Goal: Communication & Community: Answer question/provide support

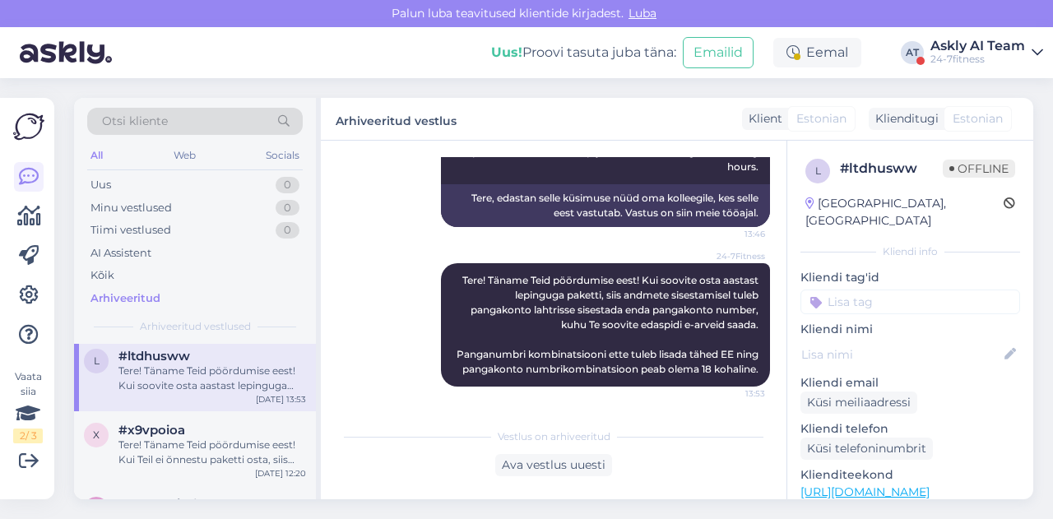
scroll to position [3367, 0]
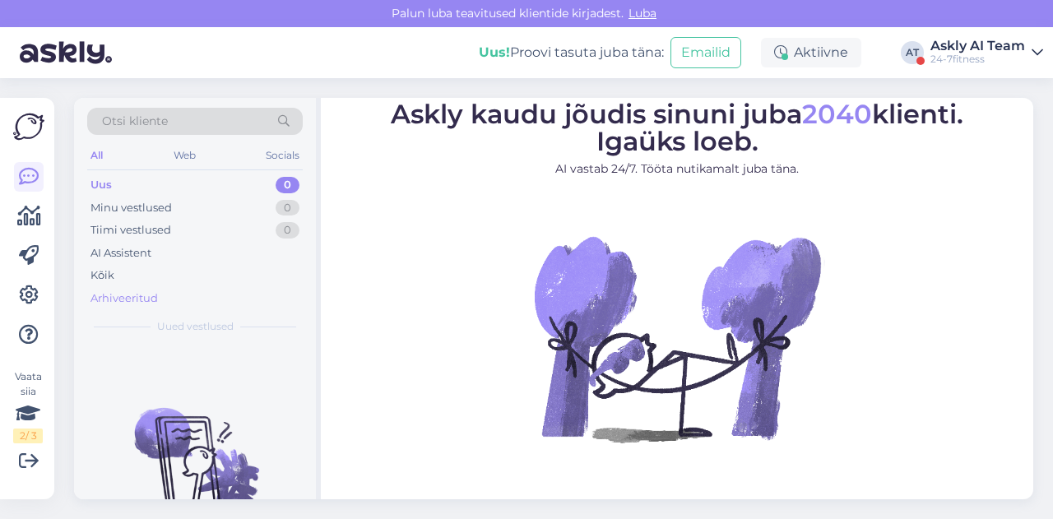
click at [147, 297] on div "Arhiveeritud" at bounding box center [123, 298] width 67 height 16
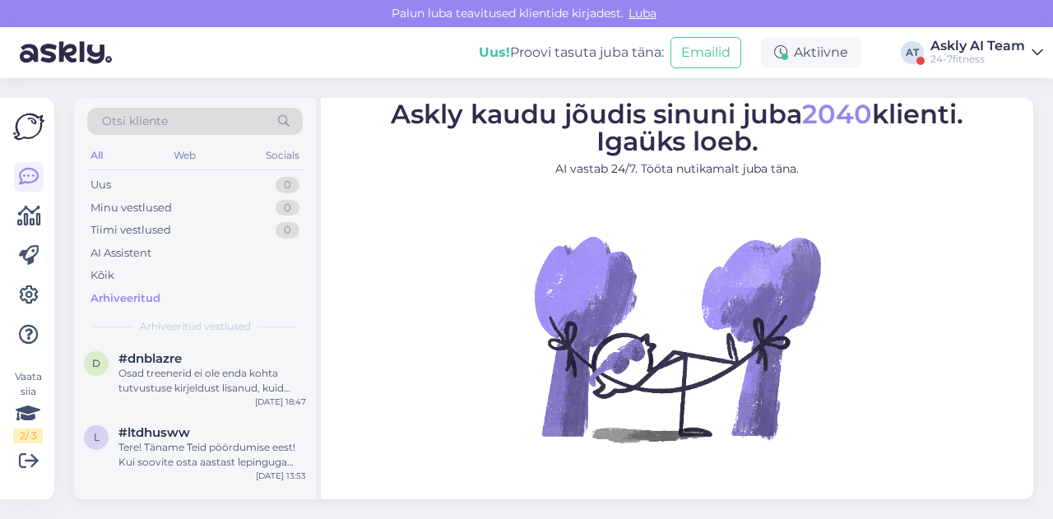
scroll to position [3290, 0]
click at [188, 445] on div "Tere! Täname Teid pöördumise eest! Kui soovite osta aastast lepinguga paketti, …" at bounding box center [212, 456] width 188 height 30
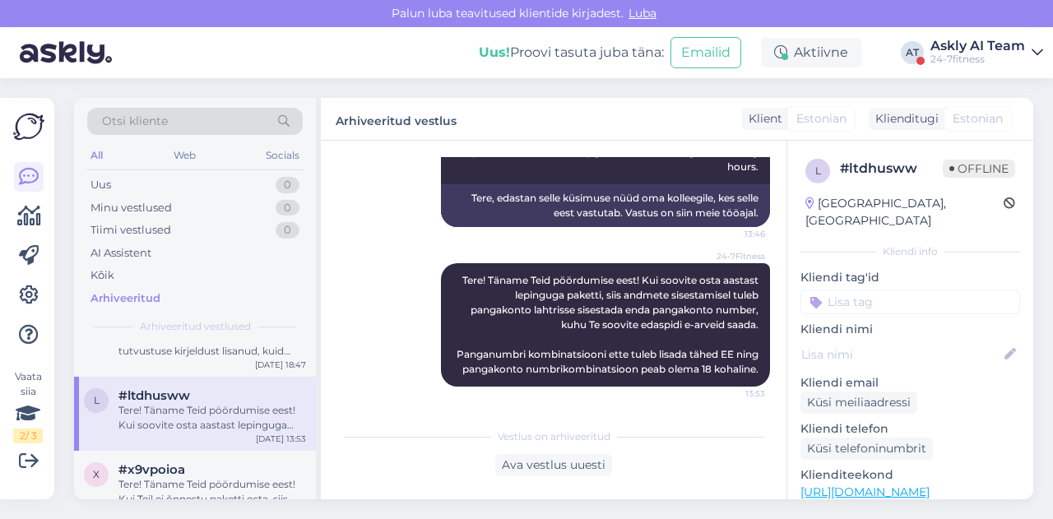
scroll to position [3338, 0]
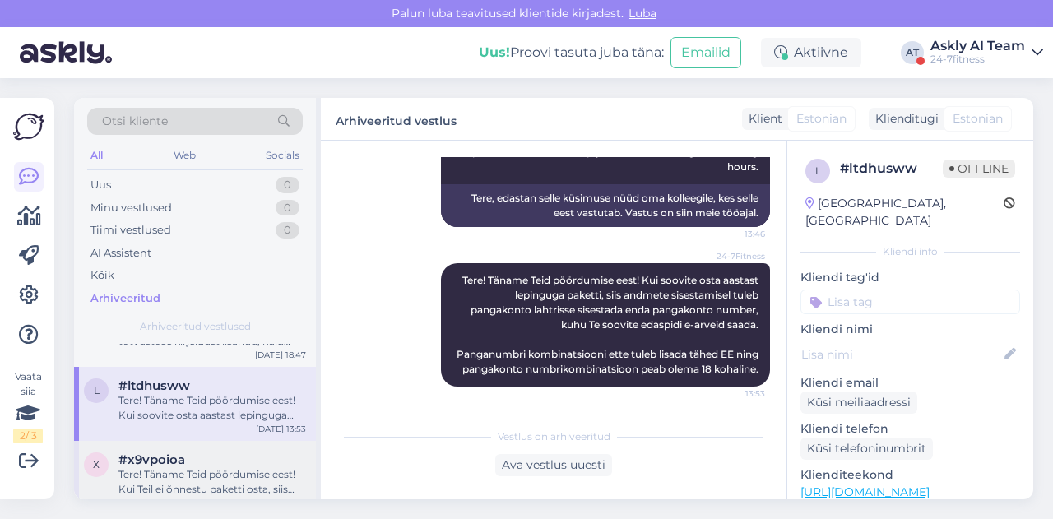
click at [178, 457] on span "#x9vpoioa" at bounding box center [151, 459] width 67 height 15
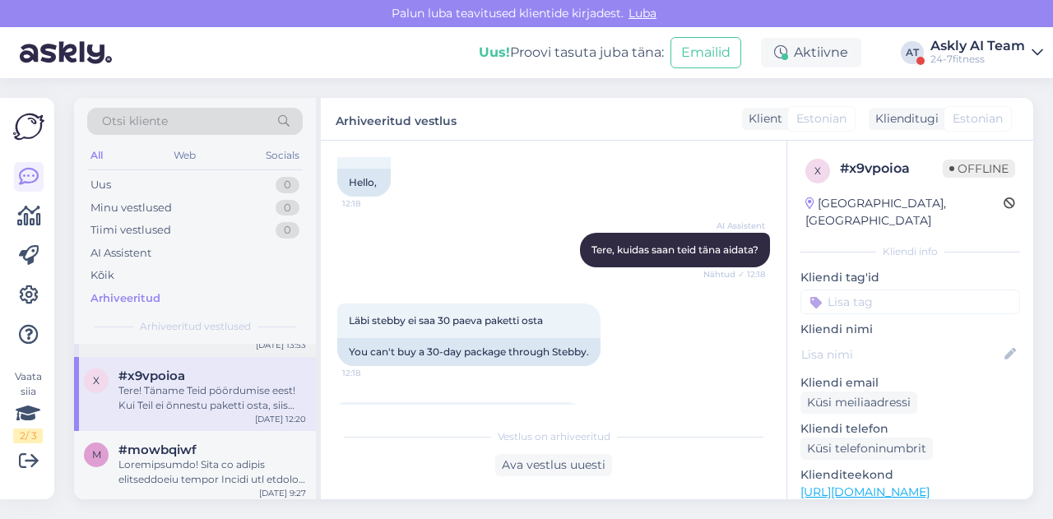
scroll to position [3423, 0]
click at [180, 470] on div at bounding box center [212, 471] width 188 height 30
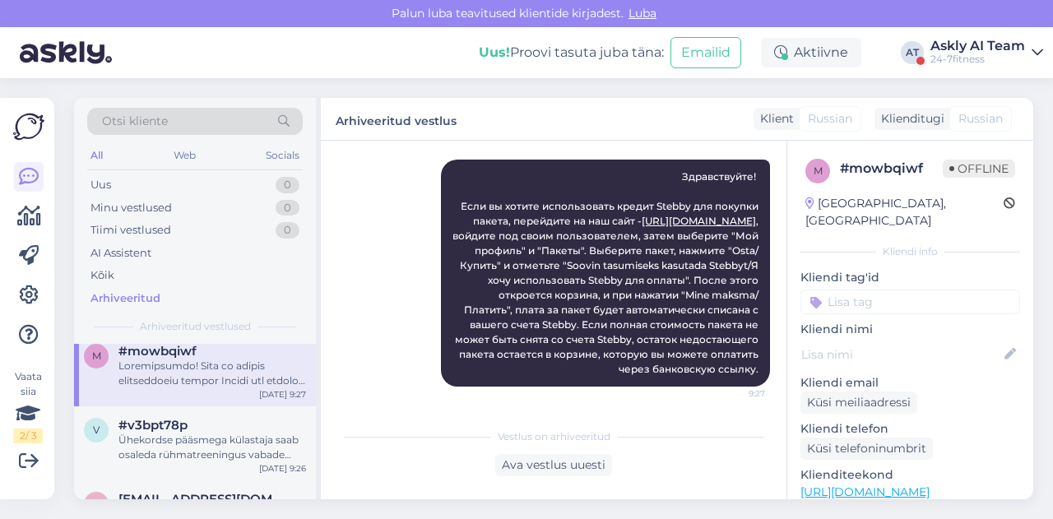
scroll to position [3524, 0]
click at [184, 438] on div "Ühekordse pääsmega külastaja saab osaleda rühmatreeningus vabade kohtade olemas…" at bounding box center [212, 444] width 188 height 30
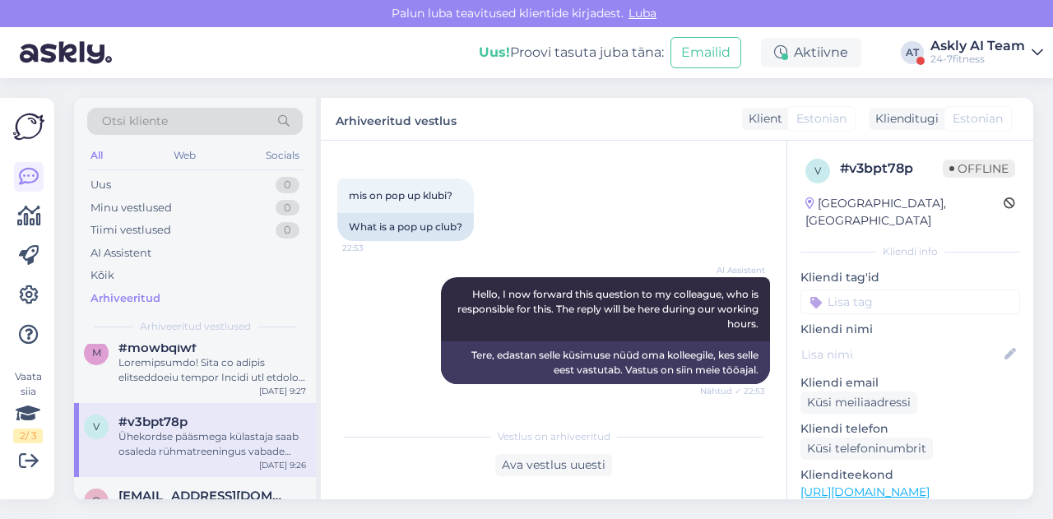
scroll to position [59, 0]
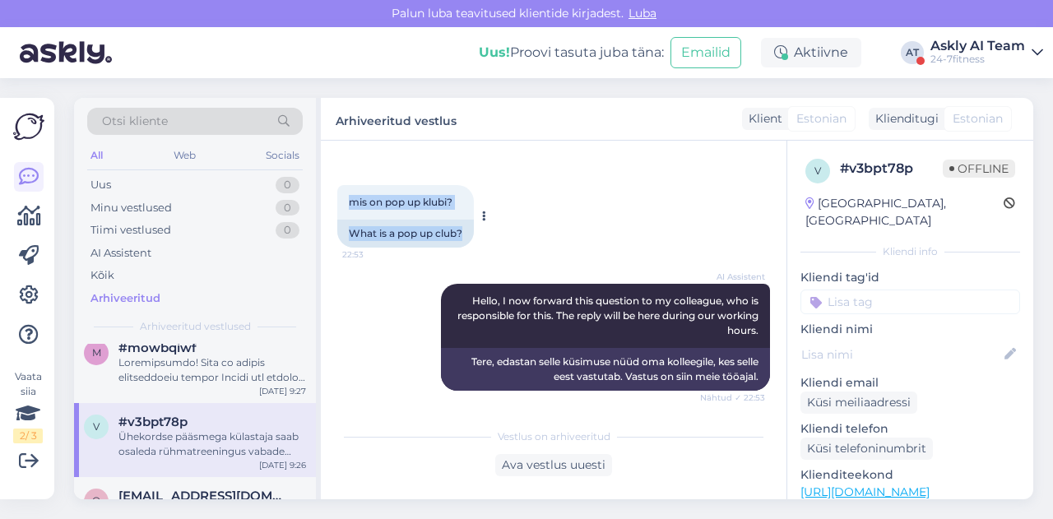
drag, startPoint x: 345, startPoint y: 207, endPoint x: 469, endPoint y: 218, distance: 124.7
click at [469, 218] on div "mis on pop up klubi? 22:53" at bounding box center [405, 202] width 137 height 35
copy span "mis on pop up klubi?"
click at [555, 274] on div "AI Assistent Hello, I now forward this question to my colleague, who is respons…" at bounding box center [553, 337] width 433 height 143
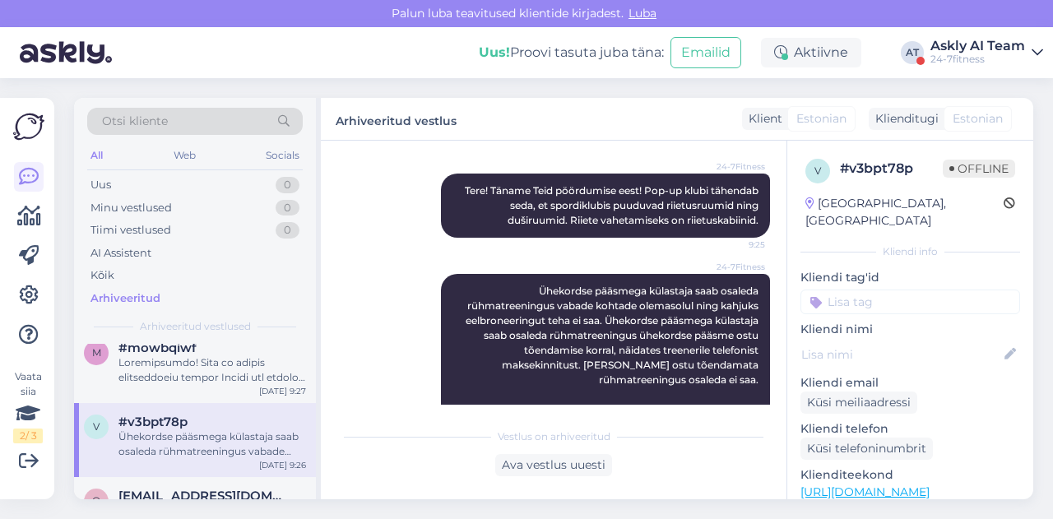
scroll to position [551, 0]
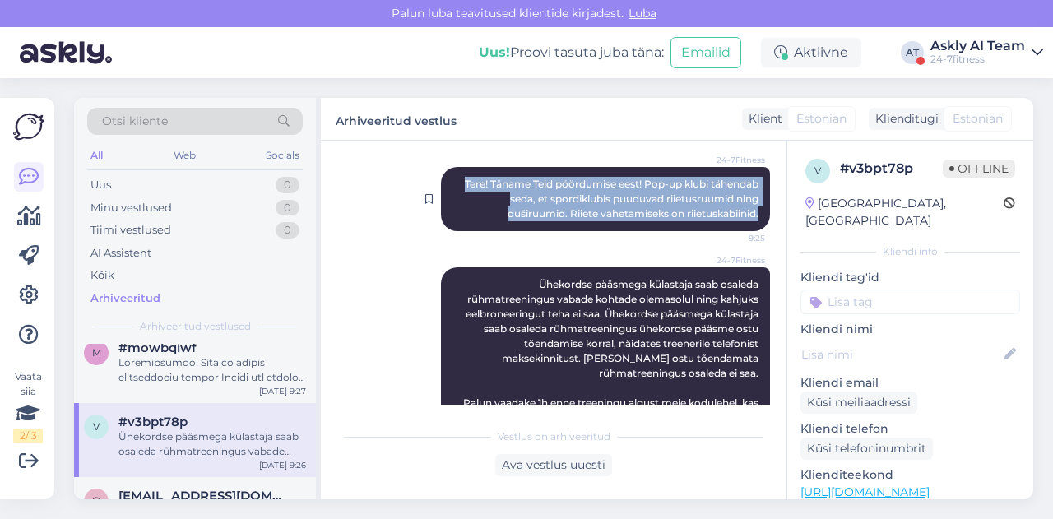
drag, startPoint x: 443, startPoint y: 179, endPoint x: 749, endPoint y: 216, distance: 308.2
click at [749, 216] on div "24-7Fitness Tere! Täname Teid pöördumise eest! Pop-up klubi tähendab seda, et s…" at bounding box center [605, 199] width 329 height 64
copy span "Tere! Täname Teid pöördumise eest! Pop-up klubi tähendab seda, et spordiklubis …"
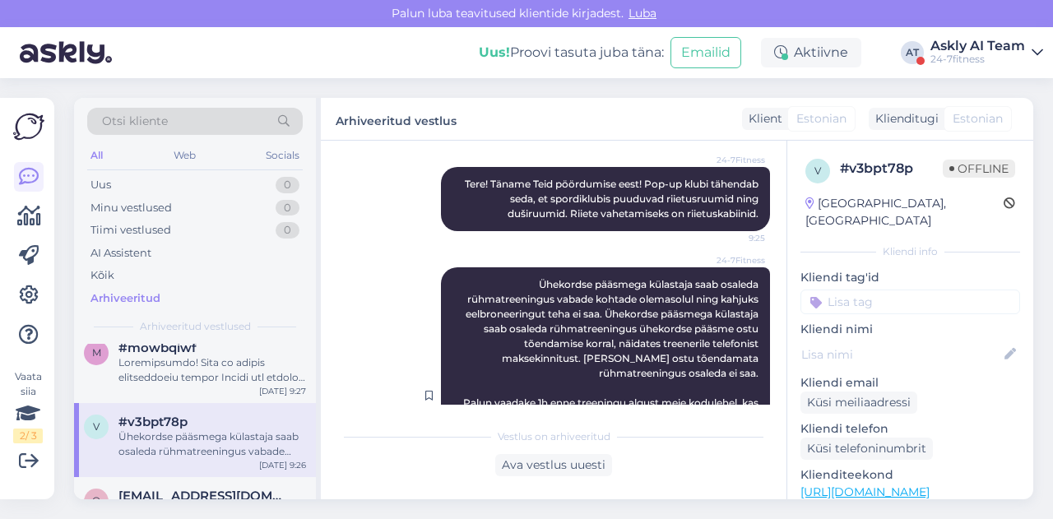
click at [535, 330] on span "Ühekordse pääsmega külastaja saab osaleda rühmatreeningus vabade kohtade olemas…" at bounding box center [609, 395] width 304 height 234
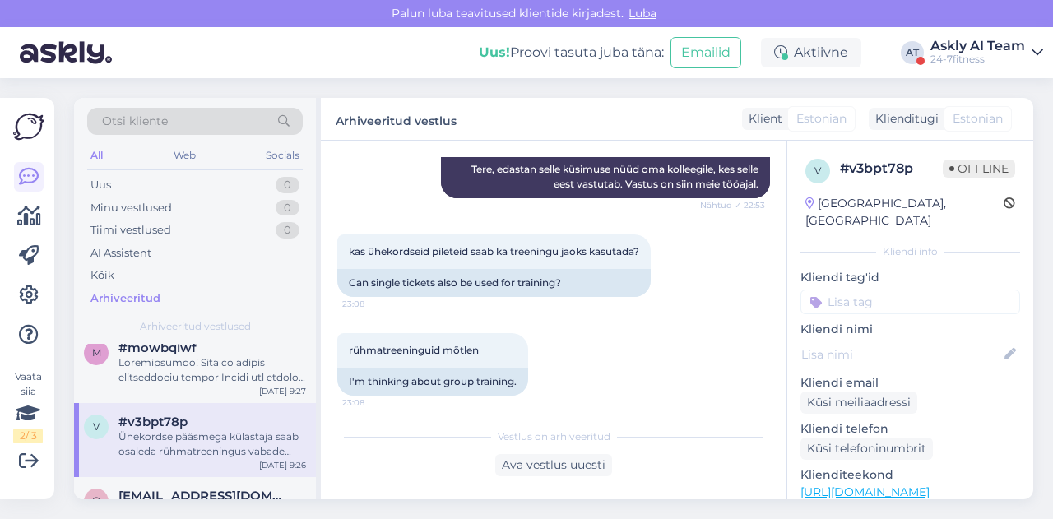
scroll to position [240, 0]
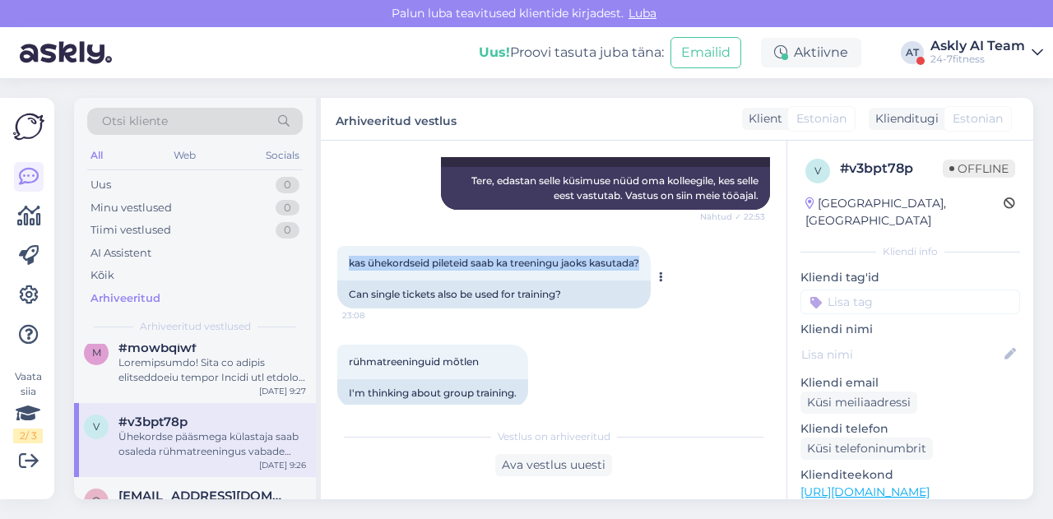
drag, startPoint x: 346, startPoint y: 262, endPoint x: 651, endPoint y: 264, distance: 305.2
click at [651, 264] on div "kas ühekordseid pileteid saab ka treeningu jaoks kasutada? 23:08" at bounding box center [493, 263] width 313 height 35
copy span "kas ühekordseid pileteid saab ka treeningu jaoks kasutada?"
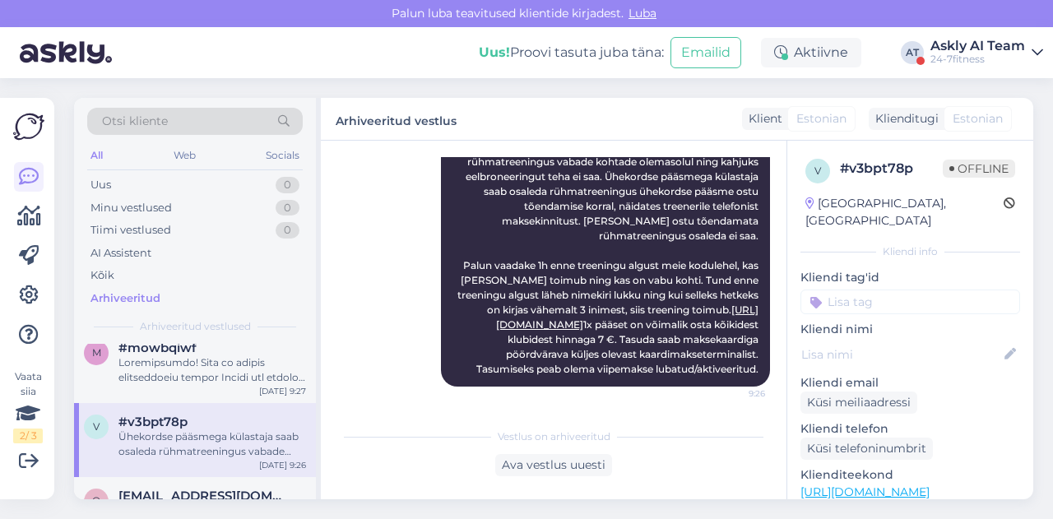
scroll to position [717, 0]
drag, startPoint x: 513, startPoint y: 217, endPoint x: 754, endPoint y: 370, distance: 285.5
click at [754, 370] on div "24-7Fitness Ühekordse pääsmega külastaja saab osaleda rühmatreeningus vabade ko…" at bounding box center [605, 258] width 329 height 257
copy span "Ühekordse pääsmega külastaja saab osaleda rühmatreeningus vabade kohtade olemas…"
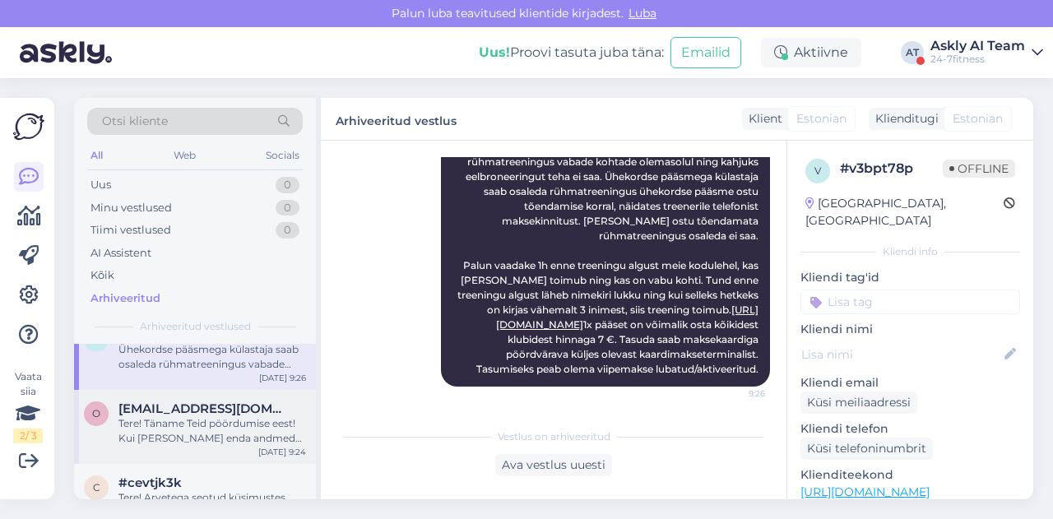
click at [208, 416] on div "Tere! Täname Teid pöördumise eest! Kui [PERSON_NAME] enda andmed meie kodulehel…" at bounding box center [212, 431] width 188 height 30
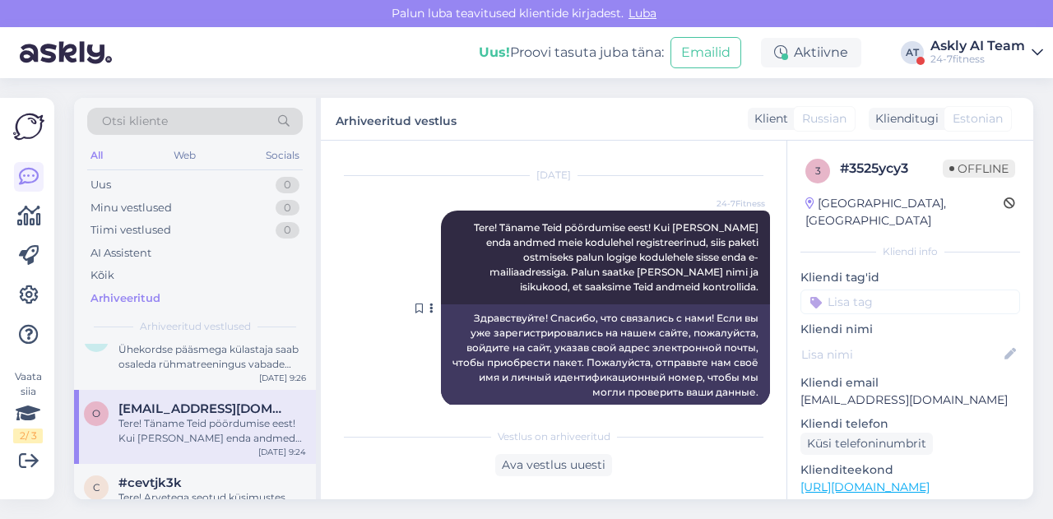
click at [426, 259] on div at bounding box center [433, 309] width 15 height 196
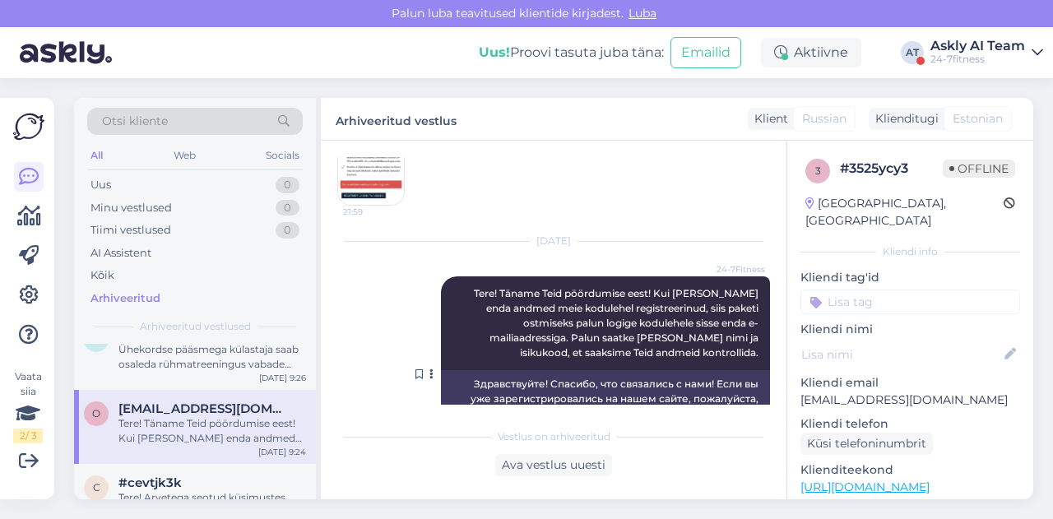
scroll to position [204, 0]
click at [380, 198] on img at bounding box center [371, 173] width 66 height 66
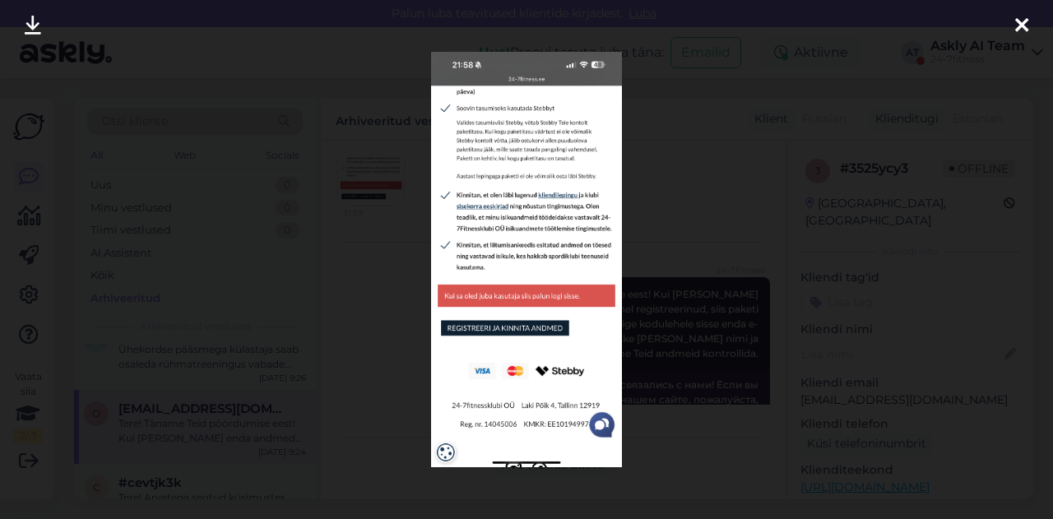
click at [649, 226] on div at bounding box center [526, 259] width 1053 height 519
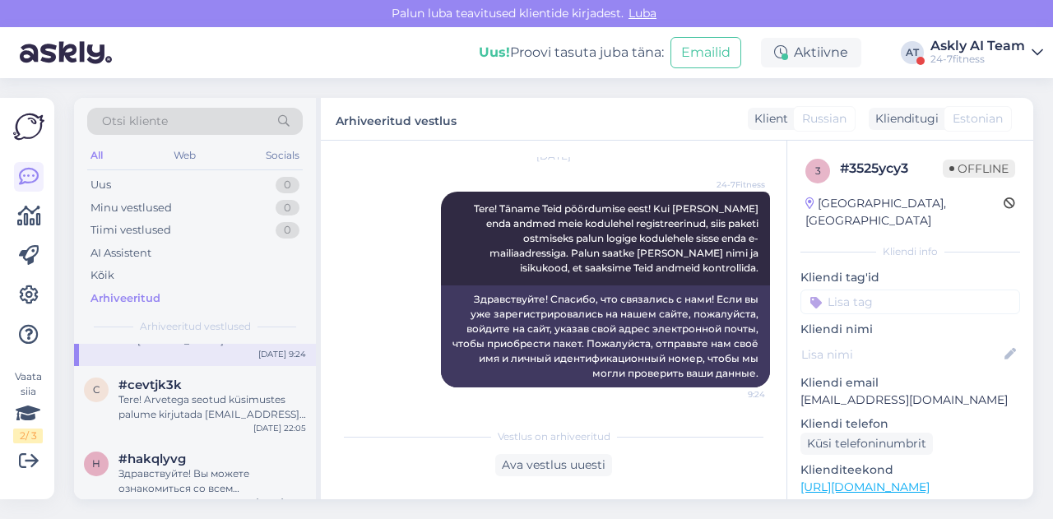
scroll to position [3707, 0]
click at [201, 404] on div "Tere! Arvetega seotud küsimustes palume kirjutada [EMAIL_ADDRESS][DOMAIN_NAME]." at bounding box center [212, 409] width 188 height 30
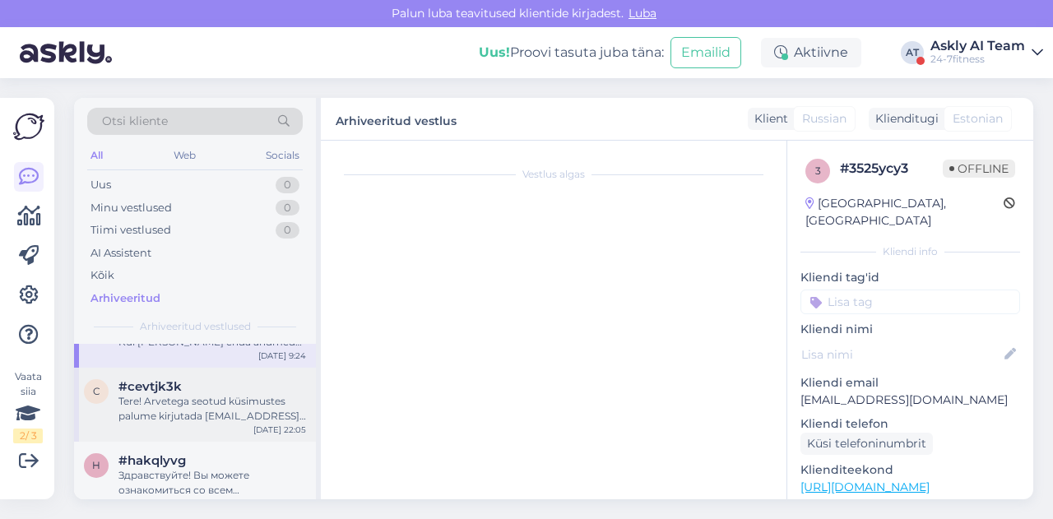
scroll to position [35, 0]
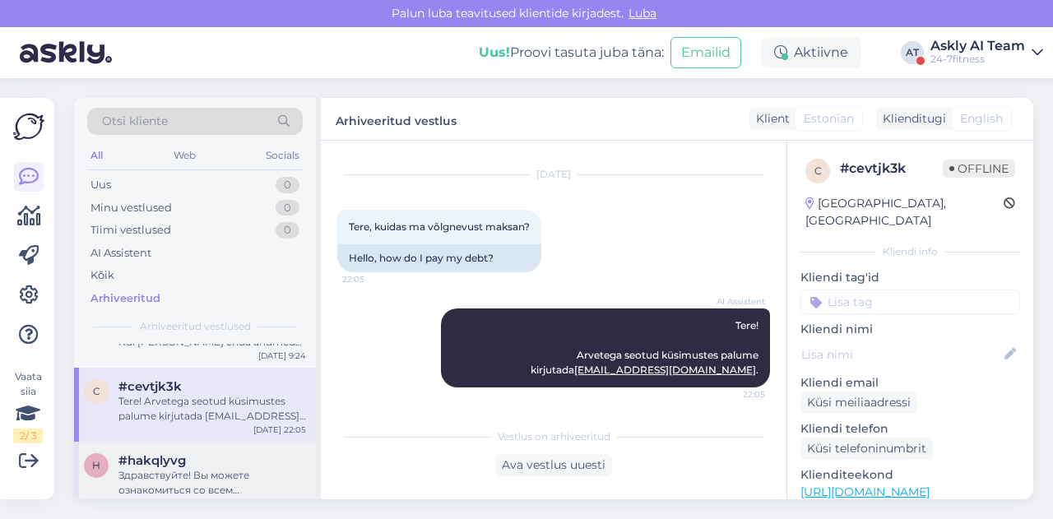
click at [191, 465] on div "#hakqlyvg" at bounding box center [212, 460] width 188 height 15
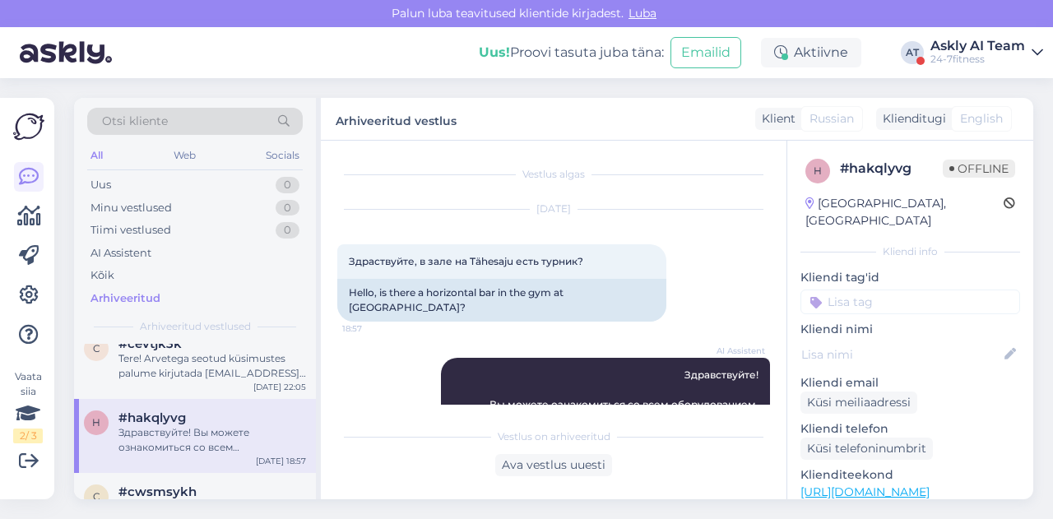
scroll to position [3840, 0]
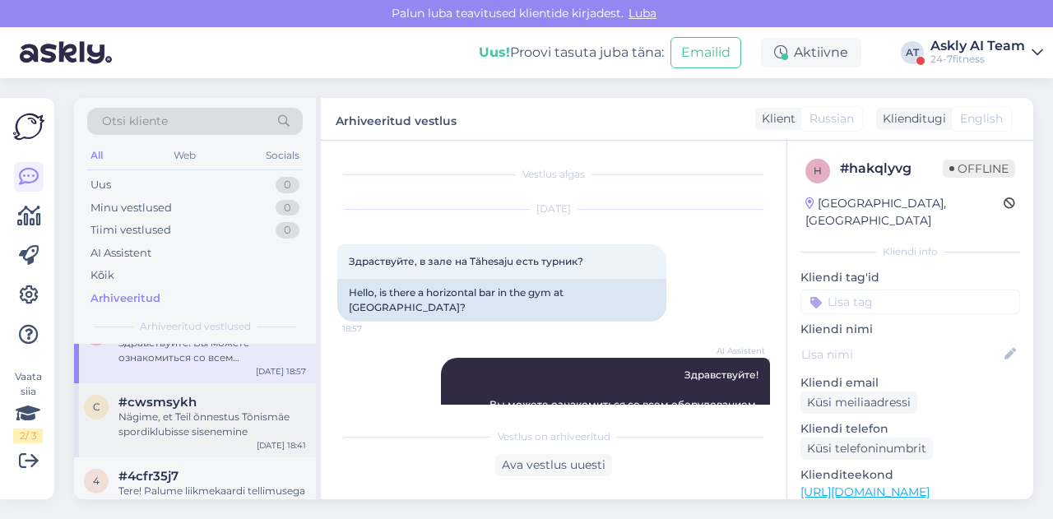
click at [187, 429] on div "Nägime, et Teil õnnestus Tõnismäe spordiklubisse sisenemine" at bounding box center [212, 425] width 188 height 30
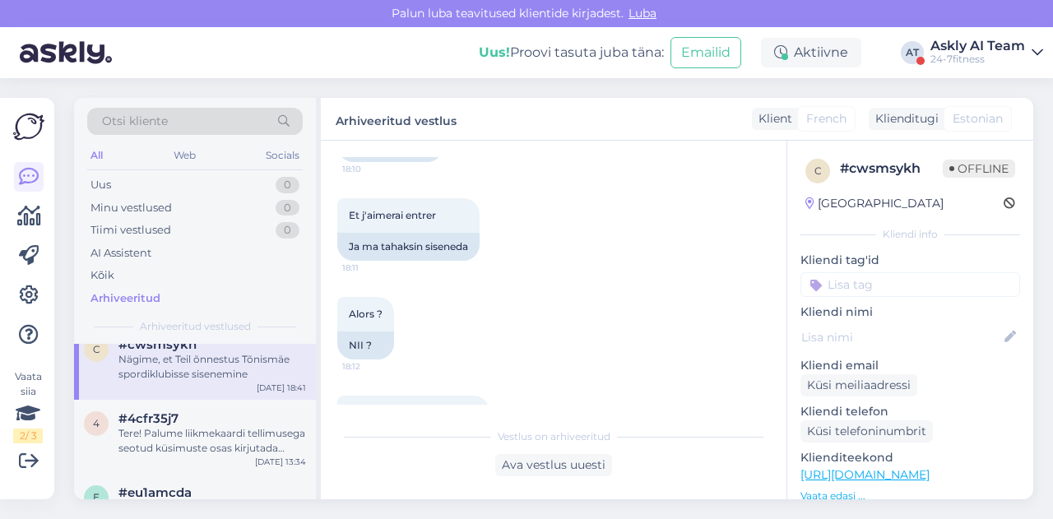
scroll to position [3899, 0]
click at [170, 430] on div "Tere! Palume liikmekaardi tellimusega seotud küsimuste osas kirjutada meile e-m…" at bounding box center [212, 439] width 188 height 30
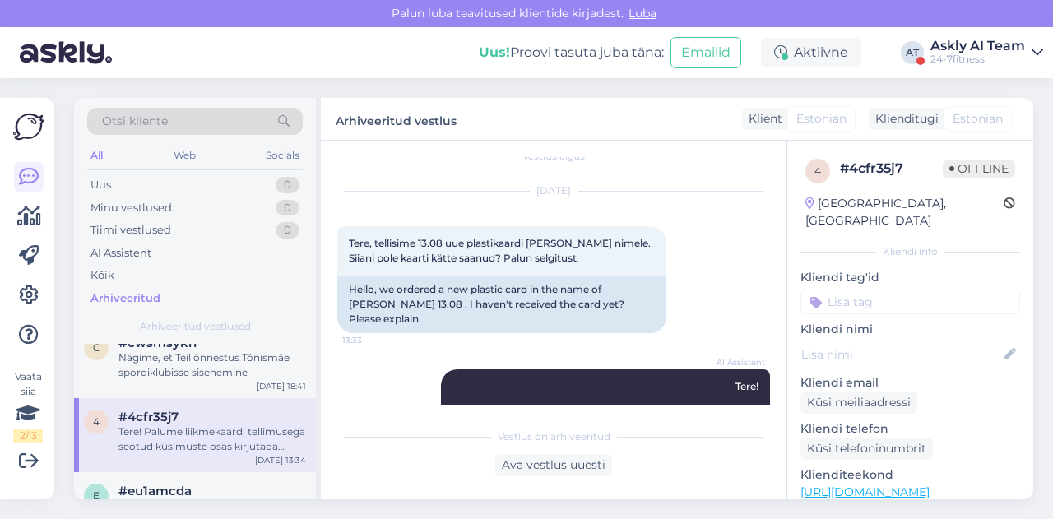
scroll to position [0, 0]
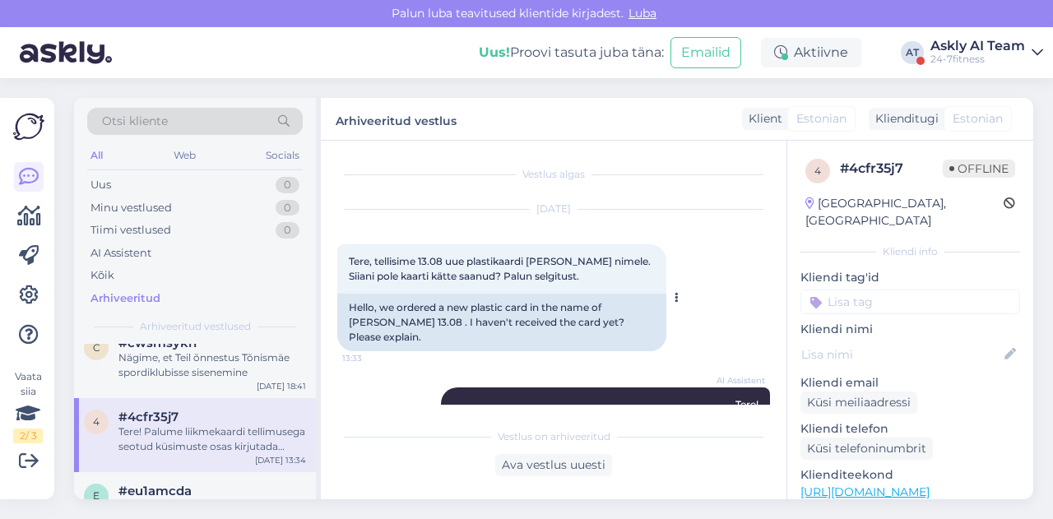
drag, startPoint x: 373, startPoint y: 259, endPoint x: 621, endPoint y: 279, distance: 248.4
click at [621, 279] on div "Tere, tellisime 13.08 uue plastikaardi [PERSON_NAME] nimele. Siiani pole kaarti…" at bounding box center [501, 268] width 329 height 49
copy span "tellisime 13.08 uue plastikaardi [PERSON_NAME] nimele. Siiani pole kaarti kätte…"
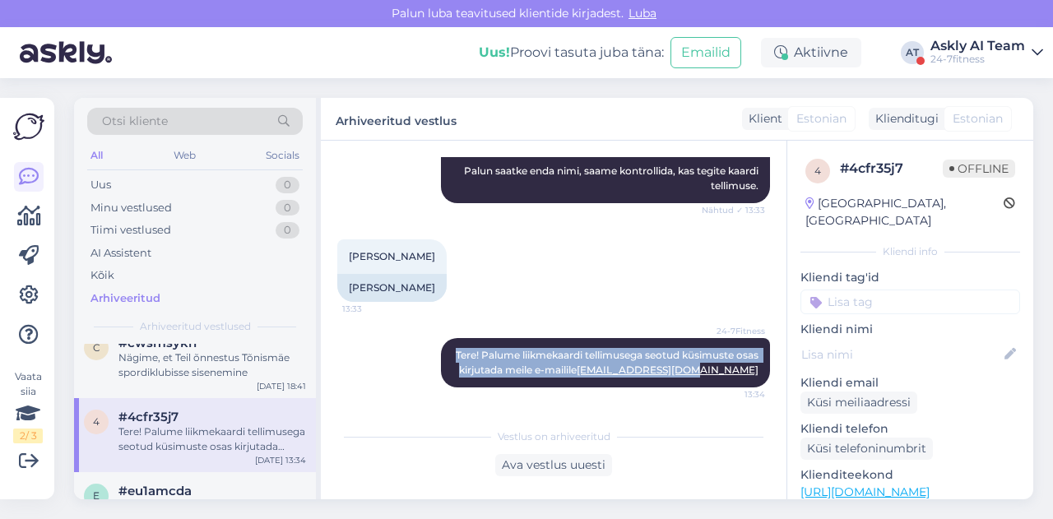
drag, startPoint x: 452, startPoint y: 358, endPoint x: 761, endPoint y: 384, distance: 309.6
click at [761, 384] on div "Vestlus algas [DATE] Tere, tellisime 13.08 uue plastikaardi [PERSON_NAME] nimel…" at bounding box center [560, 281] width 447 height 248
copy span "Tere! Palume liikmekaardi tellimusega seotud küsimuste osas kirjutada meile e-m…"
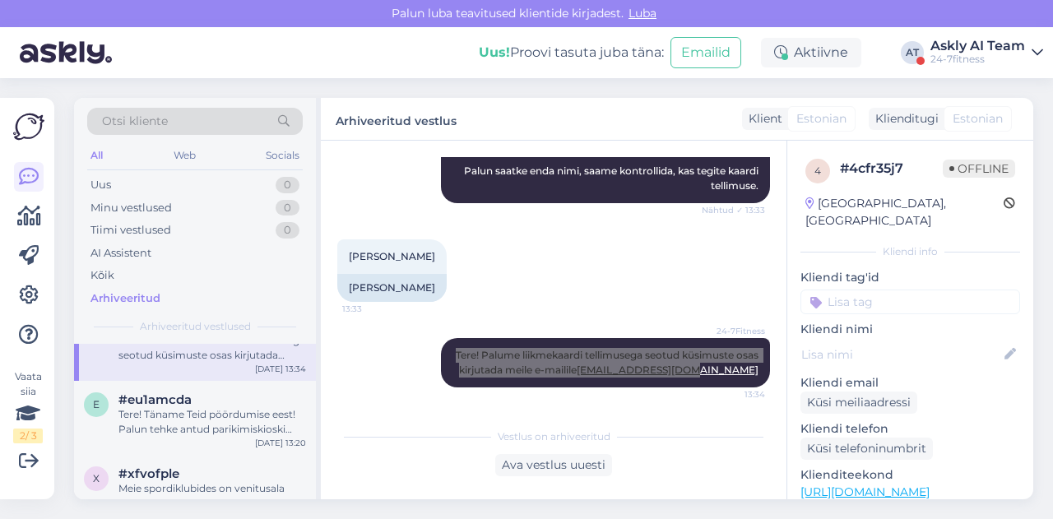
scroll to position [4006, 0]
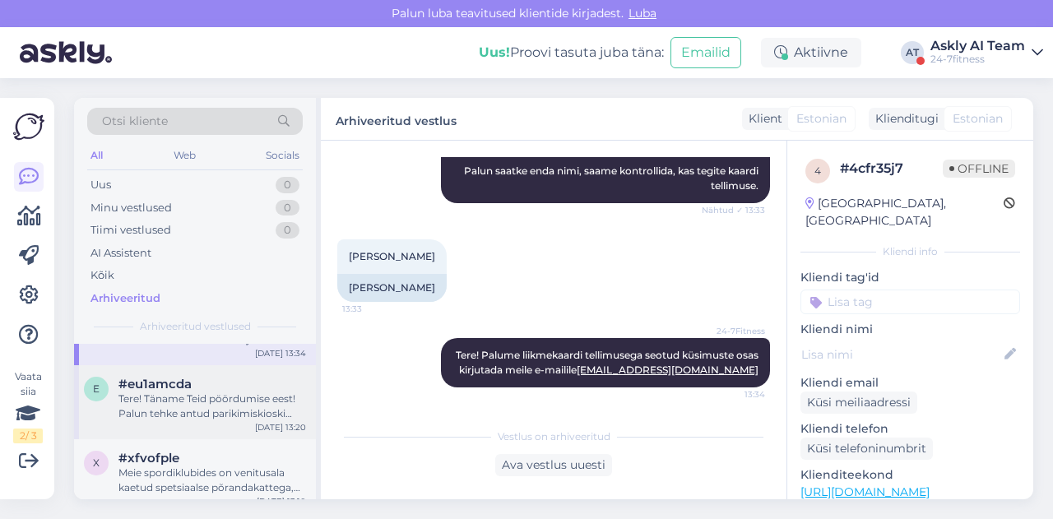
click at [174, 415] on div "Tere! Täname Teid pöördumise eest! Palun tehke antud parikimiskioski ekraanile …" at bounding box center [212, 407] width 188 height 30
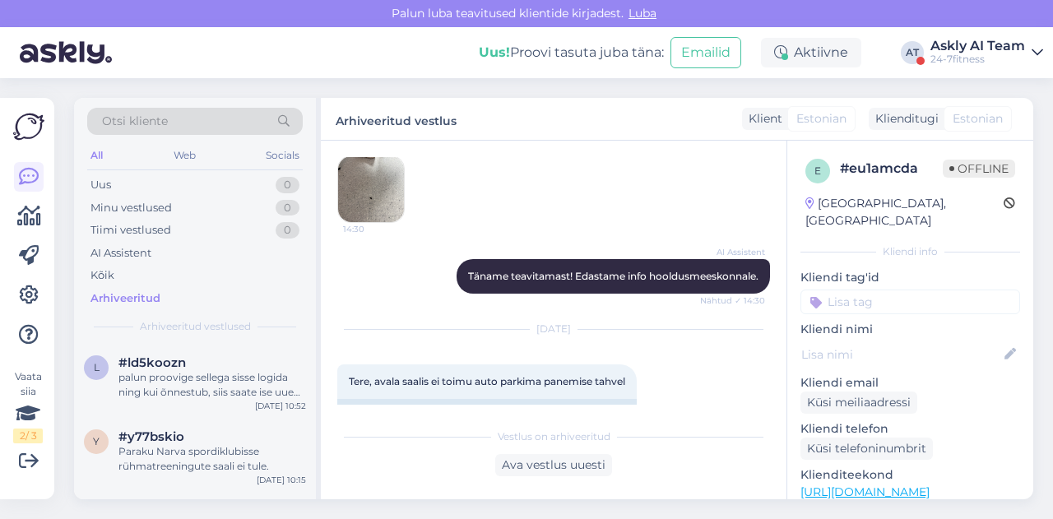
scroll to position [594, 0]
click at [380, 190] on img at bounding box center [371, 189] width 66 height 66
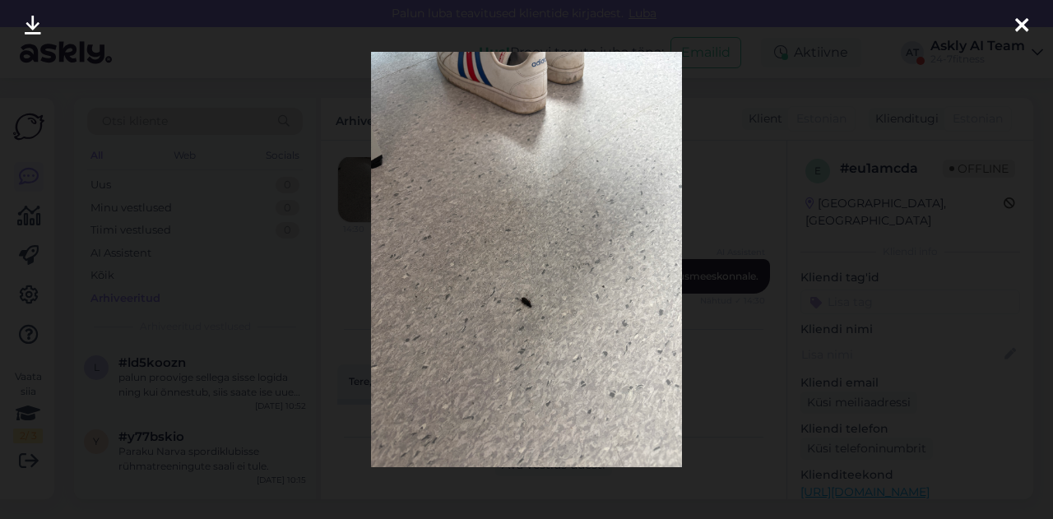
click at [699, 228] on div at bounding box center [526, 259] width 1053 height 519
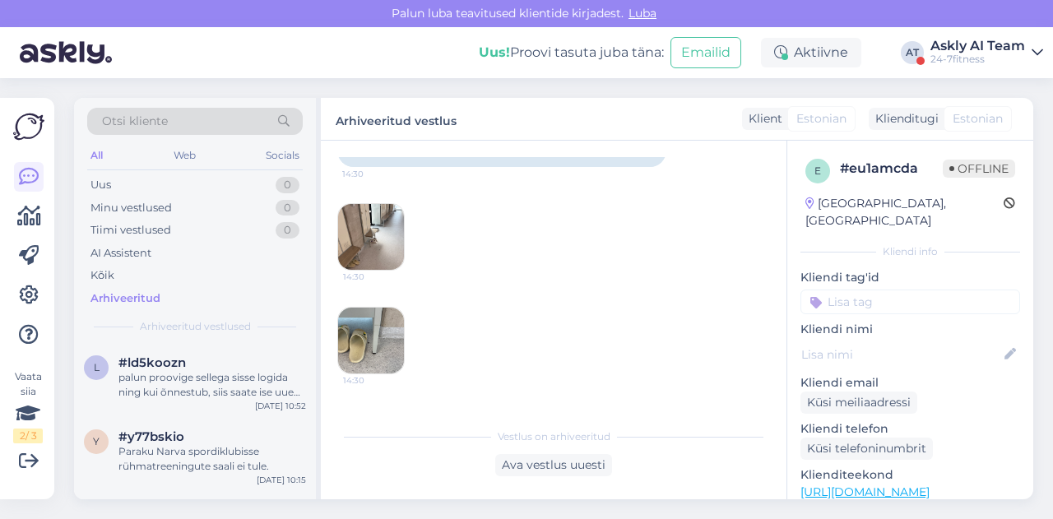
scroll to position [337, 0]
click at [401, 318] on img at bounding box center [371, 342] width 66 height 66
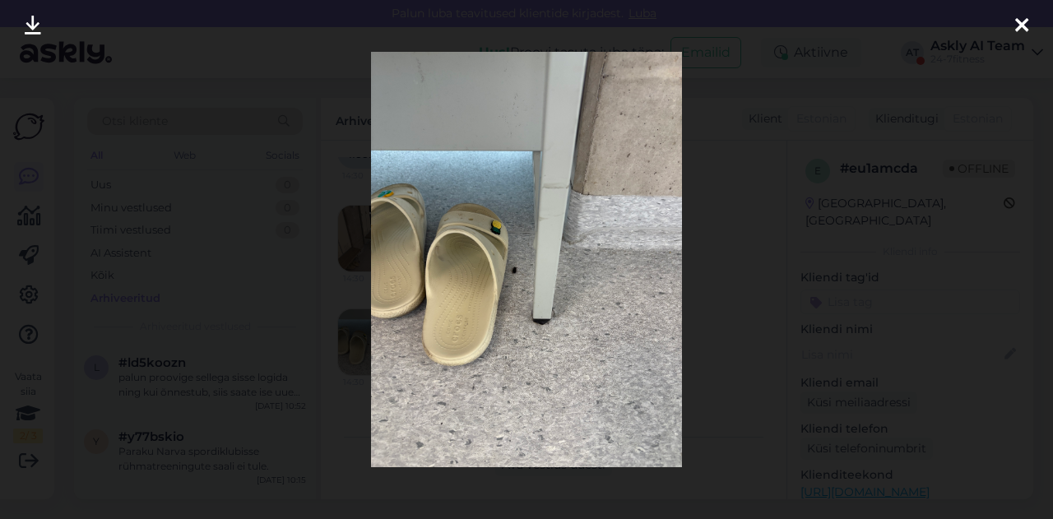
click at [735, 285] on div at bounding box center [526, 259] width 1053 height 519
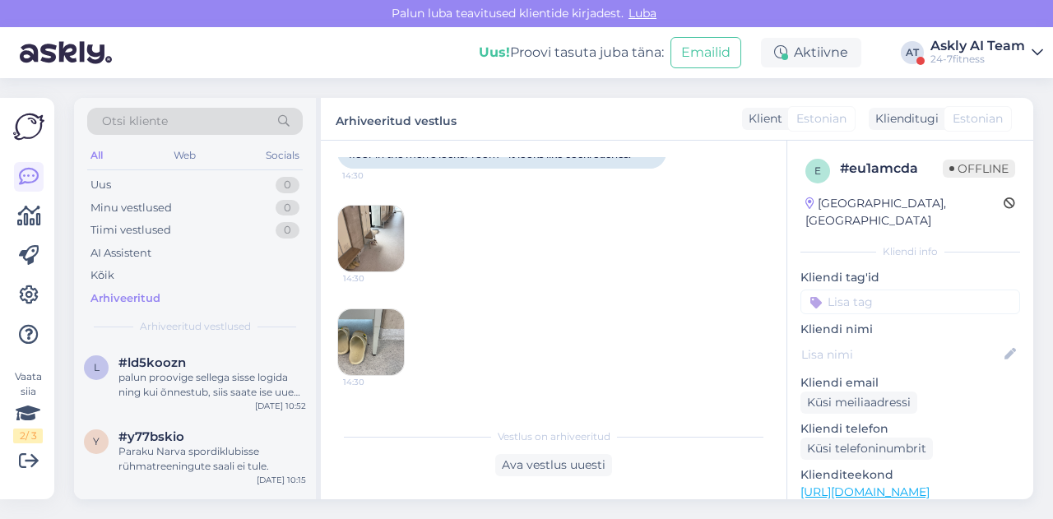
click at [376, 239] on img at bounding box center [371, 239] width 66 height 66
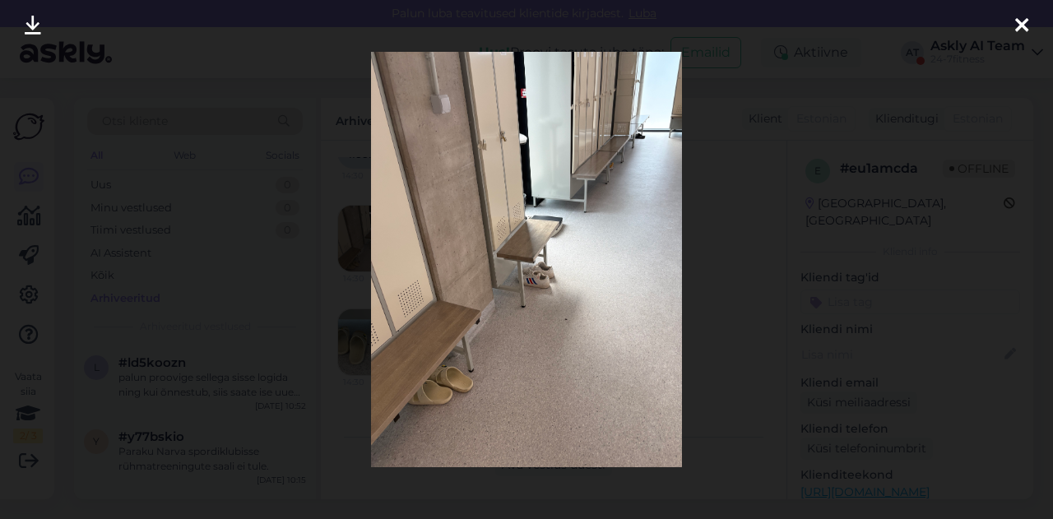
click at [714, 276] on div at bounding box center [526, 259] width 1053 height 519
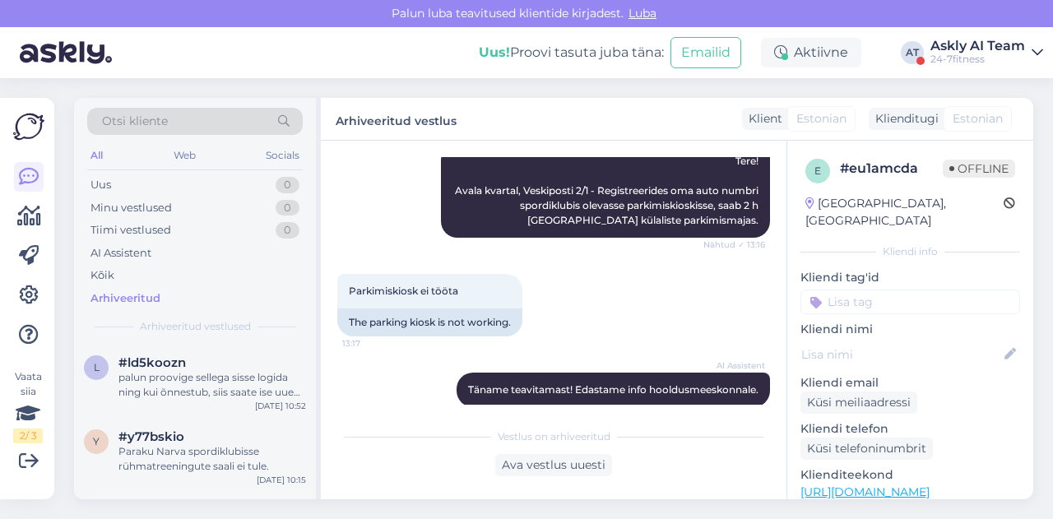
scroll to position [913, 0]
drag, startPoint x: 344, startPoint y: 290, endPoint x: 484, endPoint y: 285, distance: 140.7
click at [484, 285] on div "Parkimiskiosk ei tööta 13:17" at bounding box center [429, 291] width 185 height 35
copy span "Parkimiskiosk ei tööta"
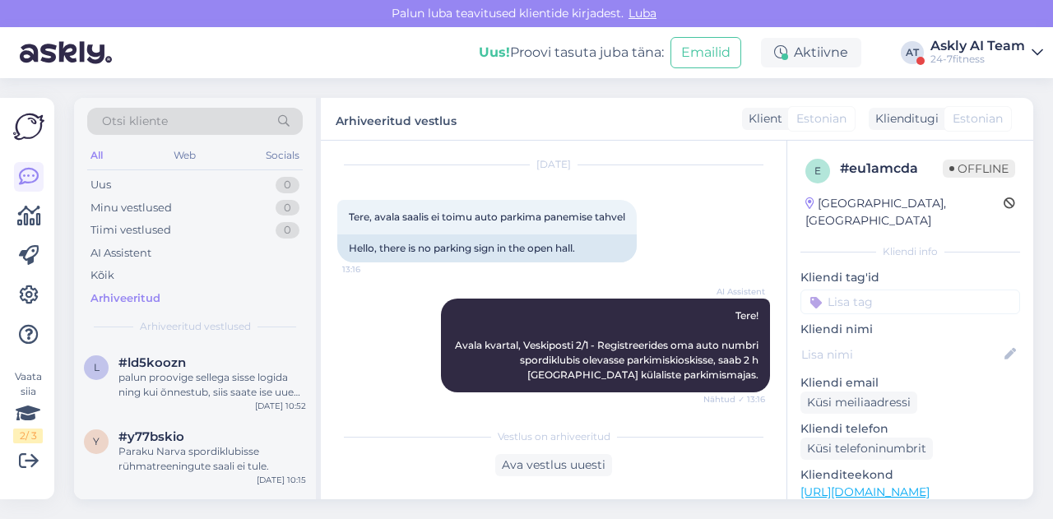
scroll to position [758, 0]
drag, startPoint x: 403, startPoint y: 215, endPoint x: 633, endPoint y: 208, distance: 229.6
click at [633, 208] on div "Tere, avala saalis ei toimu auto parkima panemise tahvel 13:16" at bounding box center [486, 217] width 299 height 35
copy span "saalis ei toimu auto parkima panemise tahvel"
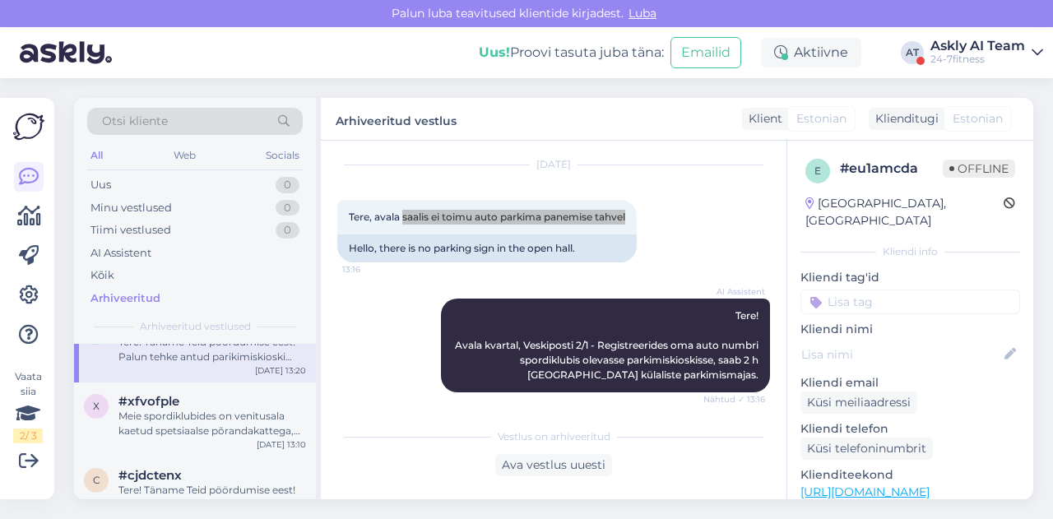
scroll to position [4063, 0]
click at [206, 418] on div "Meie spordiklubides on venitusala kaetud spetsiaalse põrandakattega, mis on sob…" at bounding box center [212, 423] width 188 height 30
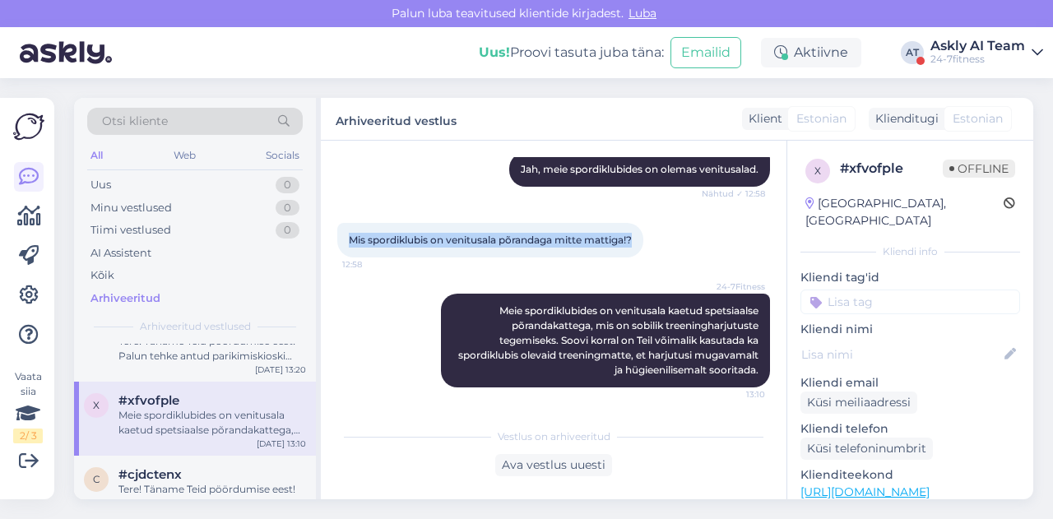
drag, startPoint x: 349, startPoint y: 237, endPoint x: 635, endPoint y: 235, distance: 286.3
click at [632, 235] on span "Mis spordiklubis on venitusala põrandaga mitte mattiga!?" at bounding box center [490, 240] width 283 height 12
copy span "Mis spordiklubis on venitusala põrandaga mitte mattiga!?"
click at [475, 324] on div "24-7Fitness Meie spordiklubides on venitusala kaetud spetsiaalse põrandakattega…" at bounding box center [605, 341] width 329 height 94
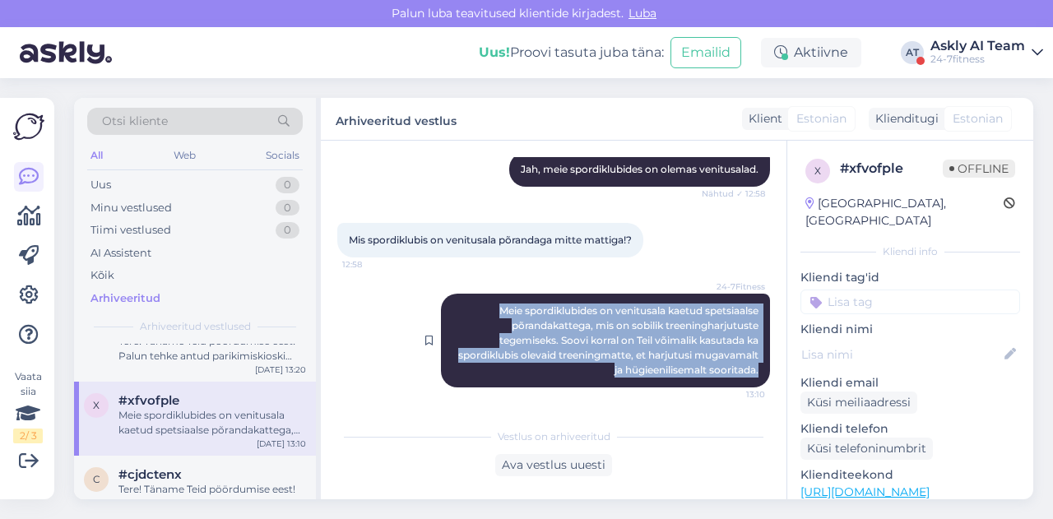
drag, startPoint x: 475, startPoint y: 312, endPoint x: 753, endPoint y: 382, distance: 286.9
click at [753, 382] on div "24-7Fitness Meie spordiklubides on venitusala kaetud spetsiaalse põrandakattega…" at bounding box center [605, 341] width 329 height 94
copy span "Meie spordiklubides on venitusala kaetud spetsiaalse põrandakattega, mis on sob…"
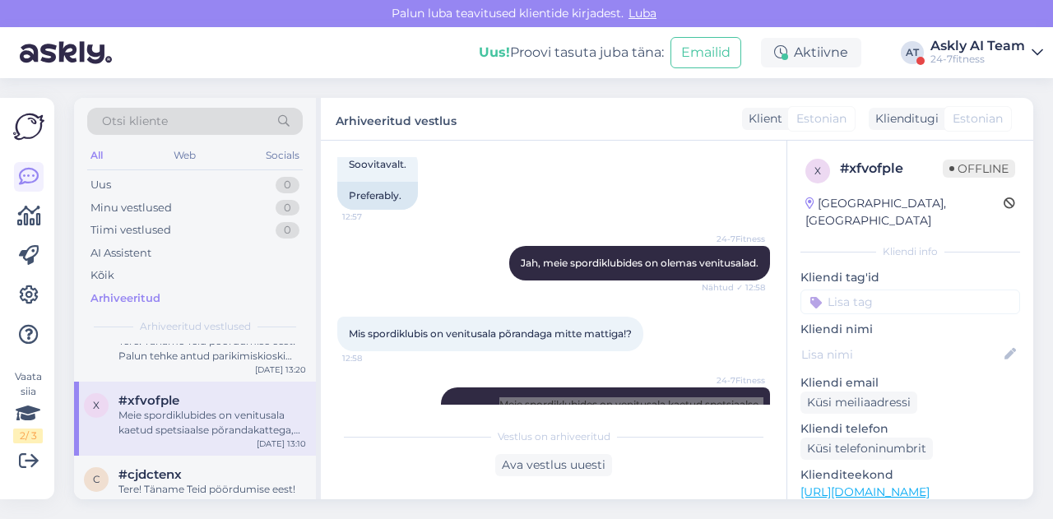
scroll to position [678, 0]
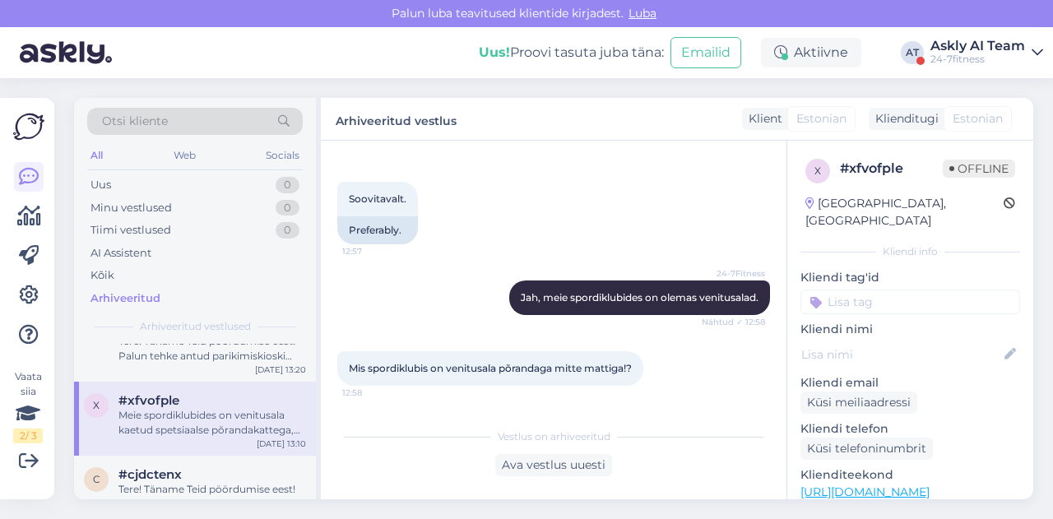
click at [570, 243] on div "Soovitavalt. 12:57 Preferably." at bounding box center [553, 213] width 433 height 99
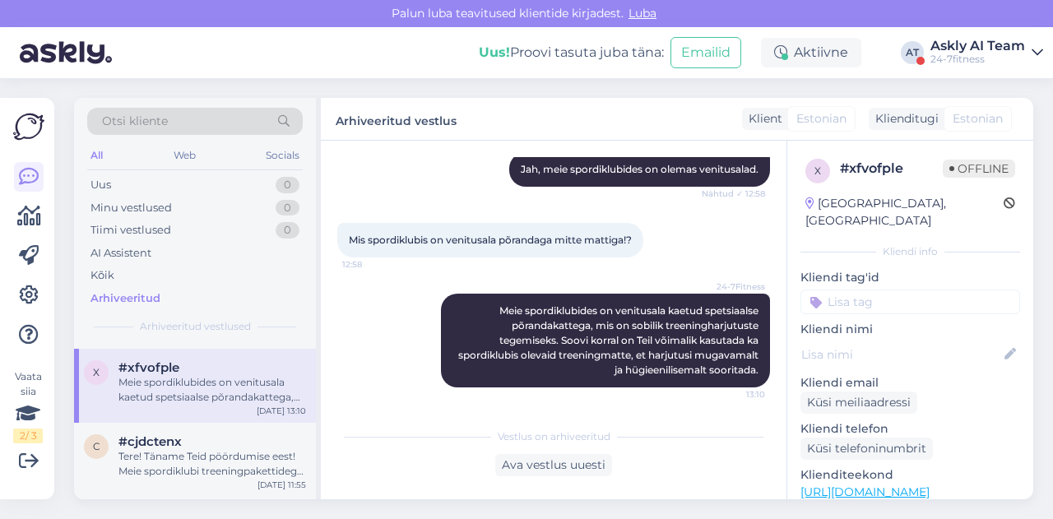
scroll to position [4149, 0]
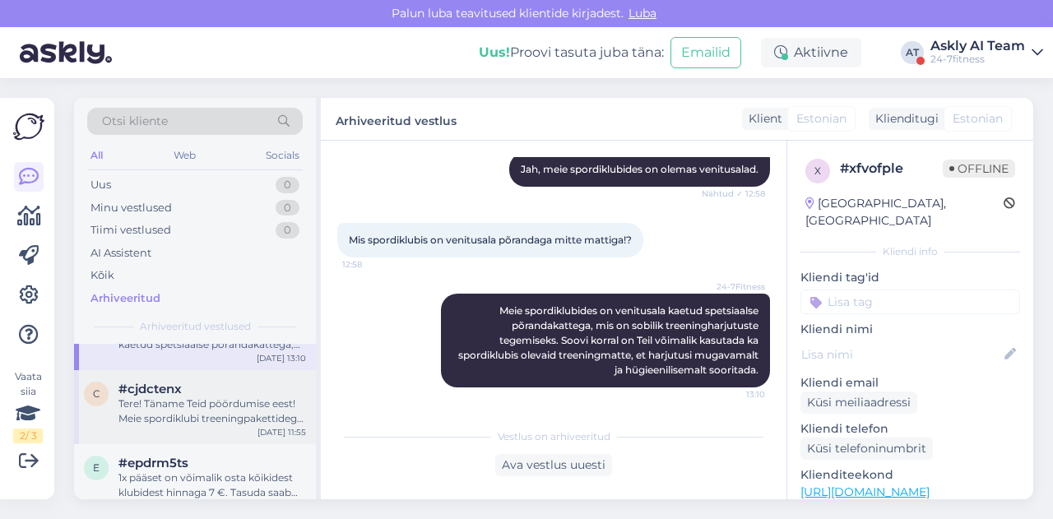
click at [168, 410] on div "Tere! Täname Teid pöördumise eest! Meie spordiklubi treeningpakettidega saate t…" at bounding box center [212, 411] width 188 height 30
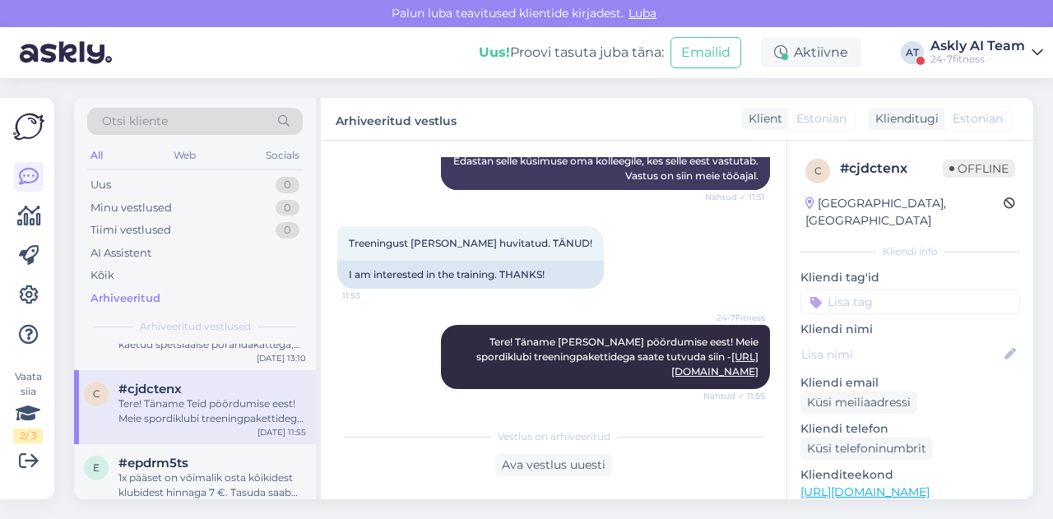
scroll to position [475, 0]
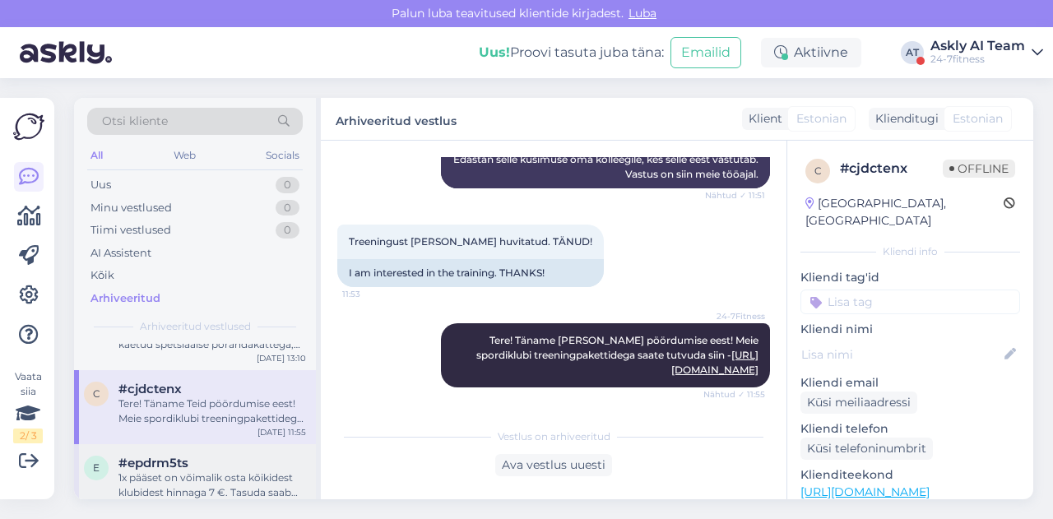
click at [148, 489] on div "1x pääset on võimalik osta kõikidest klubidest hinnaga 7 €. Tasuda saab makseka…" at bounding box center [212, 485] width 188 height 30
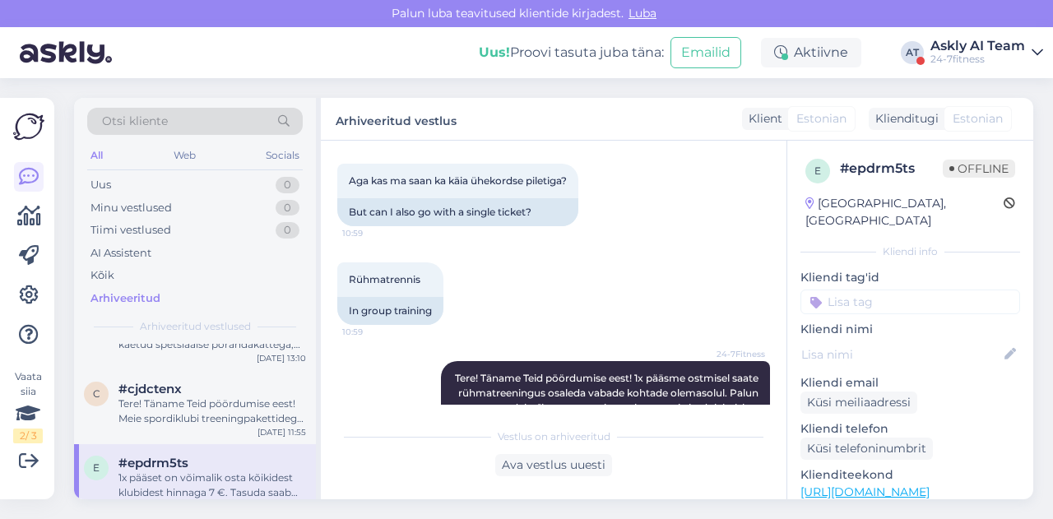
scroll to position [492, 0]
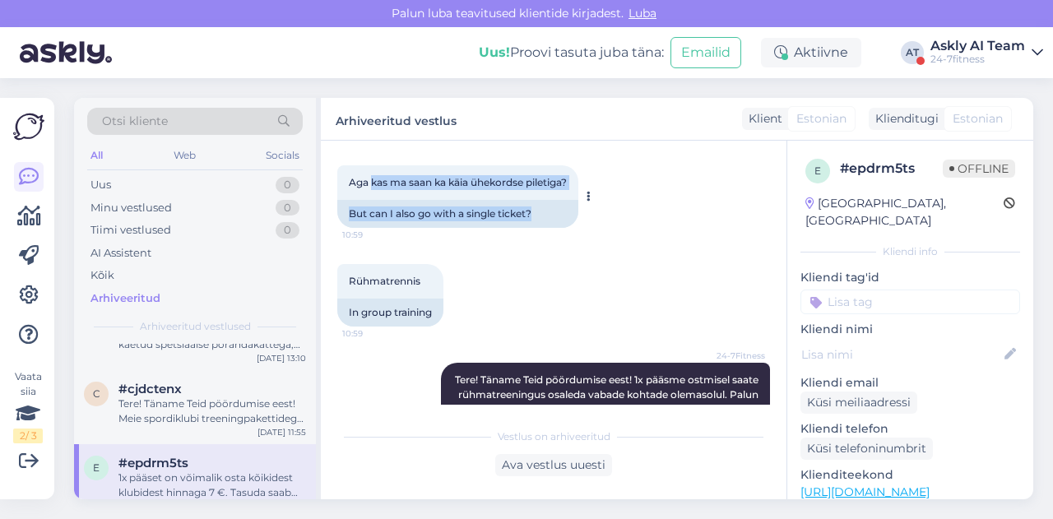
drag, startPoint x: 372, startPoint y: 180, endPoint x: 589, endPoint y: 192, distance: 217.5
click at [578, 192] on div "Aga kas ma saan ka käia ühekordse piletiga? 10:59 But can I also go with a sing…" at bounding box center [457, 196] width 241 height 63
click at [589, 192] on button at bounding box center [588, 196] width 10 height 15
click at [607, 165] on div "Aga kas ma saan ka käia ühekordse piletiga? 10:59 But can I also go with a sing…" at bounding box center [553, 196] width 433 height 99
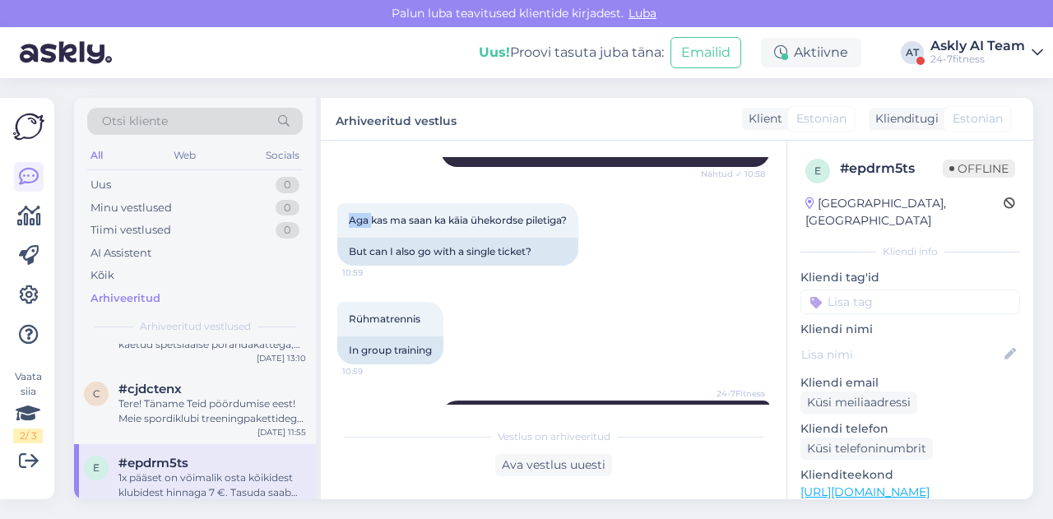
scroll to position [445, 0]
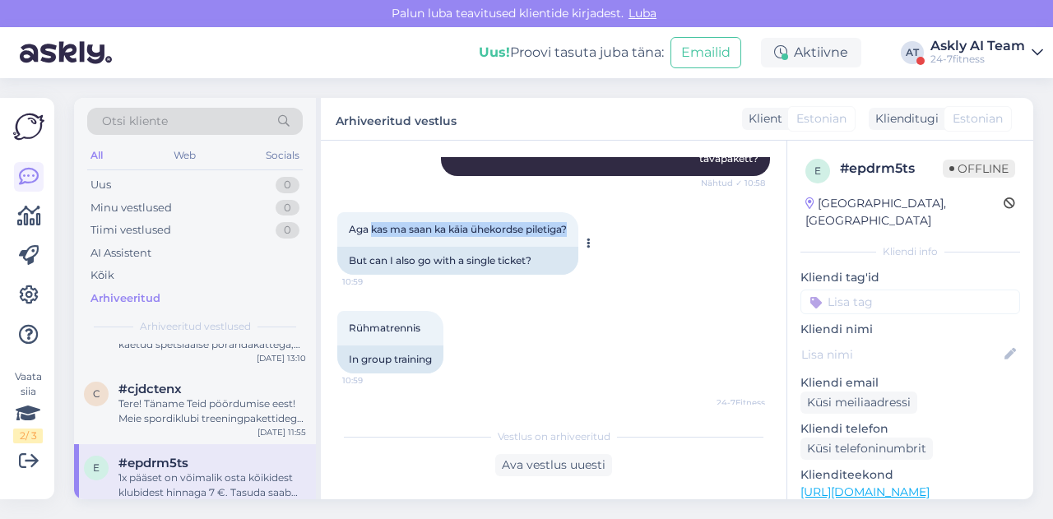
drag, startPoint x: 373, startPoint y: 183, endPoint x: 577, endPoint y: 225, distance: 208.3
click at [577, 225] on div "Aga kas ma saan ka käia ühekordse piletiga? 10:59" at bounding box center [457, 229] width 241 height 35
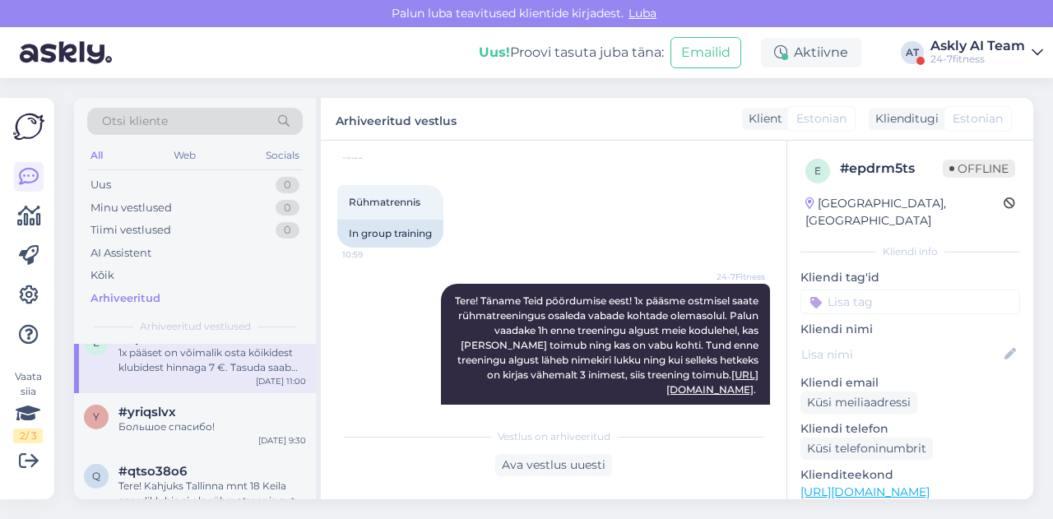
scroll to position [4290, 0]
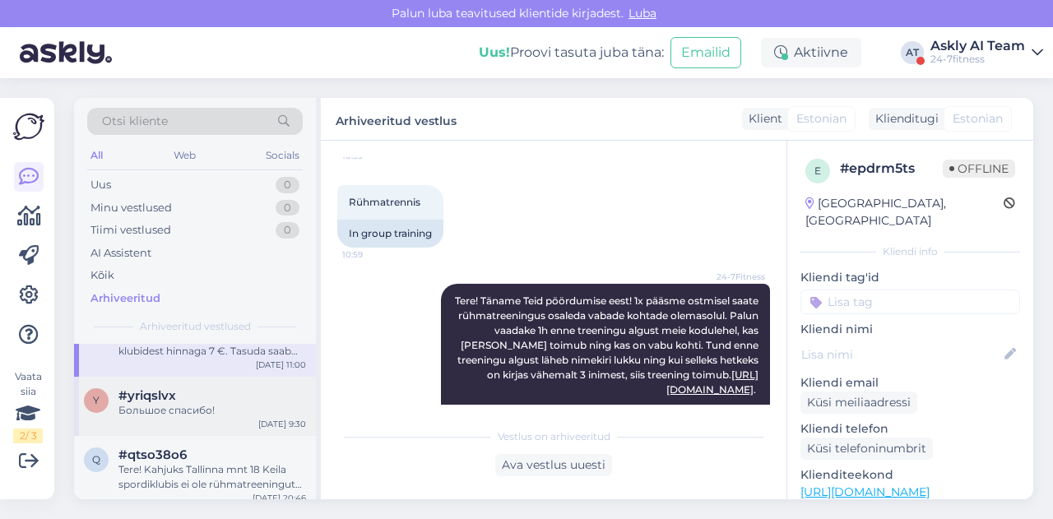
click at [211, 416] on div "Большое спасибо!" at bounding box center [212, 410] width 188 height 15
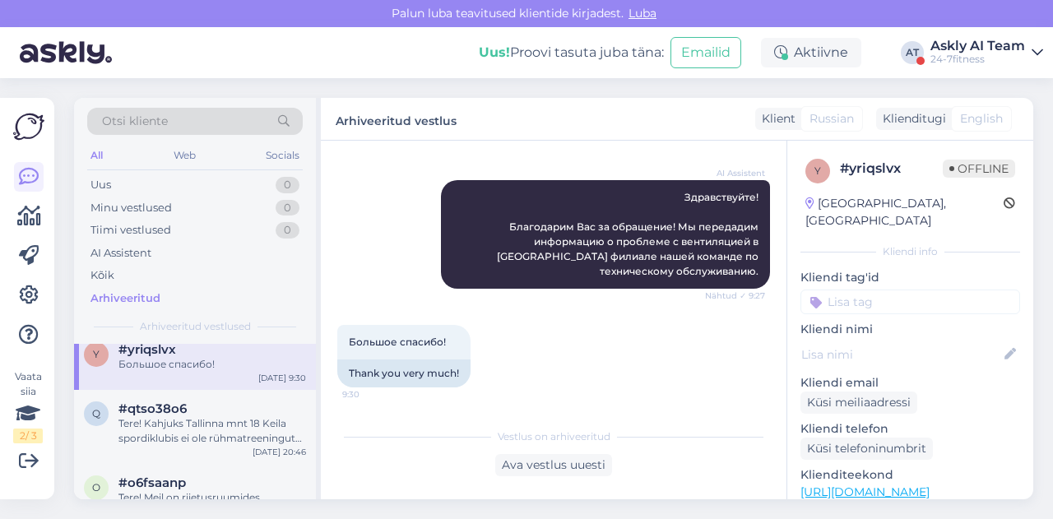
scroll to position [4337, 0]
click at [193, 424] on div "Tere! Kahjuks Tallinna mnt 18 Keila spordiklubis ei ole rühmatreeningute saali." at bounding box center [212, 430] width 188 height 30
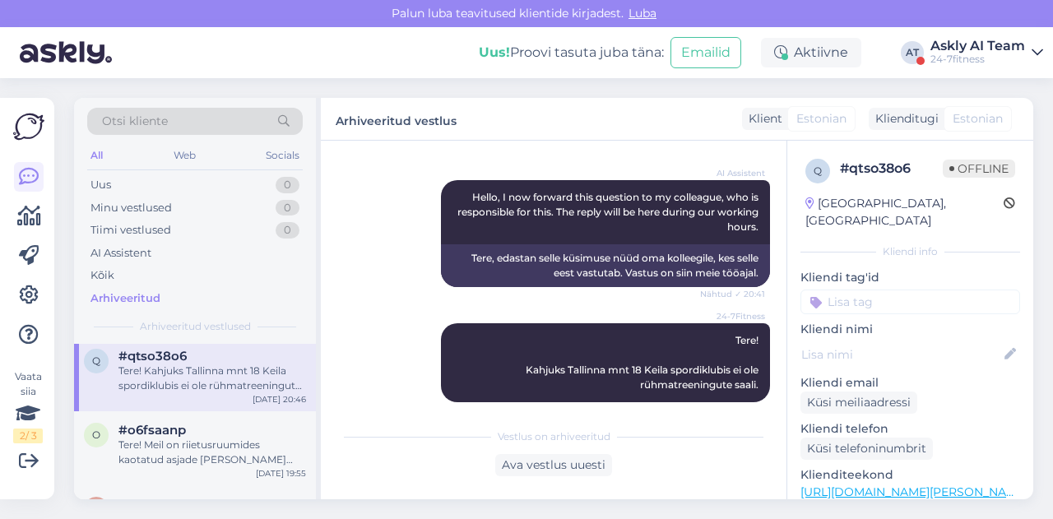
scroll to position [178, 0]
click at [204, 438] on div "Tere! Meil on riietusruumides kaotatud asjade [PERSON_NAME] koristaja paneb lei…" at bounding box center [212, 453] width 188 height 30
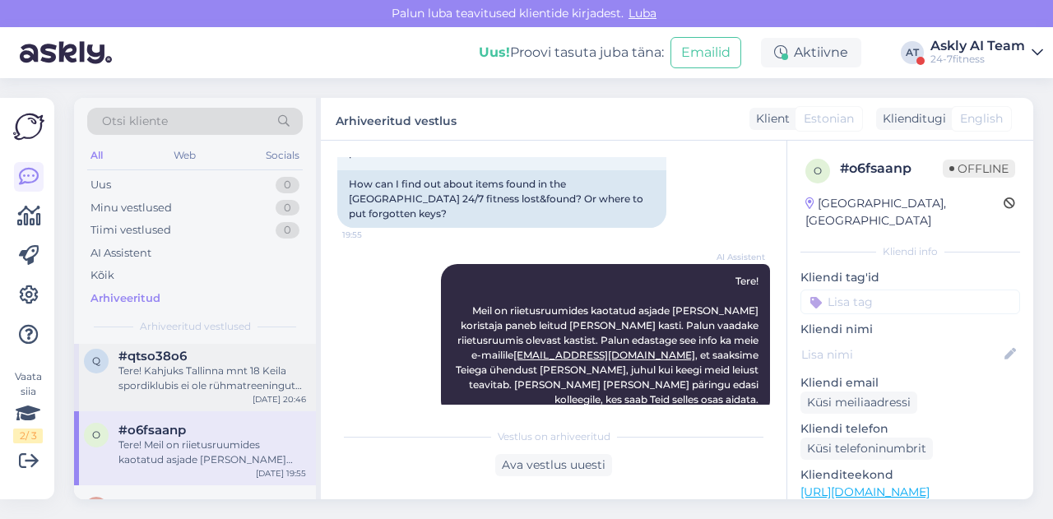
click at [225, 368] on div "Tere! Kahjuks Tallinna mnt 18 Keila spordiklubis ei ole rühmatreeningute saali." at bounding box center [212, 379] width 188 height 30
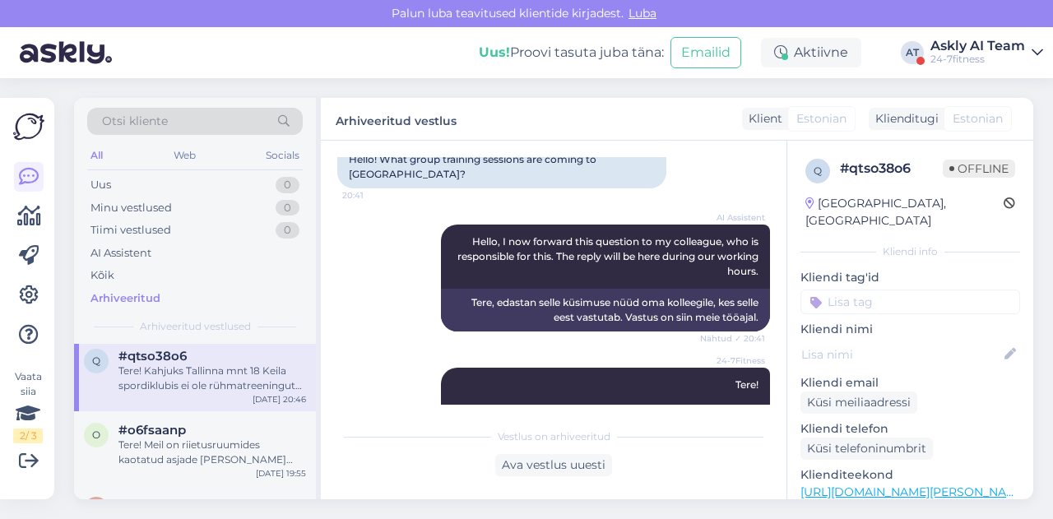
scroll to position [135, 0]
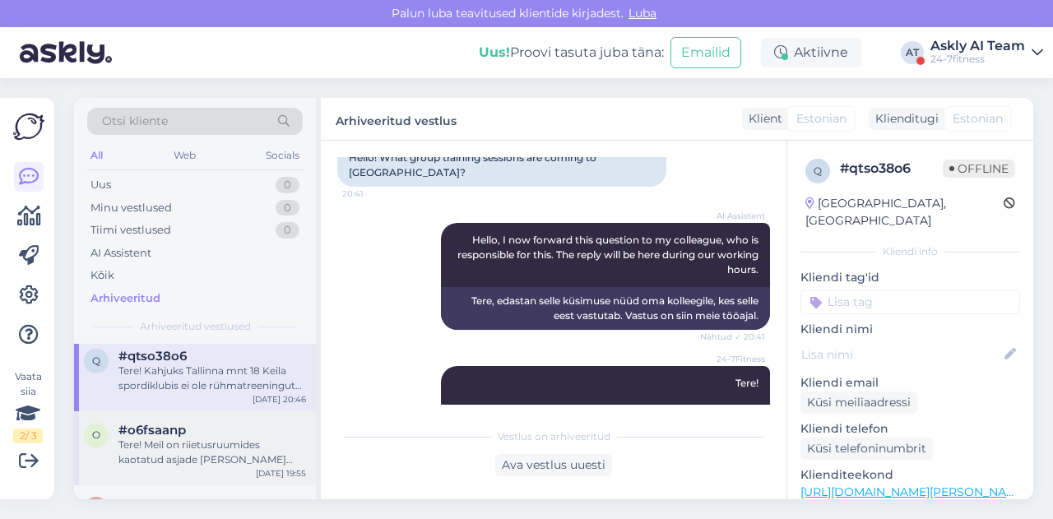
click at [166, 459] on div "Tere! Meil on riietusruumides kaotatud asjade [PERSON_NAME] koristaja paneb lei…" at bounding box center [212, 453] width 188 height 30
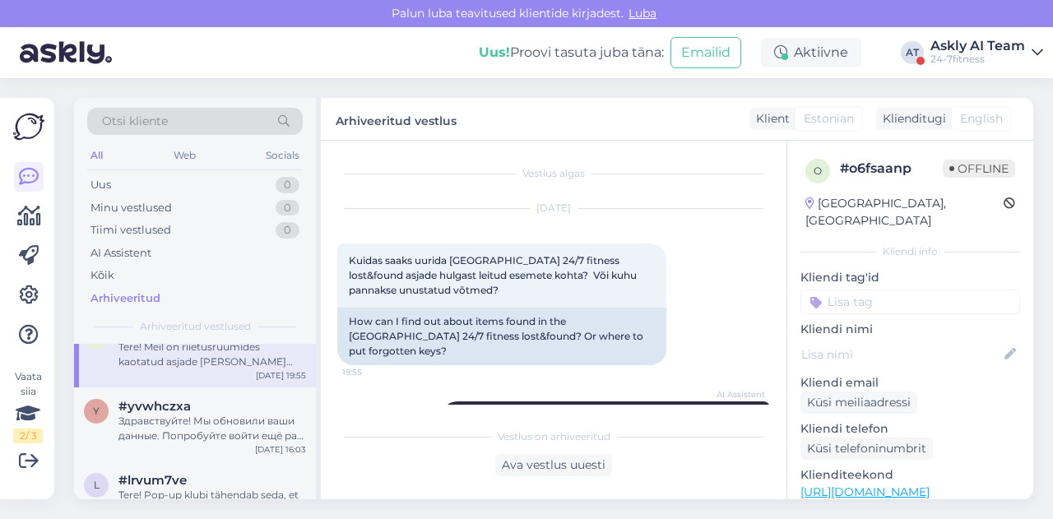
scroll to position [4503, 0]
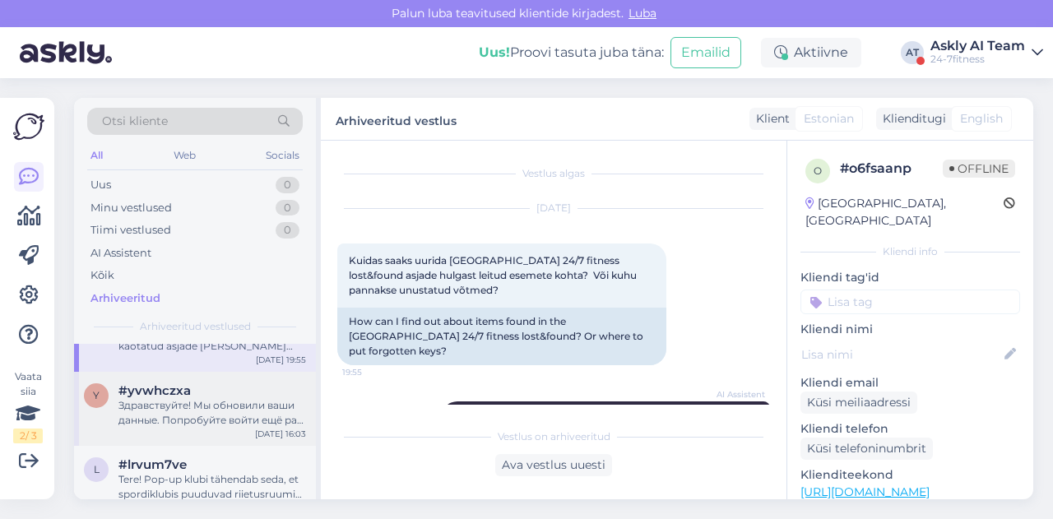
click at [191, 410] on div "Здравствуйте! Мы обновили ваши данные. Попробуйте войти ещё раз. Если у вас воз…" at bounding box center [212, 413] width 188 height 30
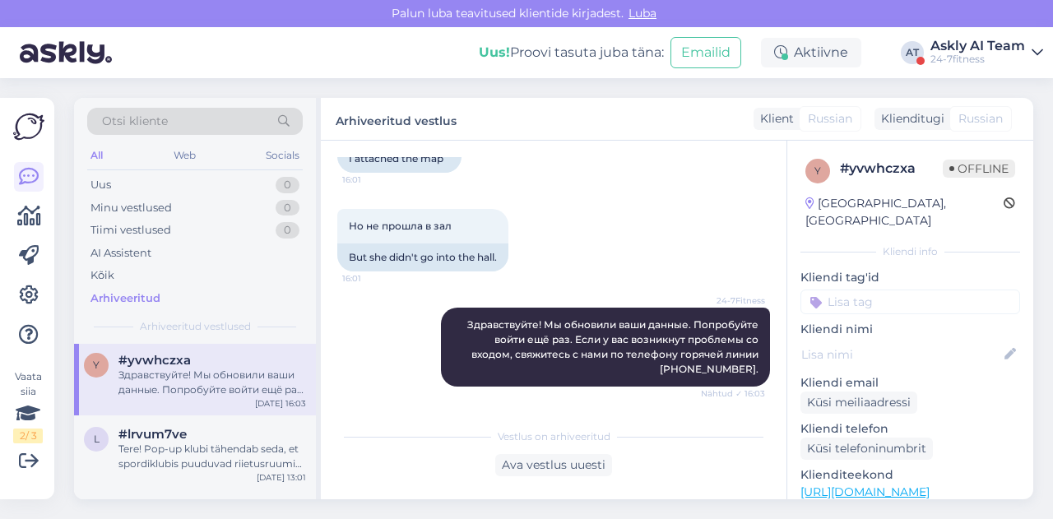
scroll to position [4532, 0]
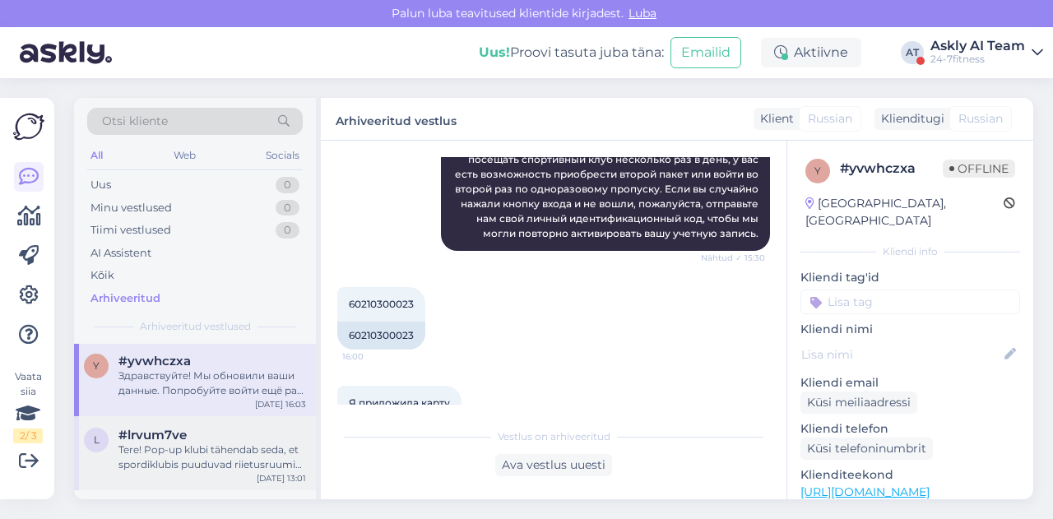
click at [189, 465] on div "Tere! Pop-up klubi tähendab seda, et spordiklubis puuduvad riietusruumid ning d…" at bounding box center [212, 458] width 188 height 30
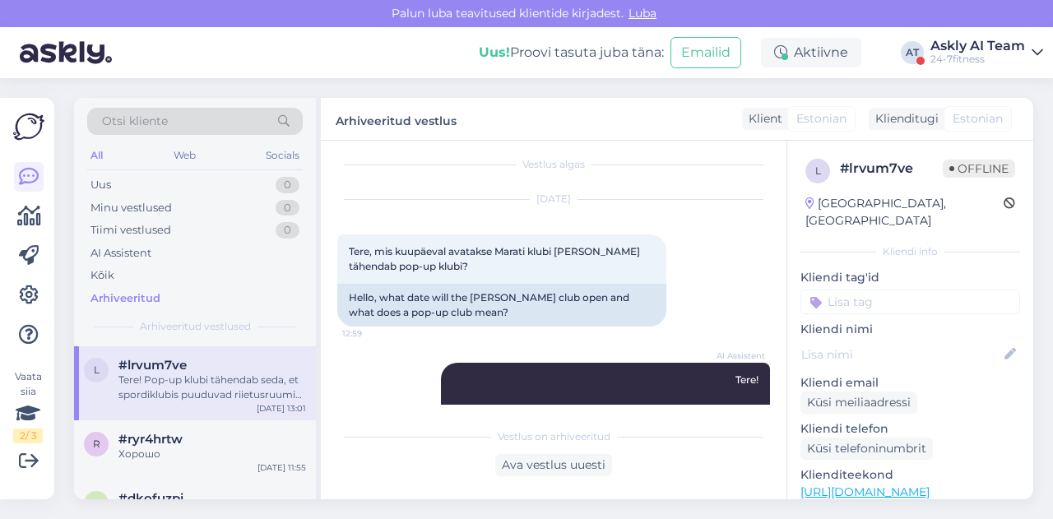
scroll to position [4600, 0]
click at [158, 440] on span "#ryr4hrtw" at bounding box center [150, 441] width 64 height 15
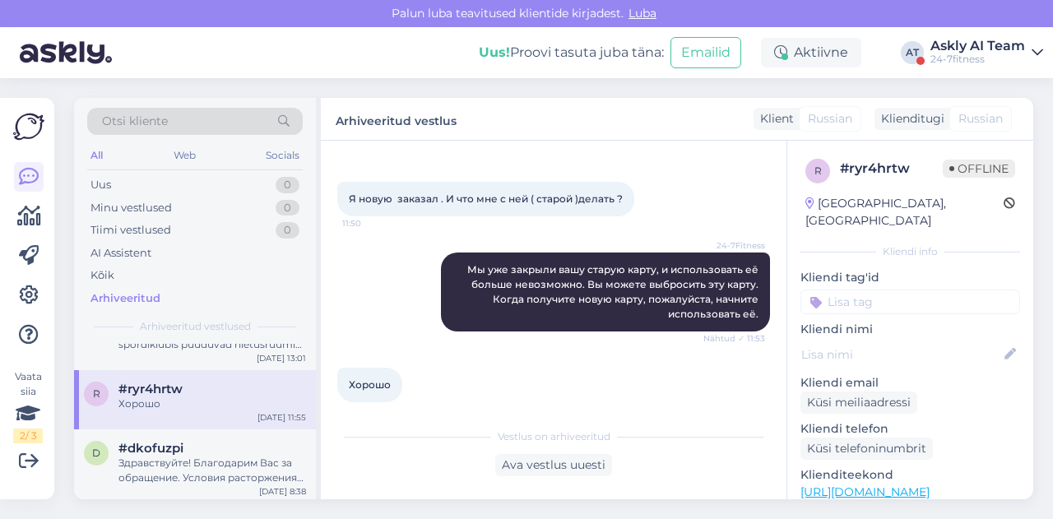
scroll to position [4656, 0]
click at [155, 448] on span "#dkofuzpi" at bounding box center [150, 444] width 65 height 15
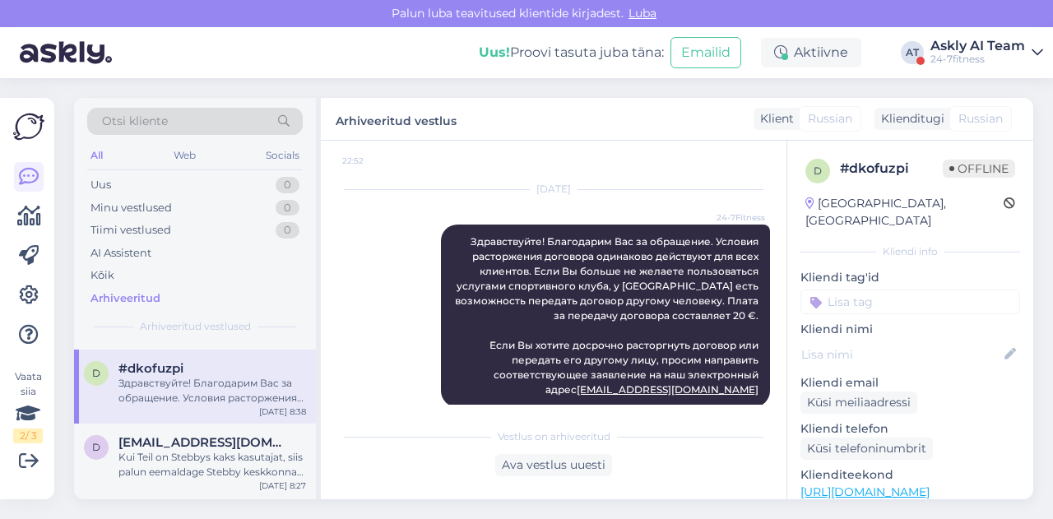
scroll to position [4734, 0]
click at [211, 446] on span "[EMAIL_ADDRESS][DOMAIN_NAME]" at bounding box center [203, 440] width 171 height 15
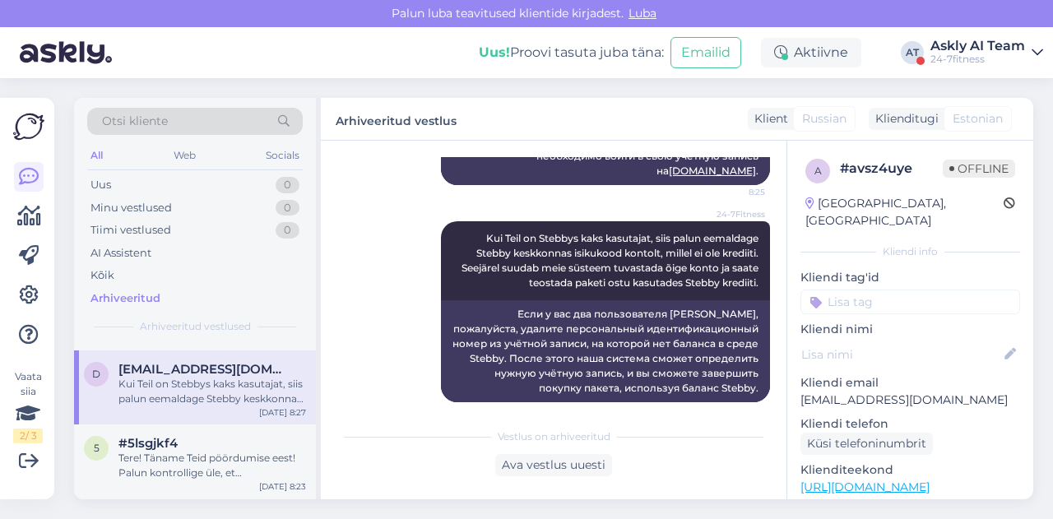
scroll to position [4806, 0]
click at [192, 455] on div "Tere! Täname Teid pöördumise eest! Palun kontrollige üle, et [PERSON_NAME] kont…" at bounding box center [212, 465] width 188 height 30
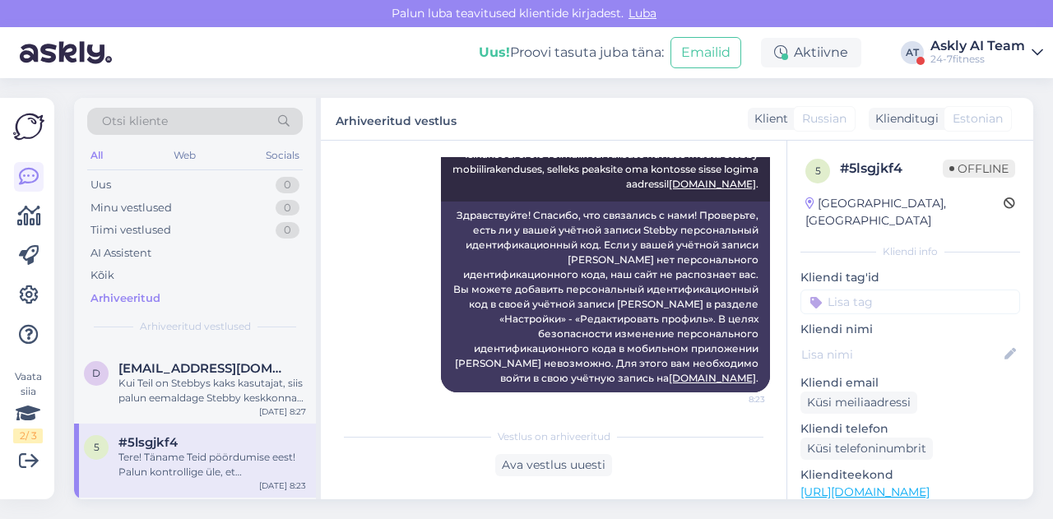
scroll to position [0, 0]
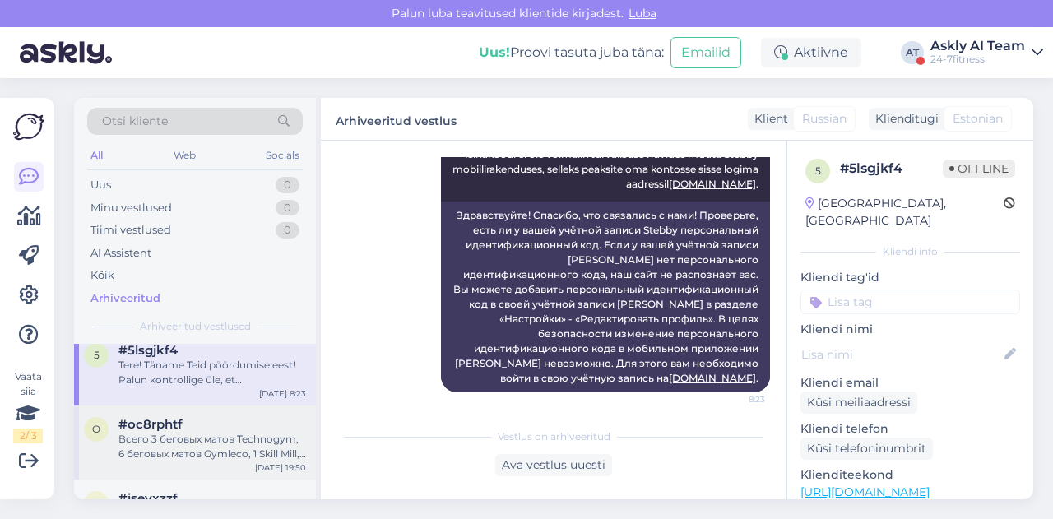
click at [211, 438] on div "Всего 3 беговых матов Technogym, 6 беговых матов Gymleco, 1 Skill Mill, 1 STAIR…" at bounding box center [212, 447] width 188 height 30
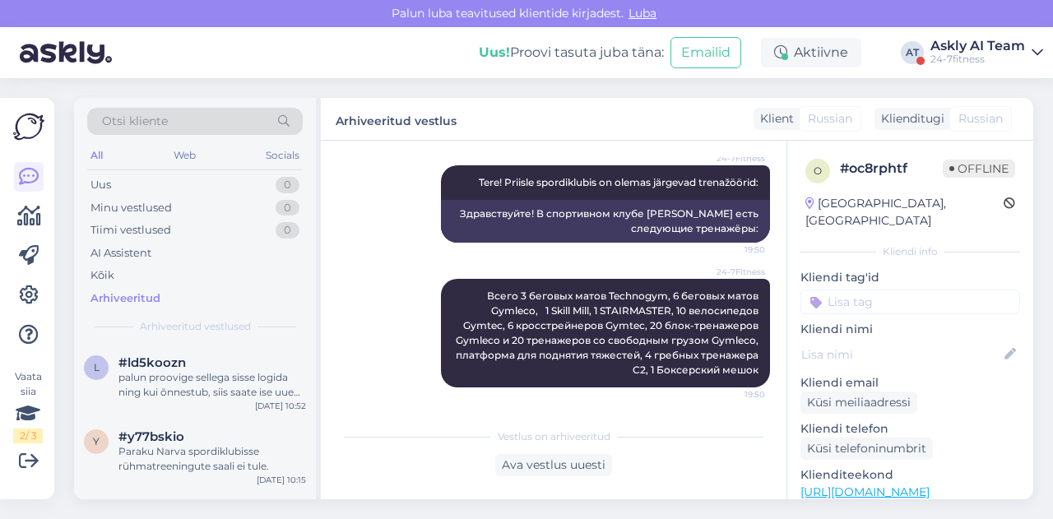
click at [627, 111] on div "Arhiveeritud vestlus Klient Russian Klienditugi [DEMOGRAPHIC_DATA]" at bounding box center [677, 119] width 712 height 43
click at [992, 49] on div "Askly AI Team" at bounding box center [977, 45] width 95 height 13
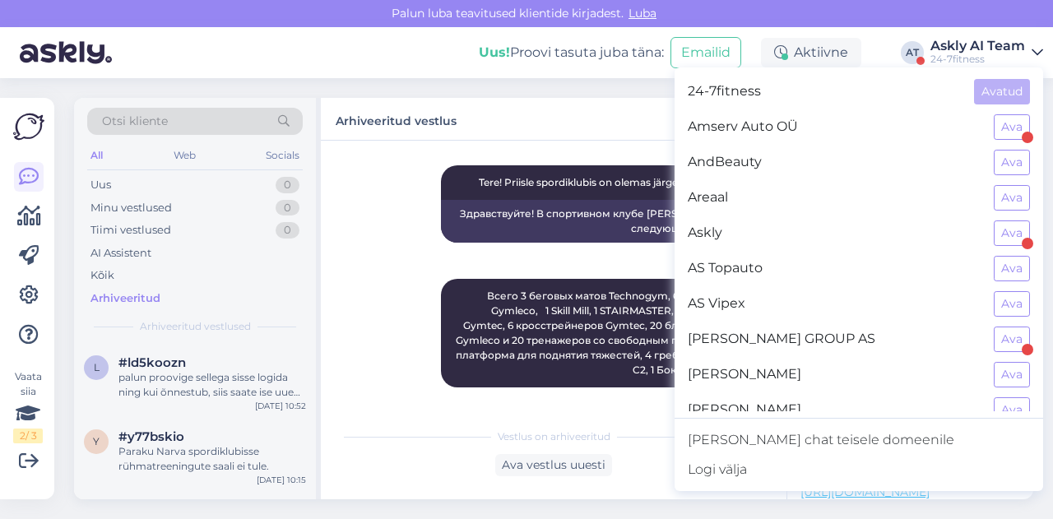
click at [652, 117] on div "Arhiveeritud vestlus Klient Russian Klienditugi [DEMOGRAPHIC_DATA]" at bounding box center [677, 119] width 712 height 43
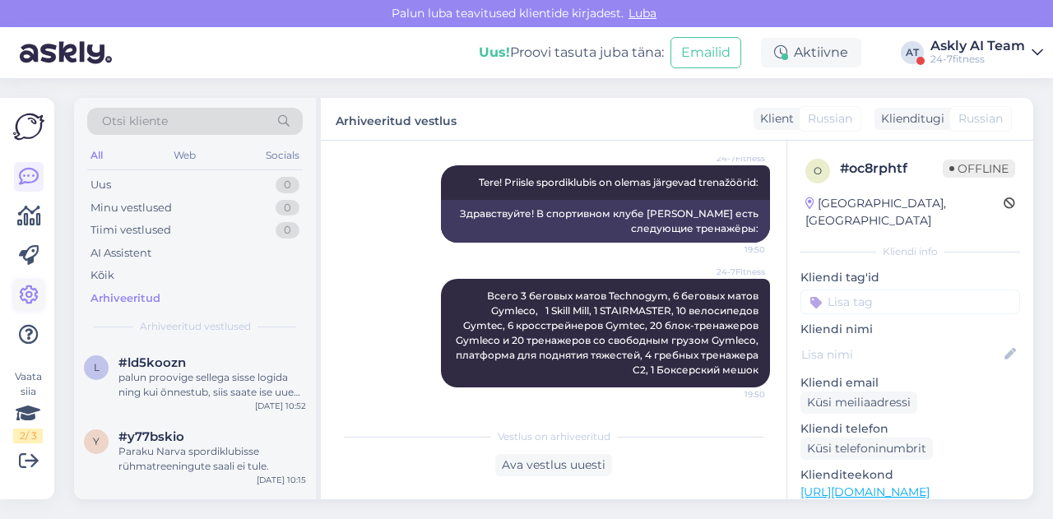
click at [30, 307] on link at bounding box center [29, 295] width 30 height 30
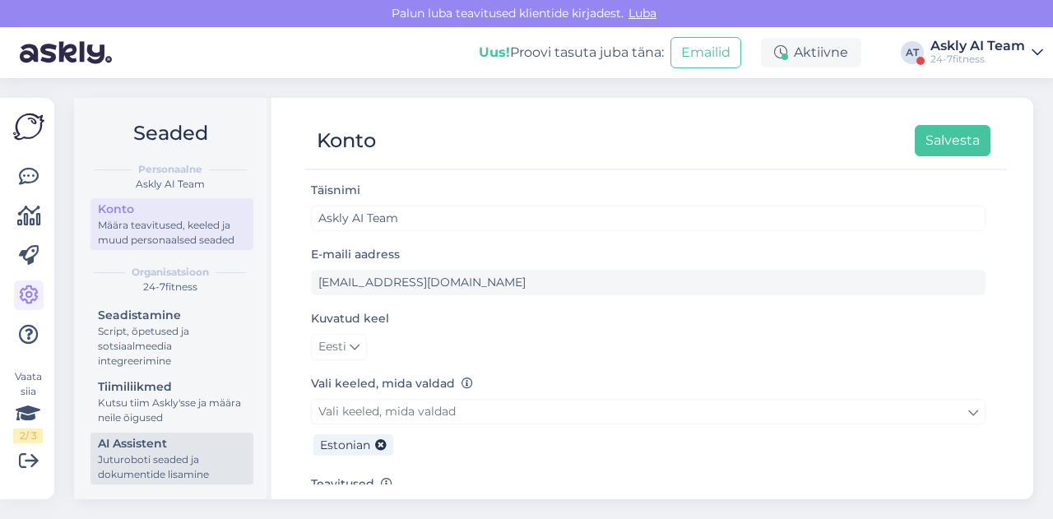
click at [151, 460] on div "Juturoboti seaded ja dokumentide lisamine" at bounding box center [172, 467] width 148 height 30
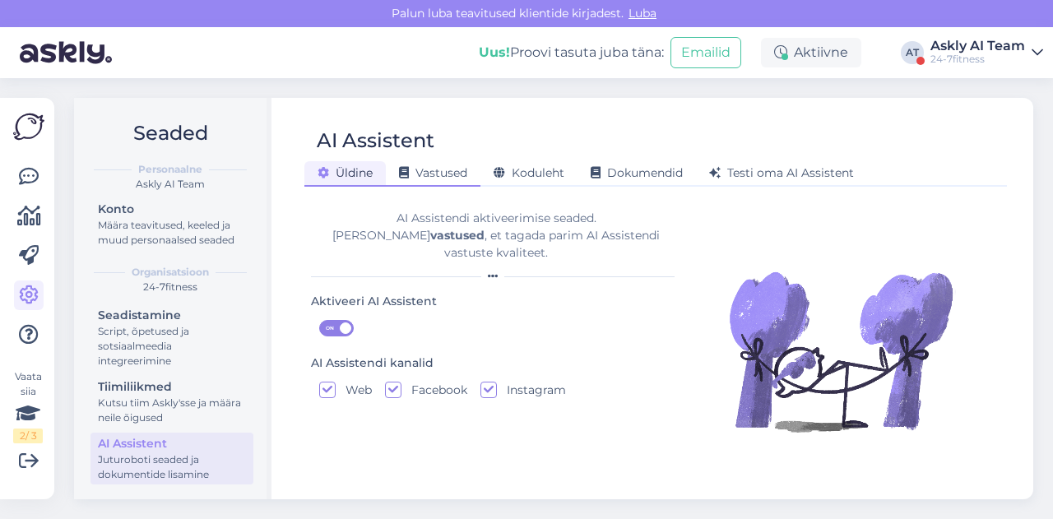
click at [457, 174] on span "Vastused" at bounding box center [433, 172] width 68 height 15
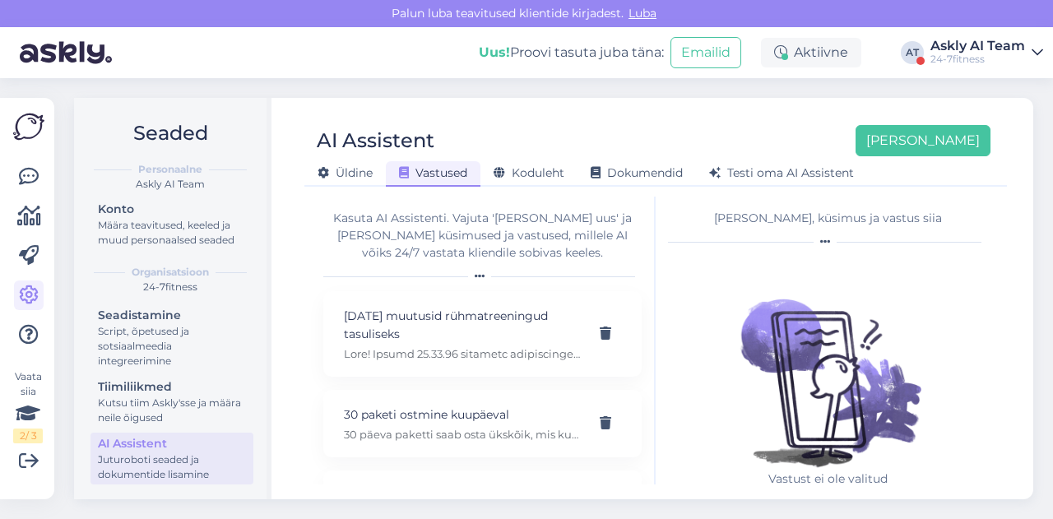
click at [608, 127] on div "AI Assistent [PERSON_NAME]" at bounding box center [647, 140] width 686 height 31
click at [928, 131] on button "[PERSON_NAME]" at bounding box center [922, 140] width 135 height 31
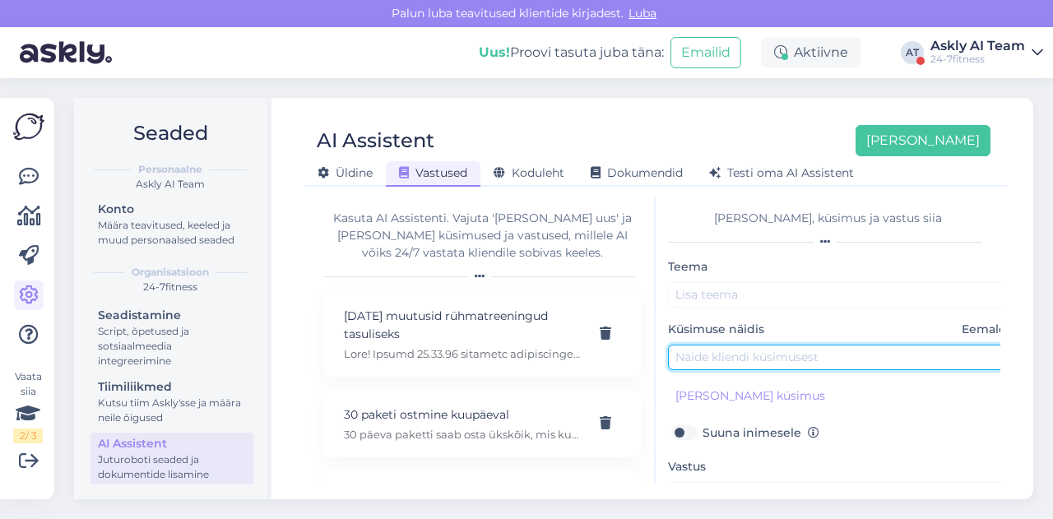
click at [732, 355] on input "text" at bounding box center [840, 357] width 345 height 25
paste input "mis on pop up klubi?"
drag, startPoint x: 716, startPoint y: 359, endPoint x: 800, endPoint y: 353, distance: 84.2
click at [800, 353] on input "mis on pop up klubi?" at bounding box center [840, 357] width 345 height 25
type input "mis on pop up klubi?"
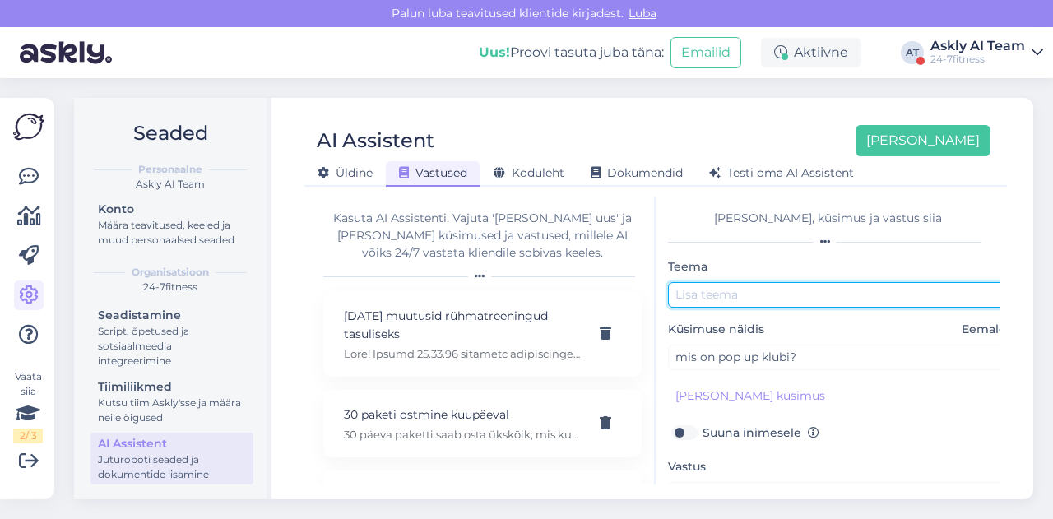
click at [739, 289] on input "text" at bounding box center [840, 294] width 345 height 25
paste input "pop up klubi?"
click at [687, 297] on input "pop up klubi" at bounding box center [840, 294] width 345 height 25
click at [681, 294] on input "pop up klubi" at bounding box center [840, 294] width 345 height 25
type input "Pop up klubi"
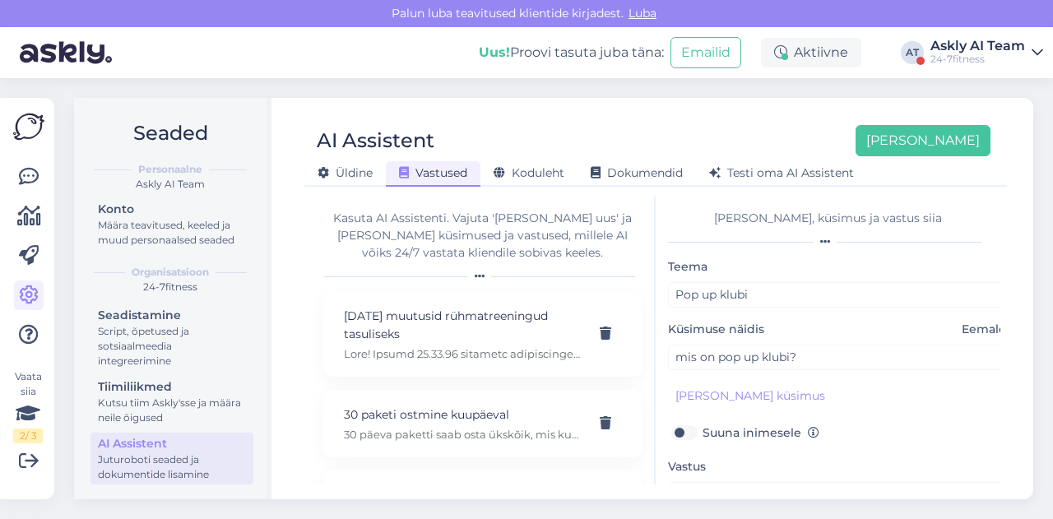
scroll to position [67, 0]
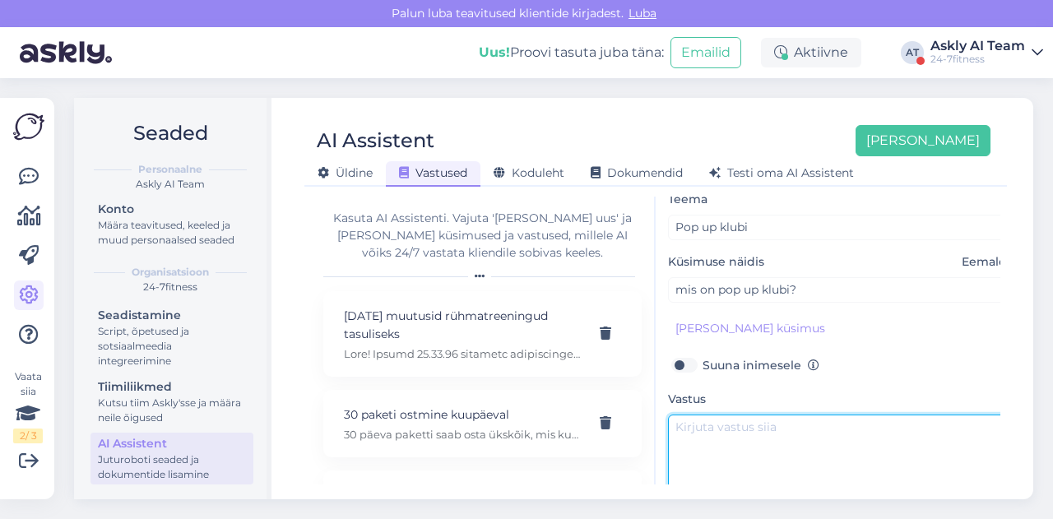
click at [702, 429] on textarea at bounding box center [840, 453] width 345 height 77
paste textarea "Tere! Pop-up klubi tähendab seda, et spordiklubis puuduvad riietusruumid ning d…"
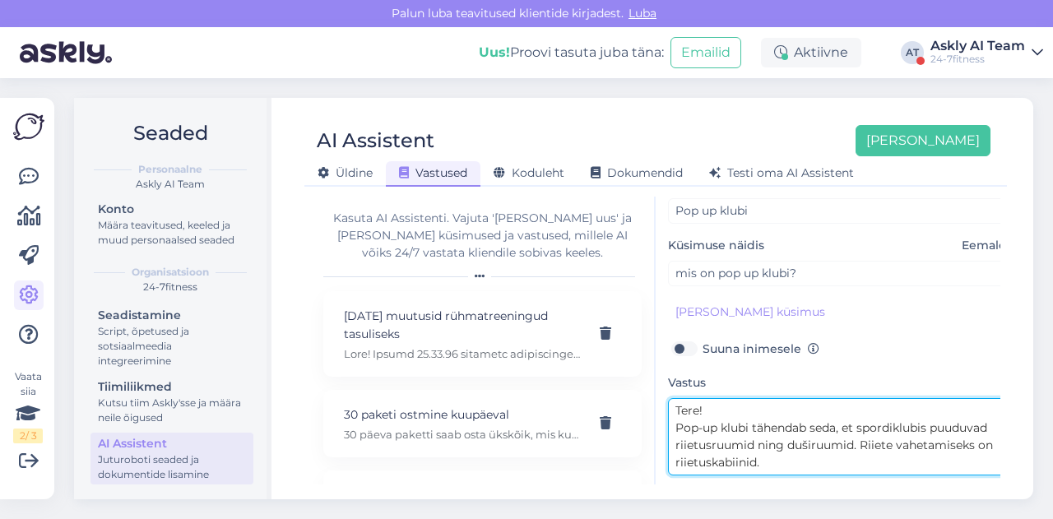
scroll to position [0, 0]
type textarea "Tere! Pop-up klubi tähendab seda, et spordiklubis puuduvad riietusruumid ning d…"
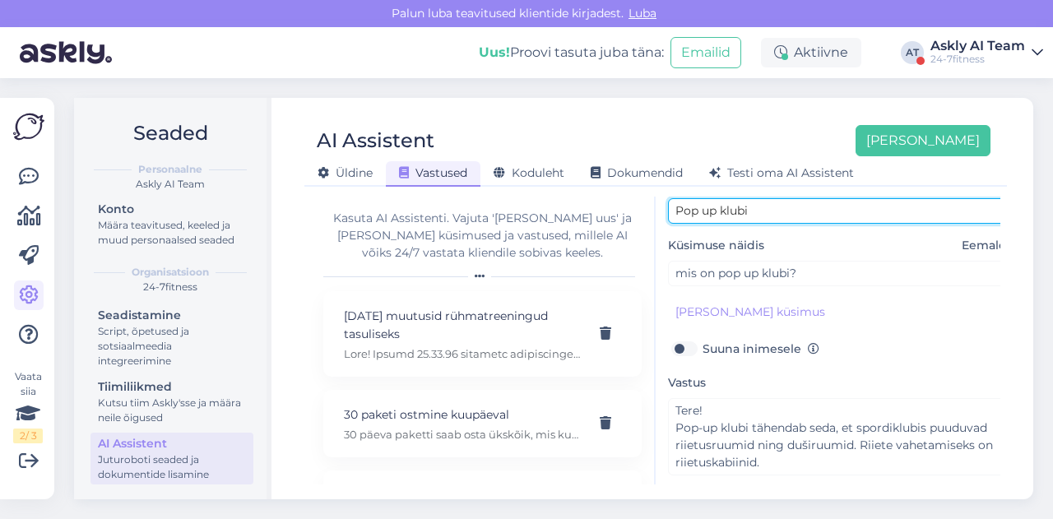
click at [703, 211] on input "Pop up klubi" at bounding box center [840, 210] width 345 height 25
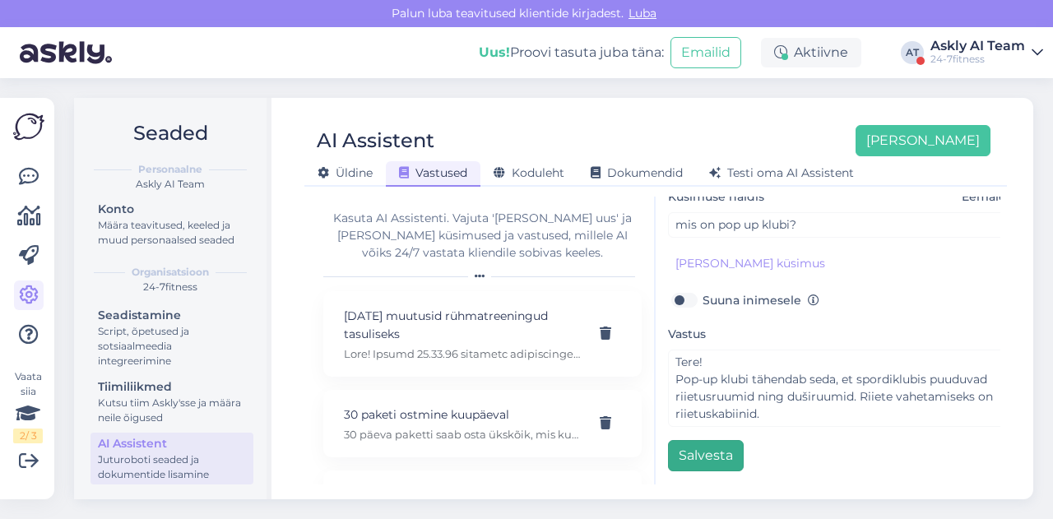
type input "Pop-up klubi"
click at [707, 440] on button "Salvesta" at bounding box center [706, 455] width 76 height 31
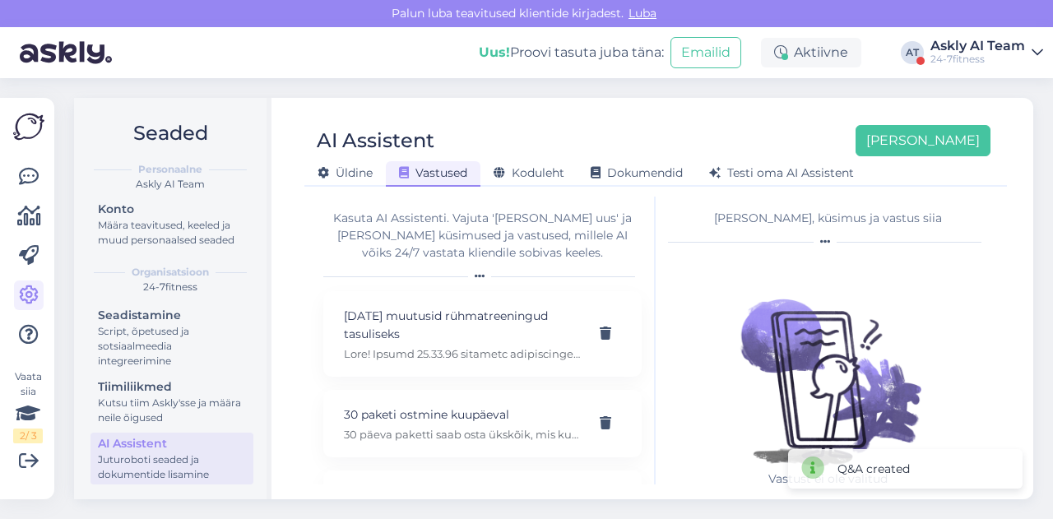
click at [660, 116] on div "AI Assistent [PERSON_NAME] [PERSON_NAME] Vastused Koduleht Dokumendid [PERSON_N…" at bounding box center [655, 150] width 702 height 74
click at [961, 143] on button "[PERSON_NAME]" at bounding box center [922, 140] width 135 height 31
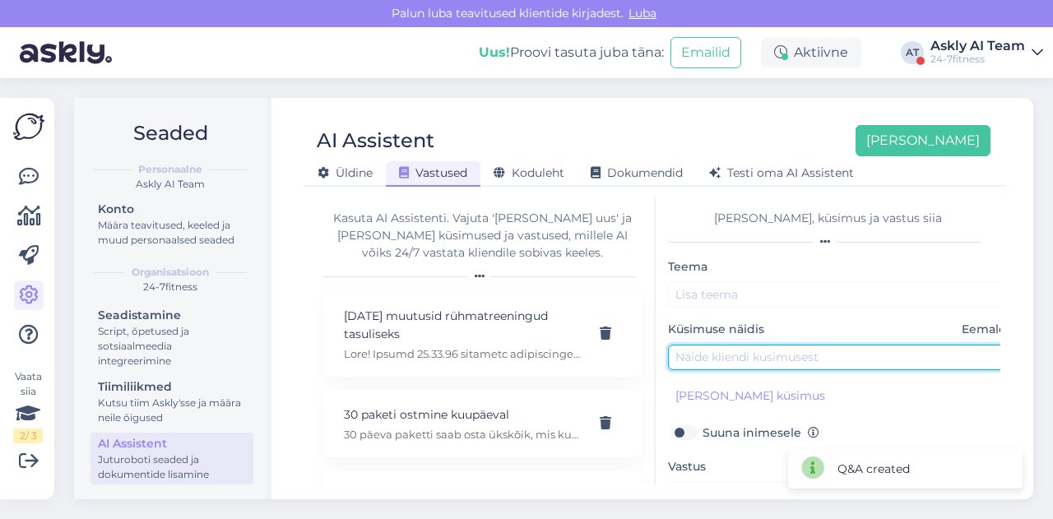
click at [750, 352] on input "text" at bounding box center [840, 357] width 345 height 25
paste input "kas ühekordseid pileteid saab ka rühmatreeningu jaoks kasutada?"
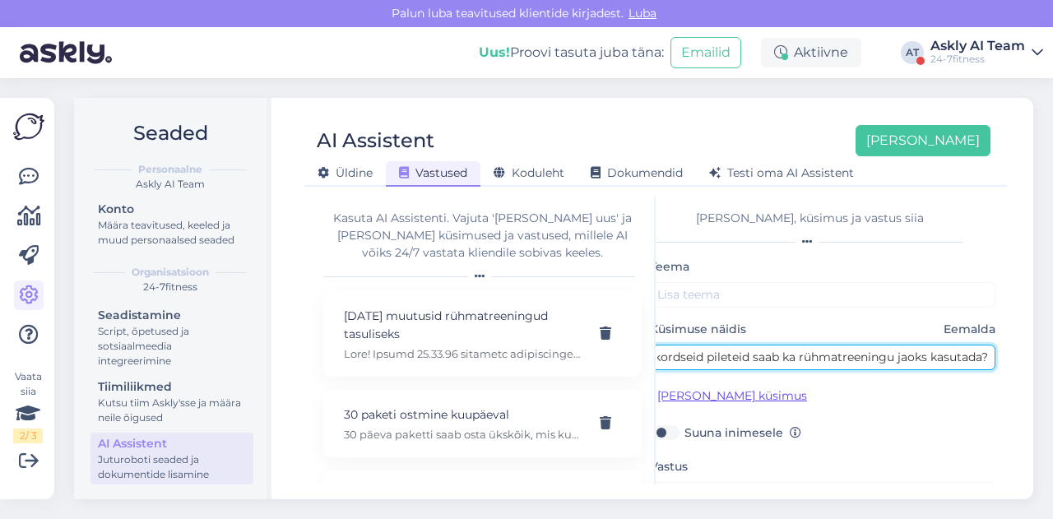
type input "kas ühekordseid pileteid saab ka rühmatreeningu jaoks kasutada?"
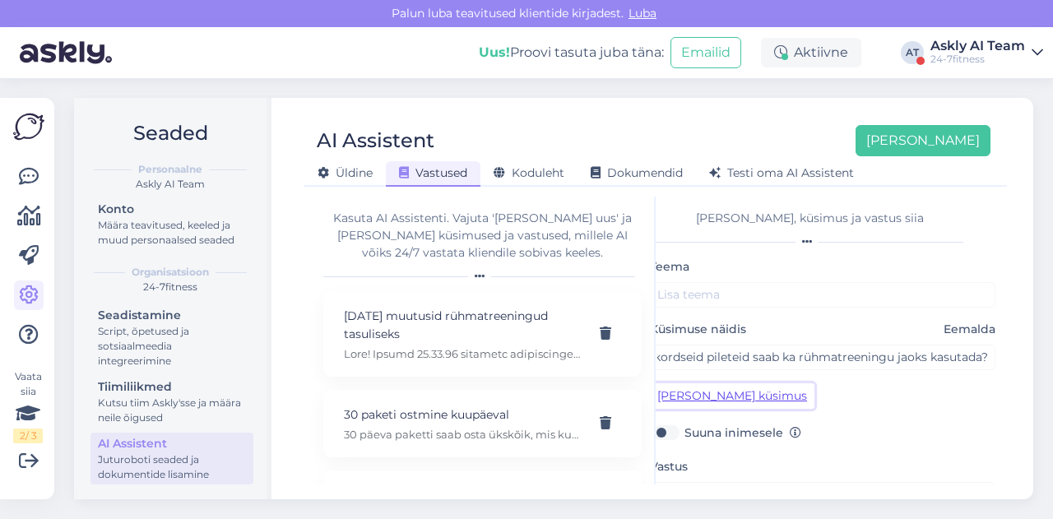
click at [717, 402] on button "[PERSON_NAME] küsimus" at bounding box center [732, 395] width 165 height 25
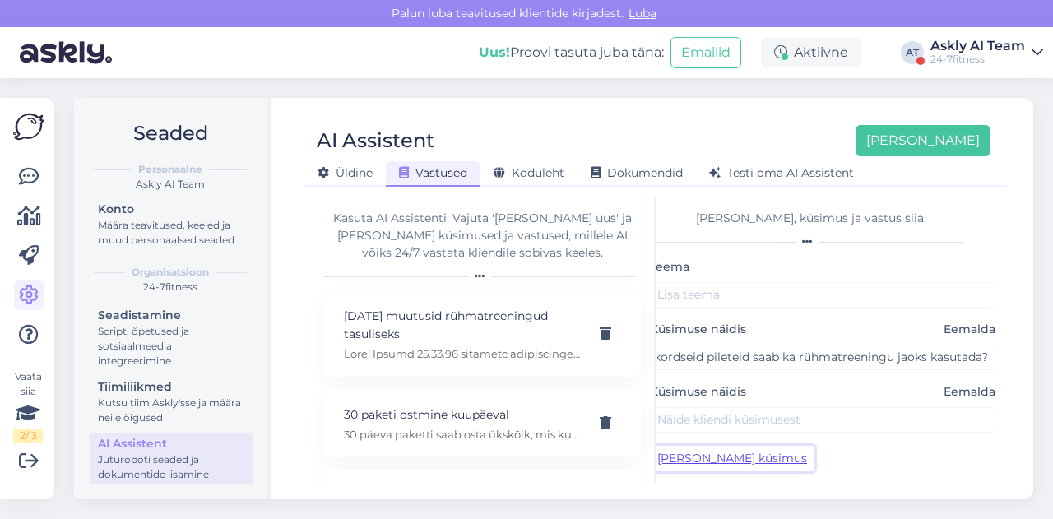
scroll to position [0, 0]
click at [827, 404] on div "Küsimuse näidis Eemalda" at bounding box center [822, 407] width 345 height 49
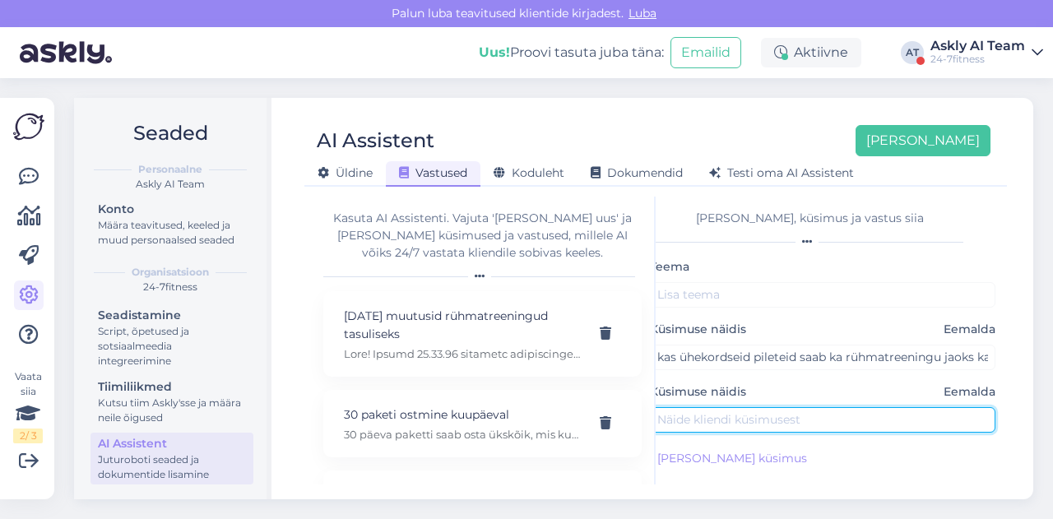
click at [817, 410] on input "text" at bounding box center [822, 419] width 345 height 25
paste input "kas ma saan ka käia ühekordse piletiga rühmatrennis?"
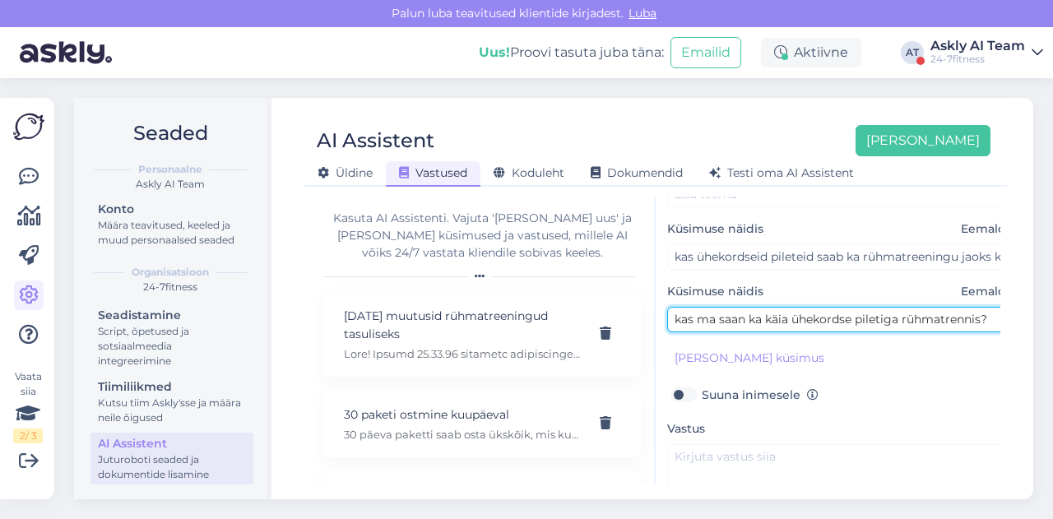
scroll to position [204, 1]
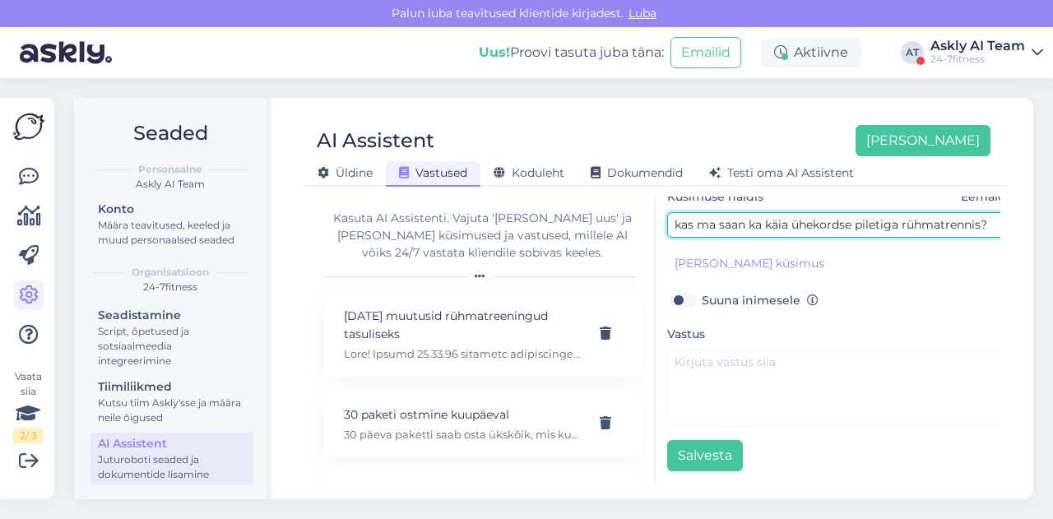
type input "kas ma saan ka käia ühekordse piletiga rühmatrennis?"
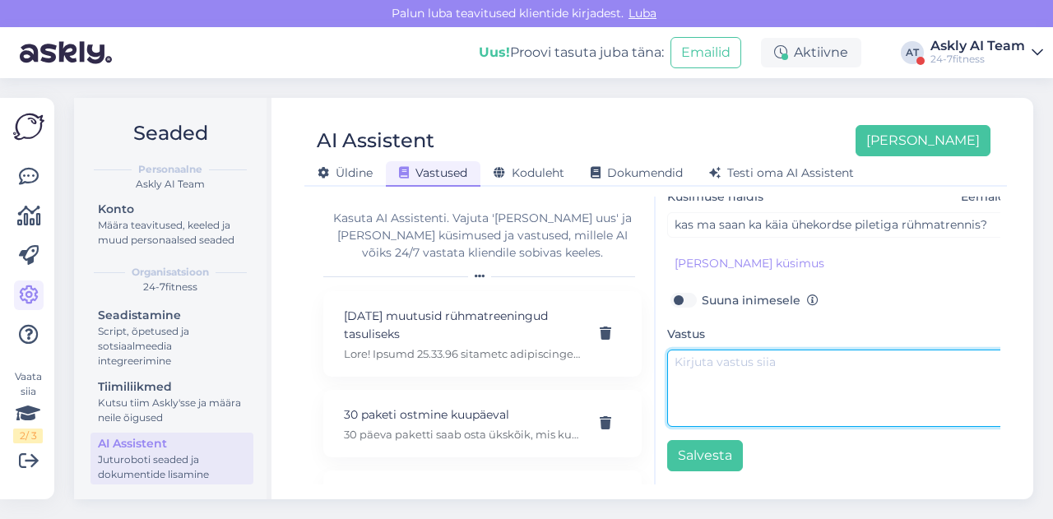
click at [733, 368] on textarea at bounding box center [839, 388] width 345 height 77
paste textarea "Ühekordse pääsmega külastaja saab osaleda rühmatreeningus vabade kohtade olemas…"
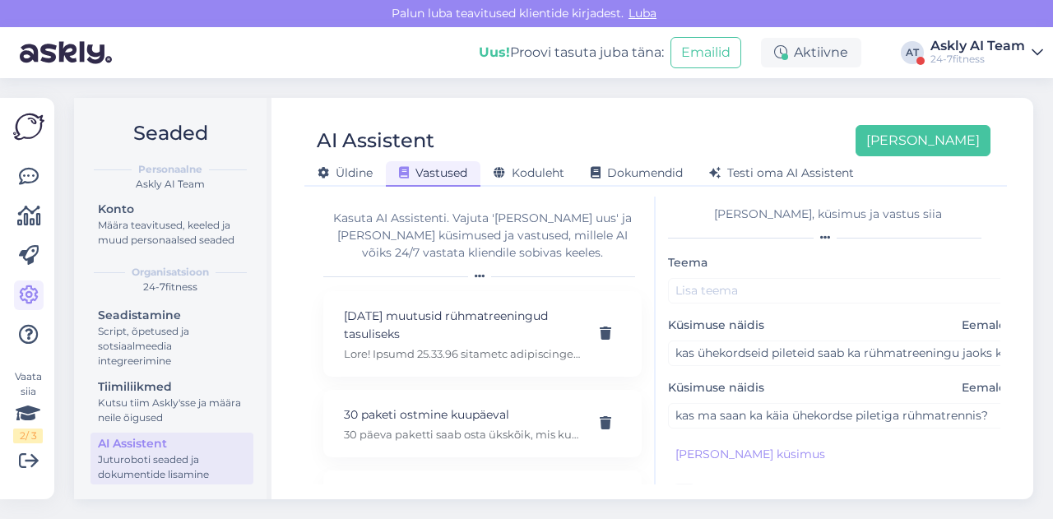
scroll to position [3, 0]
type textarea "Ühekordse pääsmega külastaja saab osaleda rühmatreeningus vabade kohtade olemas…"
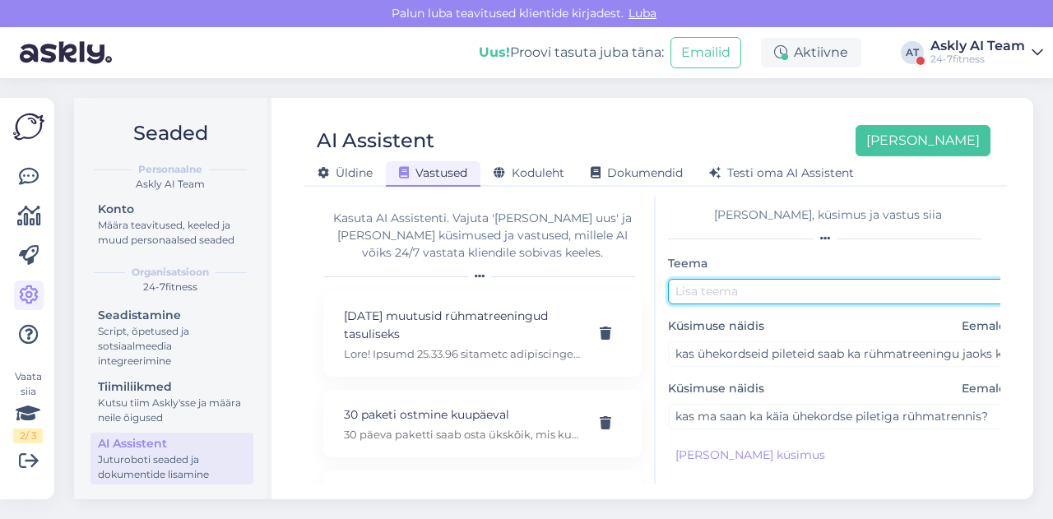
click at [729, 287] on input "text" at bounding box center [840, 291] width 345 height 25
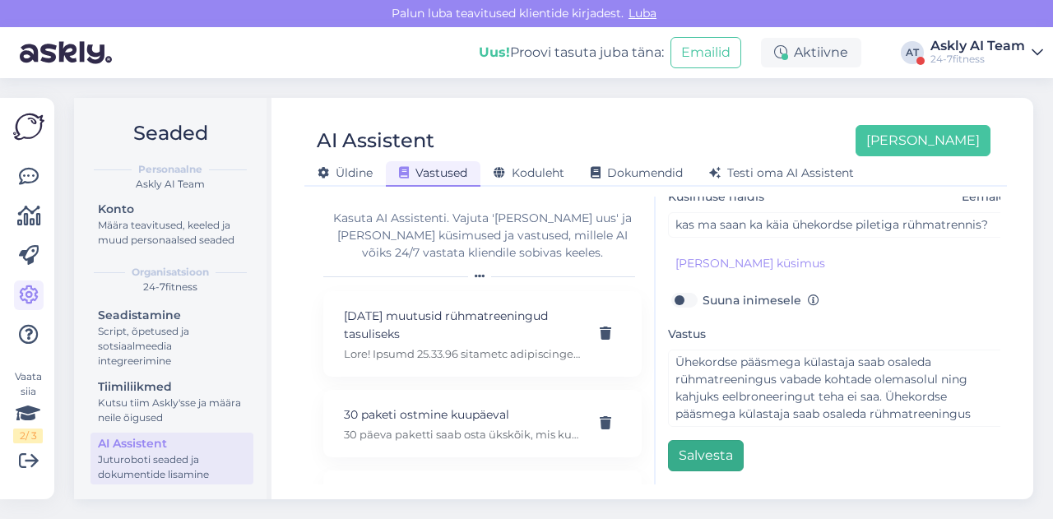
type input "Rühmatrenn"
click at [690, 452] on button "Salvesta" at bounding box center [706, 455] width 76 height 31
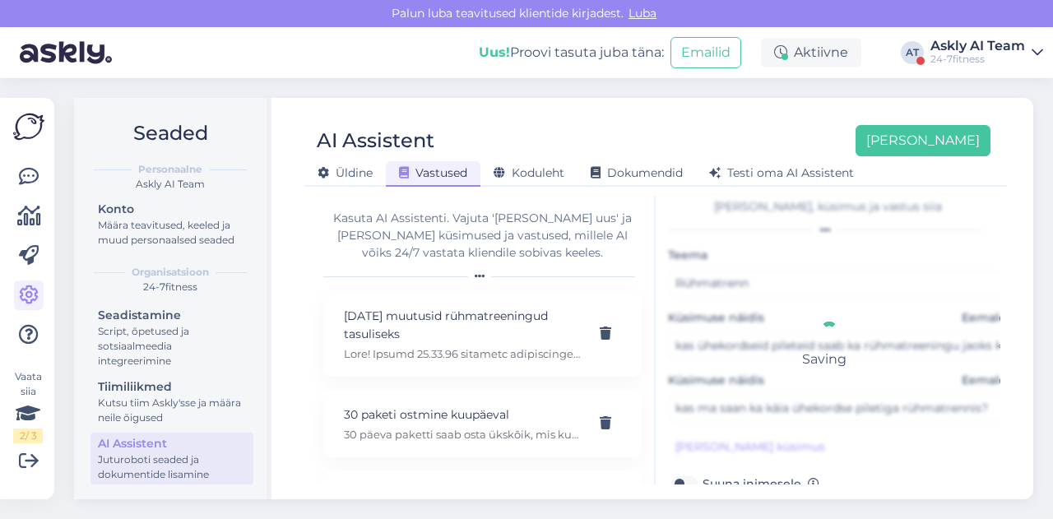
scroll to position [0, 0]
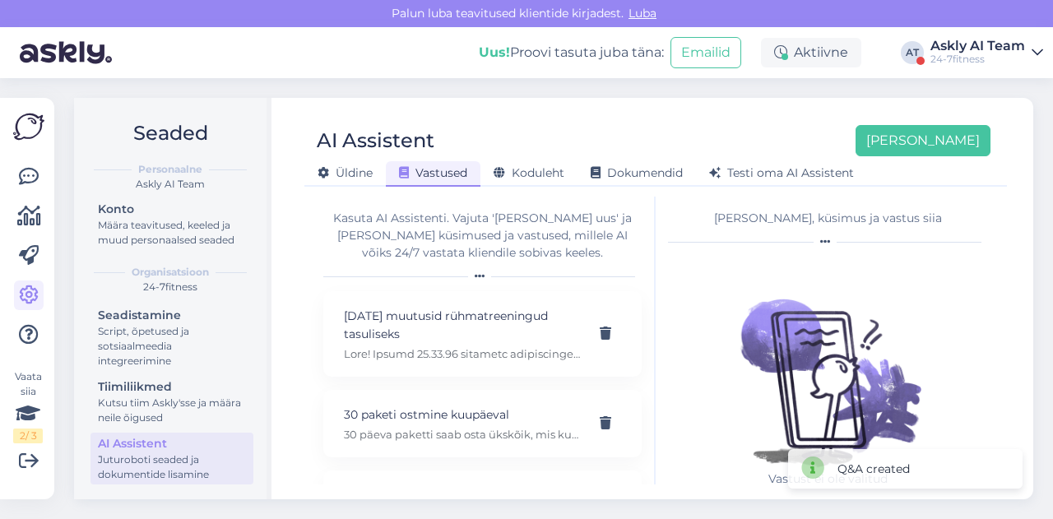
click at [666, 98] on div "AI Assistent [PERSON_NAME] [PERSON_NAME] Vastused Koduleht Dokumendid [PERSON_N…" at bounding box center [655, 298] width 755 height 401
click at [931, 136] on button "[PERSON_NAME]" at bounding box center [922, 140] width 135 height 31
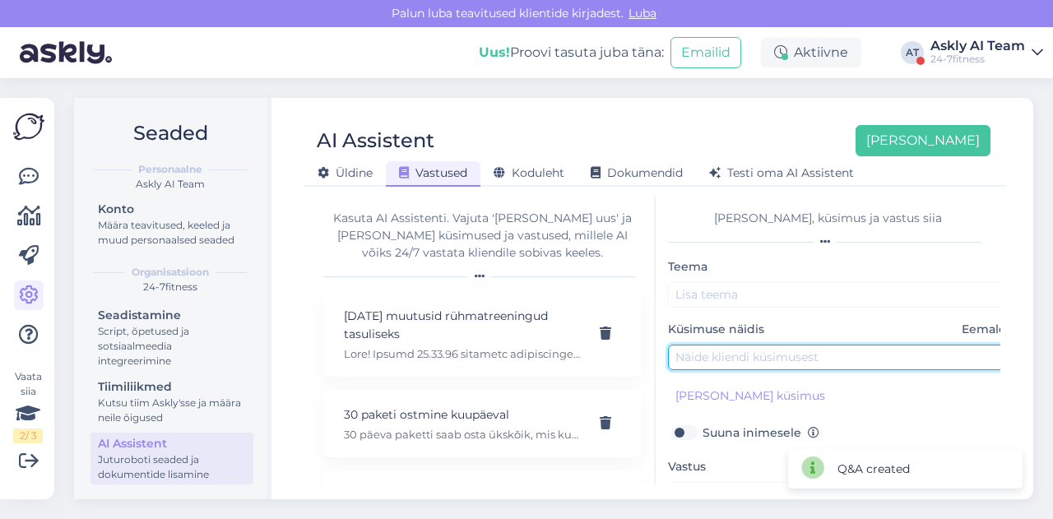
click at [719, 350] on input "text" at bounding box center [840, 357] width 345 height 25
paste input "tellisime 13.08 uue plastikaardi. Siiani pole kaarti kätte saanud? Palun selgit…"
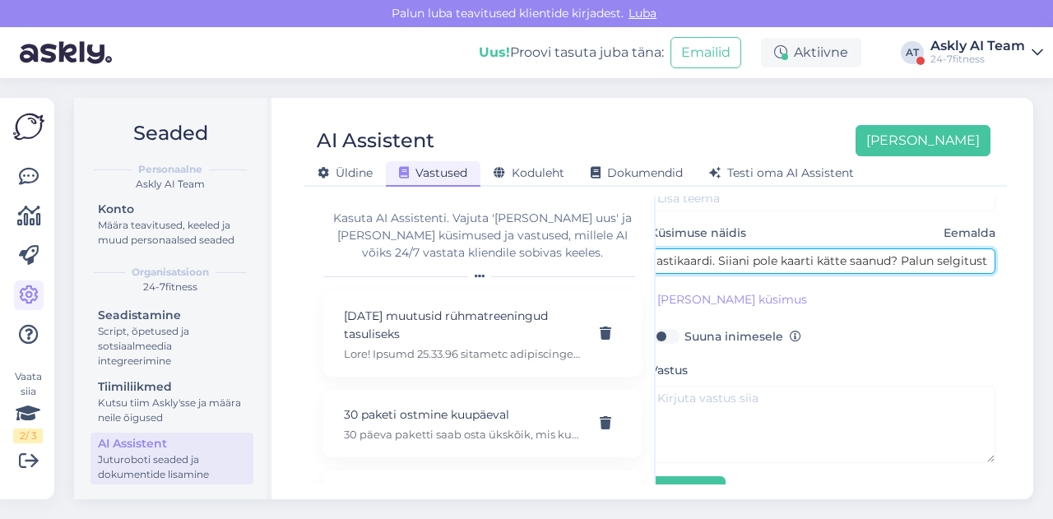
scroll to position [97, 18]
type input "tellisime 13.08 uue plastikaardi. Siiani pole kaarti kätte saanud? Palun selgit…"
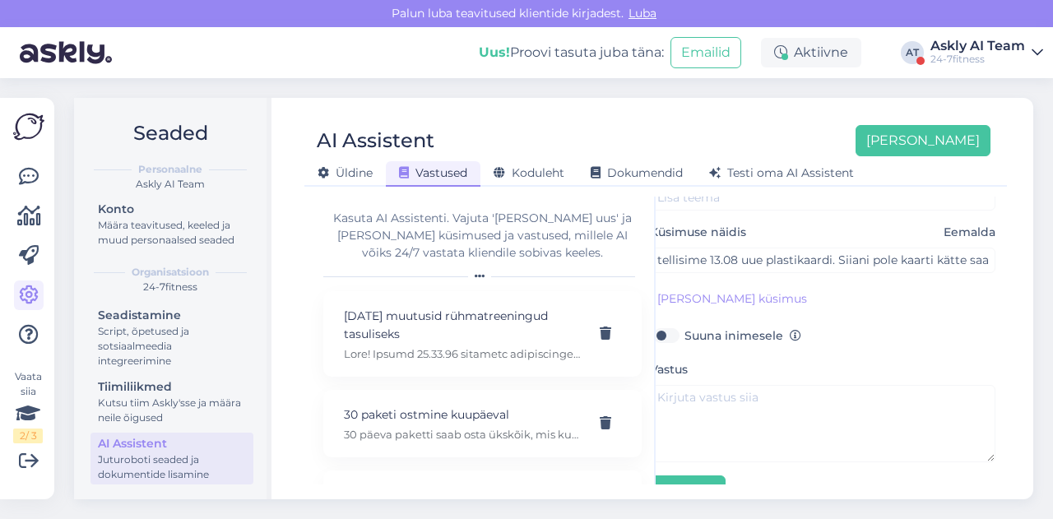
scroll to position [141, 0]
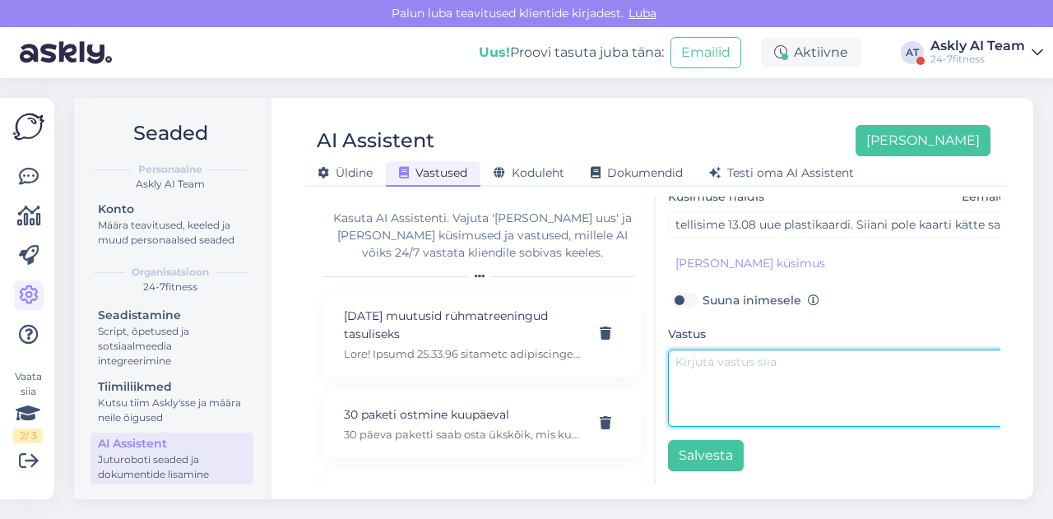
click at [728, 392] on textarea at bounding box center [840, 388] width 345 height 77
paste textarea "Tere! Palume liikmekaardi tellimusega seotud küsimuste osas kirjutada meile e-m…"
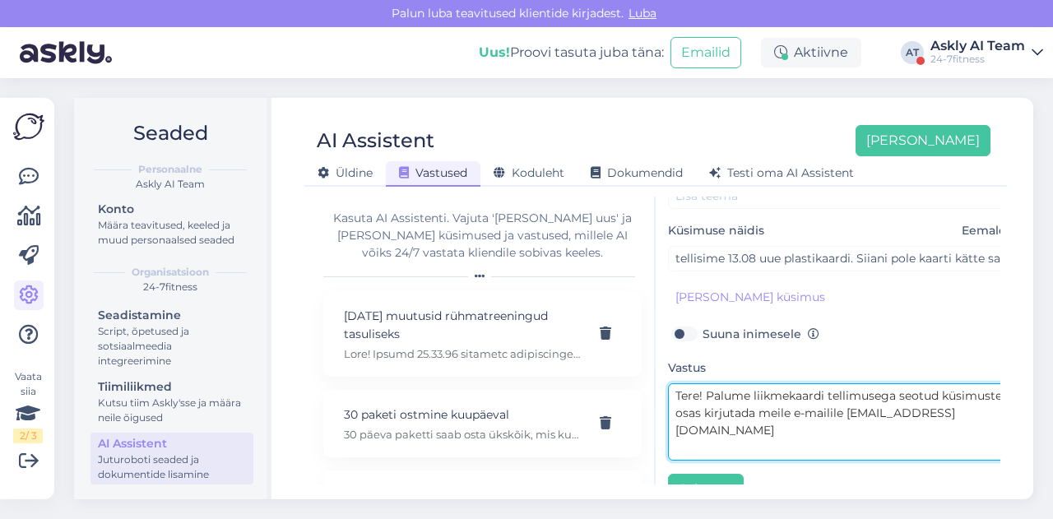
scroll to position [95, 0]
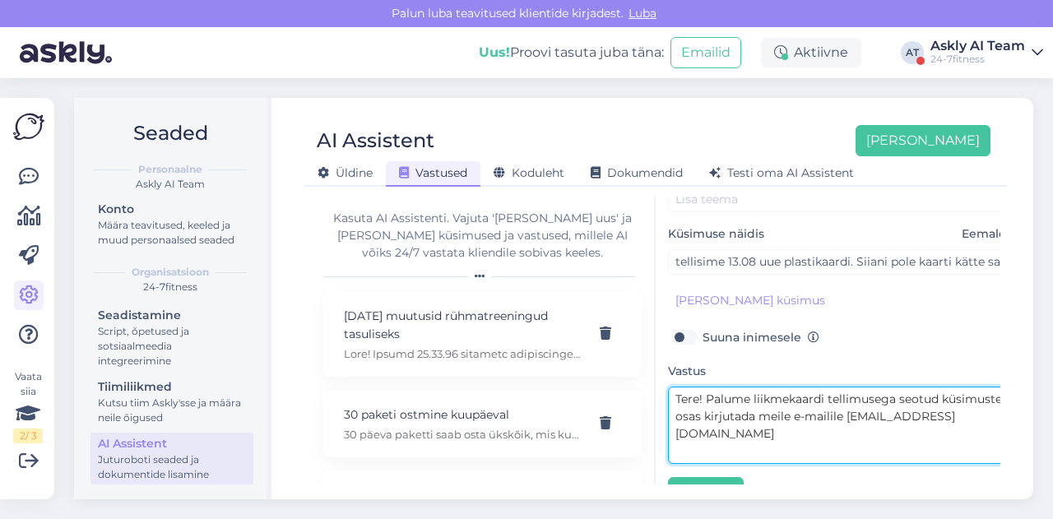
click at [704, 401] on textarea "Tere! Palume liikmekaardi tellimusega seotud küsimuste osas kirjutada meile e-m…" at bounding box center [840, 425] width 345 height 77
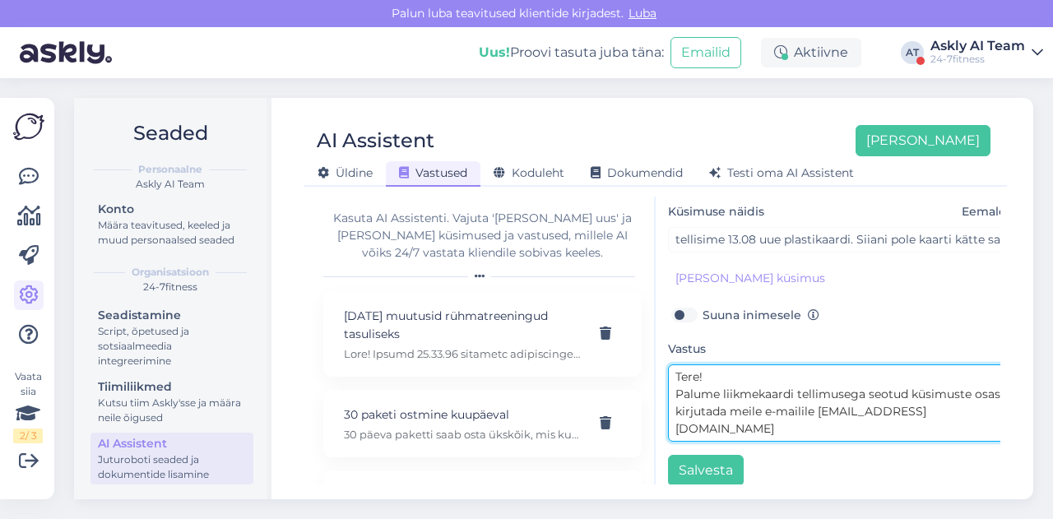
scroll to position [118, 1]
drag, startPoint x: 722, startPoint y: 391, endPoint x: 844, endPoint y: 389, distance: 121.7
click at [844, 389] on textarea "Tere! Palume liikmekaardi tellimusega seotud küsimuste osas kirjutada meile e-m…" at bounding box center [839, 402] width 345 height 77
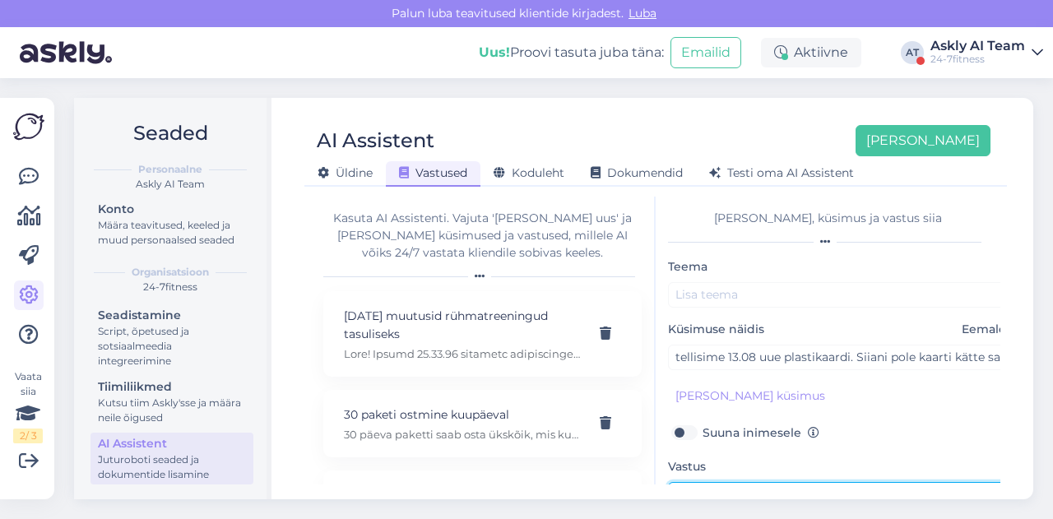
type textarea "Tere! Palume liikmekaardi tellimusega seotud küsimuste osas kirjutada meile e-m…"
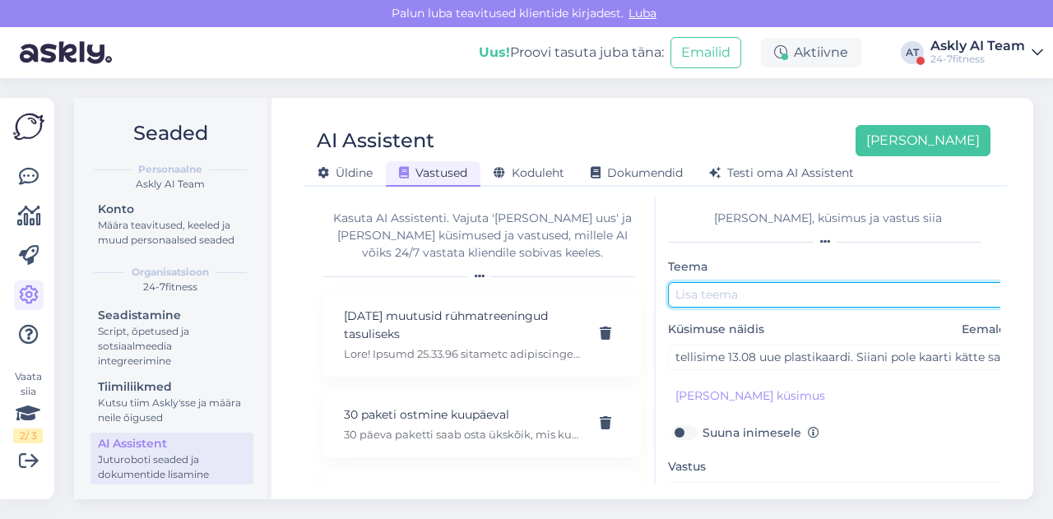
click at [716, 299] on input "text" at bounding box center [840, 294] width 345 height 25
paste input "liikmekaardi tellimus"
click at [677, 293] on input "liikmekaardi tellimus" at bounding box center [840, 294] width 345 height 25
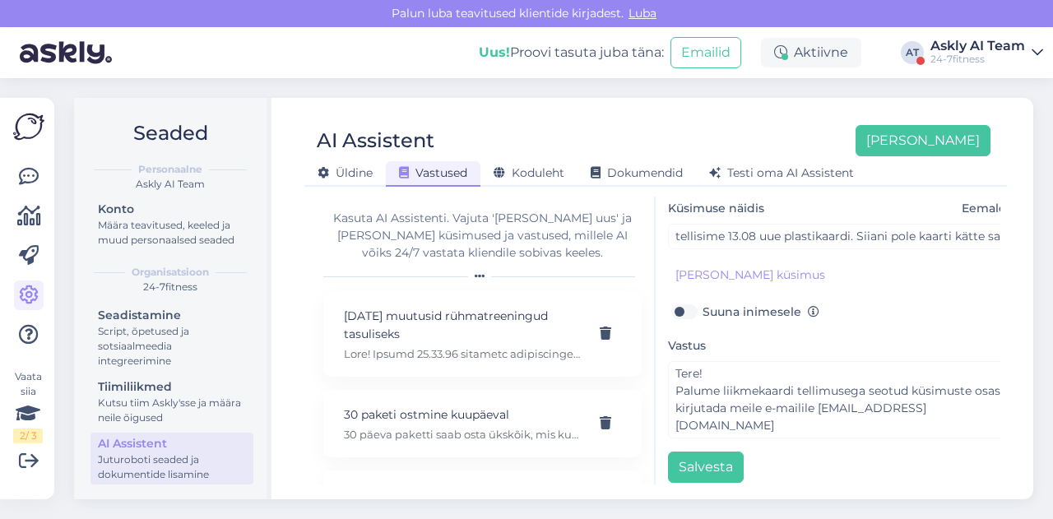
scroll to position [141, 0]
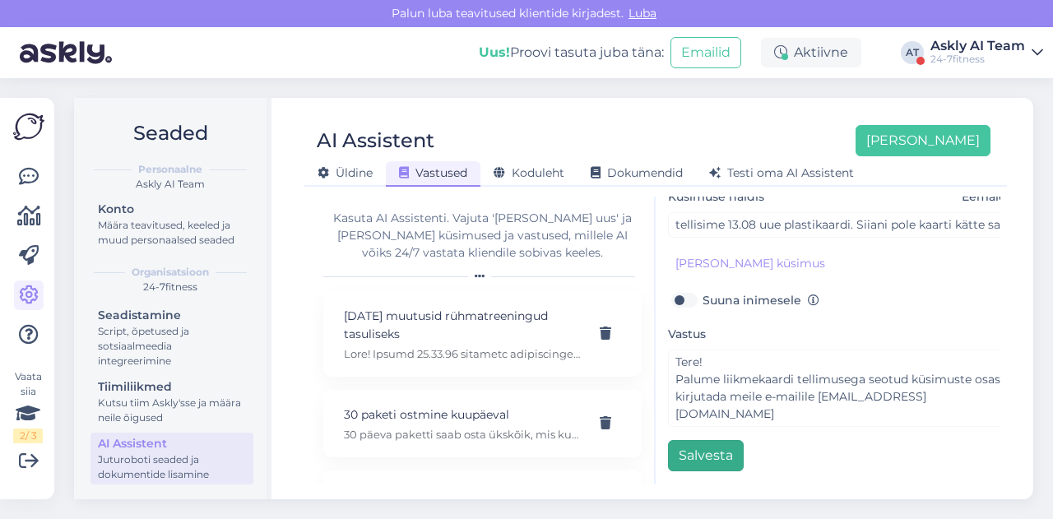
type input "Liikmekaardi tellimus"
click at [699, 440] on button "Salvesta" at bounding box center [706, 455] width 76 height 31
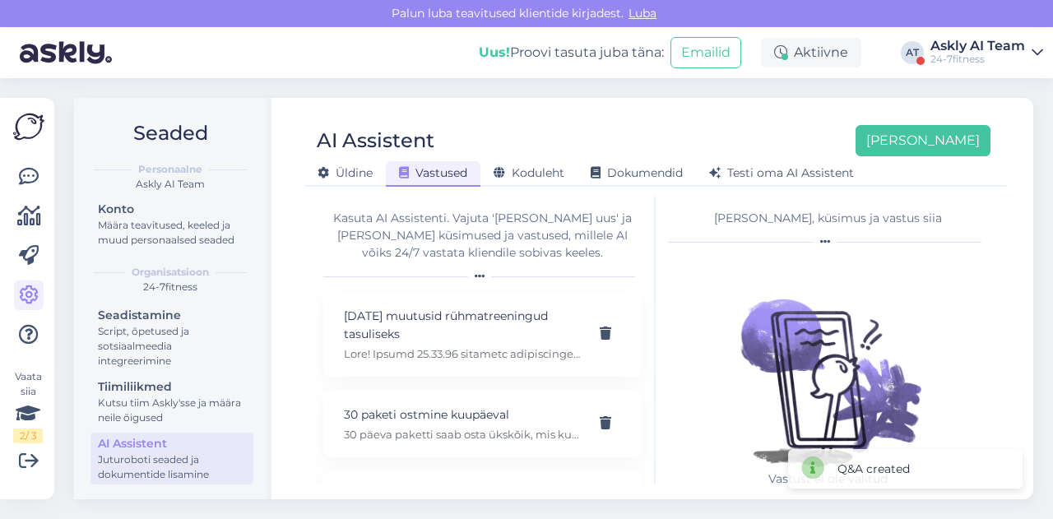
click at [624, 91] on div "Seaded Personaalne Askly AI Team Konto Määra teavitused, keeled ja muud persona…" at bounding box center [558, 298] width 989 height 441
click at [989, 157] on div "[PERSON_NAME] Vastused Koduleht Dokumendid [PERSON_NAME] oma AI Assistent" at bounding box center [647, 170] width 686 height 29
click at [983, 155] on button "[PERSON_NAME]" at bounding box center [922, 140] width 135 height 31
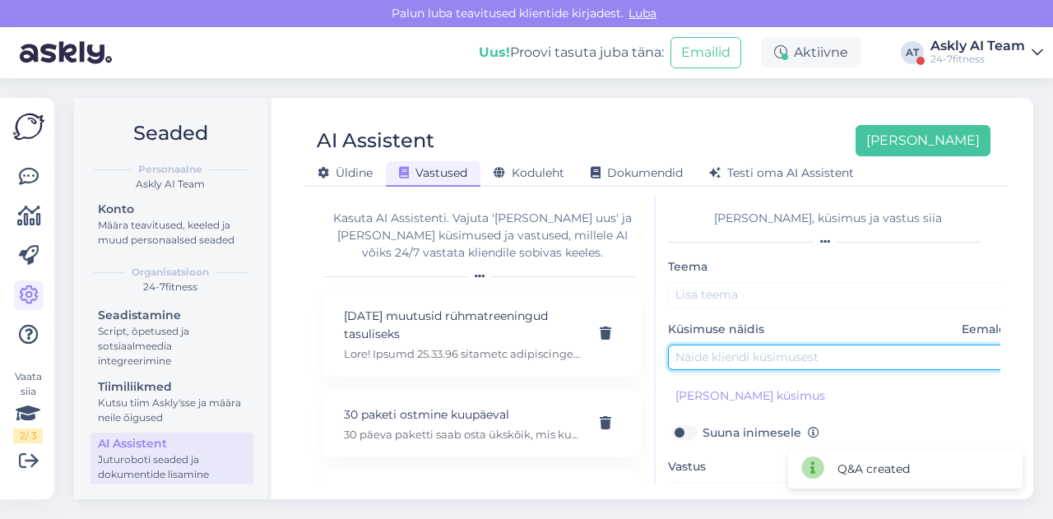
click at [786, 359] on input "text" at bounding box center [840, 357] width 345 height 25
paste input "Millisel [PERSON_NAME] tuleb sisestada pangakonto nr [PERSON_NAME] ma [PERSON_N…"
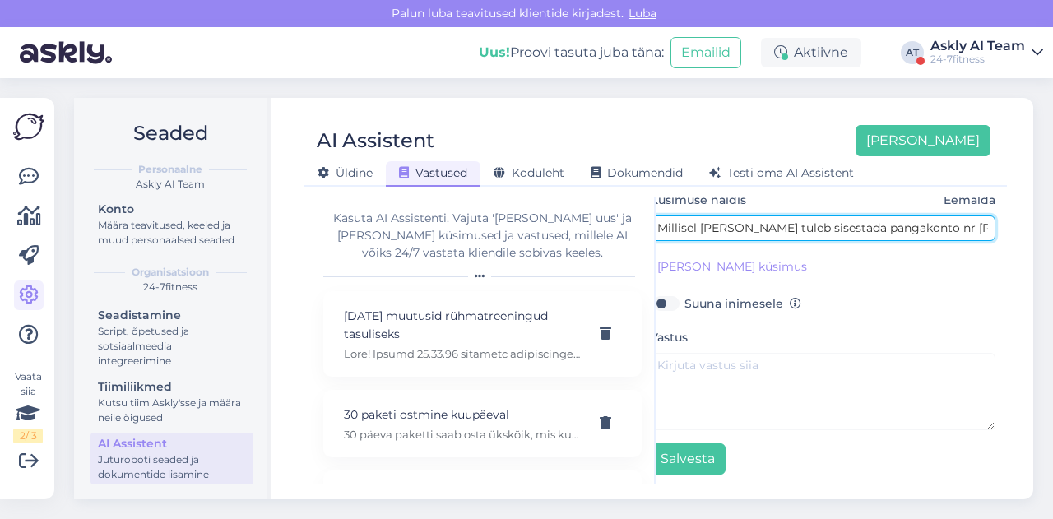
scroll to position [141, 18]
type input "Millisel [PERSON_NAME] tuleb sisestada pangakonto nr [PERSON_NAME] ma [PERSON_N…"
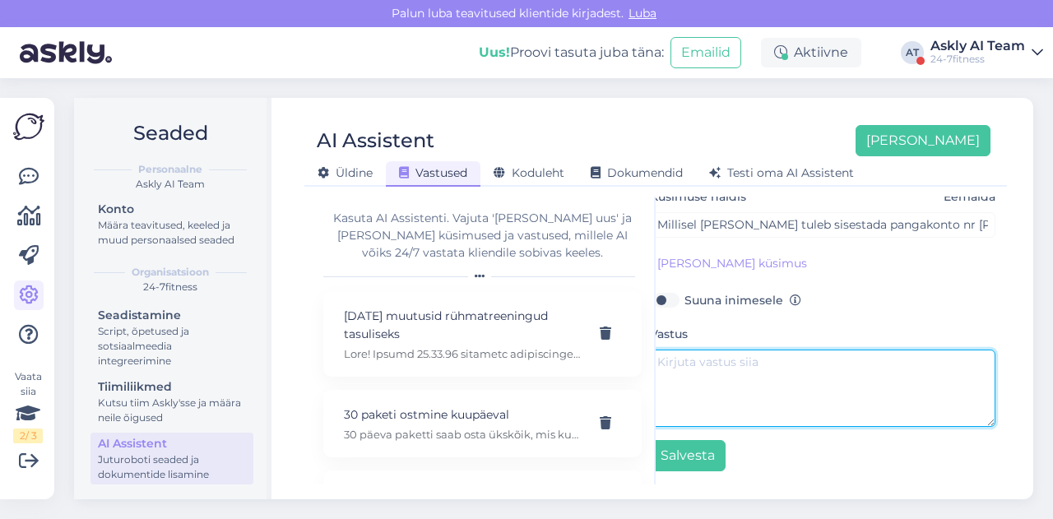
click at [708, 379] on textarea at bounding box center [822, 388] width 345 height 77
paste textarea "Tere! Täname Teid pöördumise eest! Kui soovite osta aastast lepinguga paketti, …"
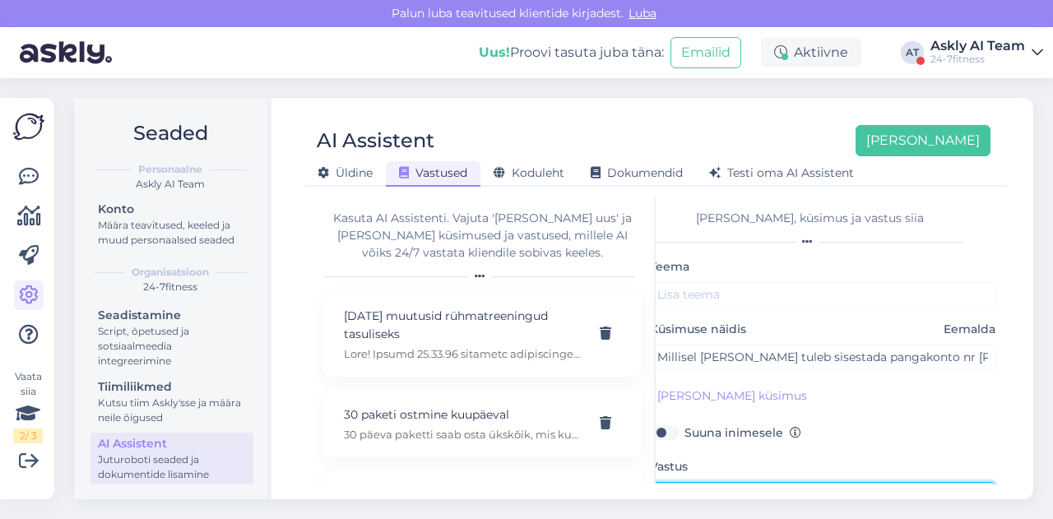
scroll to position [141, 0]
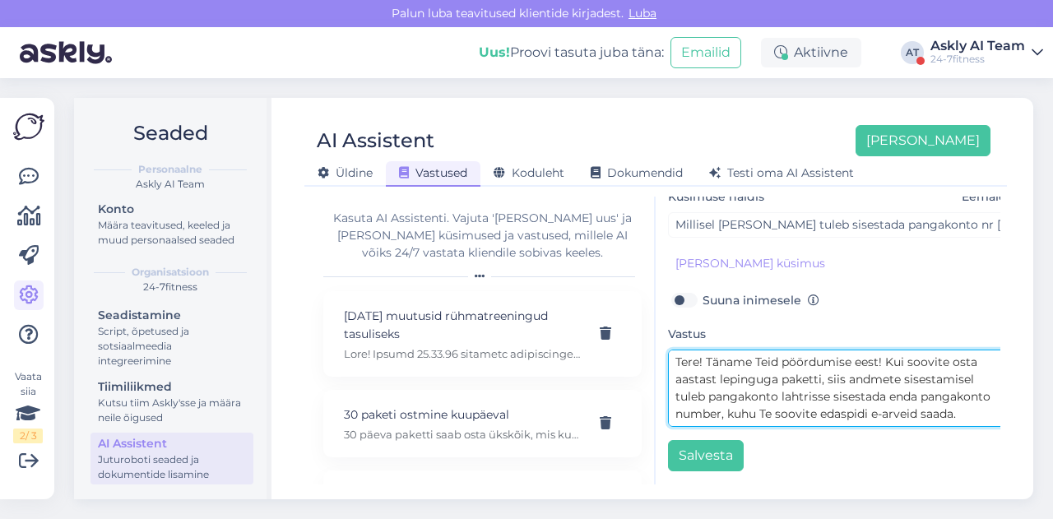
click at [706, 350] on textarea "Tere! Täname Teid pöördumise eest! Kui soovite osta aastast lepinguga paketti, …" at bounding box center [840, 388] width 345 height 77
click at [857, 365] on textarea "Tere! Täname Teid pöördumise eest! Kui soovite osta aastast lepinguga paketti, …" at bounding box center [840, 388] width 345 height 77
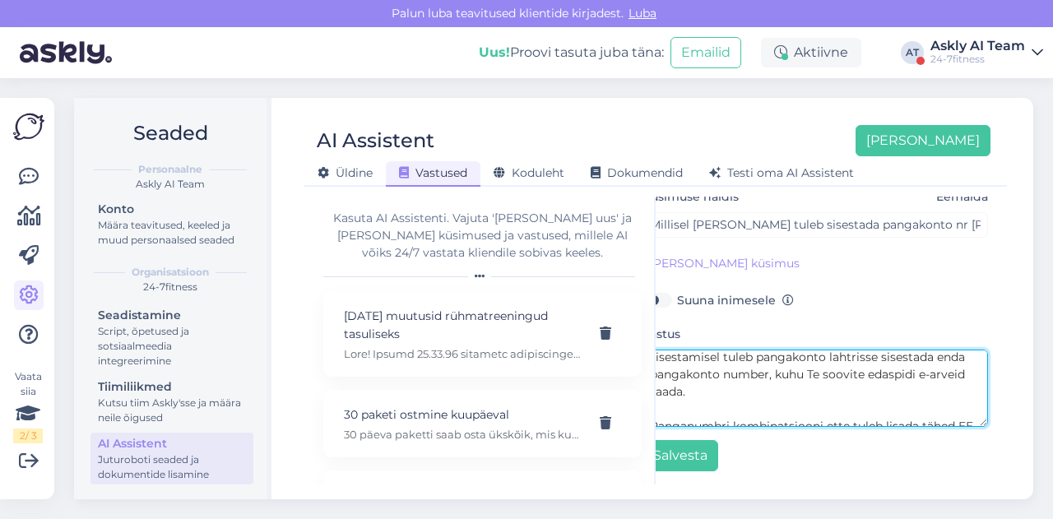
scroll to position [140, 32]
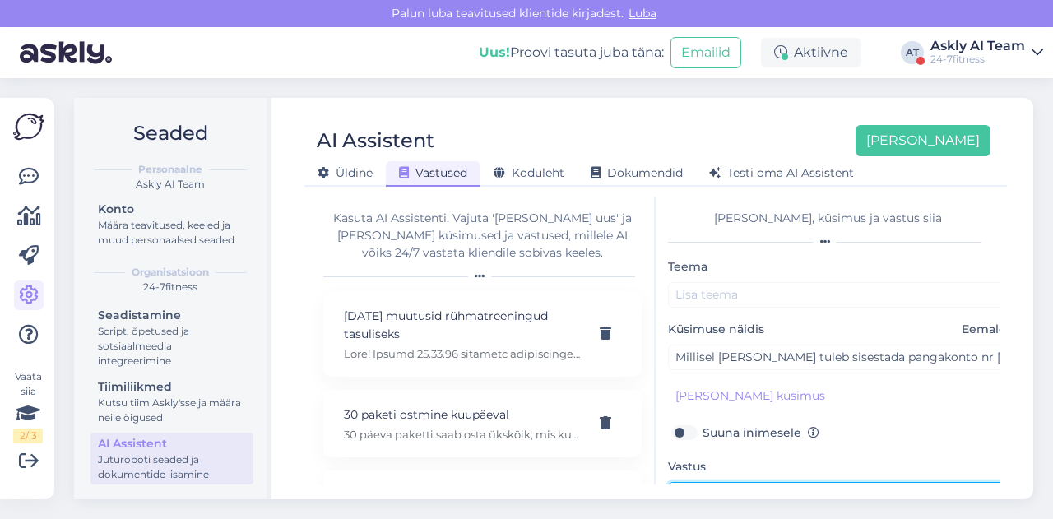
type textarea "Tere! Täname Teid pöördumise eest! Kui soovite osta aastast lepinguga paketti, …"
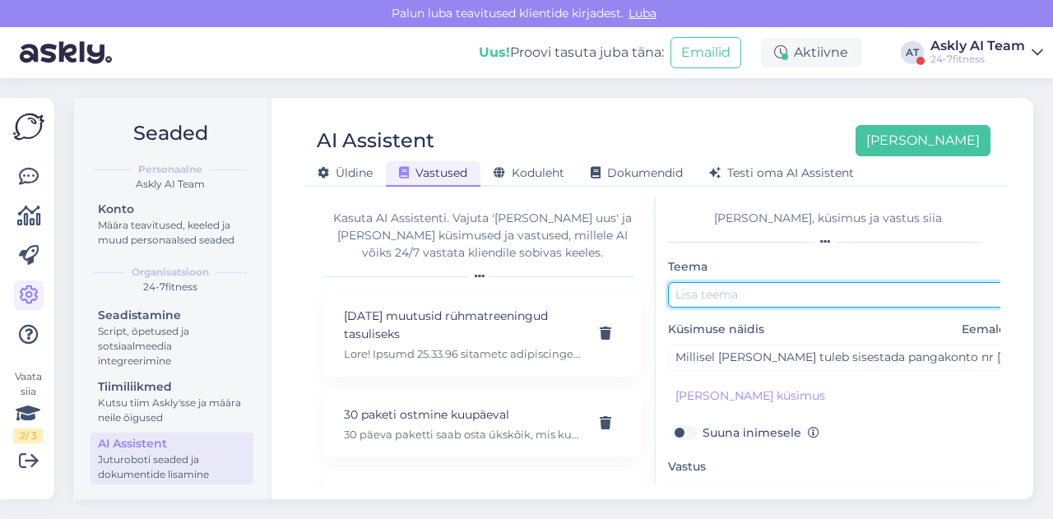
click at [719, 299] on input "text" at bounding box center [840, 294] width 345 height 25
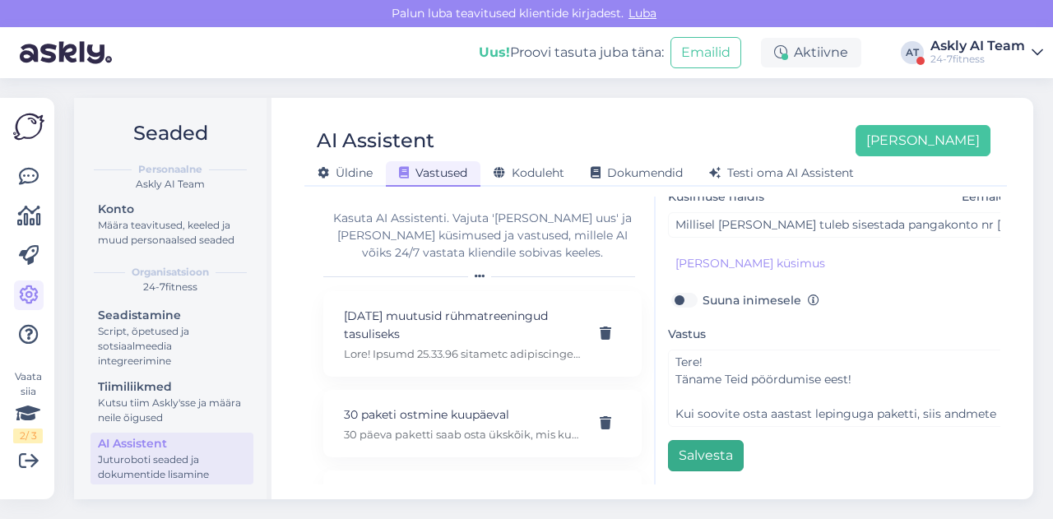
type input "Pangakonto"
click at [691, 453] on button "Salvesta" at bounding box center [706, 455] width 76 height 31
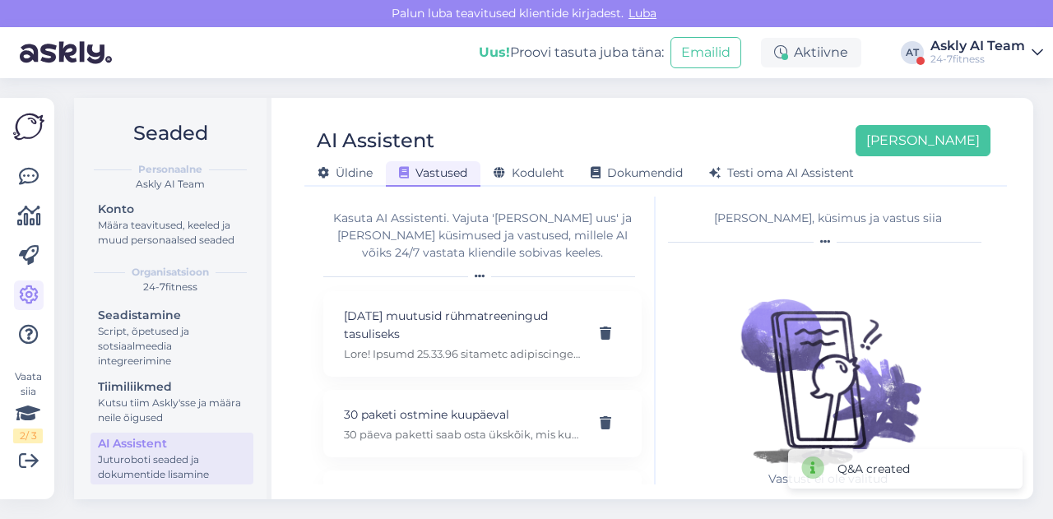
click at [647, 111] on div "AI Assistent [PERSON_NAME] [PERSON_NAME] Vastused Koduleht Dokumendid [PERSON_N…" at bounding box center [655, 298] width 755 height 401
click at [915, 125] on div "[PERSON_NAME]" at bounding box center [913, 140] width 155 height 31
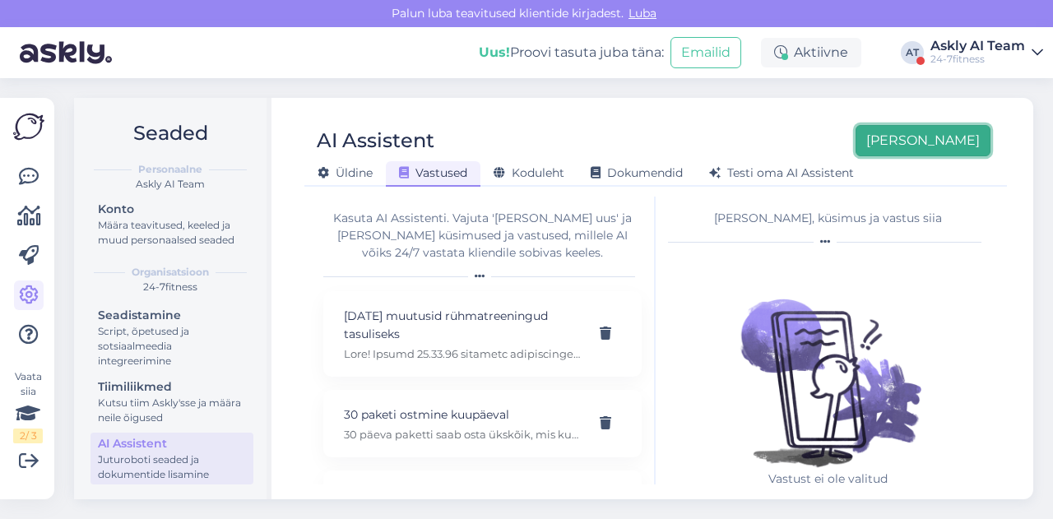
click at [924, 131] on button "[PERSON_NAME]" at bounding box center [922, 140] width 135 height 31
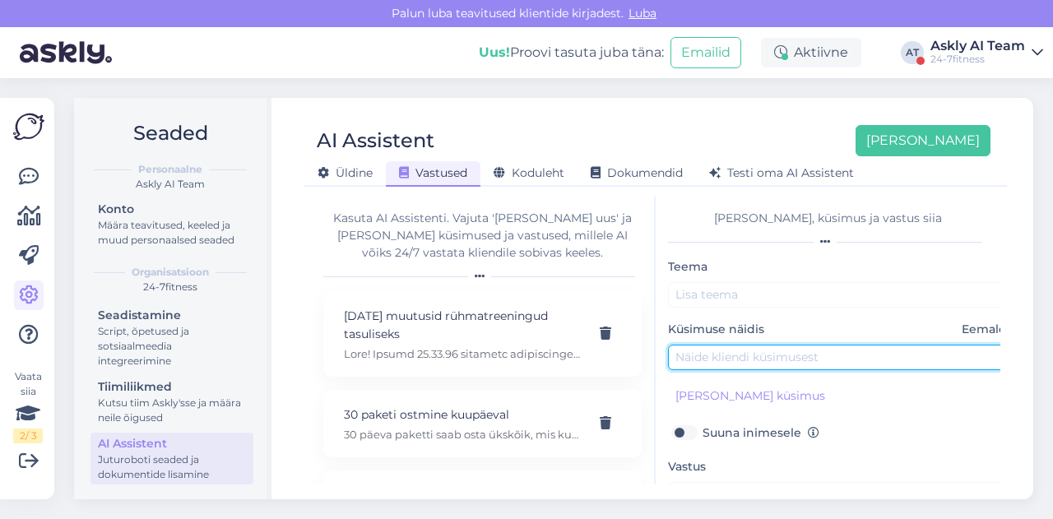
click at [735, 346] on input "text" at bounding box center [840, 357] width 345 height 25
paste input "millal Narvas spordiklubi avatakse? Ja kas seal toimub ka jõutreening?"
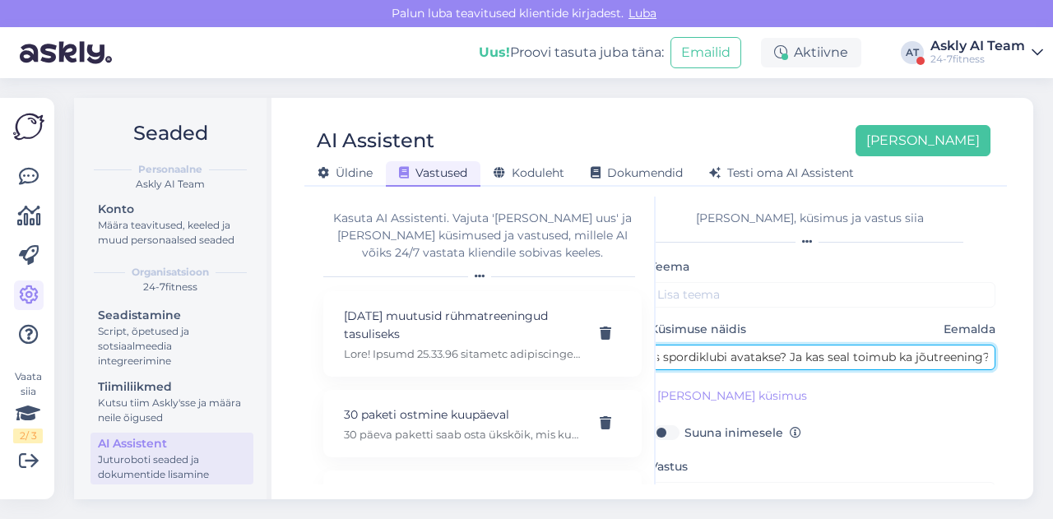
type input "millal Narvas spordiklubi avatakse? Ja kas seal toimub ka jõutreening?"
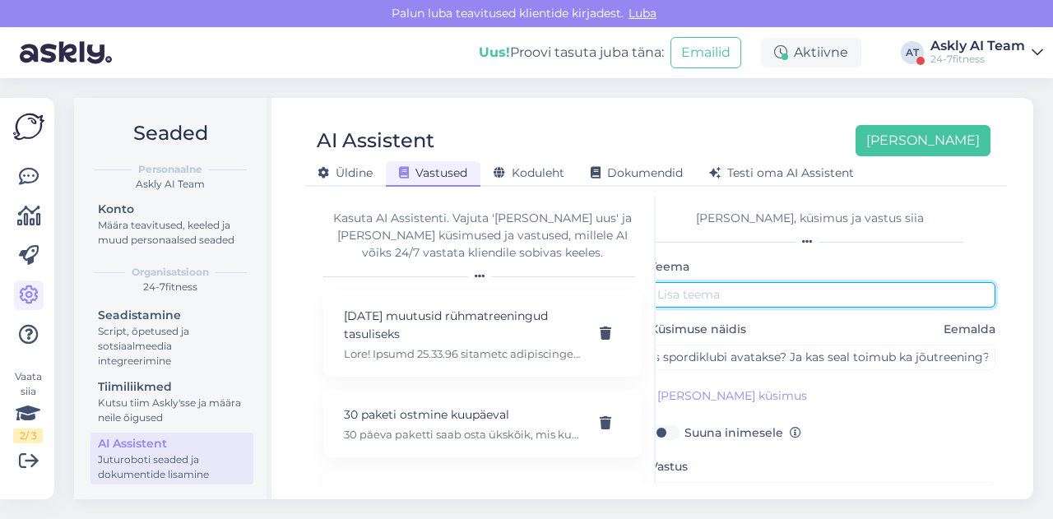
scroll to position [0, 0]
click at [724, 284] on input "text" at bounding box center [822, 294] width 345 height 25
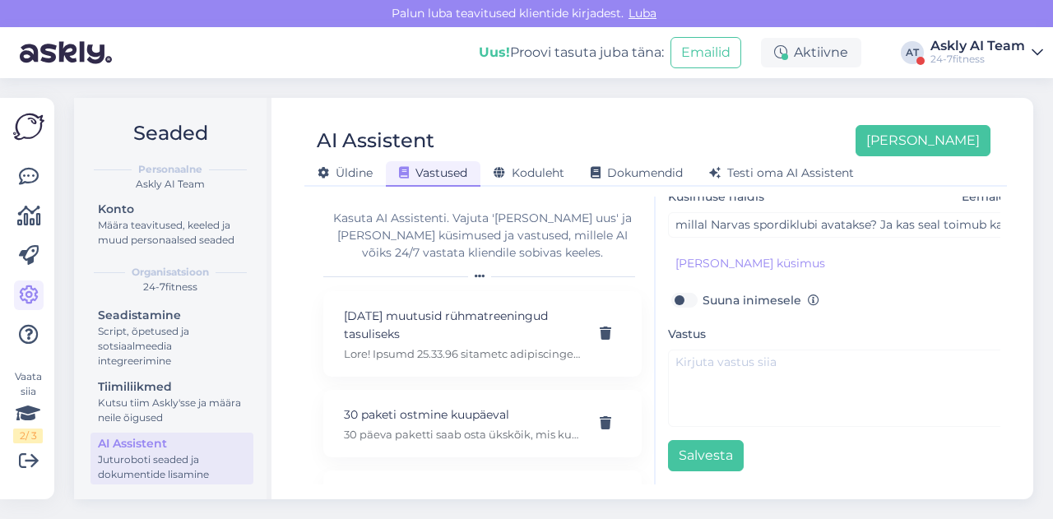
scroll to position [141, 0]
type input "Narva spordiklubi"
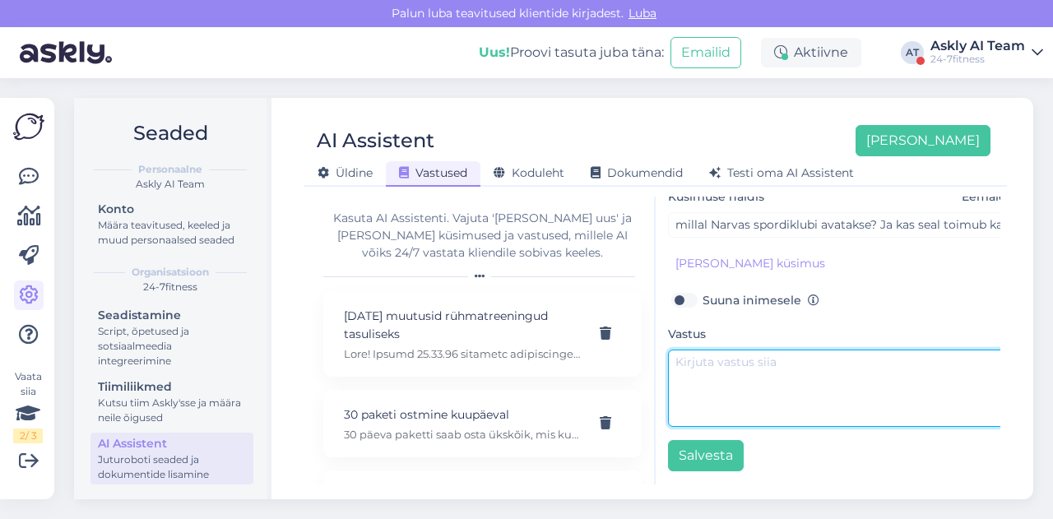
click at [731, 378] on textarea at bounding box center [840, 388] width 345 height 77
paste textarea "Tere! Meie andmetel peaks Narva spordiklubi avatama septembris, kuid paraku täp…"
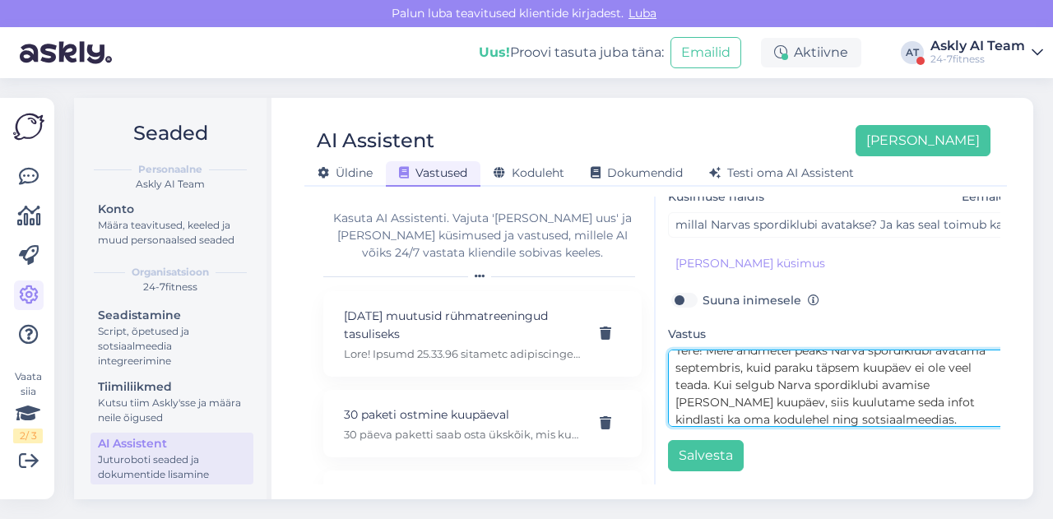
scroll to position [0, 0]
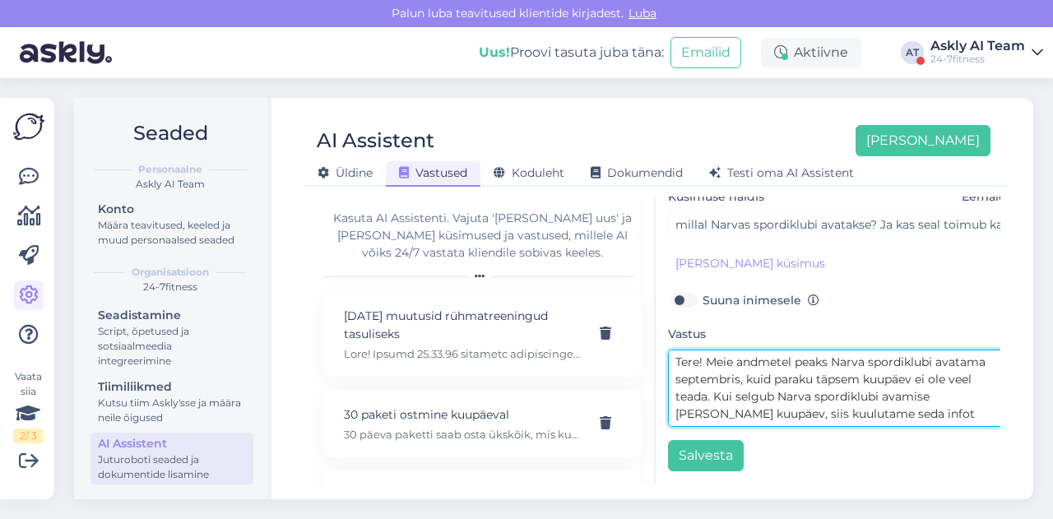
click at [707, 351] on textarea "Tere! Meie andmetel peaks Narva spordiklubi avatama septembris, kuid paraku täp…" at bounding box center [840, 388] width 345 height 77
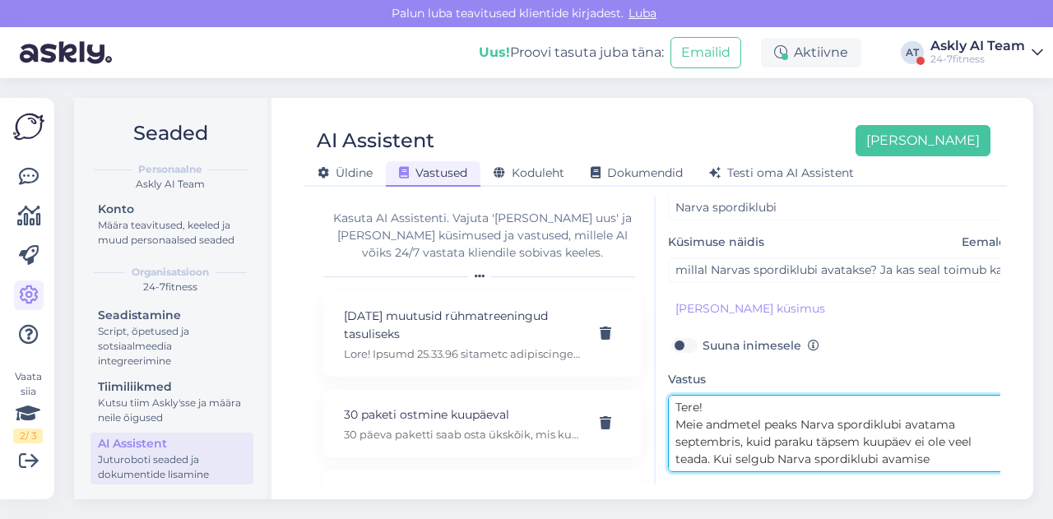
scroll to position [141, 0]
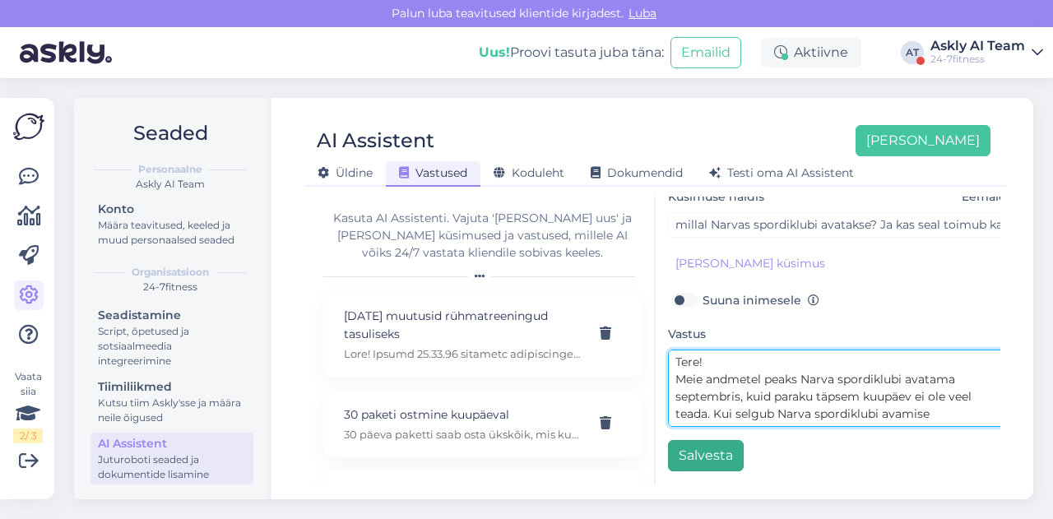
type textarea "Tere! Meie andmetel peaks Narva spordiklubi avatama septembris, kuid paraku täp…"
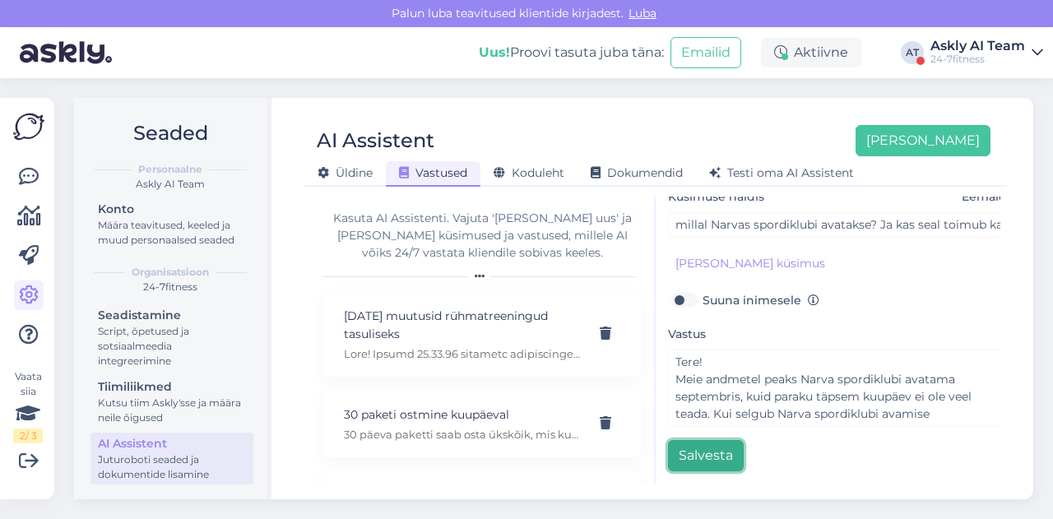
click at [693, 448] on button "Salvesta" at bounding box center [706, 455] width 76 height 31
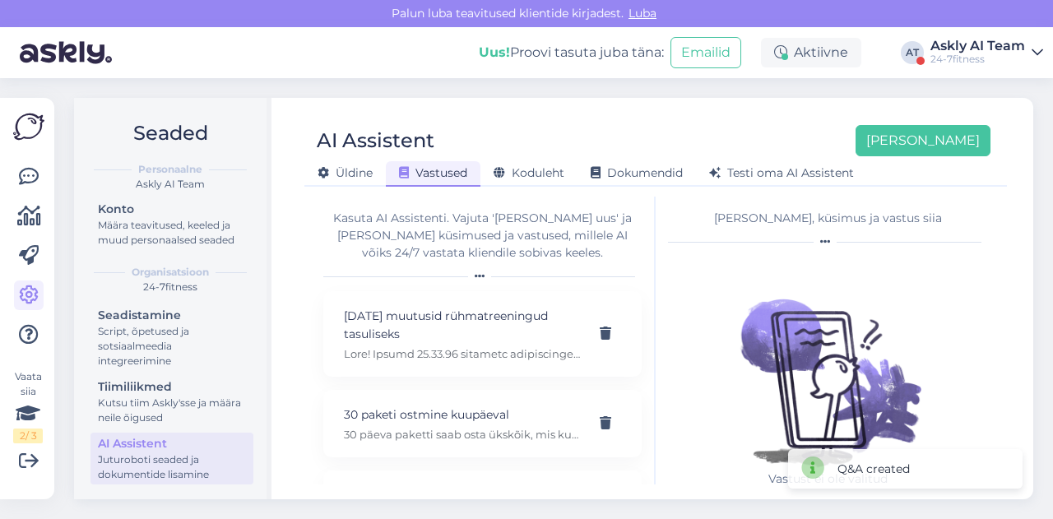
click at [627, 123] on div "AI Assistent [PERSON_NAME] [PERSON_NAME] Vastused Koduleht Dokumendid [PERSON_N…" at bounding box center [655, 150] width 702 height 74
click at [964, 146] on button "[PERSON_NAME]" at bounding box center [922, 140] width 135 height 31
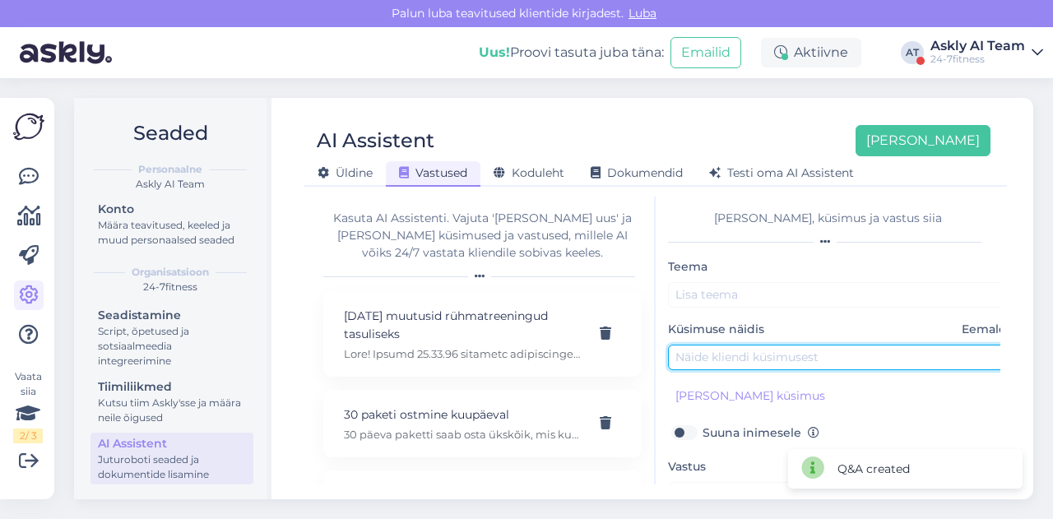
click at [762, 359] on input "text" at bounding box center [840, 357] width 345 height 25
paste input "Kas mu liikmelisus aktiveerib automaatselt kohe pärast makse sooritamist?"
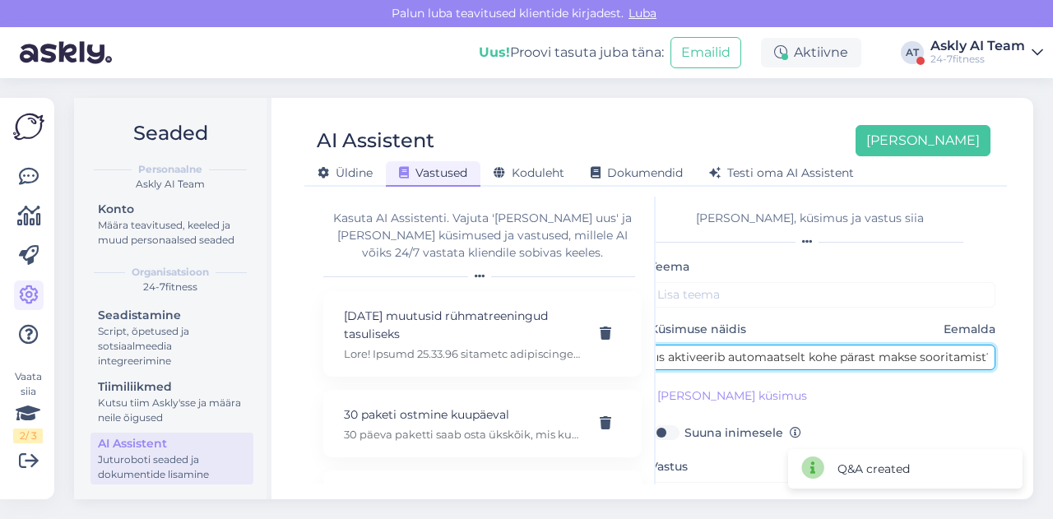
type input "Kas mu liikmelisus aktiveerib automaatselt kohe pärast makse sooritamist?"
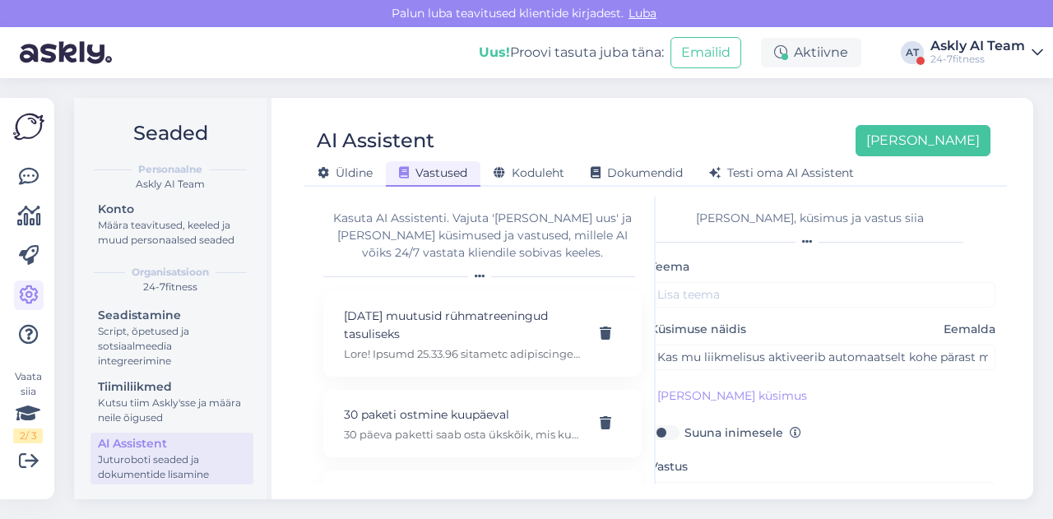
scroll to position [109, 0]
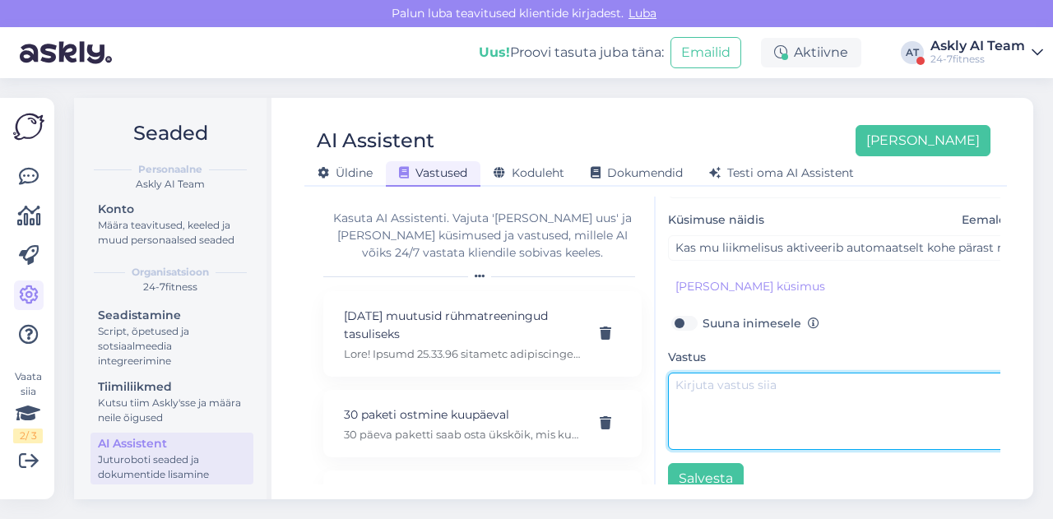
click at [712, 428] on textarea at bounding box center [840, 411] width 345 height 77
paste textarea "Jah, pärast maksmist muutub pakett koheselt aktiivseks"
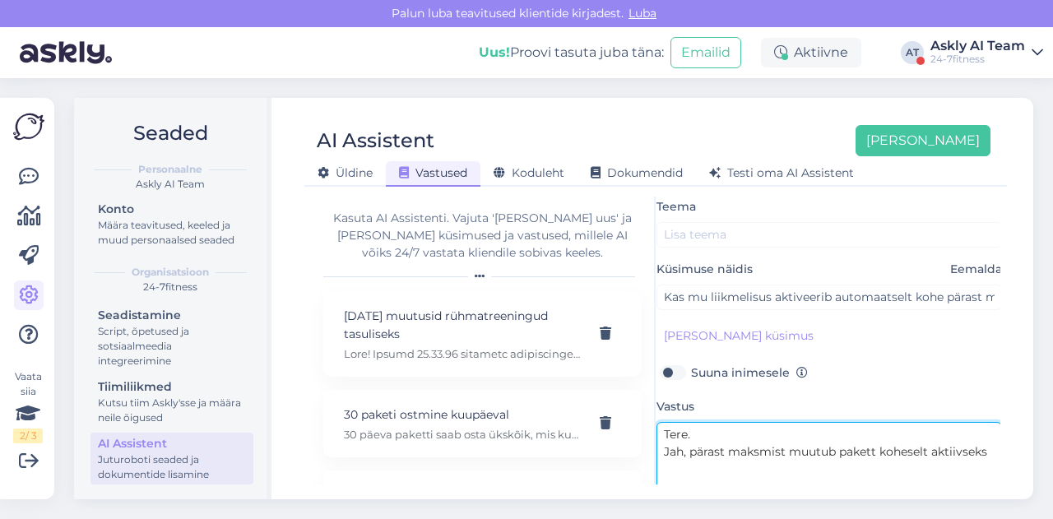
scroll to position [0, 12]
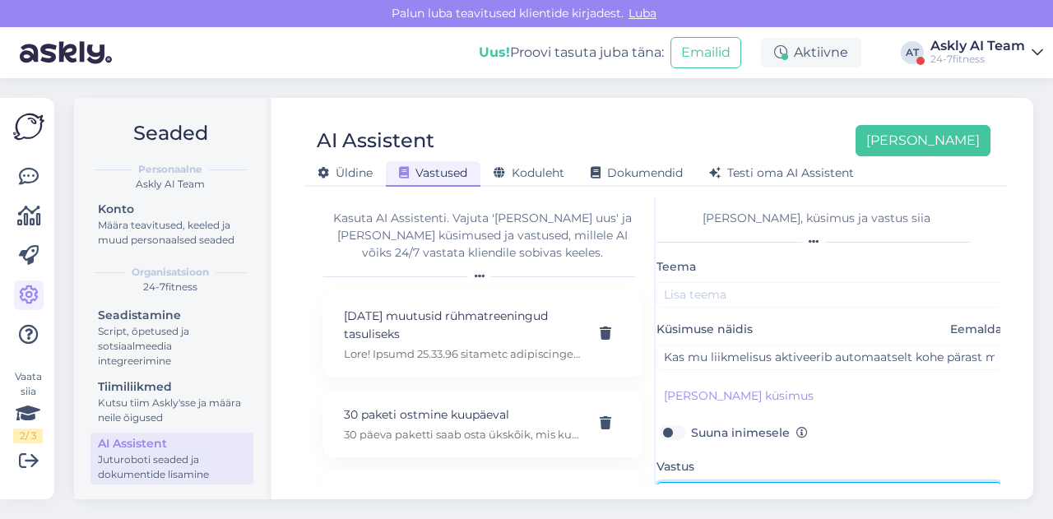
type textarea "Tere. Jah, pärast maksmist muutub pakett koheselt aktiivseks"
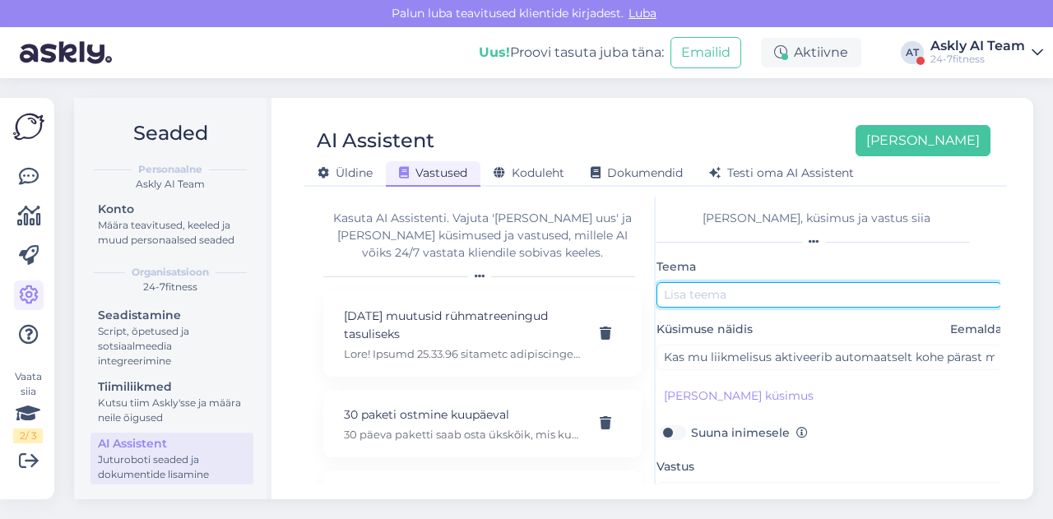
click at [755, 290] on input "text" at bounding box center [828, 294] width 345 height 25
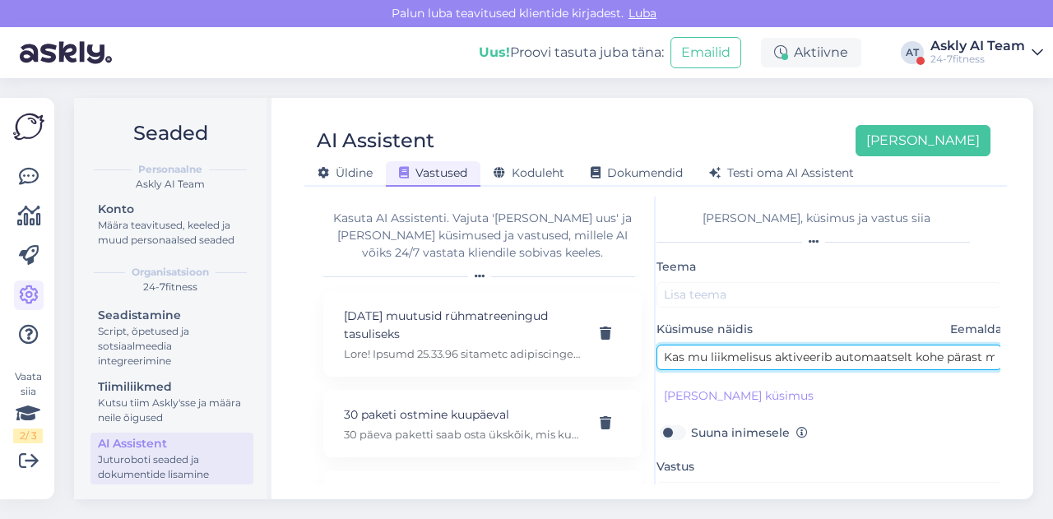
drag, startPoint x: 709, startPoint y: 350, endPoint x: 828, endPoint y: 355, distance: 119.3
click at [828, 355] on input "Kas mu liikmelisus aktiveerib automaatselt kohe pärast makse sooritamist?" at bounding box center [828, 357] width 345 height 25
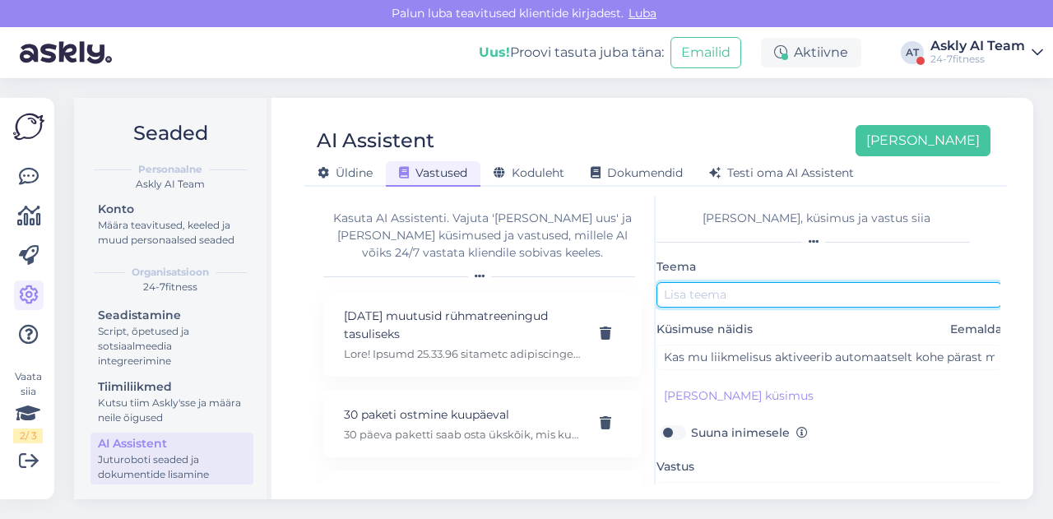
click at [775, 297] on input "text" at bounding box center [828, 294] width 345 height 25
paste input "liikmelisus aktiveerib"
click at [668, 297] on input "liikmelisus aktiveerib" at bounding box center [828, 294] width 345 height 25
click at [728, 297] on input "Liikmelisus aktiveerib" at bounding box center [828, 294] width 345 height 25
click at [814, 300] on input "Liikmelisuse aktiveerib" at bounding box center [828, 294] width 345 height 25
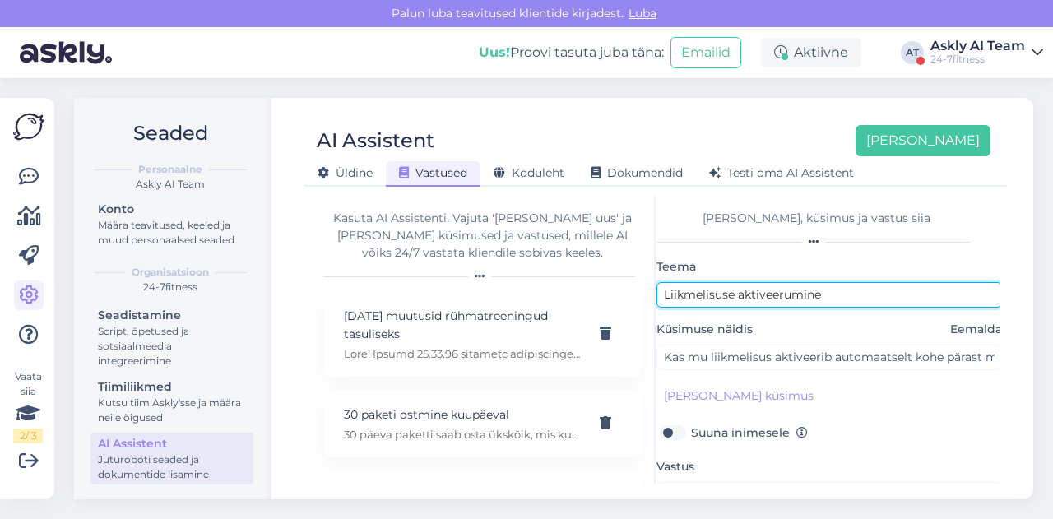
scroll to position [141, 12]
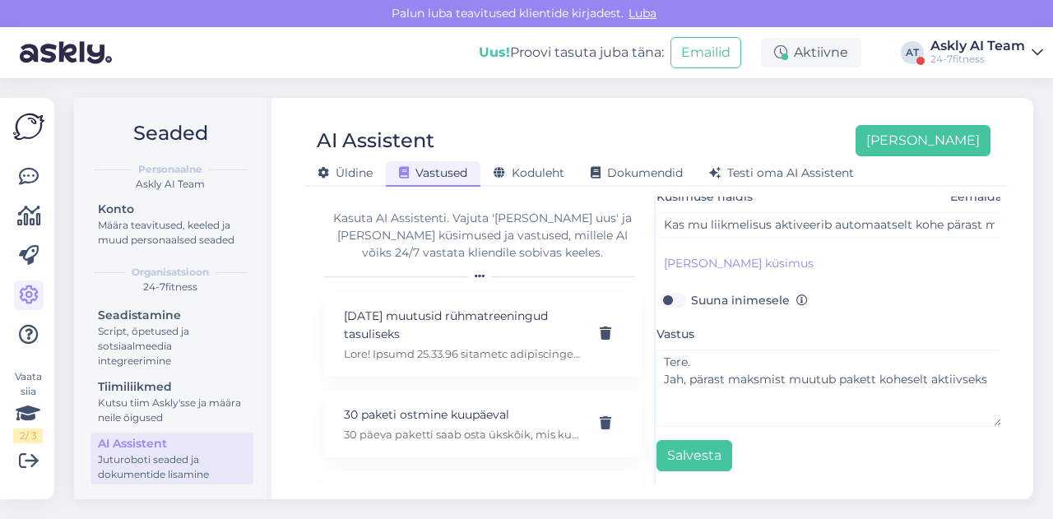
type input "Liikmelisuse aktiveerumine"
click at [676, 459] on div "[PERSON_NAME], küsimus ja vastus siia Teema Liikmelisuse aktiveerumine Küsimuse…" at bounding box center [828, 341] width 345 height 288
click at [684, 444] on button "Salvesta" at bounding box center [694, 455] width 76 height 31
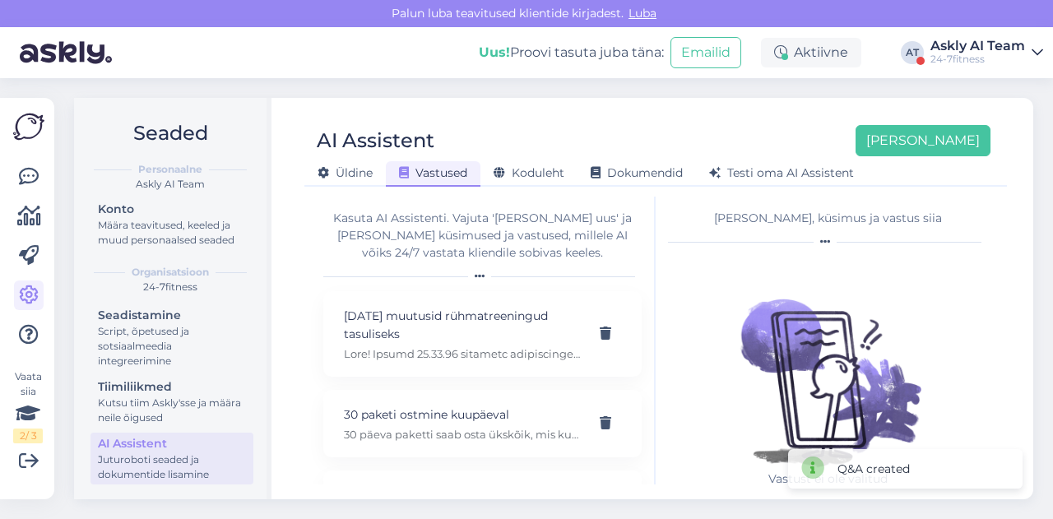
click at [706, 126] on div "AI Assistent [PERSON_NAME]" at bounding box center [647, 140] width 686 height 31
click at [960, 137] on button "[PERSON_NAME]" at bounding box center [922, 140] width 135 height 31
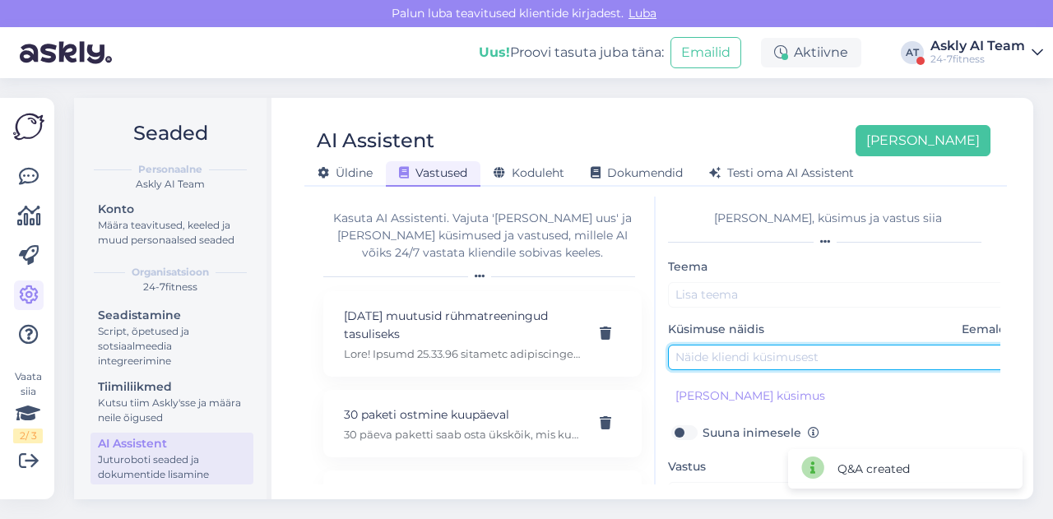
click at [731, 354] on input "text" at bounding box center [840, 357] width 345 height 25
paste input "sooviks paketti üle anda teisele inimesele,kuidas see käib?"
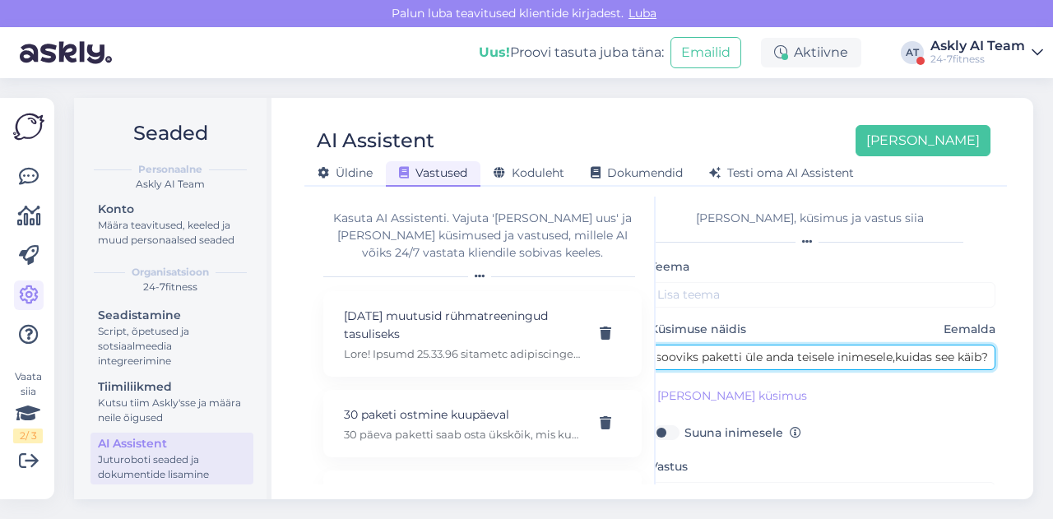
type input "sooviks paketti üle anda teisele inimesele,kuidas see käib?"
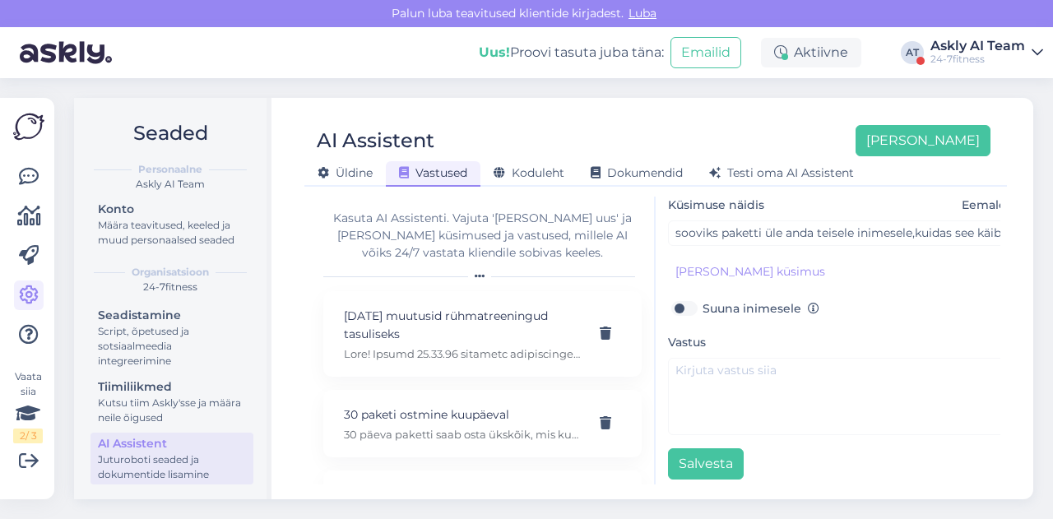
scroll to position [135, 0]
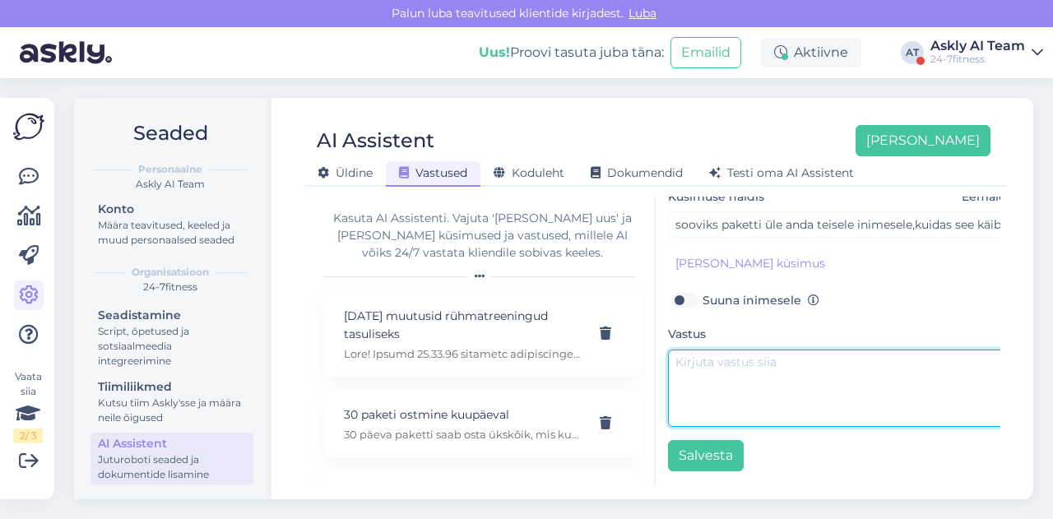
click at [718, 373] on textarea at bounding box center [840, 388] width 345 height 77
paste textarea "Tere. Kui Te ei soovi enam spordiklubi teenuseid kasutada, siis on Teil võimali…"
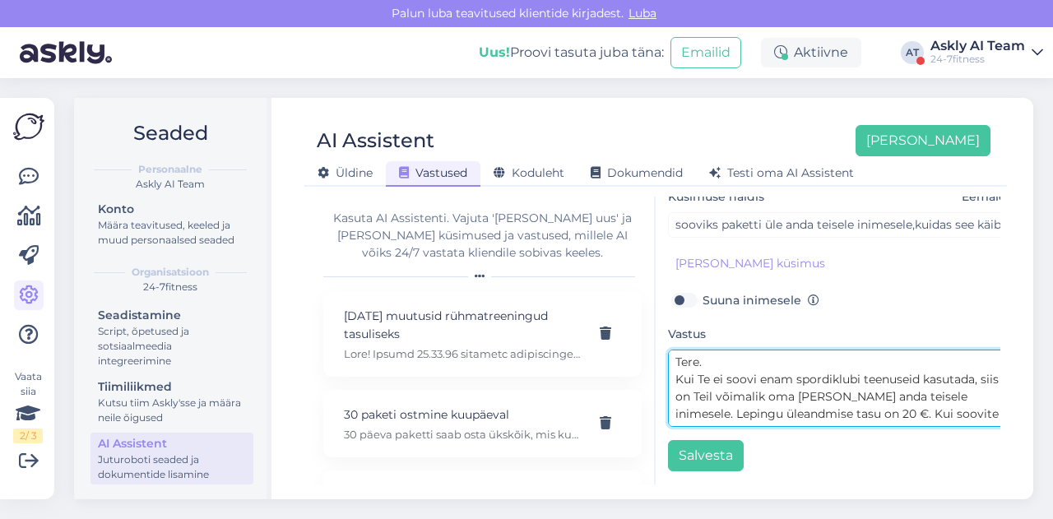
scroll to position [0, 0]
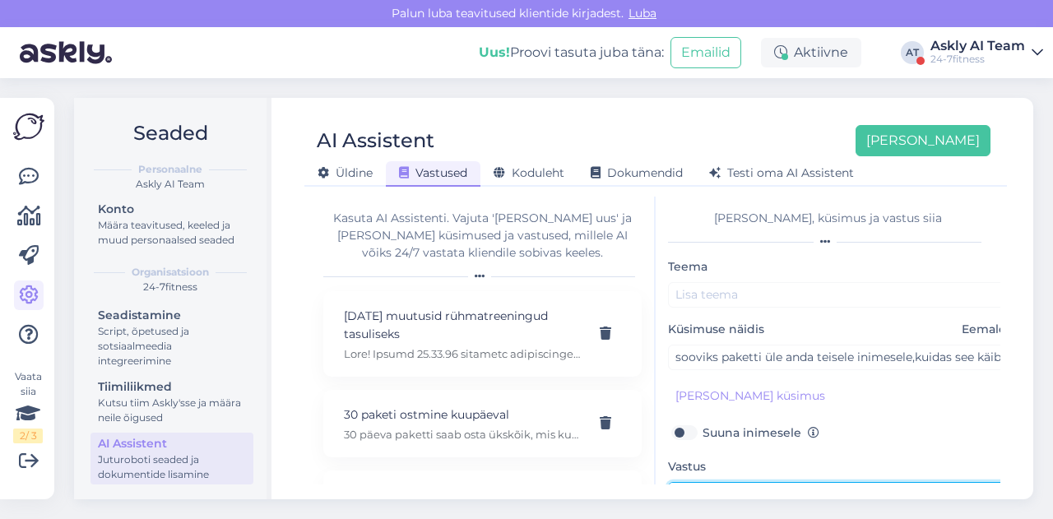
type textarea "Tere. Kui Te ei soovi enam spordiklubi teenuseid kasutada, siis on Teil võimali…"
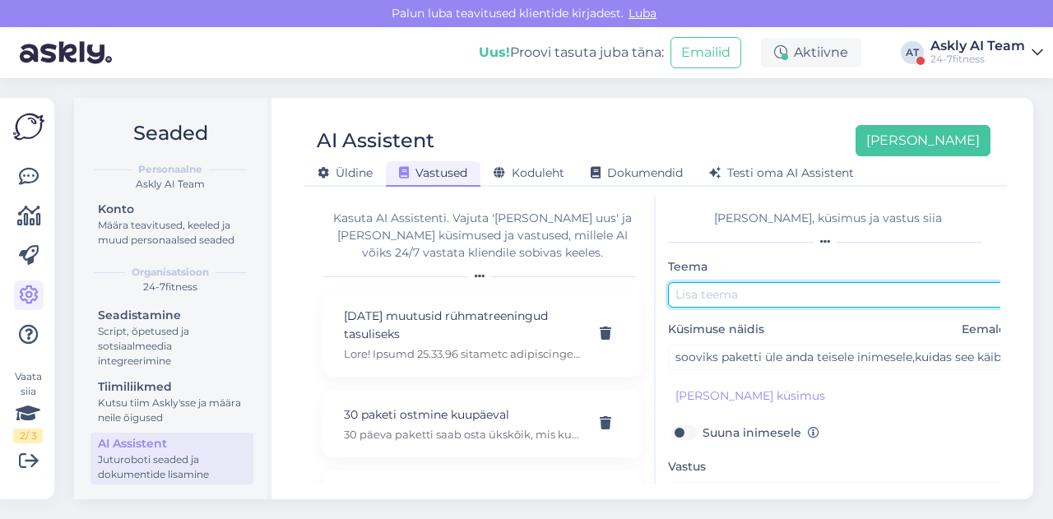
click at [717, 300] on input "text" at bounding box center [840, 294] width 345 height 25
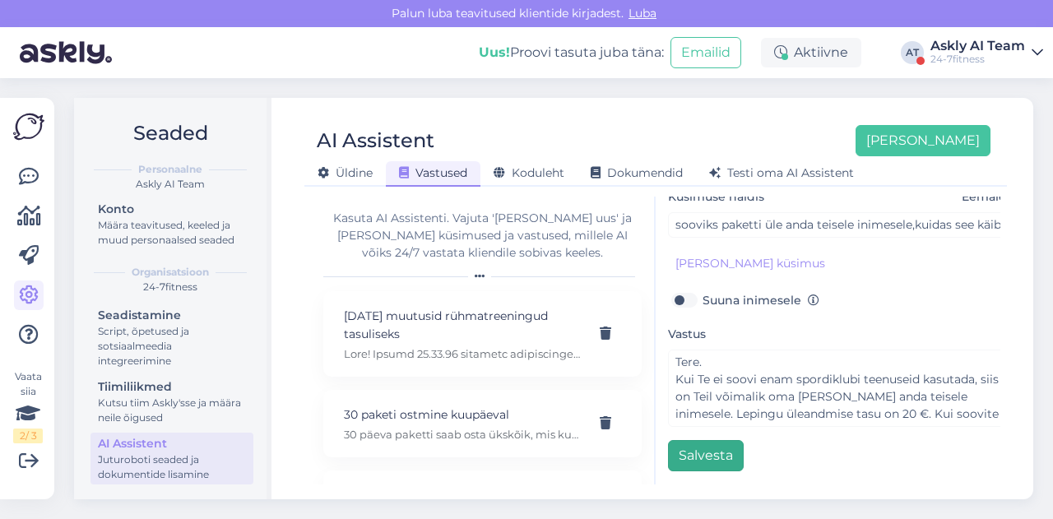
type input "Lepingu üle andmine"
click at [693, 452] on button "Salvesta" at bounding box center [706, 455] width 76 height 31
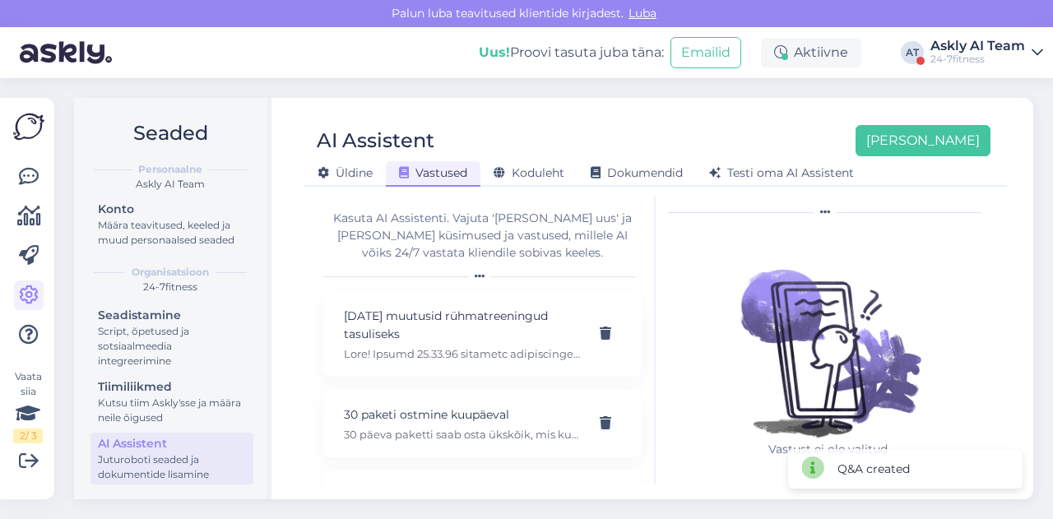
scroll to position [0, 0]
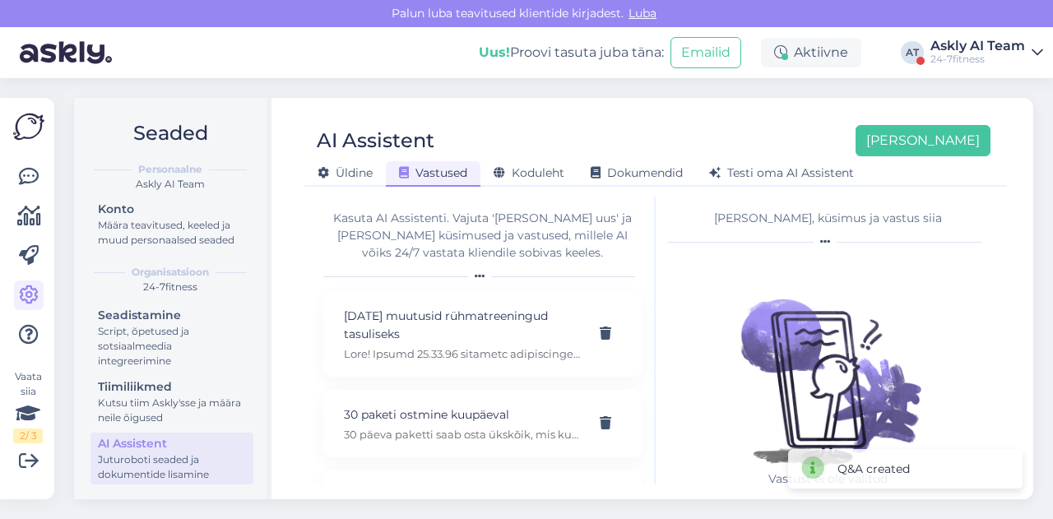
click at [651, 109] on div "AI Assistent [PERSON_NAME] [PERSON_NAME] Vastused Koduleht Dokumendid [PERSON_N…" at bounding box center [655, 298] width 755 height 401
click at [932, 144] on button "[PERSON_NAME]" at bounding box center [922, 140] width 135 height 31
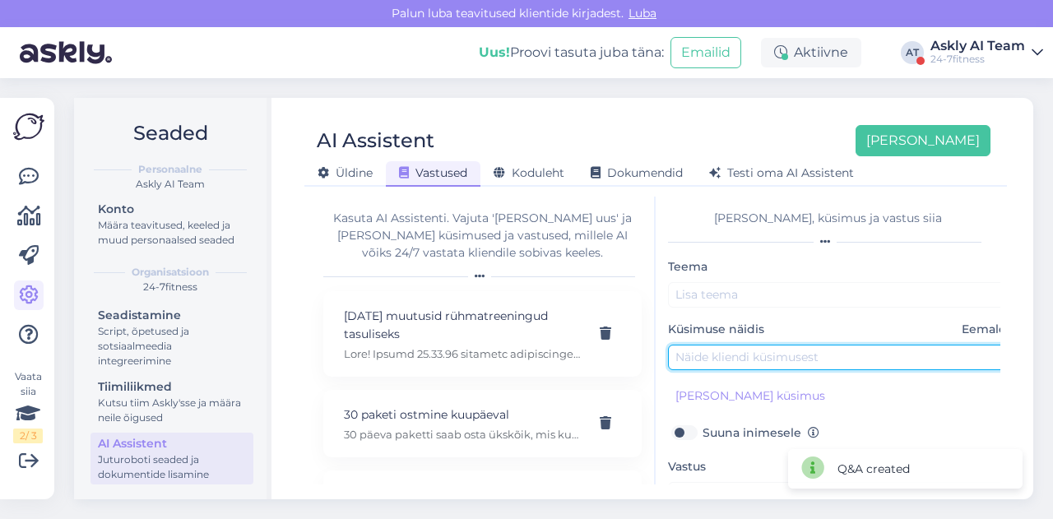
click at [757, 353] on input "text" at bounding box center [840, 357] width 345 height 25
paste input "mul ei õnnestu google play kaudu kuidagi teie appi laadida."
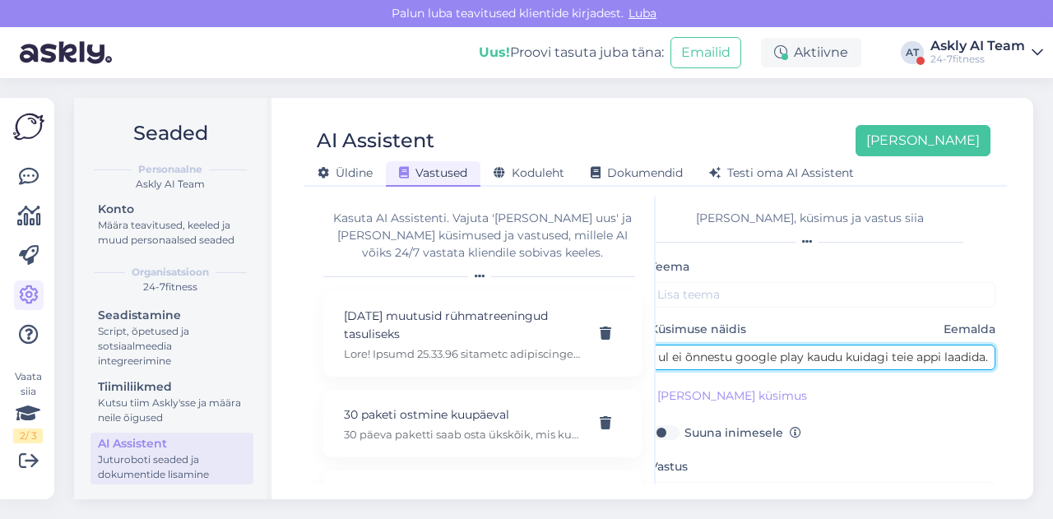
type input "mul ei õnnestu google play kaudu kuidagi teie appi laadida."
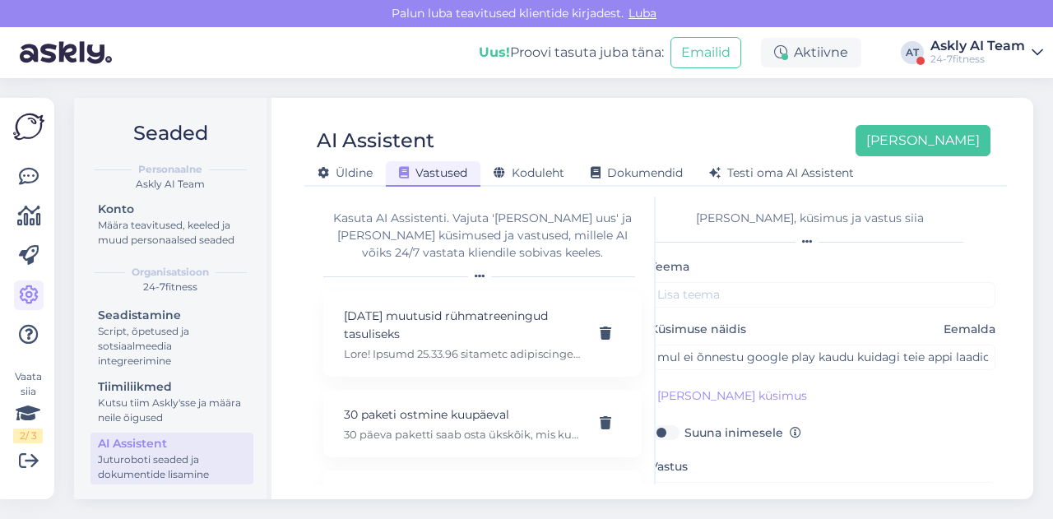
scroll to position [59, 0]
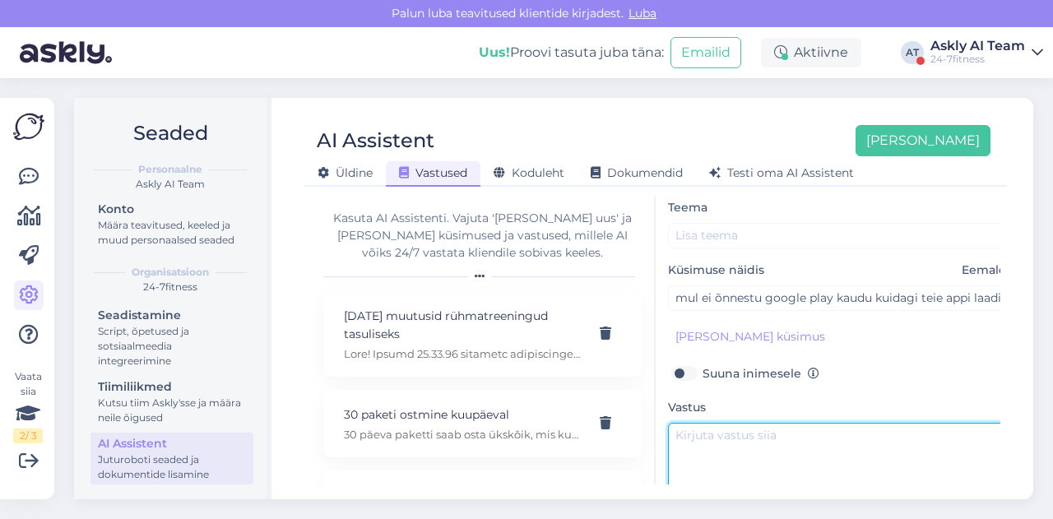
click at [709, 440] on textarea at bounding box center [840, 461] width 345 height 77
paste textarea "Kas Teil on Google Plays määratud regiooniks Euroopa. Kui tegemist on USA Googl…"
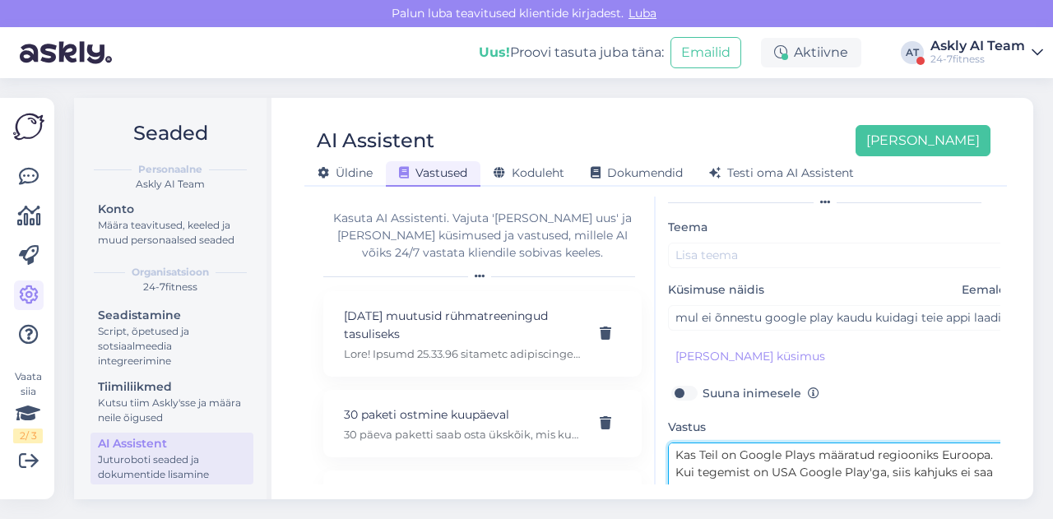
scroll to position [0, 0]
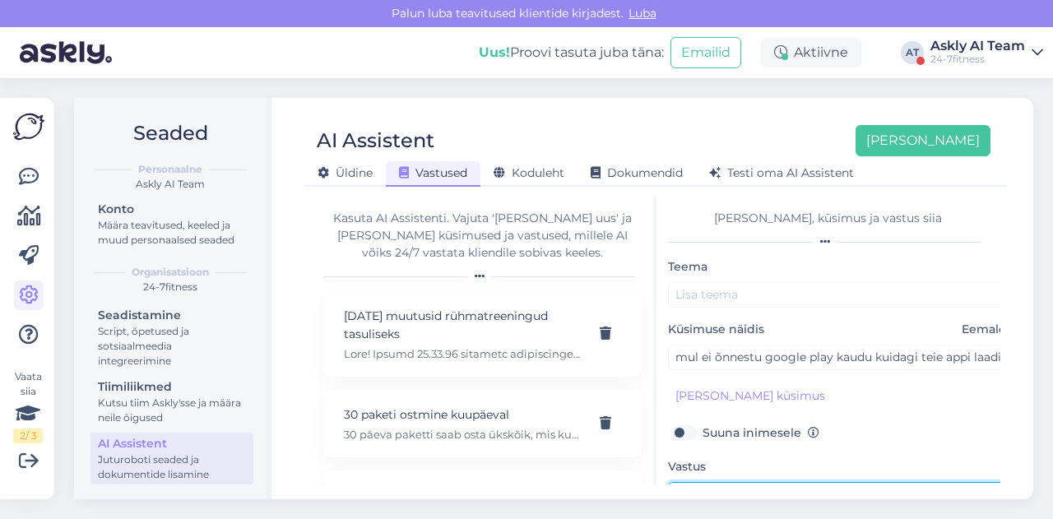
type textarea "Kas Teil on Google Plays määratud regiooniks Euroopa. Kui tegemist on USA Googl…"
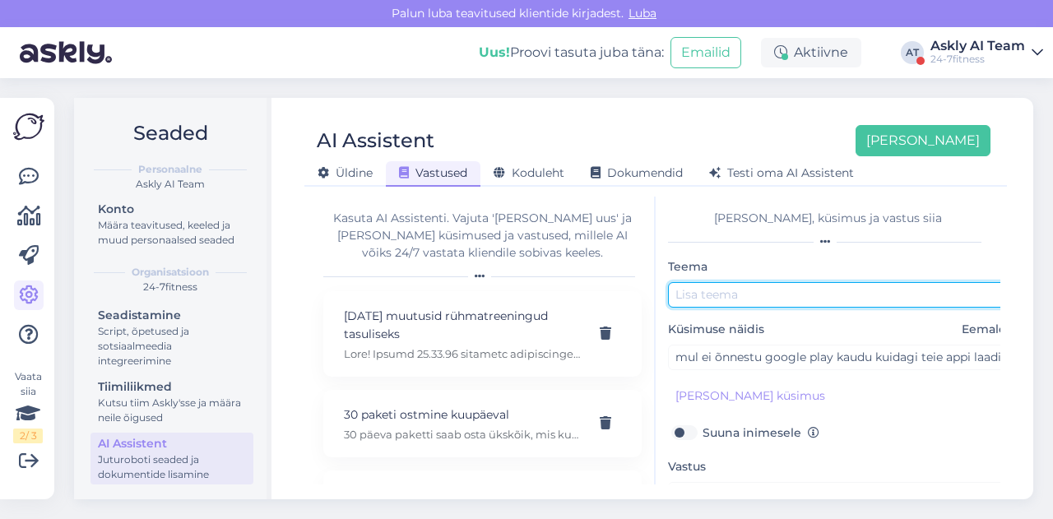
click at [748, 299] on input "text" at bounding box center [840, 294] width 345 height 25
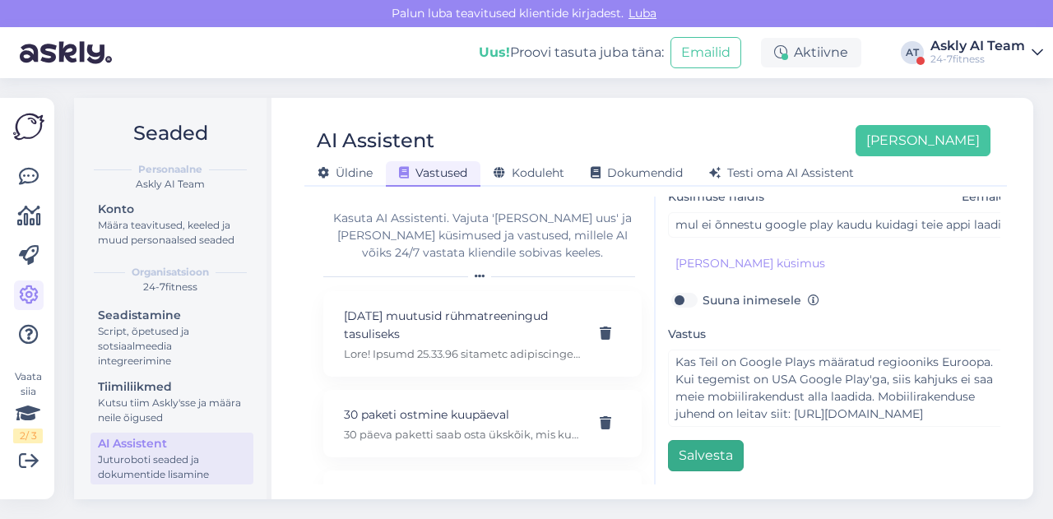
type input "Google Play äpp"
click at [715, 440] on button "Salvesta" at bounding box center [706, 455] width 76 height 31
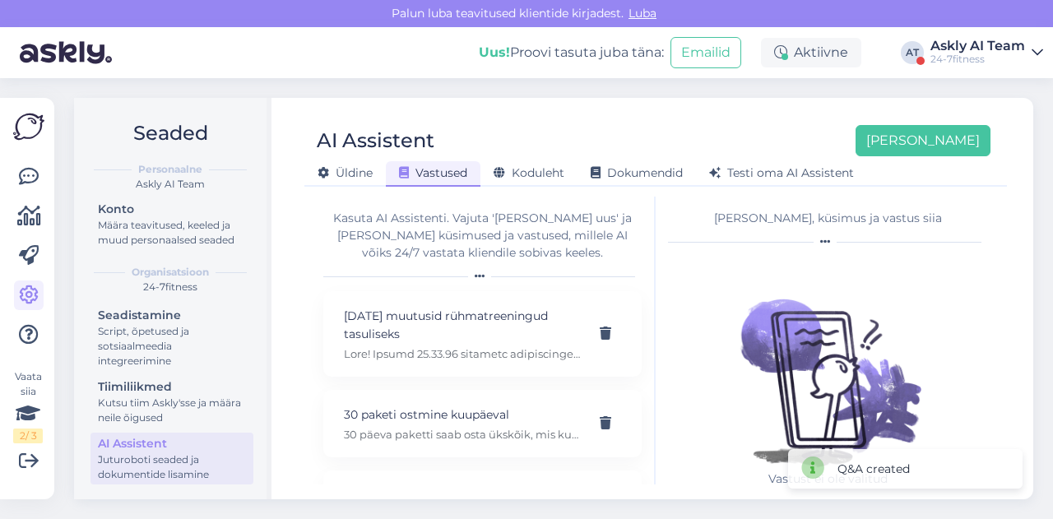
click at [584, 119] on div "AI Assistent [PERSON_NAME] [PERSON_NAME] Vastused Koduleht Dokumendid [PERSON_N…" at bounding box center [655, 150] width 702 height 74
click at [966, 129] on button "[PERSON_NAME]" at bounding box center [922, 140] width 135 height 31
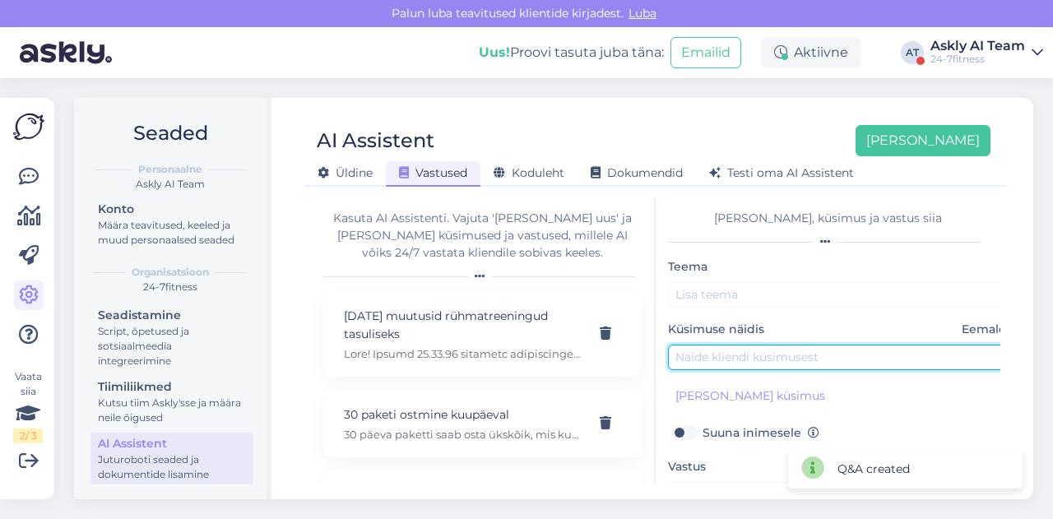
click at [734, 358] on input "text" at bounding box center [840, 357] width 345 height 25
paste input "[PERSON_NAME] klubi avatakse?"
type input "[PERSON_NAME] klubi avatakse?"
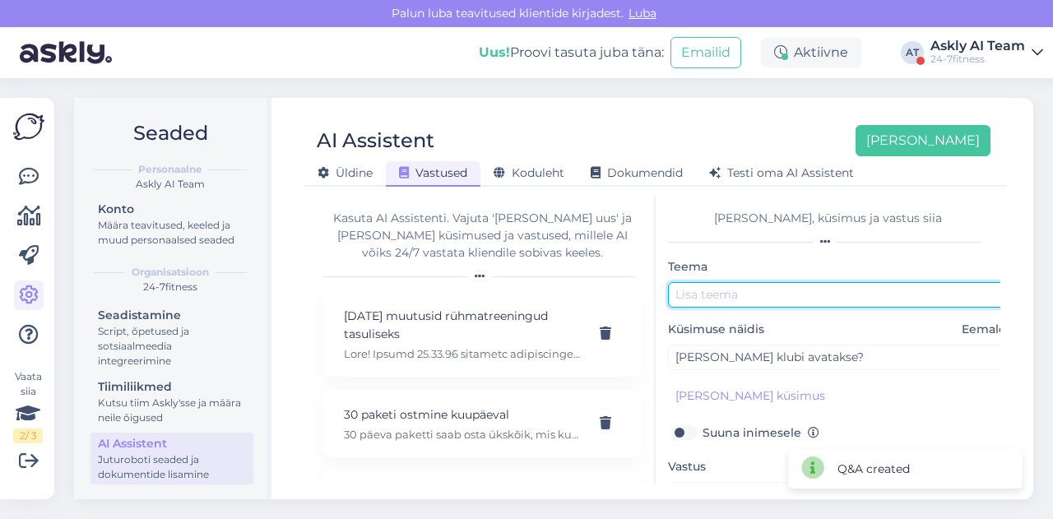
click at [706, 300] on input "text" at bounding box center [840, 294] width 345 height 25
type input "[PERSON_NAME] spordiklubi"
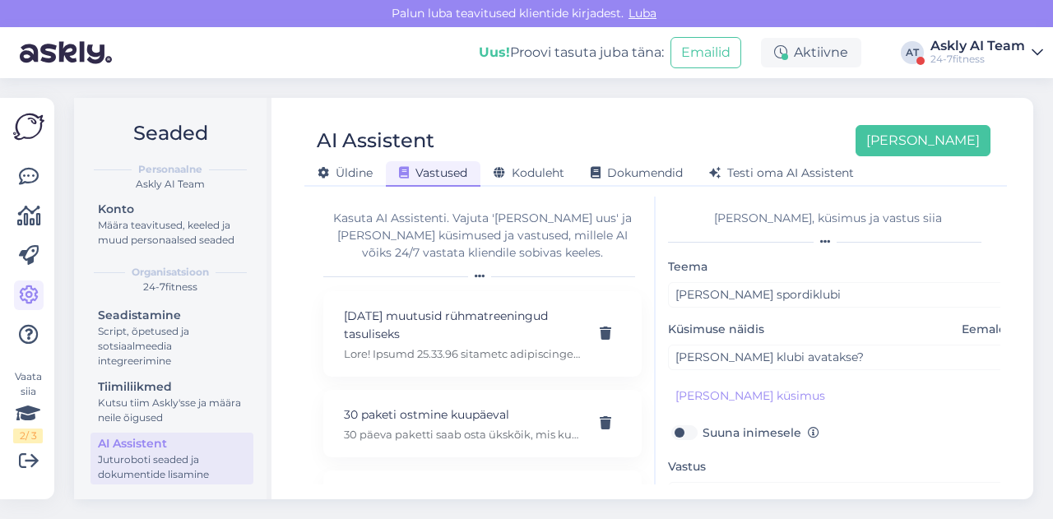
scroll to position [141, 0]
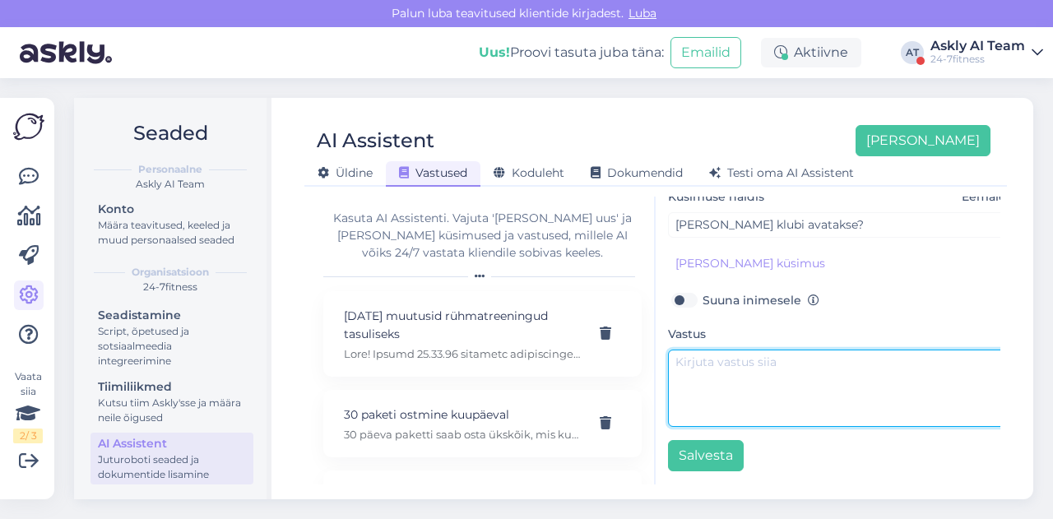
click at [752, 382] on textarea at bounding box center [840, 388] width 345 height 77
paste textarea "Tere! Täname Teid pöördumise eest! [PERSON_NAME] spordiklubi avamine on [DATE]"
type textarea "Tere! Täname Teid pöördumise eest! [PERSON_NAME] spordiklubi avamine on [DATE]"
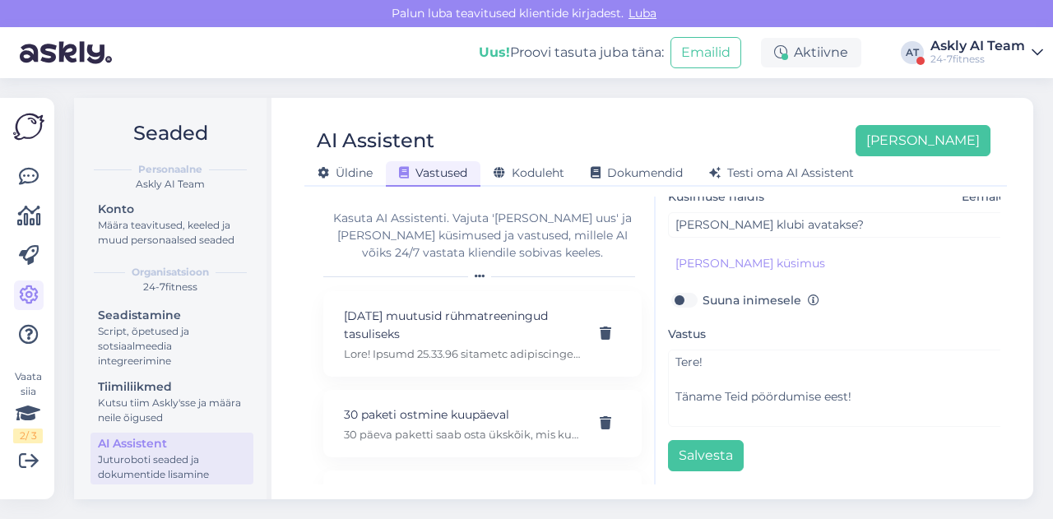
click at [708, 459] on div "[PERSON_NAME], küsimus ja vastus siia Teema [PERSON_NAME] spordiklubi Küsimuse …" at bounding box center [828, 341] width 345 height 288
click at [707, 447] on button "Salvesta" at bounding box center [706, 455] width 76 height 31
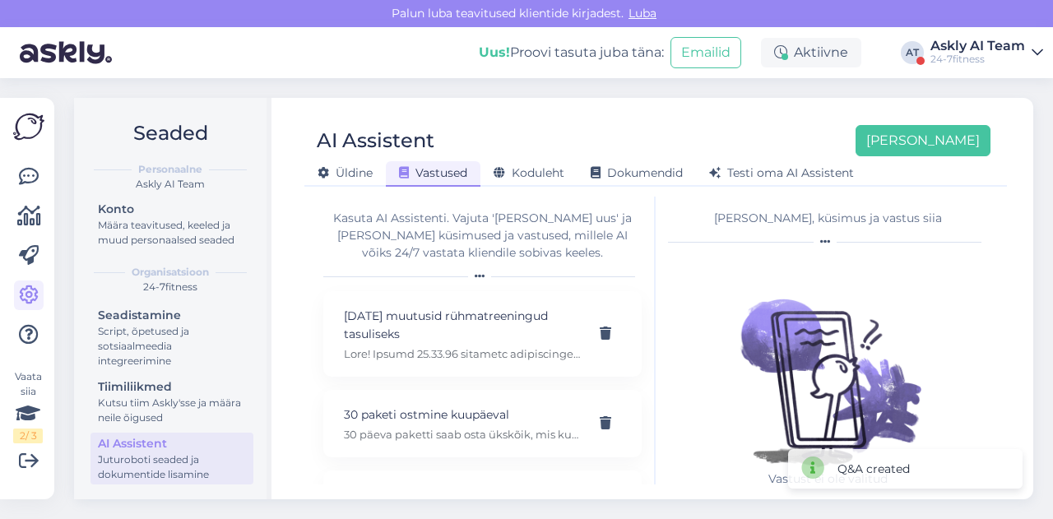
click at [699, 108] on div "AI Assistent [PERSON_NAME] [PERSON_NAME] Vastused Koduleht Dokumendid [PERSON_N…" at bounding box center [655, 298] width 755 height 401
click at [951, 142] on button "[PERSON_NAME]" at bounding box center [922, 140] width 135 height 31
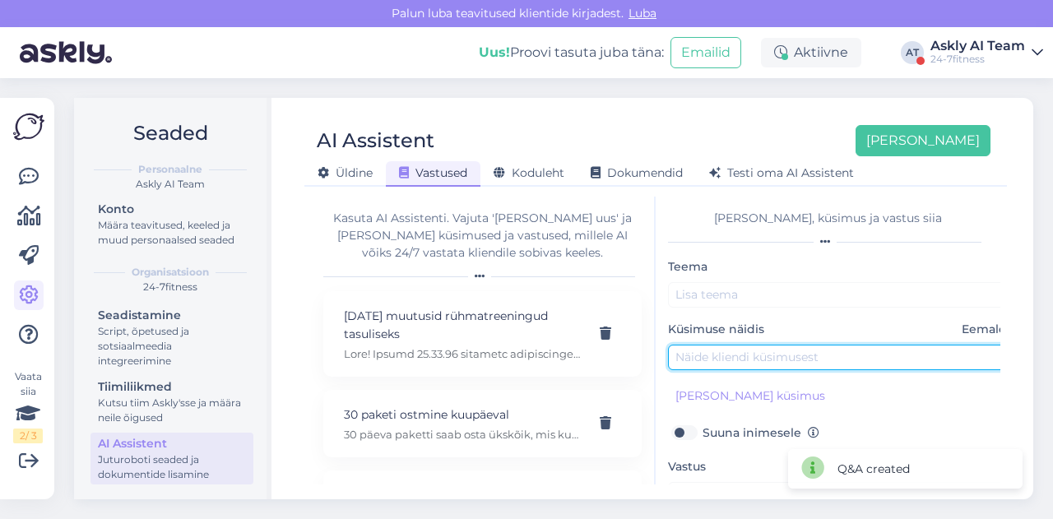
click at [756, 354] on input "text" at bounding box center [840, 357] width 345 height 25
paste input "kus pilte näen milline seest valja näeb"
type input "kus pilte näen milline seest valja näeb"
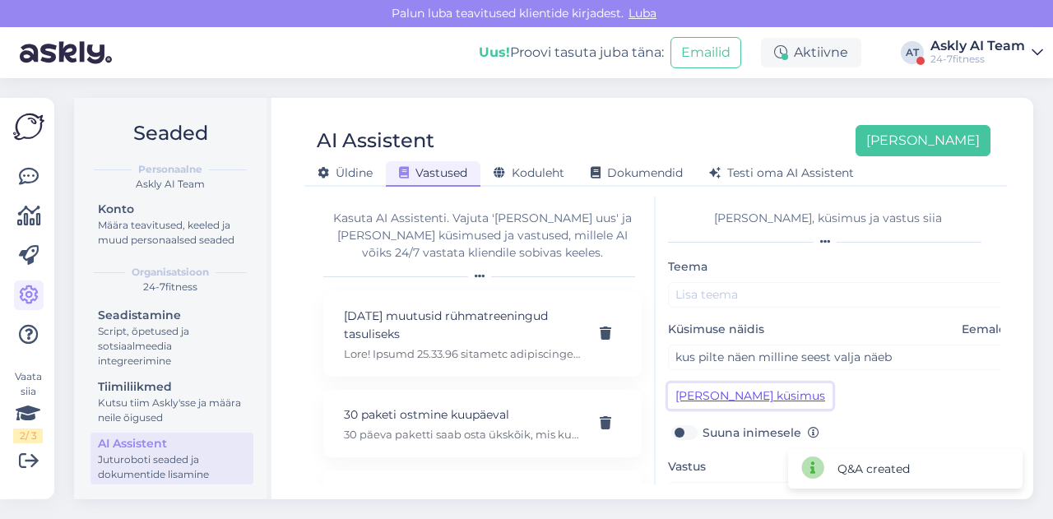
click at [732, 396] on button "[PERSON_NAME] küsimus" at bounding box center [750, 395] width 165 height 25
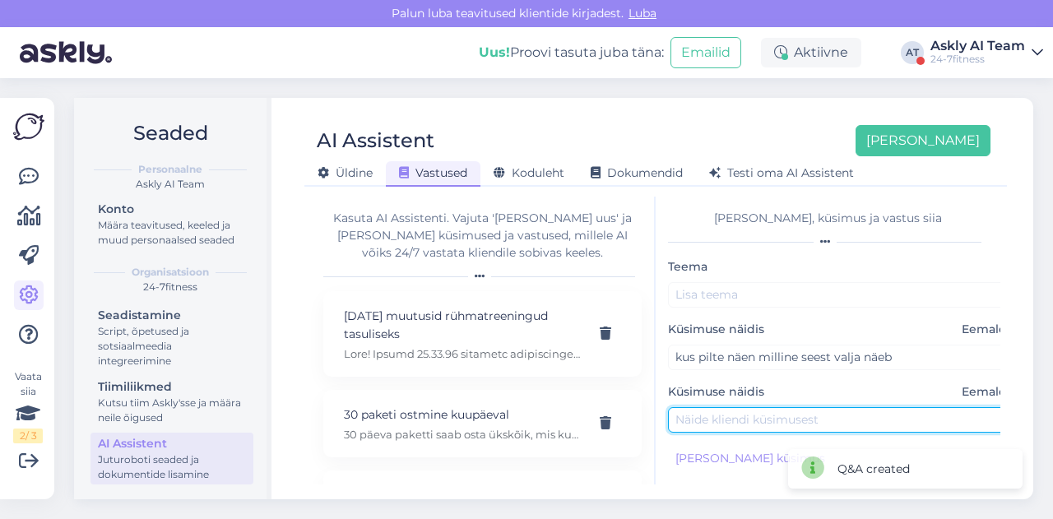
click at [706, 429] on input "text" at bounding box center [840, 419] width 345 height 25
paste input "kus pilte näen milline seest valja näeb"
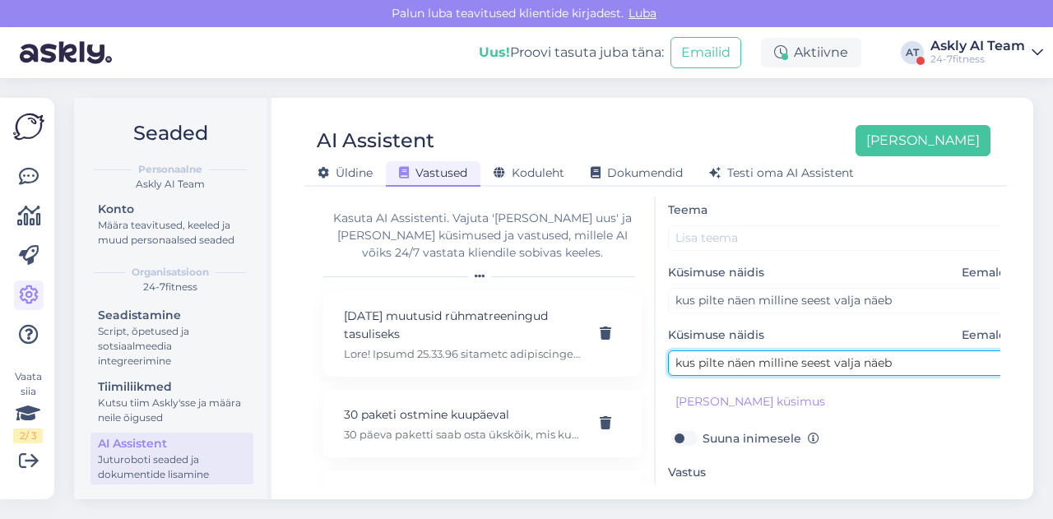
scroll to position [58, 0]
drag, startPoint x: 910, startPoint y: 368, endPoint x: 787, endPoint y: 363, distance: 122.7
click at [787, 363] on input "kus pilte näen milline seest valja näeb" at bounding box center [840, 362] width 345 height 25
drag, startPoint x: 785, startPoint y: 363, endPoint x: 776, endPoint y: 362, distance: 9.1
click at [776, 362] on input "kus pilte näen milline seest valja näeb" at bounding box center [840, 362] width 345 height 25
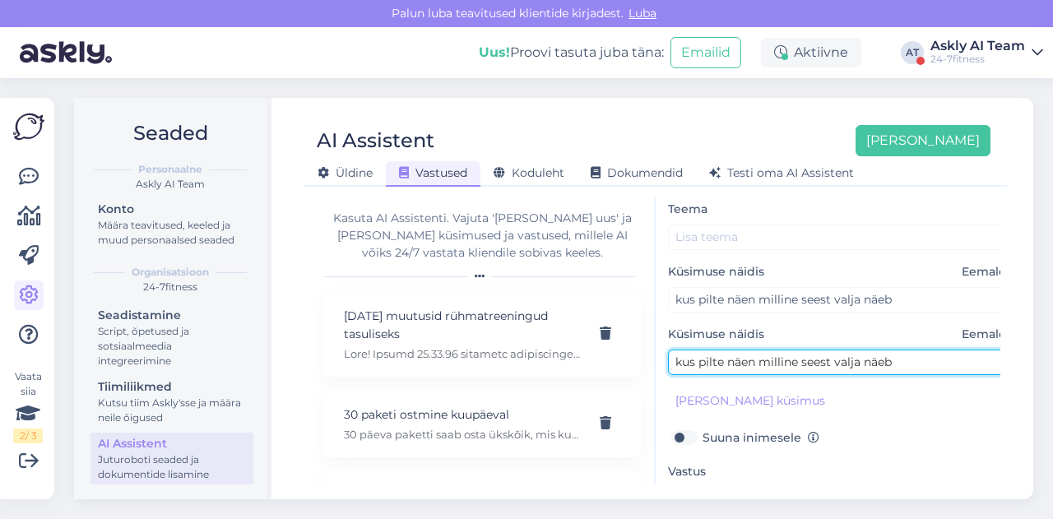
drag, startPoint x: 916, startPoint y: 361, endPoint x: 762, endPoint y: 356, distance: 154.7
click at [762, 356] on input "kus pilte näen milline seest valja näeb" at bounding box center [840, 362] width 345 height 25
type input "kus pilte näen spordiklubist"
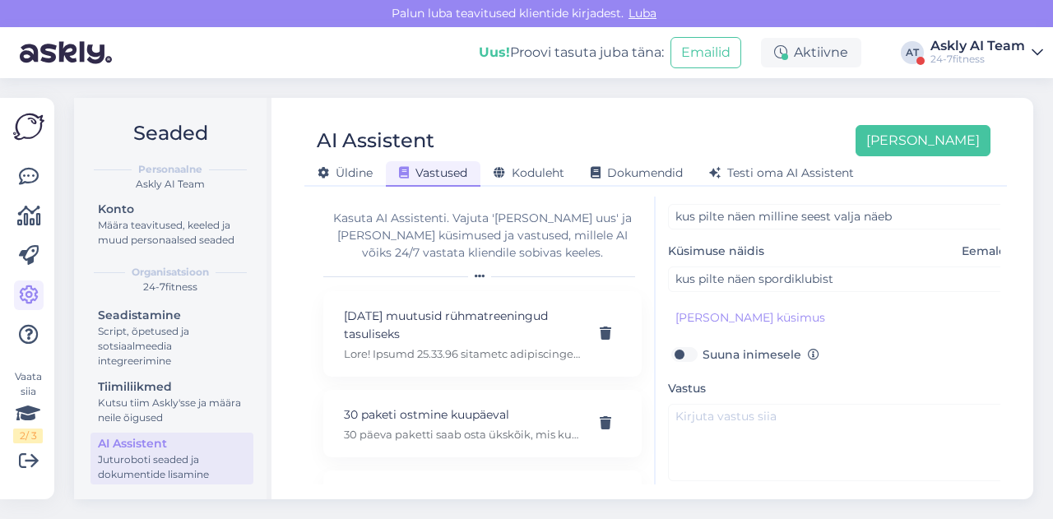
scroll to position [174, 0]
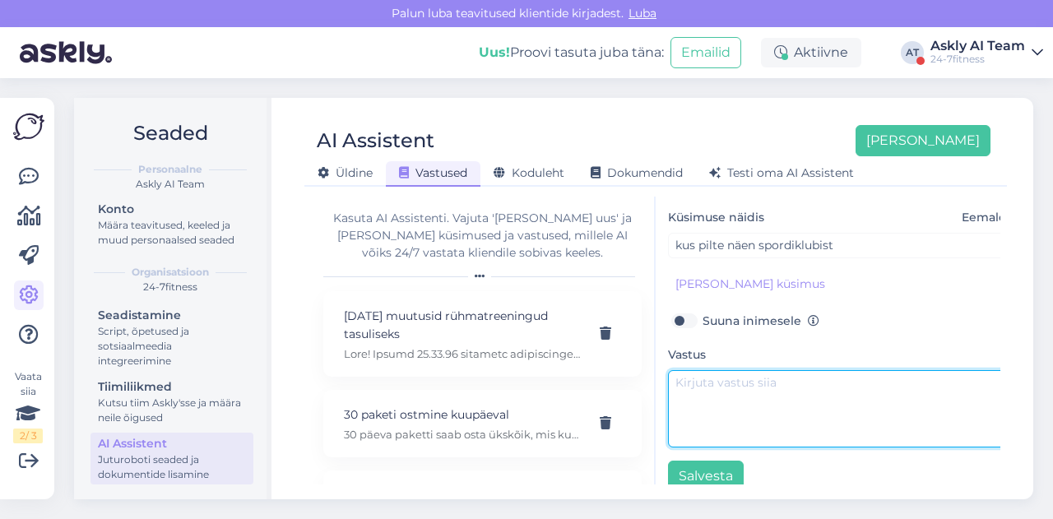
click at [753, 376] on textarea at bounding box center [840, 408] width 345 height 77
paste textarea "Tere! Spordiklubist pilte näete meie kodulehel: [URL][DOMAIN_NAME]"
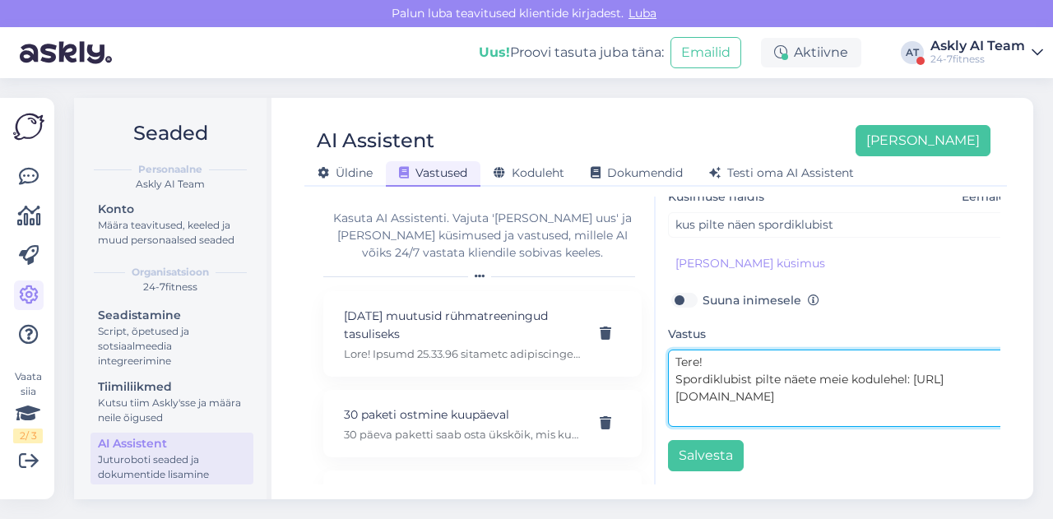
scroll to position [197, 0]
drag, startPoint x: 674, startPoint y: 371, endPoint x: 779, endPoint y: 375, distance: 104.5
click at [779, 375] on textarea "Tere! Spordiklubist pilte näete meie kodulehel: [URL][DOMAIN_NAME]" at bounding box center [840, 388] width 345 height 77
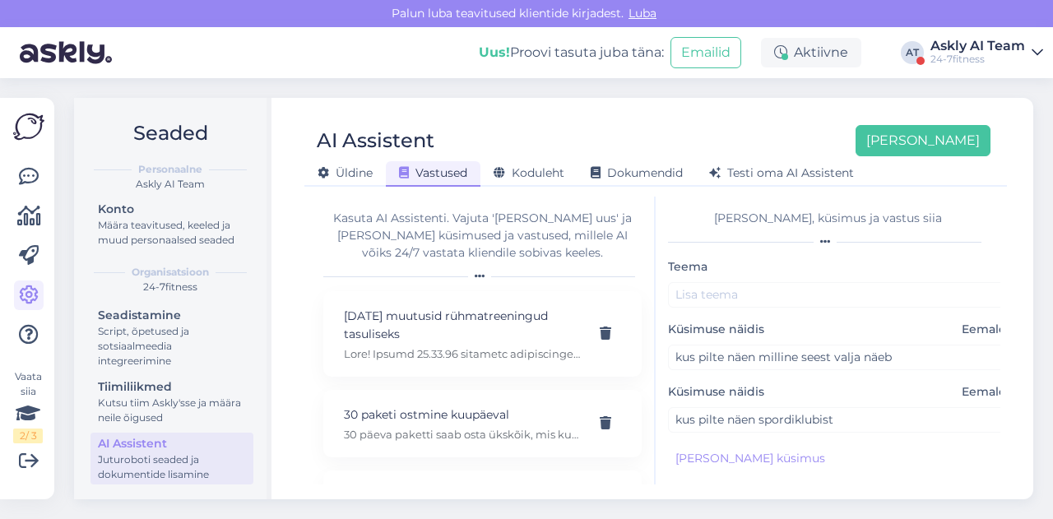
type textarea "Tere! Spordiklubist pilte näete meie kodulehel: [URL][DOMAIN_NAME]"
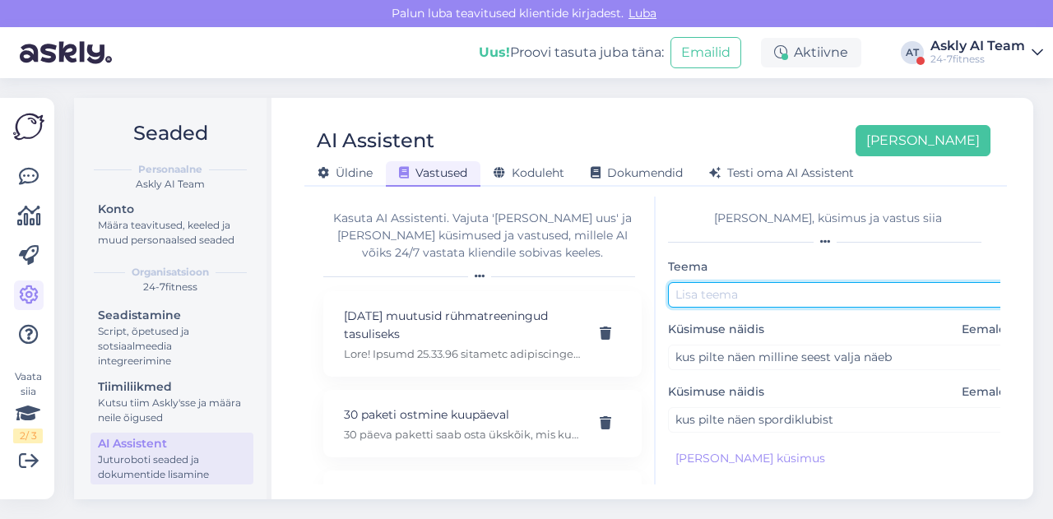
click at [723, 290] on input "text" at bounding box center [840, 294] width 345 height 25
paste input "Spordiklubist pilte"
click at [749, 297] on input "Spordiklubist pildid" at bounding box center [840, 294] width 345 height 25
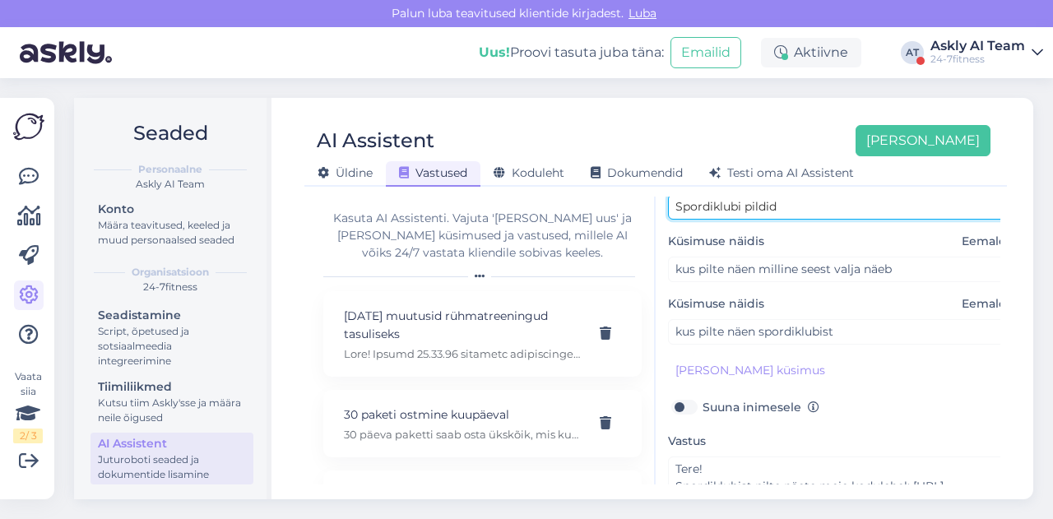
scroll to position [204, 0]
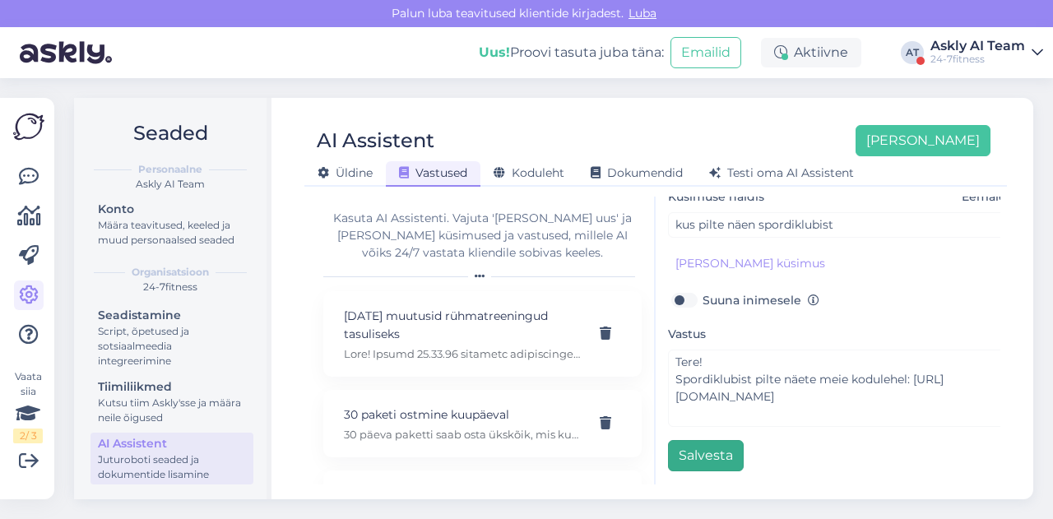
type input "Spordiklubi pildid"
click at [723, 447] on button "Salvesta" at bounding box center [706, 455] width 76 height 31
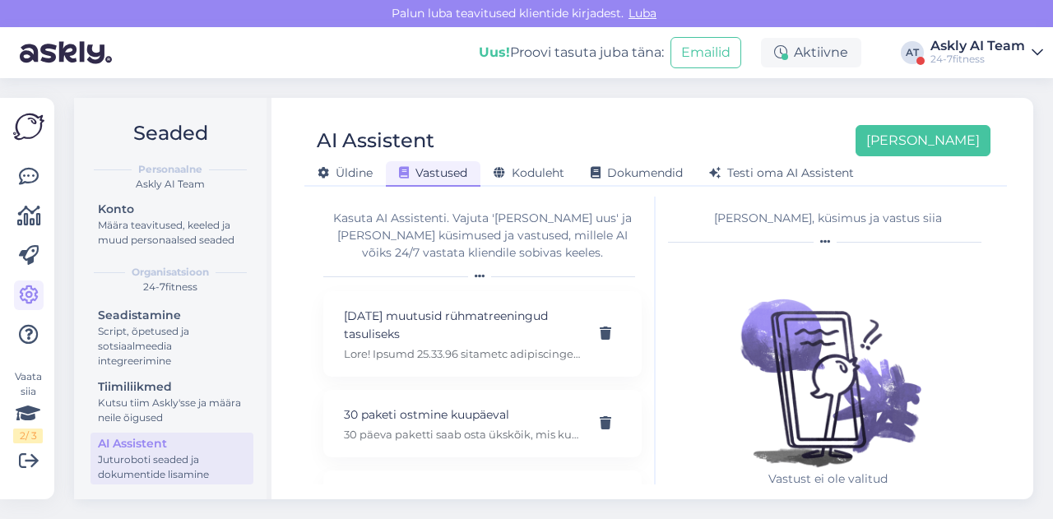
click at [673, 119] on div "AI Assistent [PERSON_NAME] [PERSON_NAME] Vastused Koduleht Dokumendid [PERSON_N…" at bounding box center [655, 150] width 702 height 74
click at [966, 160] on div "[PERSON_NAME] Vastused Koduleht Dokumendid [PERSON_NAME] oma AI Assistent" at bounding box center [647, 170] width 686 height 29
click at [957, 147] on button "[PERSON_NAME]" at bounding box center [922, 140] width 135 height 31
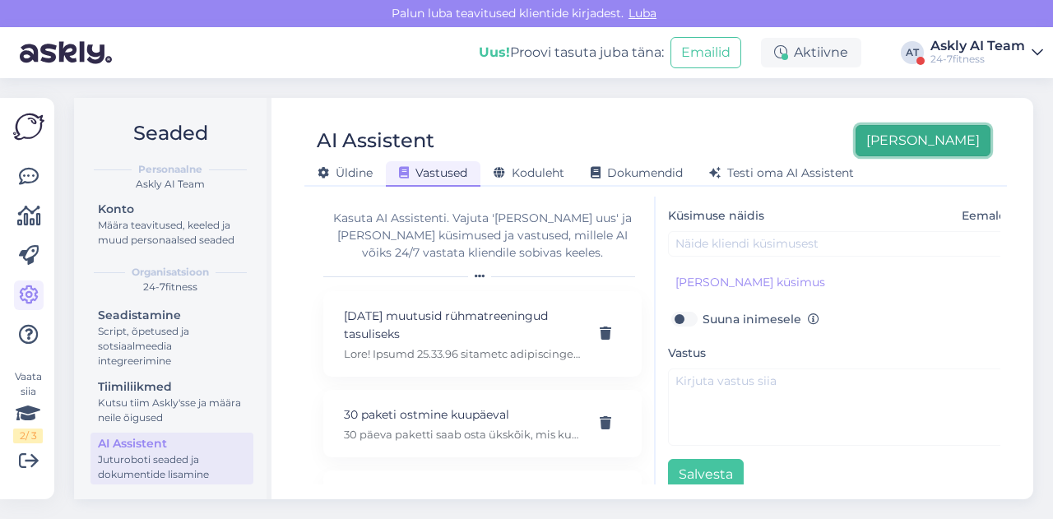
scroll to position [123, 0]
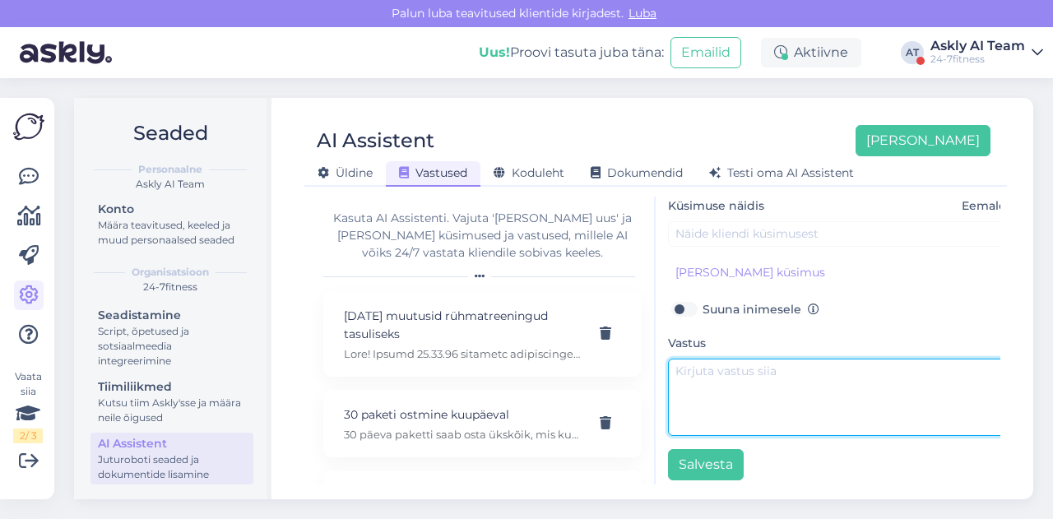
click at [716, 425] on textarea at bounding box center [840, 397] width 345 height 77
paste textarea "Tere! Hetkel meil kehtivaid sooduspakkumisi kahjuks veel pakkuda ei ole. Kõikid…"
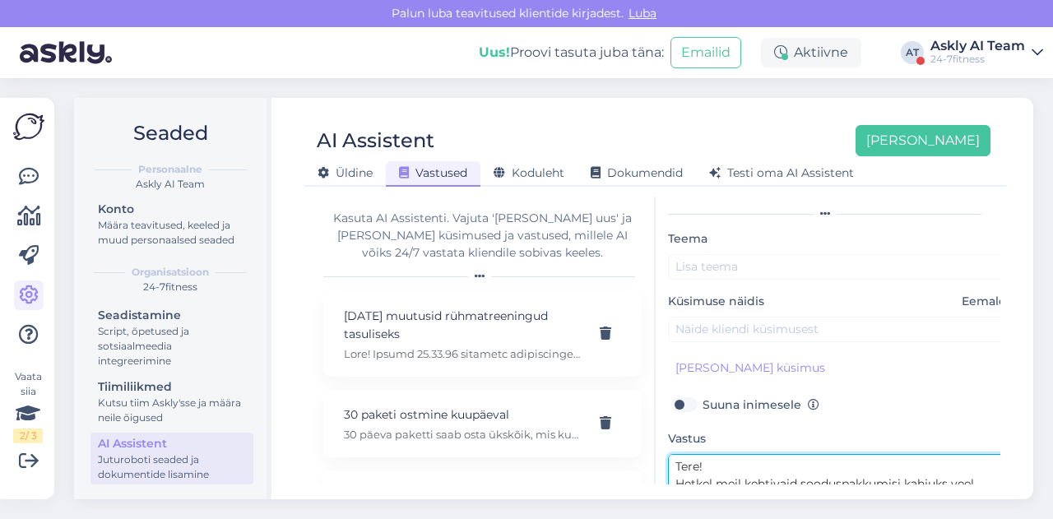
scroll to position [12, 0]
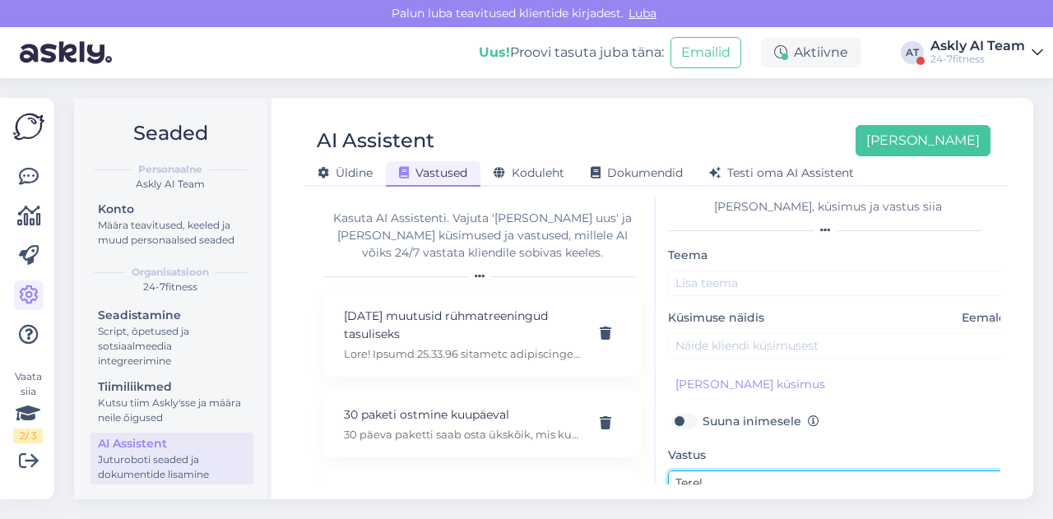
type textarea "Tere! Hetkel meil kehtivaid sooduspakkumisi kahjuks veel pakkuda ei ole. Kõikid…"
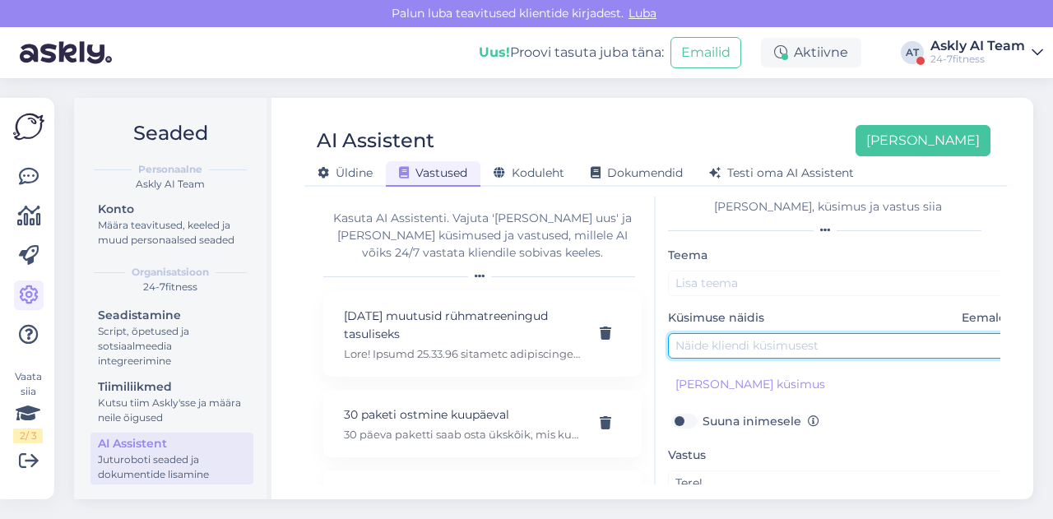
click at [706, 345] on input "text" at bounding box center [840, 345] width 345 height 25
type input "kas õpilastele on soodustusi"
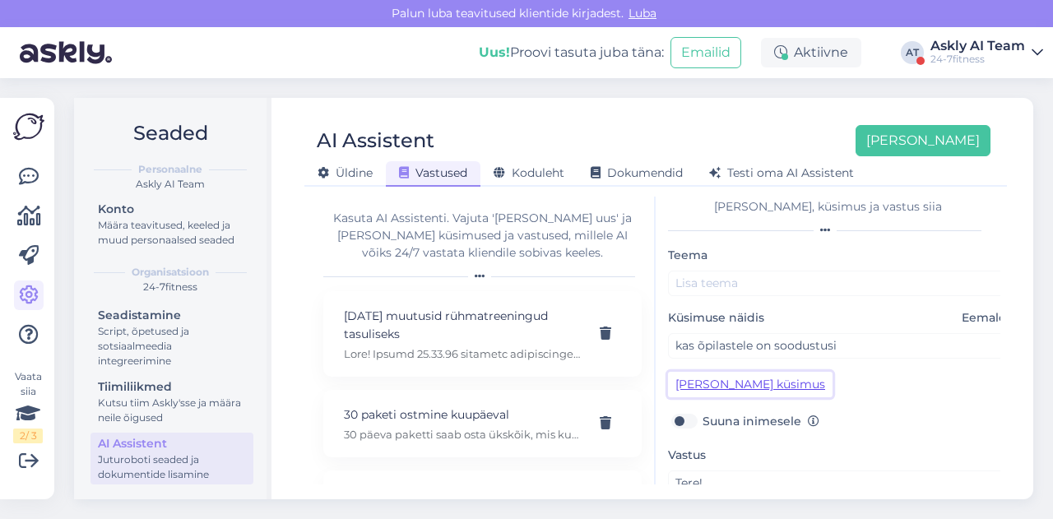
click at [707, 389] on button "[PERSON_NAME] küsimus" at bounding box center [750, 384] width 165 height 25
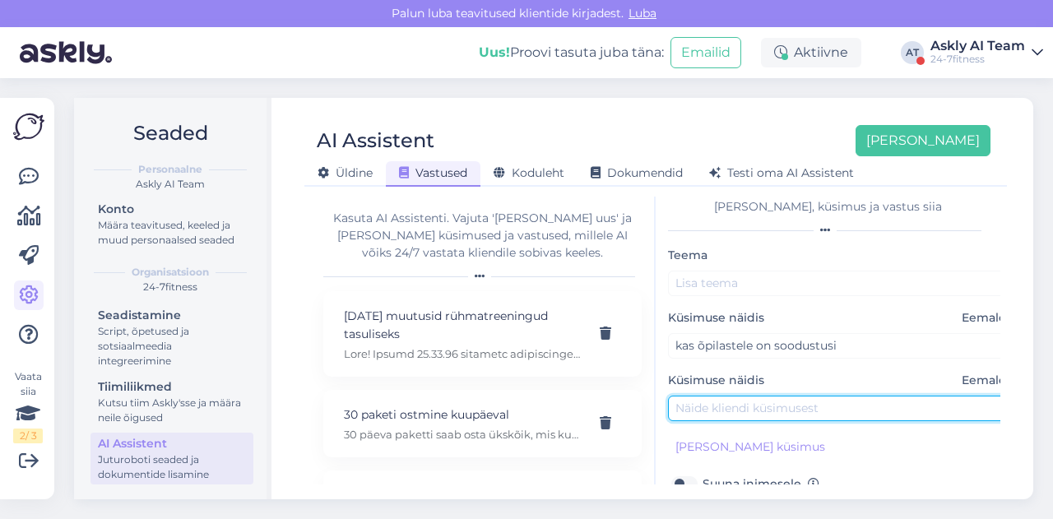
click at [694, 412] on input "text" at bounding box center [840, 408] width 345 height 25
type input "kas tudengitele on soodustust paketile?"
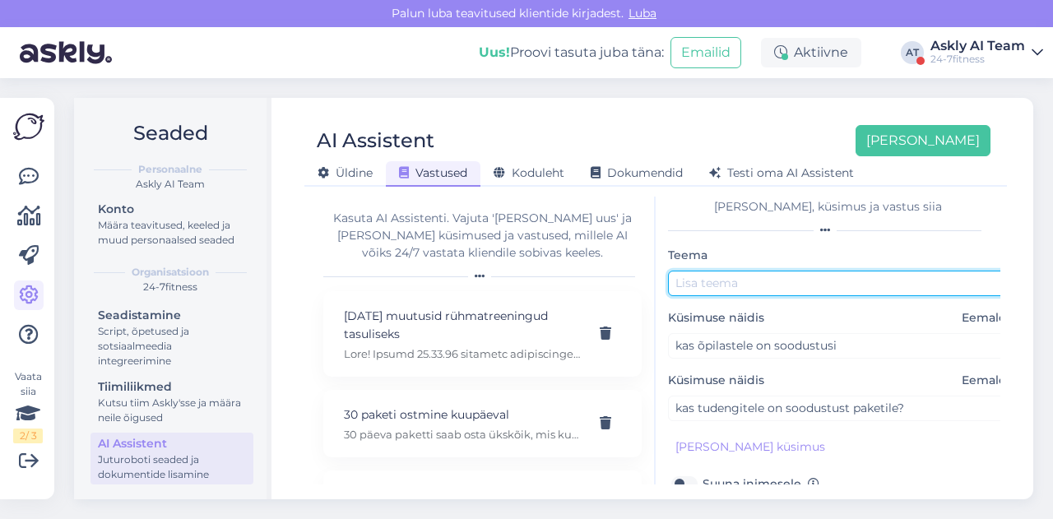
click at [749, 283] on input "text" at bounding box center [840, 283] width 345 height 25
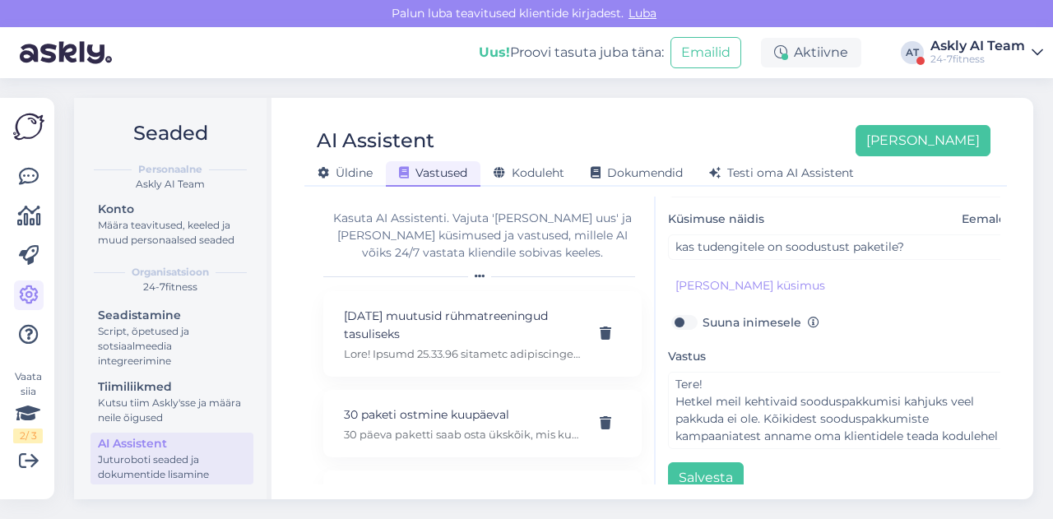
scroll to position [204, 0]
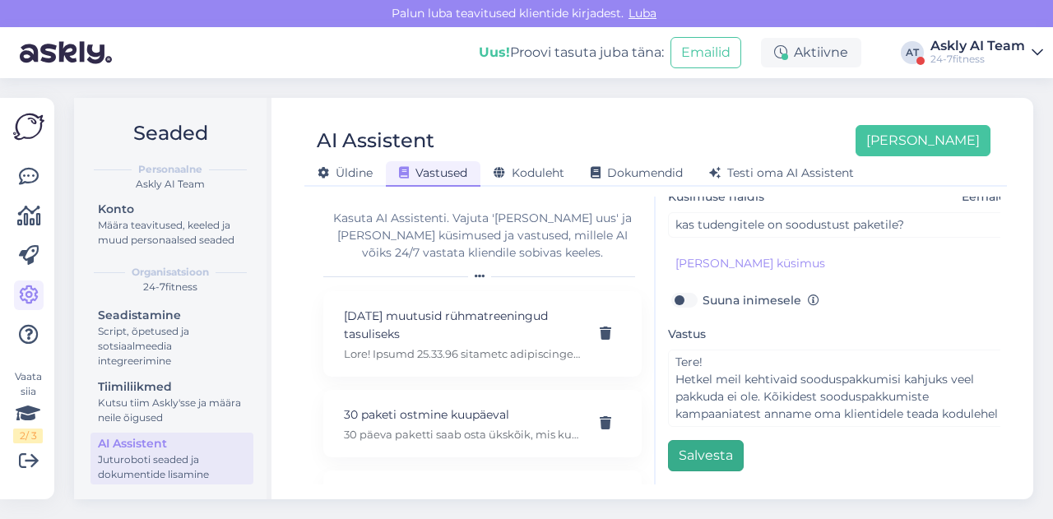
type input "Soodustused"
click at [722, 443] on button "Salvesta" at bounding box center [706, 455] width 76 height 31
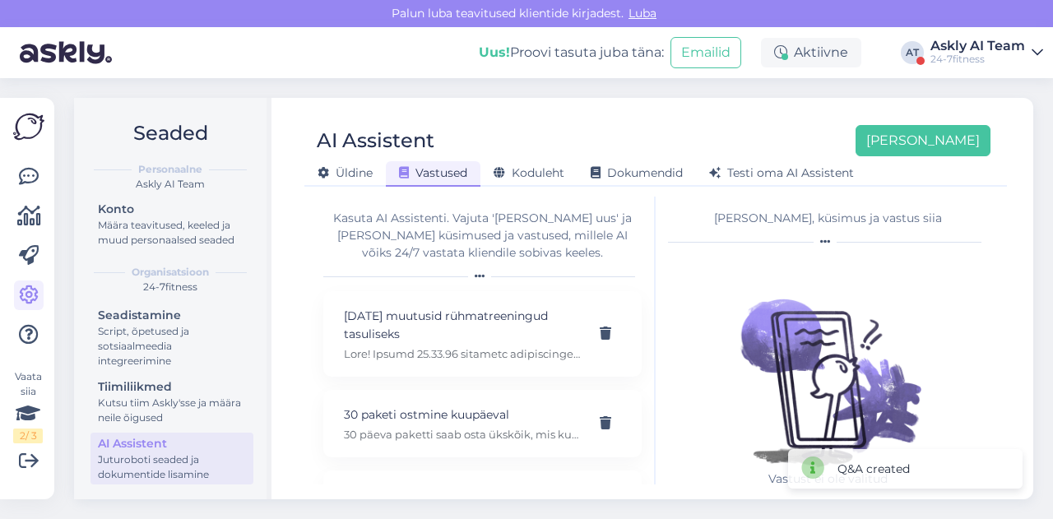
click at [691, 106] on div "AI Assistent [PERSON_NAME] [PERSON_NAME] Vastused Koduleht Dokumendid [PERSON_N…" at bounding box center [655, 298] width 755 height 401
click at [972, 135] on button "[PERSON_NAME]" at bounding box center [922, 140] width 135 height 31
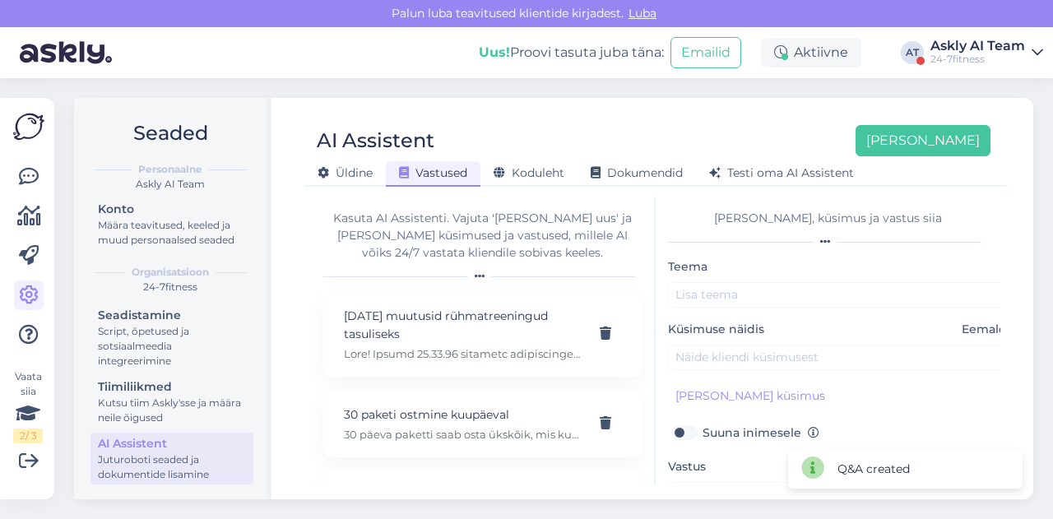
click at [732, 341] on div "Küsimuse näidis Eemalda" at bounding box center [840, 345] width 345 height 49
click at [727, 343] on div "Küsimuse näidis Eemalda" at bounding box center [840, 345] width 345 height 49
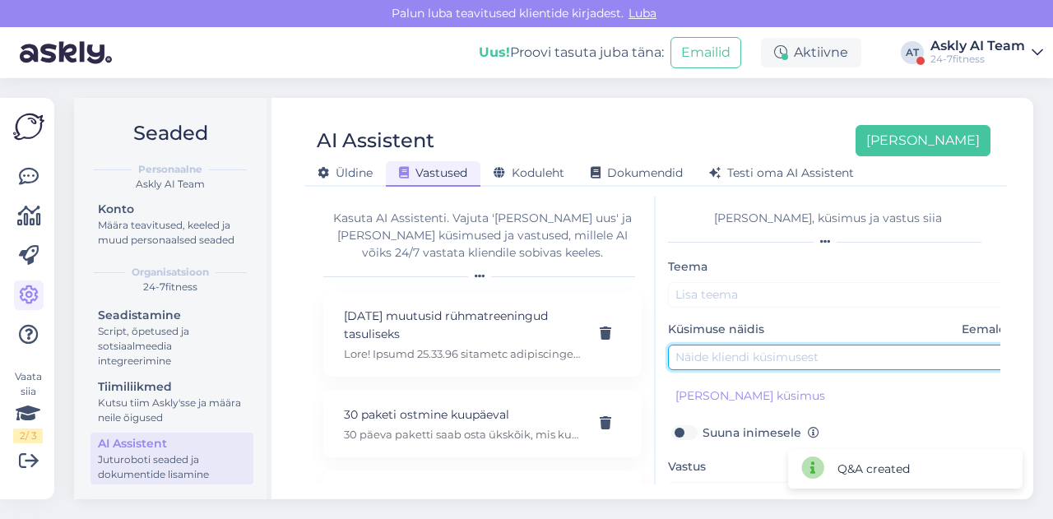
click at [721, 348] on input "text" at bounding box center [840, 357] width 345 height 25
paste input "palun tel nr, mul mõni küsimus"
type input "palun tel nr, mul mõni küsimus"
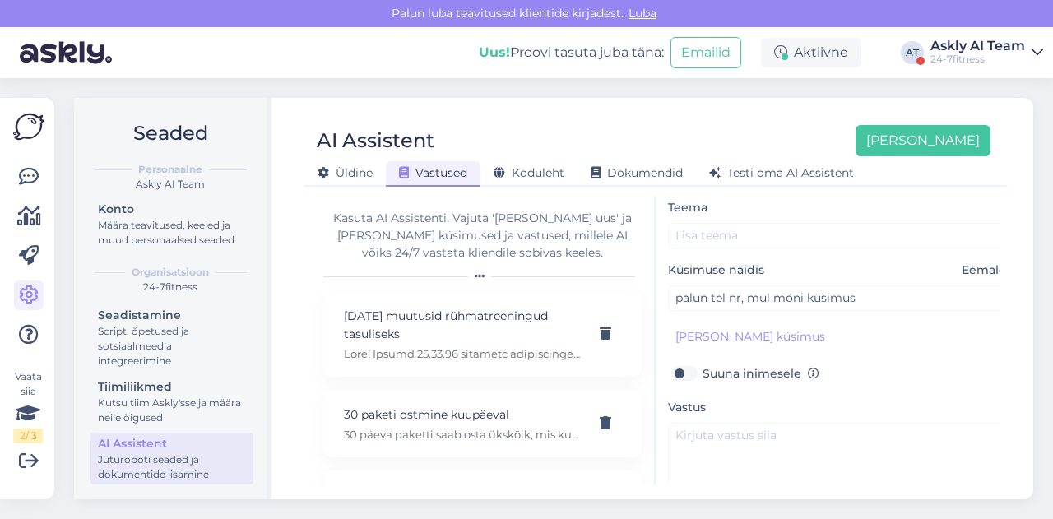
scroll to position [100, 0]
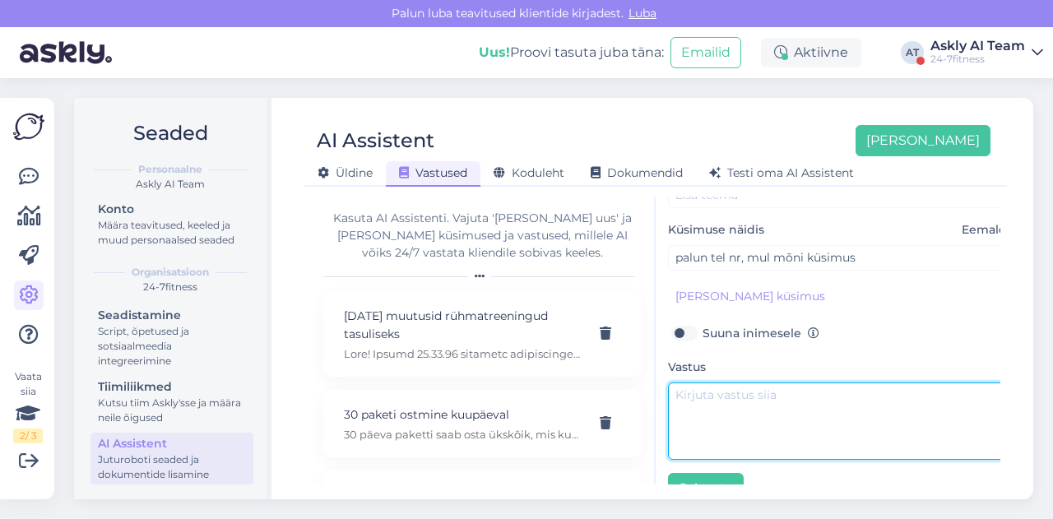
click at [701, 419] on textarea at bounding box center [840, 420] width 345 height 77
paste textarea "Klienditeenindus on avatud E-P 9.00-21.00. Telefon [PHONE_NUMBER]."
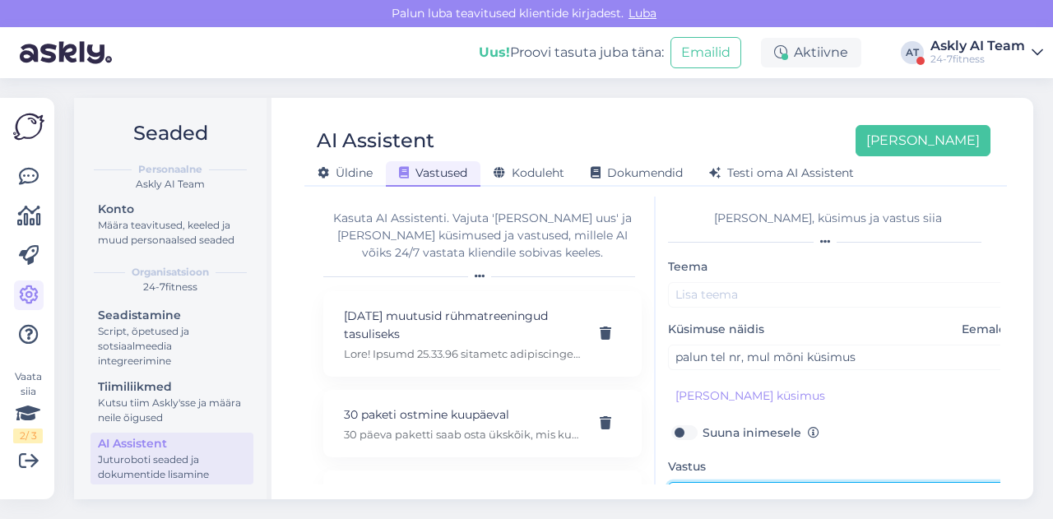
scroll to position [141, 0]
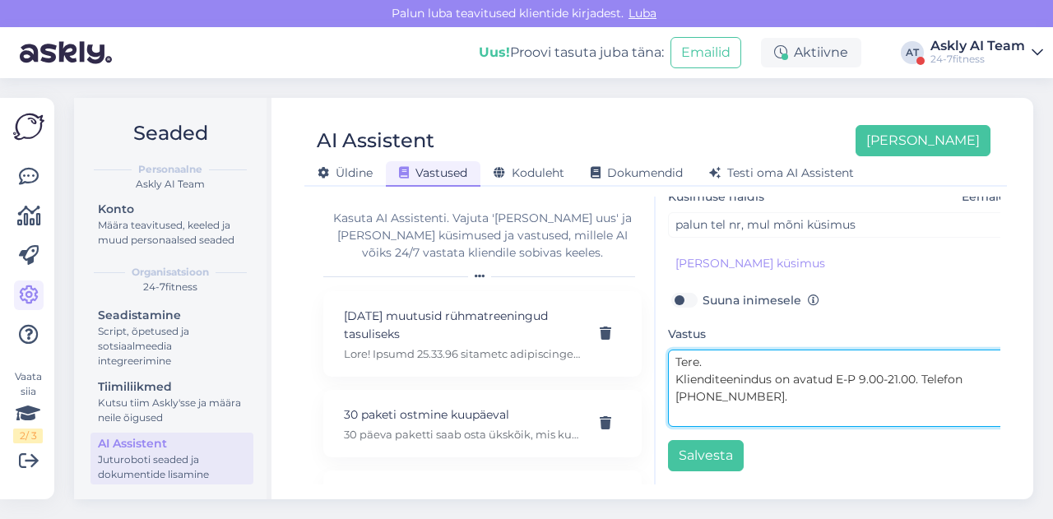
drag, startPoint x: 678, startPoint y: 368, endPoint x: 774, endPoint y: 365, distance: 96.3
click at [774, 365] on textarea "Tere. Klienditeenindus on avatud E-P 9.00-21.00. Telefon [PHONE_NUMBER]." at bounding box center [840, 388] width 345 height 77
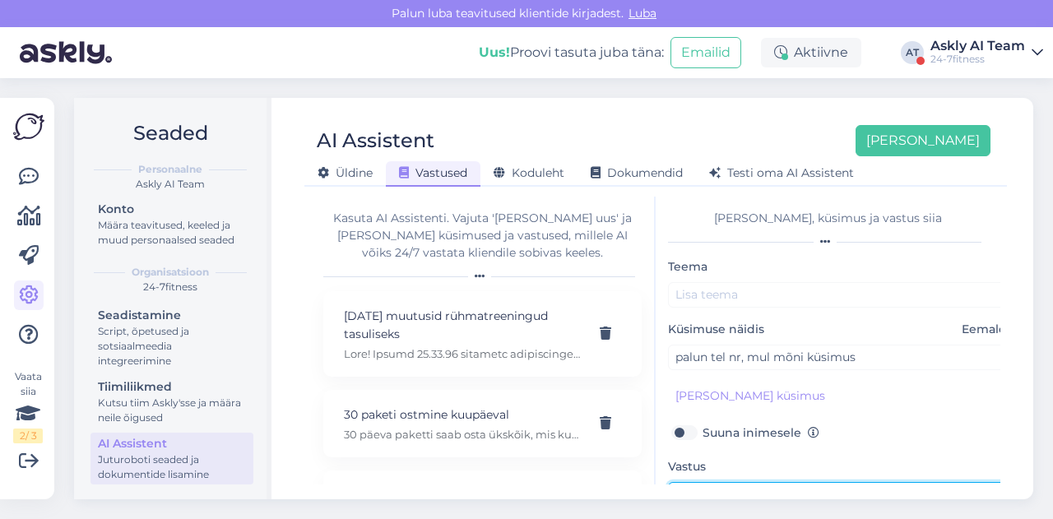
type textarea "Tere. Klienditeenindus on avatud E-P 9.00-21.00. Telefon [PHONE_NUMBER]."
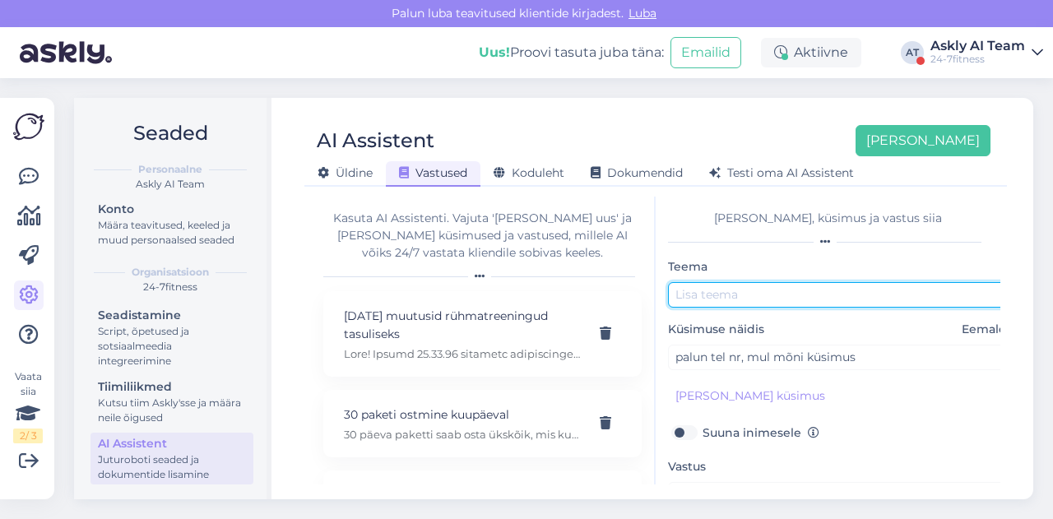
click at [737, 302] on input "text" at bounding box center [840, 294] width 345 height 25
paste input "Klienditeenindus"
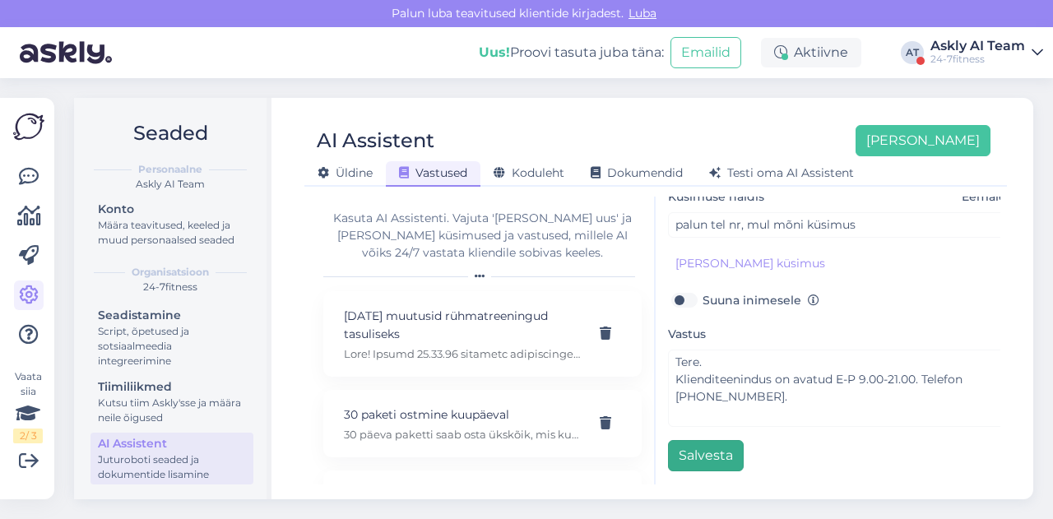
type input "Klienditeeninduse kontakt"
click at [710, 440] on button "Salvesta" at bounding box center [706, 455] width 76 height 31
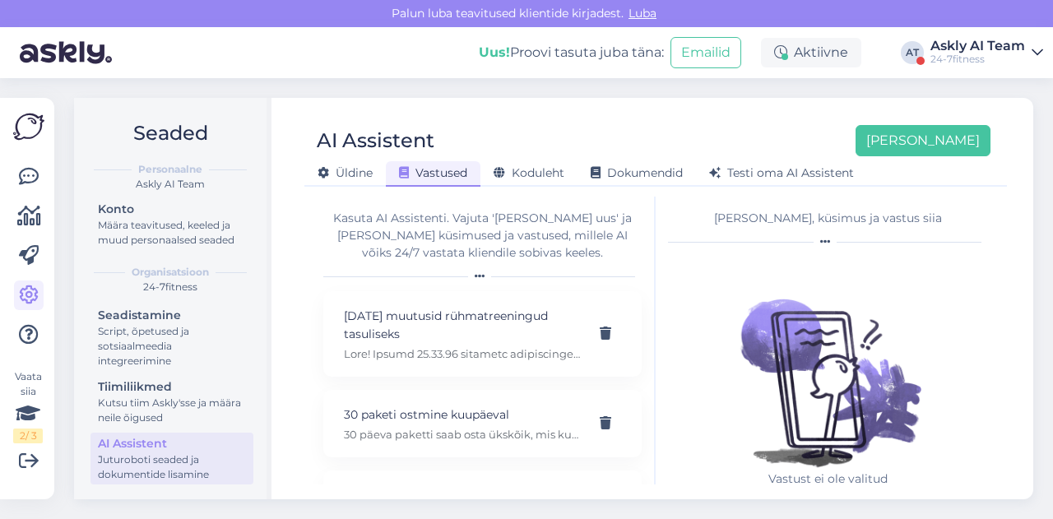
click at [660, 129] on div "AI Assistent [PERSON_NAME]" at bounding box center [647, 140] width 686 height 31
click at [933, 144] on button "[PERSON_NAME]" at bounding box center [922, 140] width 135 height 31
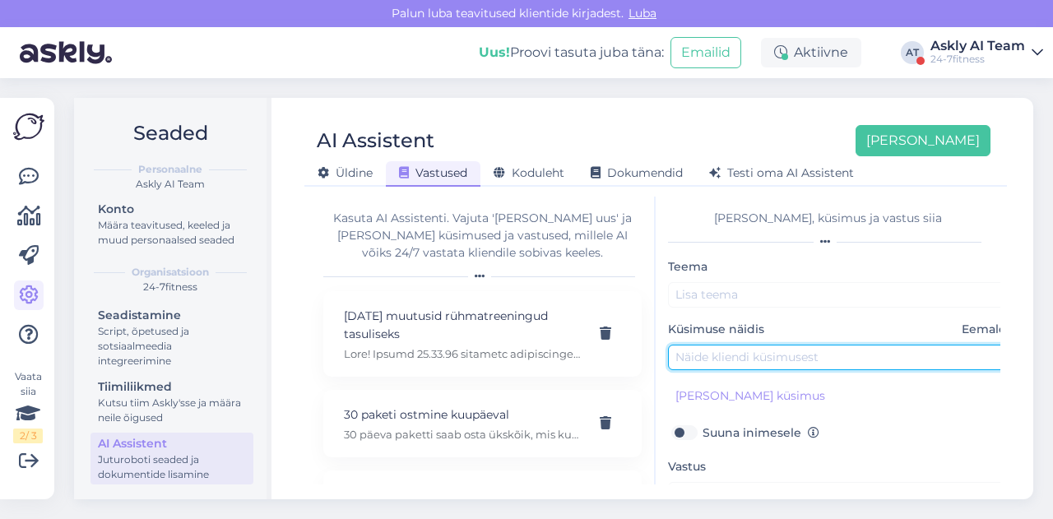
click at [740, 348] on input "text" at bounding box center [840, 357] width 345 height 25
paste input "Kas teil on "Ärikliendi" teenus?"
type input "Kas teil on "Ärikliendi" teenus?"
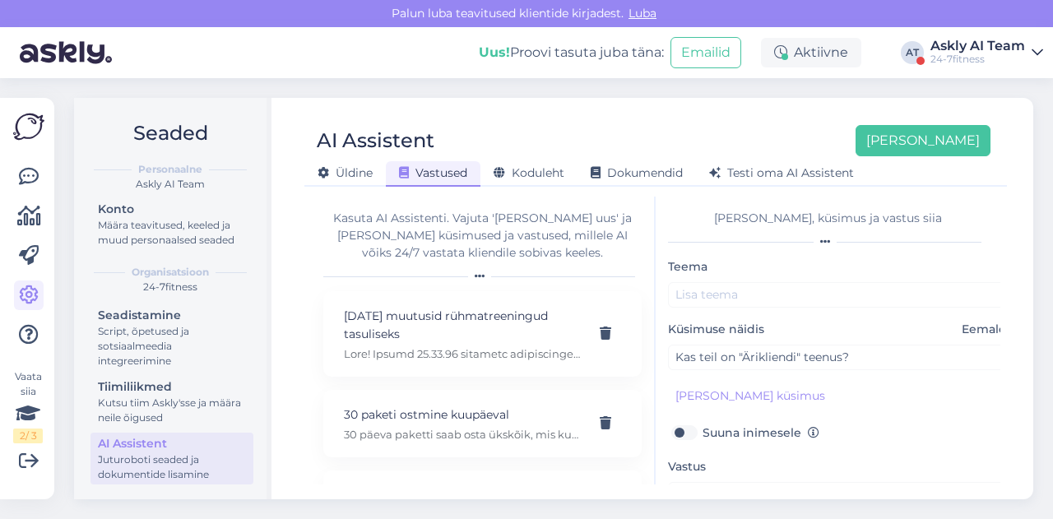
scroll to position [114, 0]
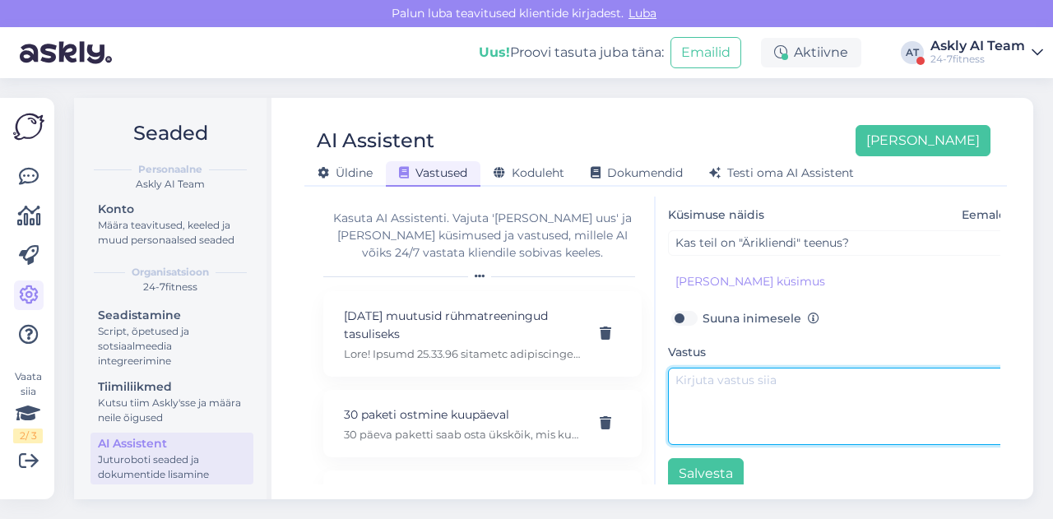
click at [716, 368] on textarea at bounding box center [840, 406] width 345 height 77
paste textarea "Tere! Palun täpsustage mida Te enda küsimuse all mõtlete?"
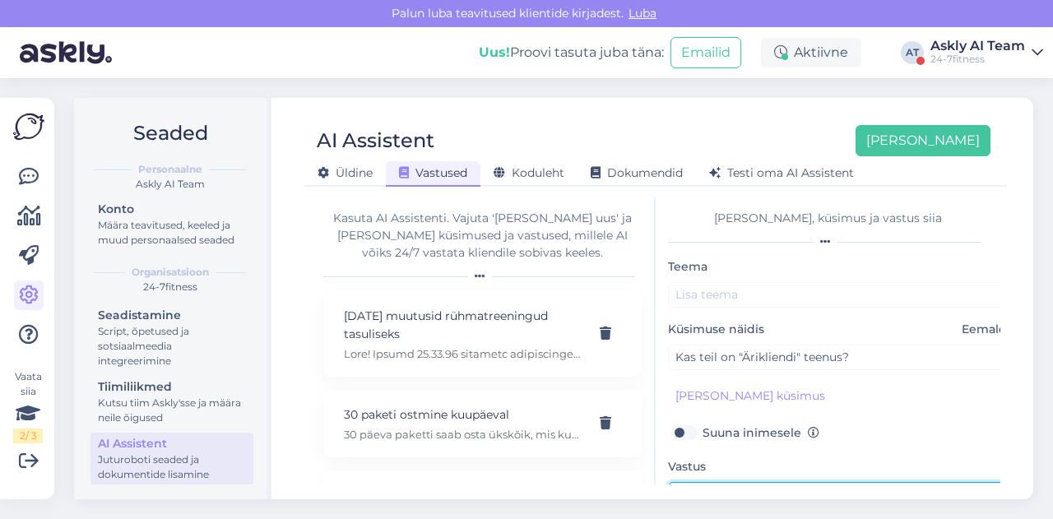
type textarea "Tere! Palun täpsustage mida Te enda küsimuse all mõtlete?"
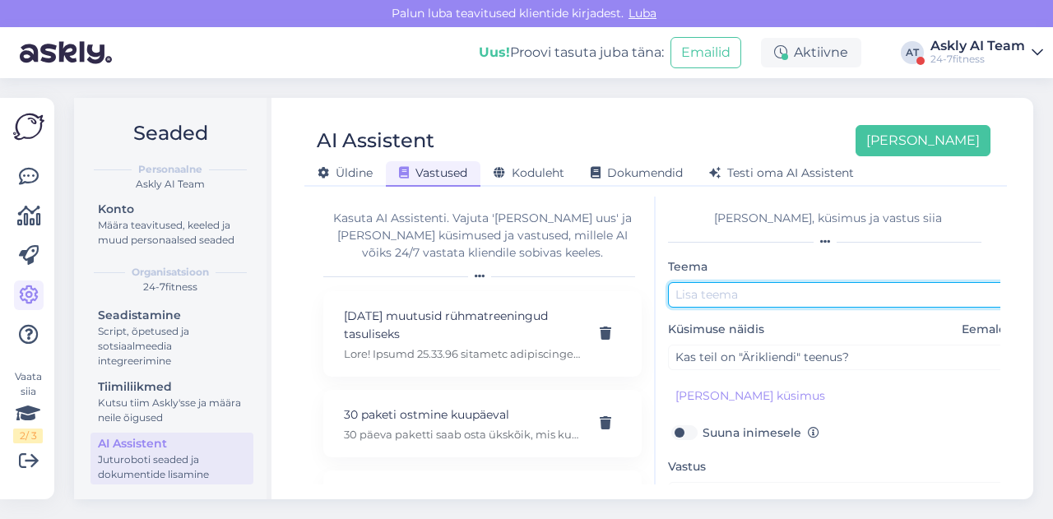
click at [713, 294] on input "text" at bounding box center [840, 294] width 345 height 25
type input "Äriklient"
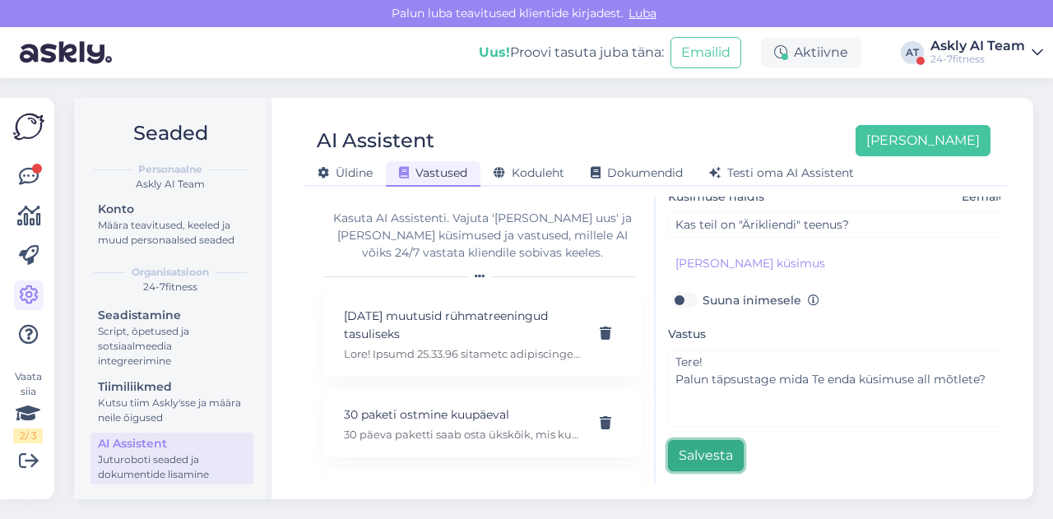
click at [691, 442] on button "Salvesta" at bounding box center [706, 455] width 76 height 31
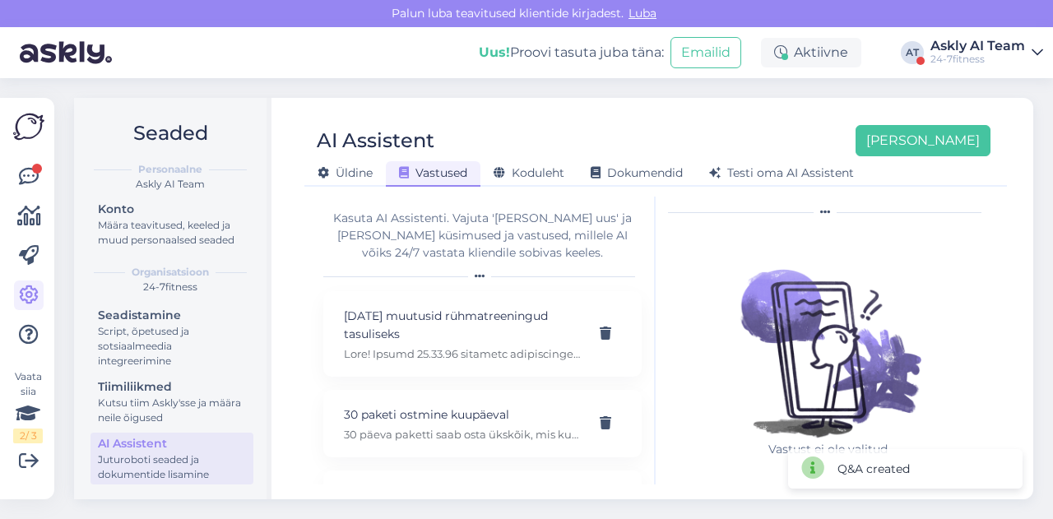
scroll to position [0, 0]
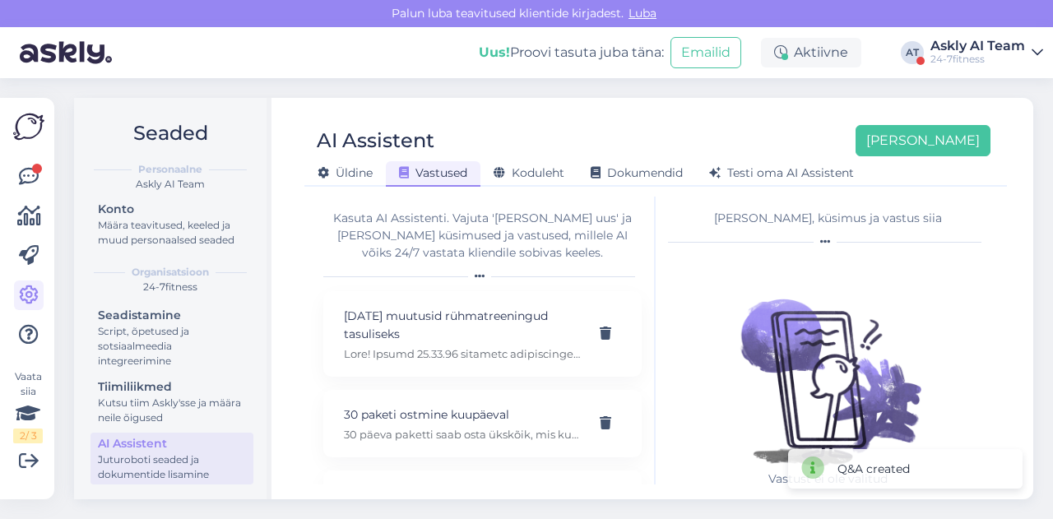
click at [617, 150] on div "AI Assistent [PERSON_NAME]" at bounding box center [647, 140] width 686 height 31
click at [967, 125] on button "[PERSON_NAME]" at bounding box center [922, 140] width 135 height 31
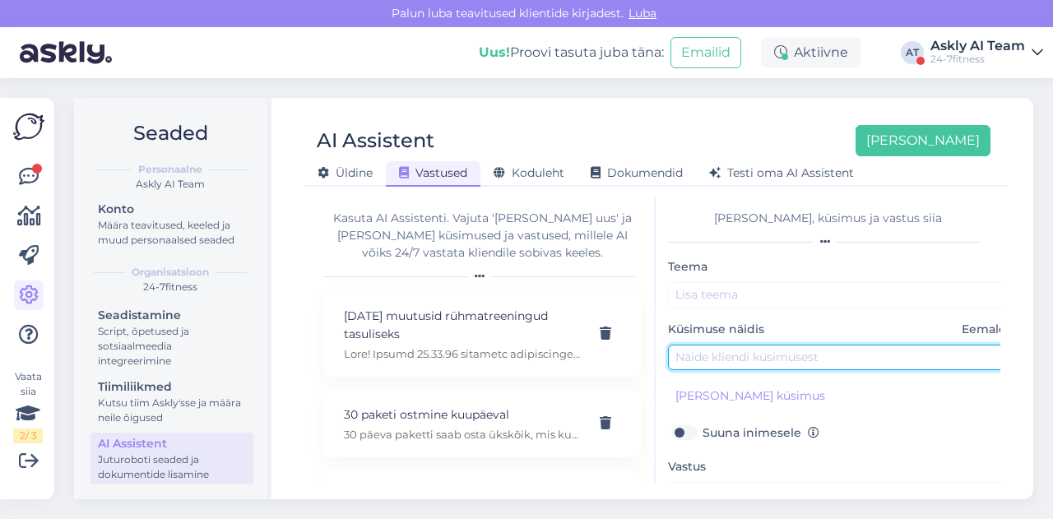
click at [753, 356] on input "text" at bounding box center [840, 357] width 345 height 25
paste input "kus ma pean [PERSON_NAME] et qr kood saada et jõusaali sisse astuda?"
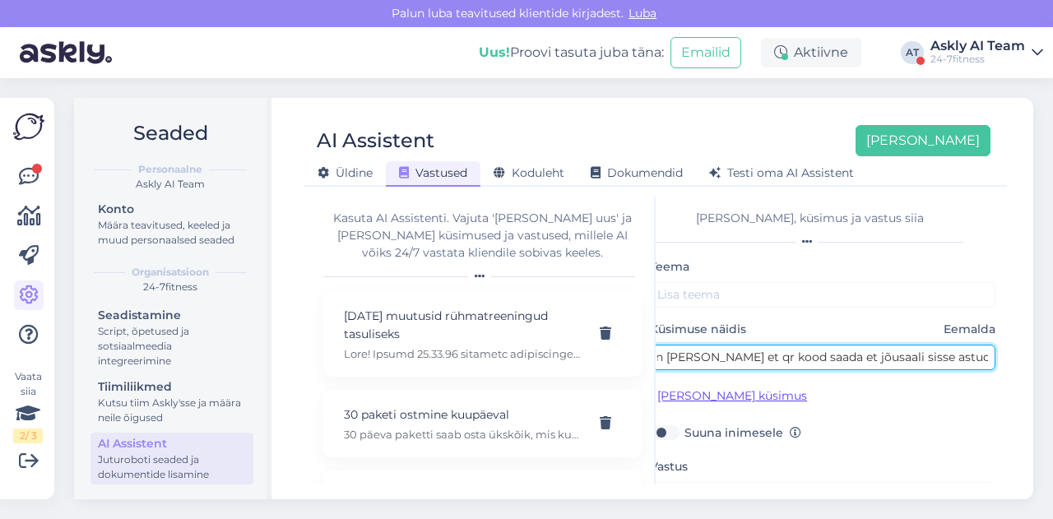
type input "kus ma pean [PERSON_NAME] et qr kood saada et jõusaali sisse astuda?"
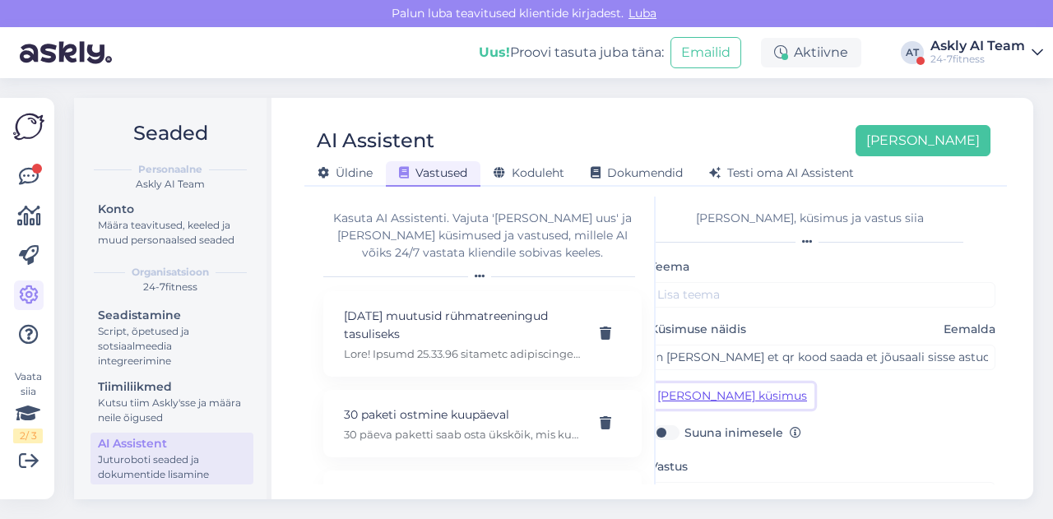
click at [721, 397] on button "[PERSON_NAME] küsimus" at bounding box center [732, 395] width 165 height 25
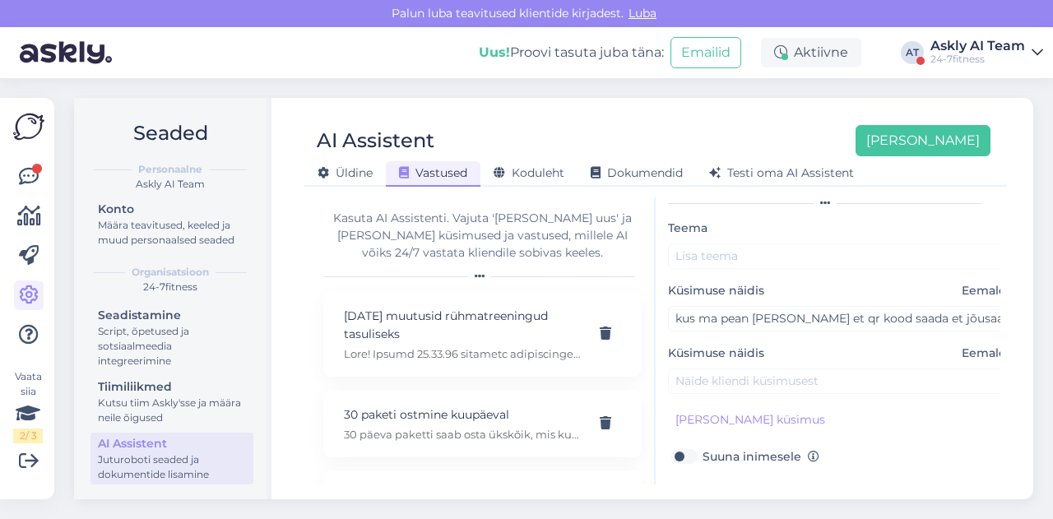
scroll to position [39, 0]
click at [827, 387] on input "text" at bounding box center [840, 380] width 345 height 25
paste input "Kuidas ma tean, kas [PERSON_NAME] asukohta õigesti jaganud?"
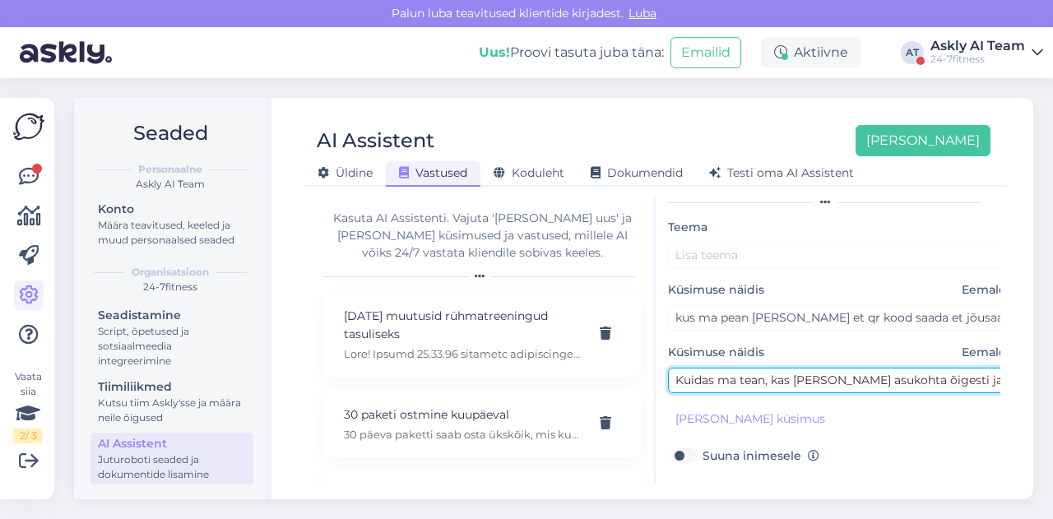
scroll to position [39, 15]
type input "Kuidas ma tean, kas [PERSON_NAME] asukohta õigesti jaganud?"
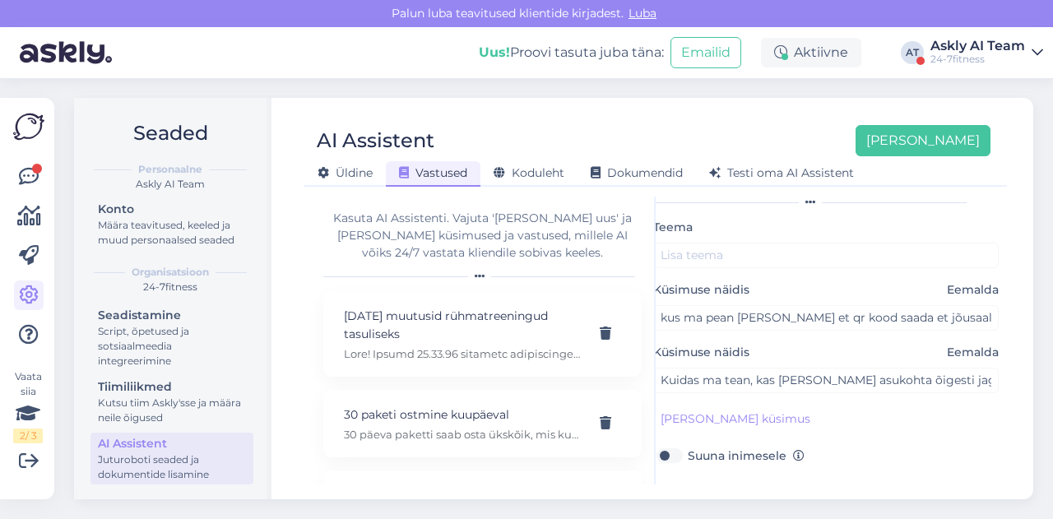
scroll to position [204, 0]
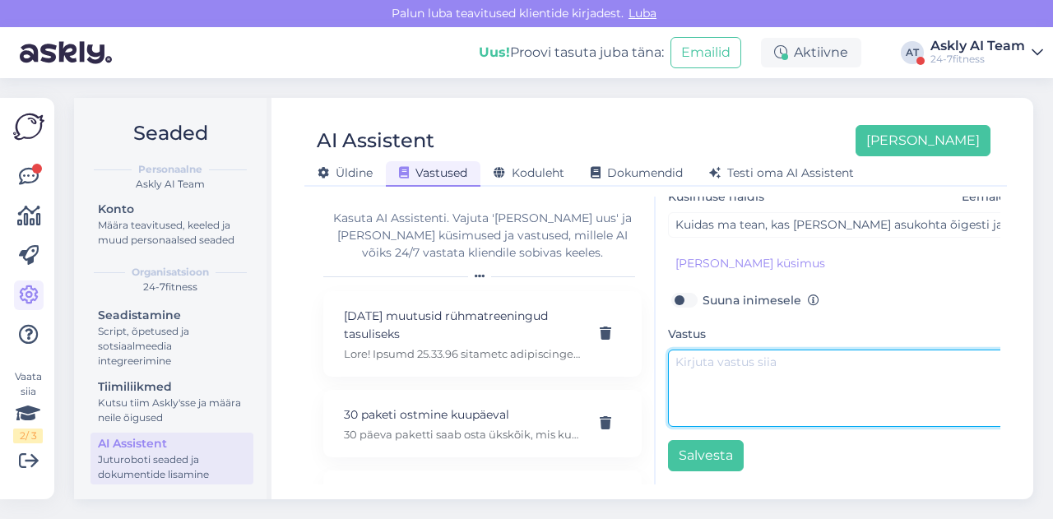
click at [708, 394] on textarea at bounding box center [840, 388] width 345 height 77
paste textarea "Tere. Palun laadige oma telefoni [PERSON_NAME] 24-7Fitness mobiilirakendus. Log…"
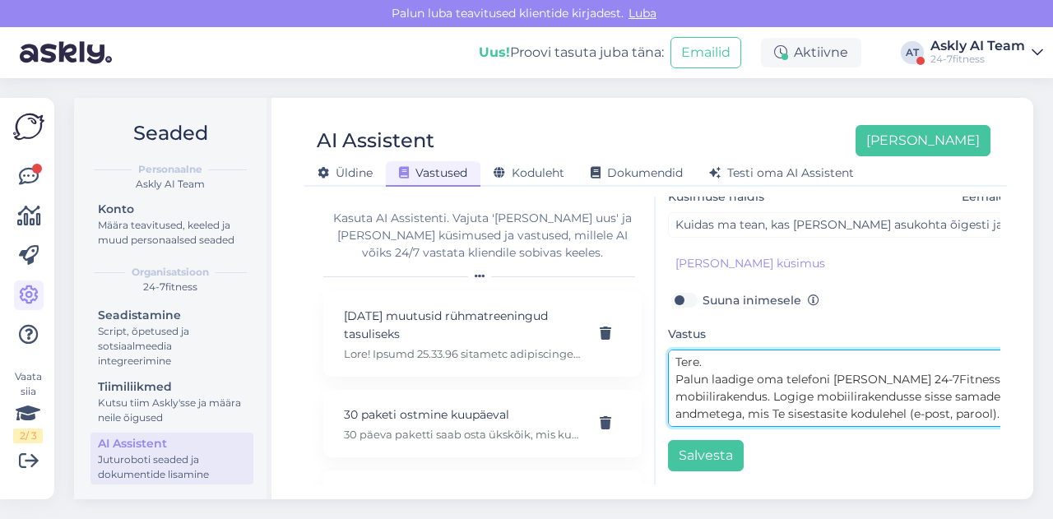
scroll to position [0, 0]
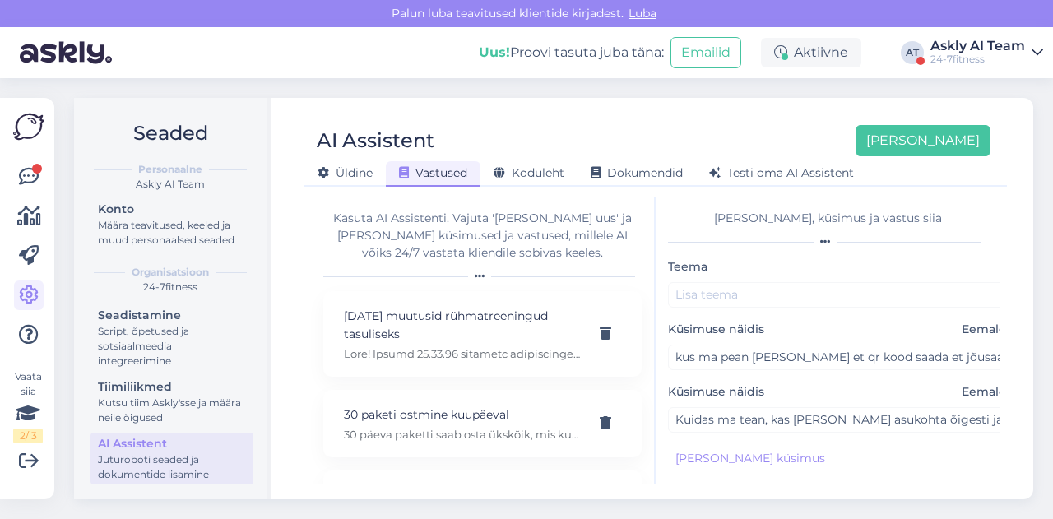
type textarea "Tere. Palun laadige oma telefoni [PERSON_NAME] 24-7Fitness mobiilirakendus. Log…"
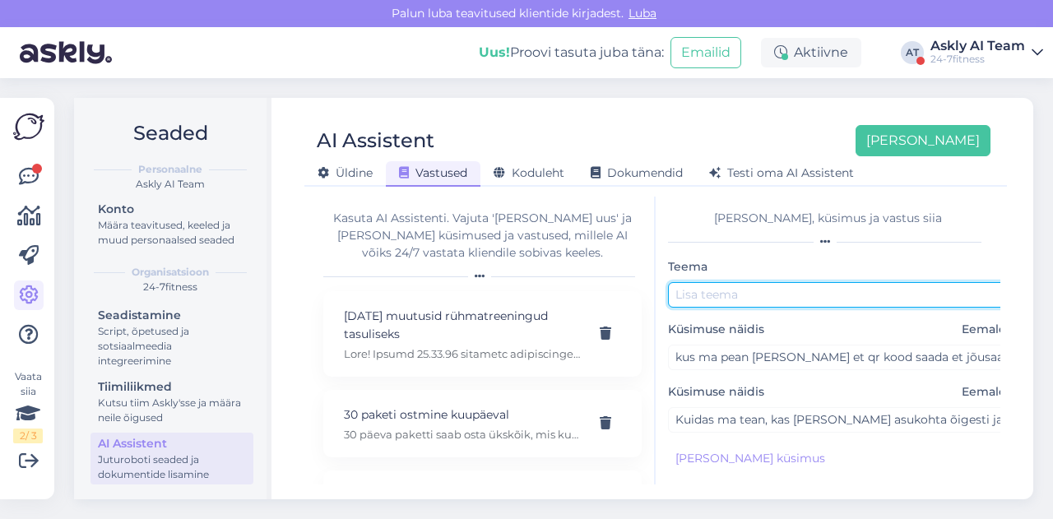
click at [725, 302] on input "text" at bounding box center [840, 294] width 345 height 25
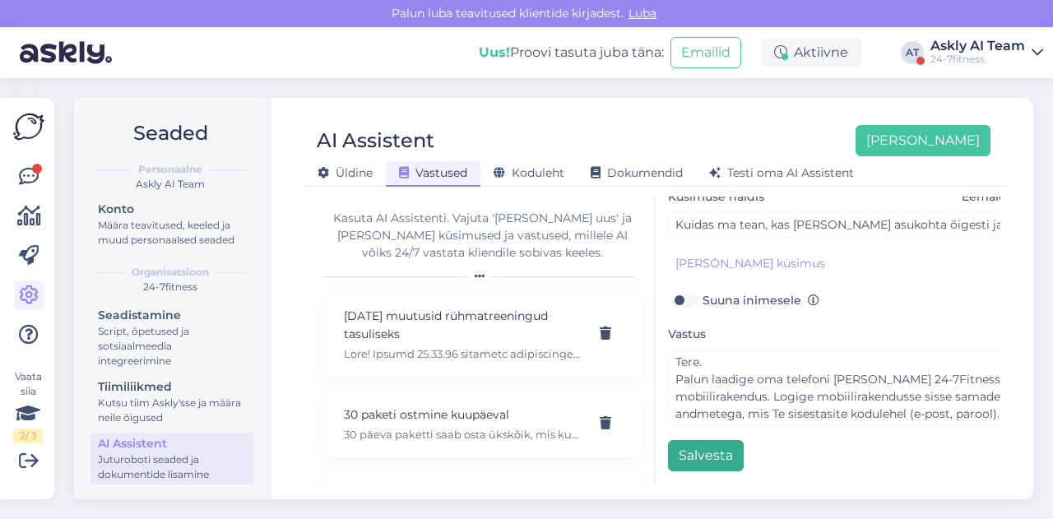
type input "Sisenemine"
click at [694, 445] on button "Salvesta" at bounding box center [706, 455] width 76 height 31
click at [572, 103] on div "AI Assistent [PERSON_NAME] [PERSON_NAME] Vastused Koduleht Dokumendid [PERSON_N…" at bounding box center [655, 298] width 755 height 401
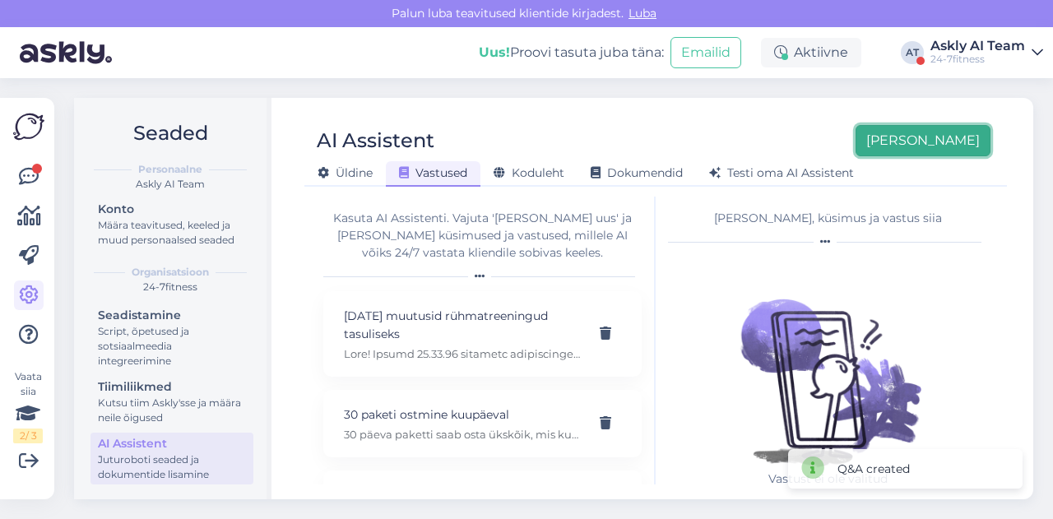
click at [976, 137] on button "[PERSON_NAME]" at bounding box center [922, 140] width 135 height 31
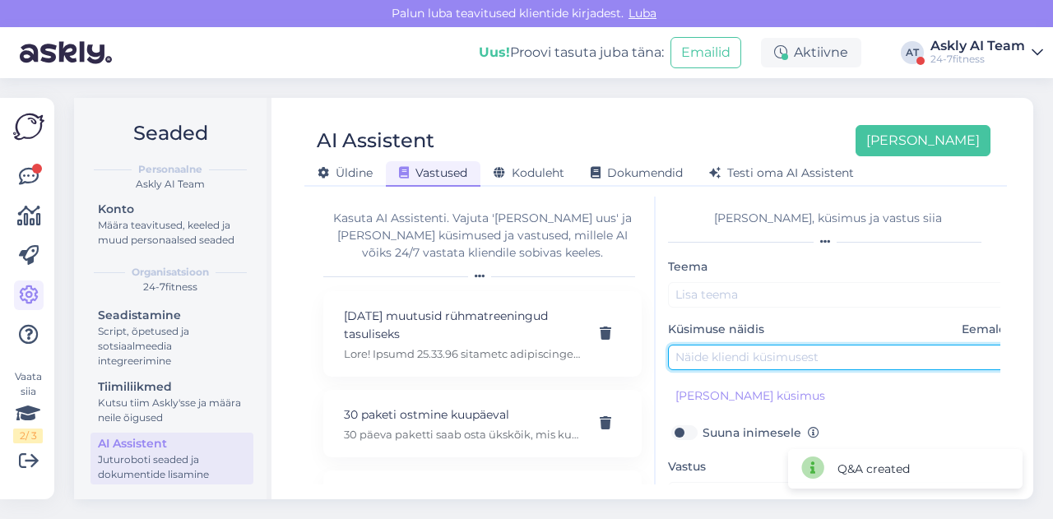
click at [723, 362] on input "text" at bounding box center [840, 357] width 345 height 25
paste input "Kuidas laheb telia liikme soodustus [PERSON_NAME]"
type input "Kuidas laheb telia liikme soodustus [PERSON_NAME]"
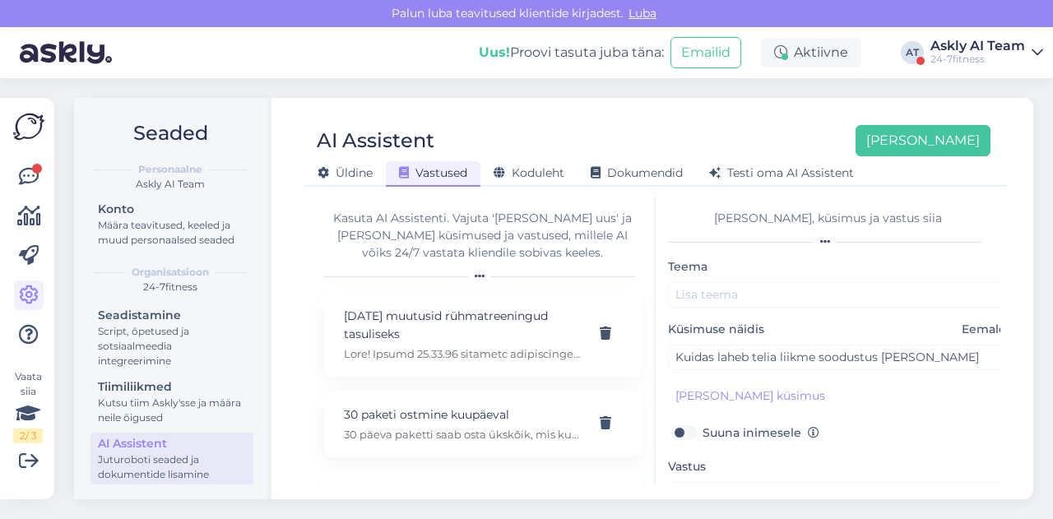
scroll to position [141, 0]
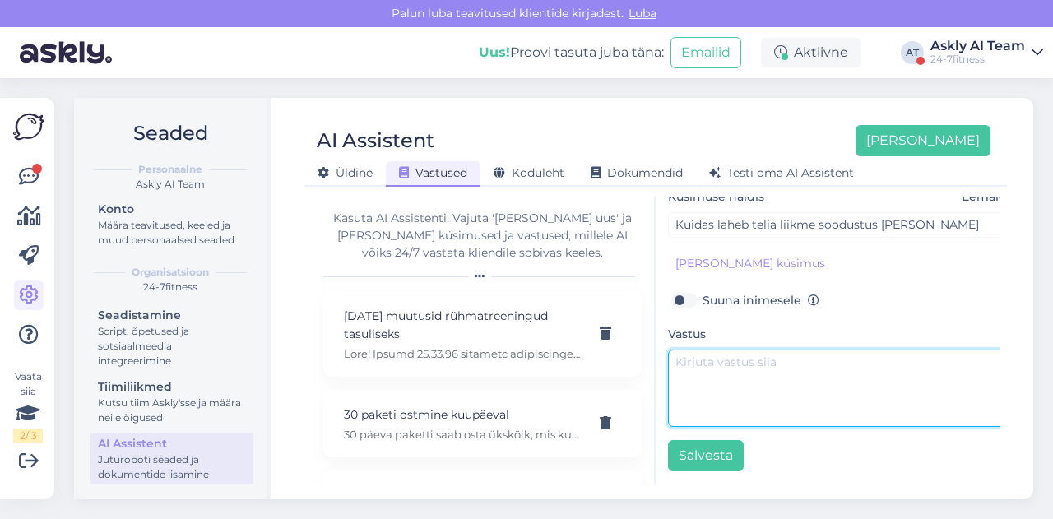
click at [749, 364] on textarea at bounding box center [840, 388] width 345 height 77
paste textarea "Tere! Täname Teid pöördumise eest! Telia spordiklubi soodustusega paketi ostmis…"
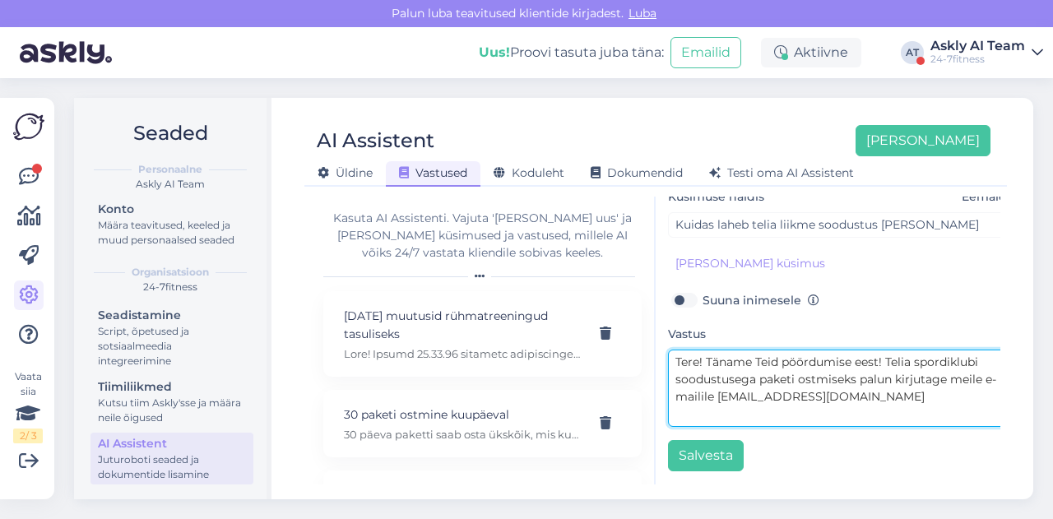
drag, startPoint x: 749, startPoint y: 364, endPoint x: 883, endPoint y: 378, distance: 134.8
click at [883, 378] on textarea "Tere! Täname Teid pöördumise eest! Telia spordiklubi soodustusega paketi ostmis…" at bounding box center [840, 388] width 345 height 77
click at [709, 350] on textarea "Tere! Täname Teid pöördumise eest! Telia spordiklubi soodustusega paketi ostmis…" at bounding box center [840, 388] width 345 height 77
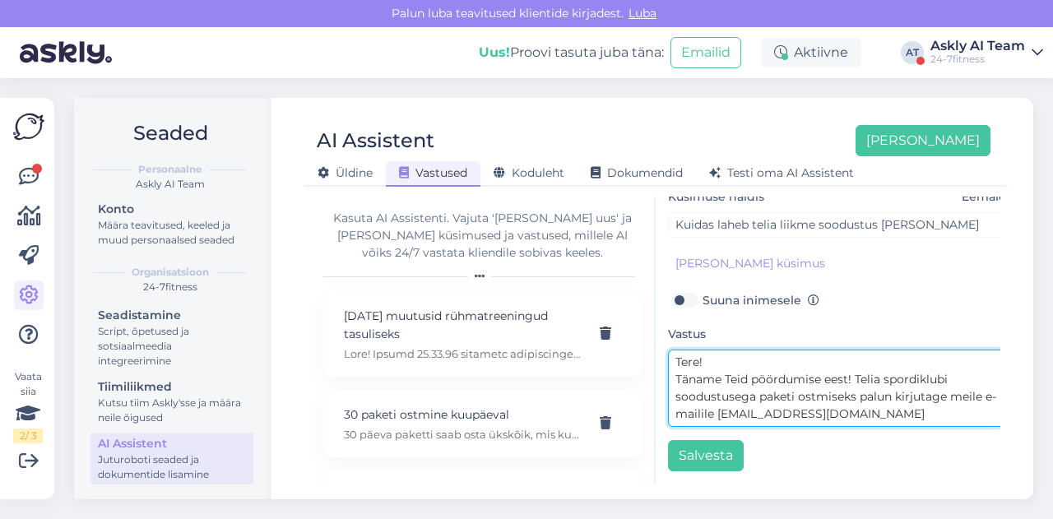
click at [857, 368] on textarea "Tere! Täname Teid pöördumise eest! Telia spordiklubi soodustusega paketi ostmis…" at bounding box center [840, 388] width 345 height 77
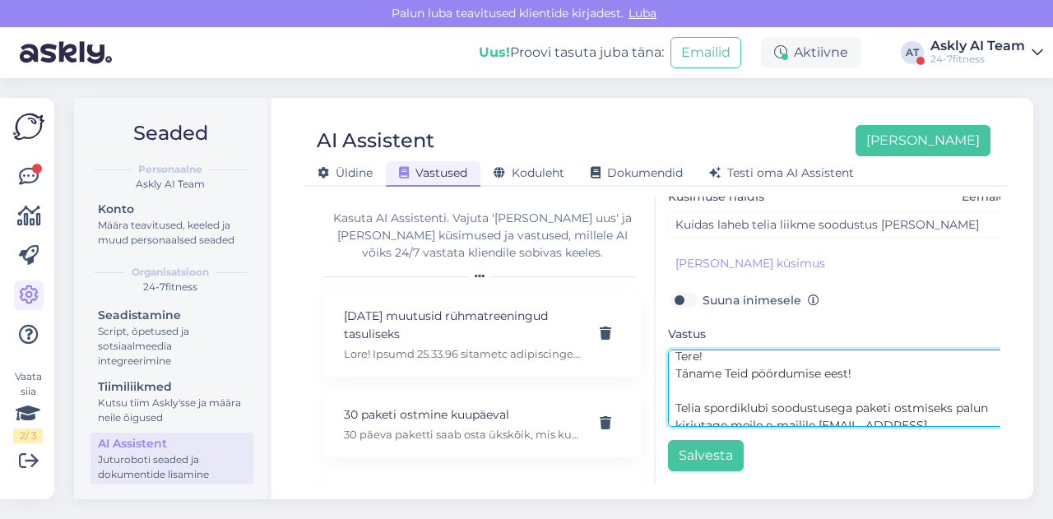
scroll to position [13, 0]
drag, startPoint x: 675, startPoint y: 402, endPoint x: 829, endPoint y: 389, distance: 154.4
click at [829, 389] on textarea "Tere! Täname Teid pöördumise eest! Telia spordiklubi soodustusega paketi ostmis…" at bounding box center [840, 388] width 345 height 77
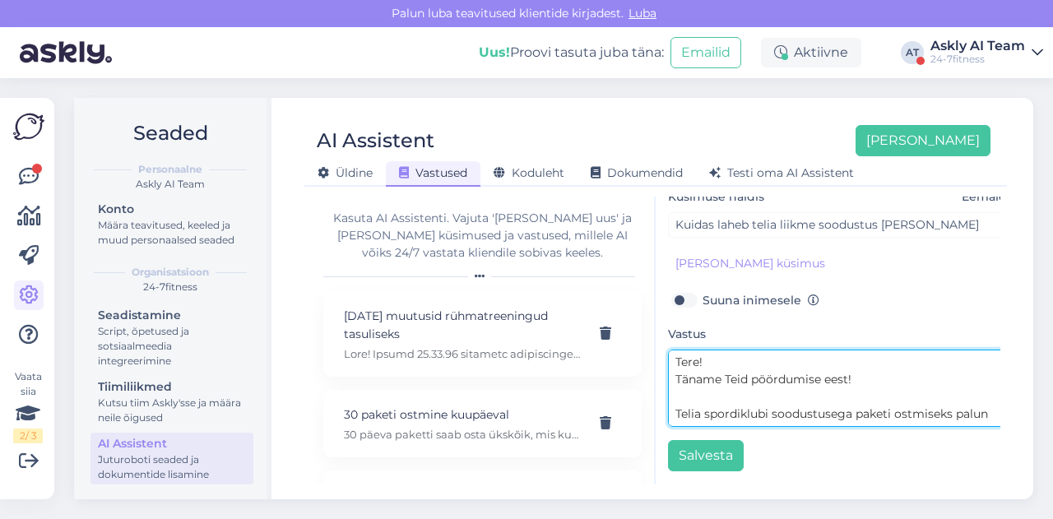
scroll to position [0, 0]
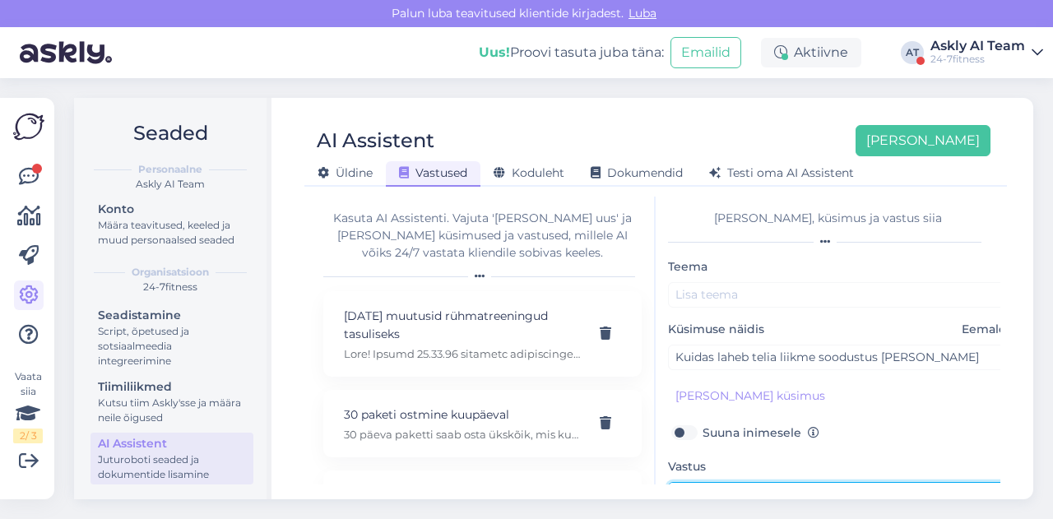
type textarea "Tere! Täname Teid pöördumise eest! Telia spordiklubi soodustusega paketi ostmis…"
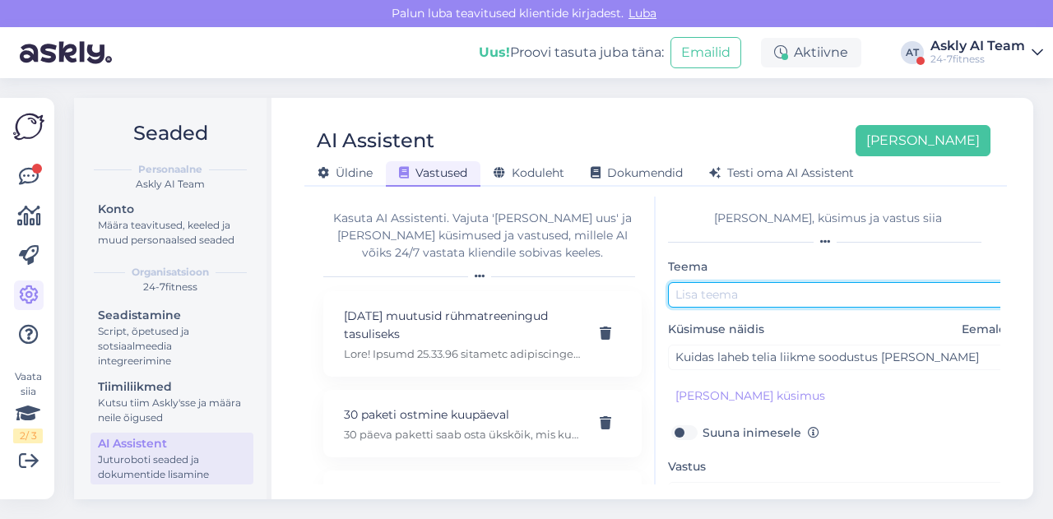
click at [707, 290] on input "text" at bounding box center [840, 294] width 345 height 25
paste input "Telia spordiklubi soodustus"
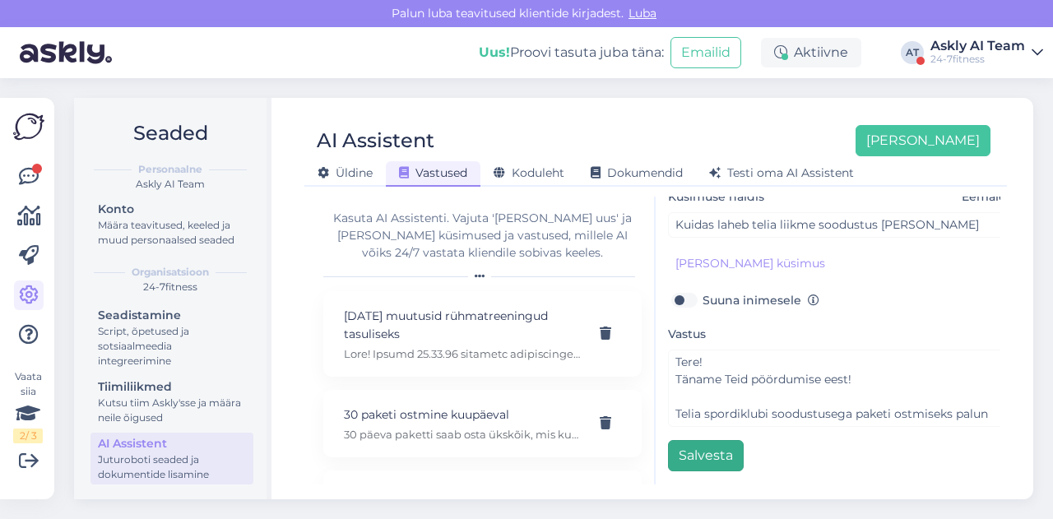
type input "Telia spordiklubi soodustus"
click at [730, 443] on button "Salvesta" at bounding box center [706, 455] width 76 height 31
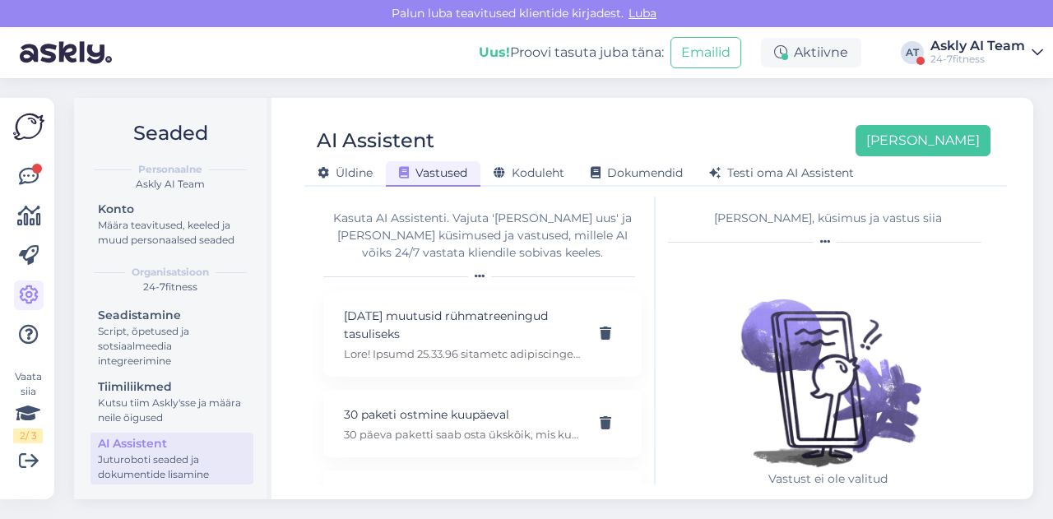
click at [640, 135] on div "AI Assistent [PERSON_NAME]" at bounding box center [647, 140] width 686 height 31
click at [943, 147] on button "[PERSON_NAME]" at bounding box center [922, 140] width 135 height 31
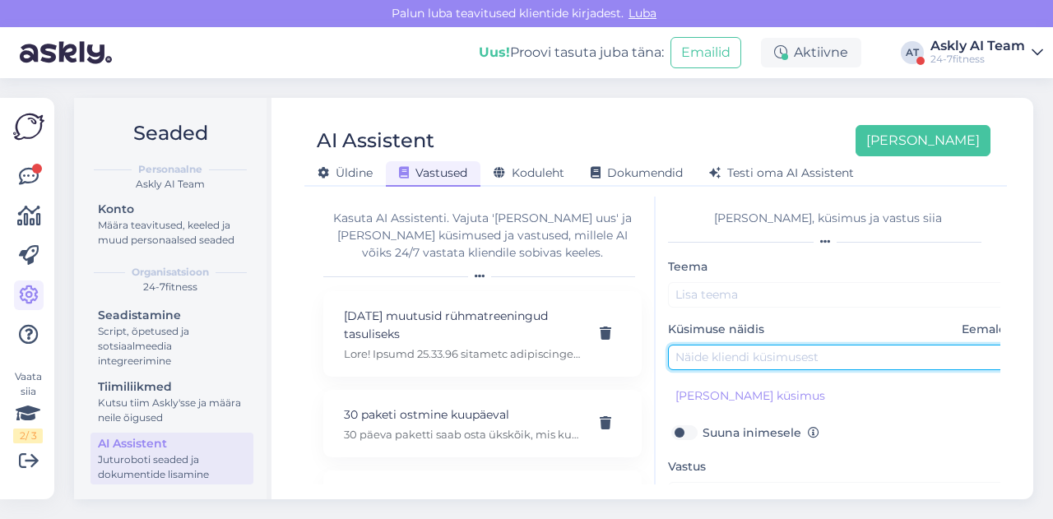
click at [706, 358] on input "text" at bounding box center [840, 357] width 345 height 25
paste input "[PERSON_NAME] pole mul kasutajat."
type input "[PERSON_NAME] pole mul kasutajat."
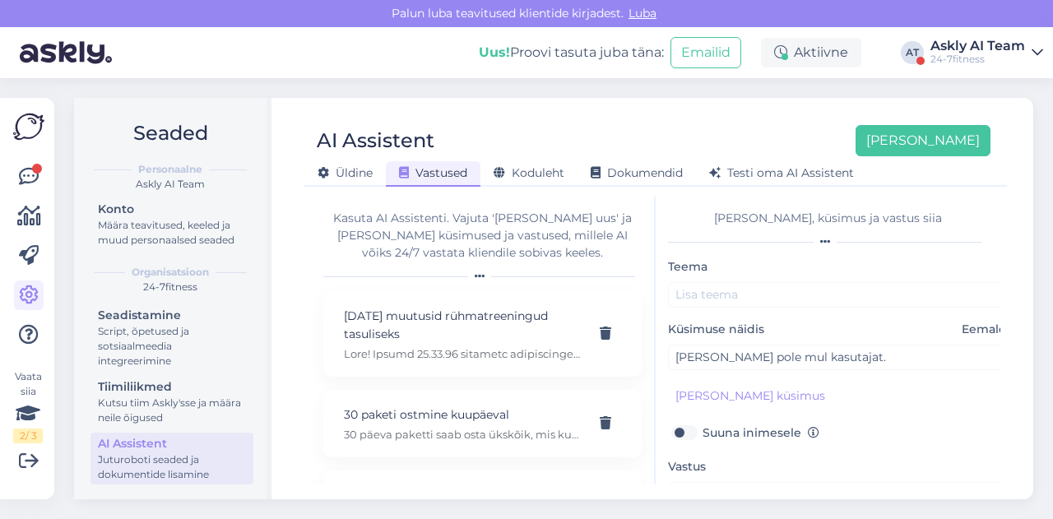
scroll to position [43, 0]
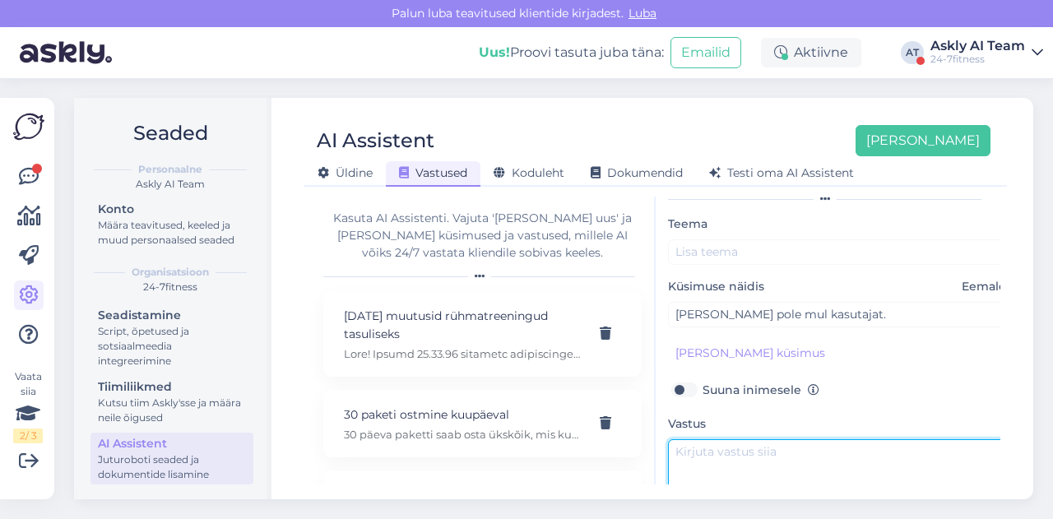
click at [714, 458] on textarea at bounding box center [840, 477] width 345 height 77
paste textarea "Palun saatke [PERSON_NAME] nimi ja isikukood, et saaksime kontrollida."
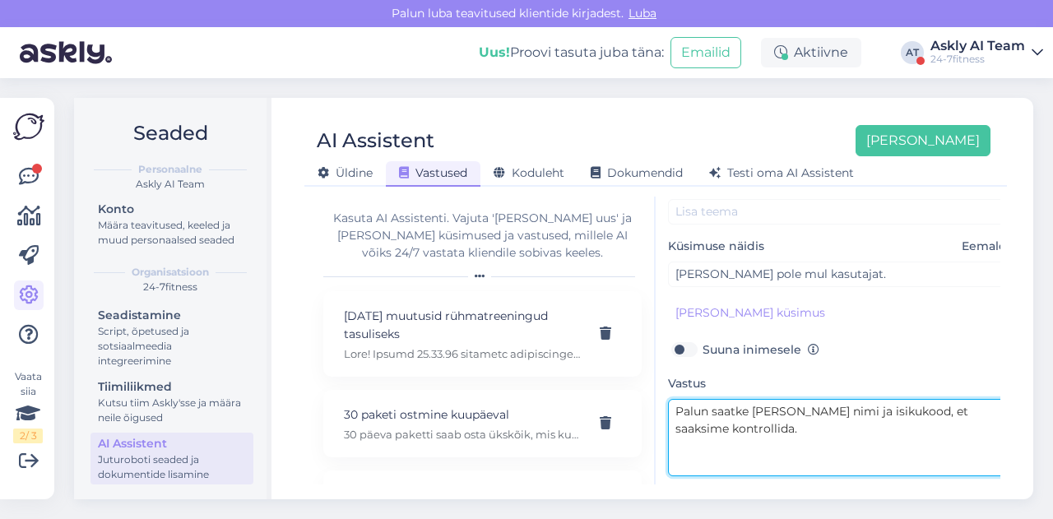
scroll to position [102, 0]
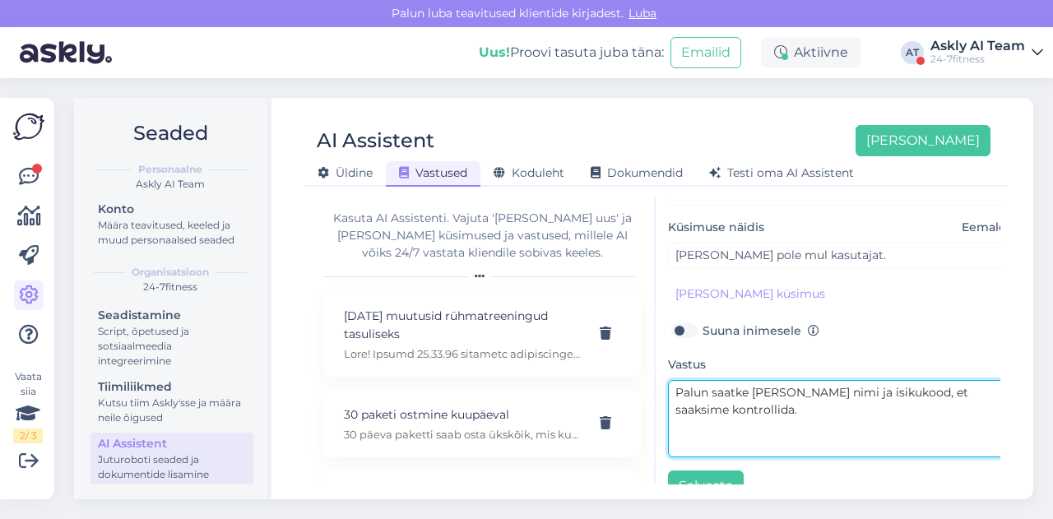
click at [674, 387] on textarea "Palun saatke [PERSON_NAME] nimi ja isikukood, et saaksime kontrollida." at bounding box center [840, 418] width 345 height 77
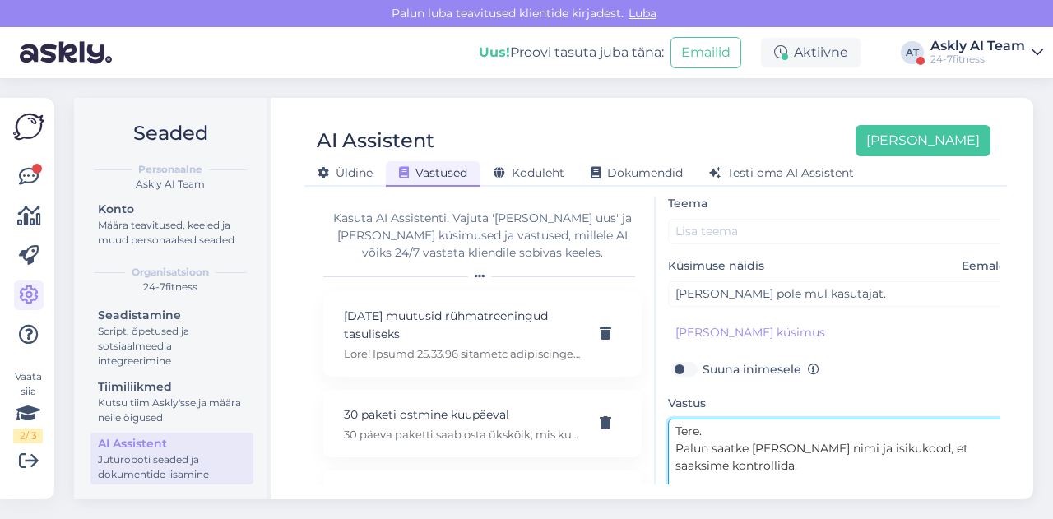
scroll to position [35, 0]
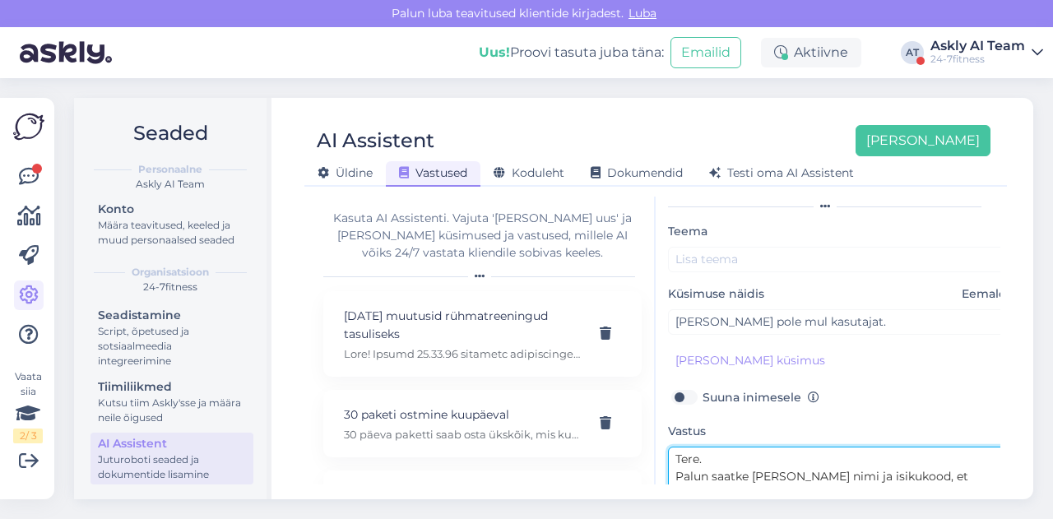
type textarea "Tere. Palun saatke [PERSON_NAME] nimi ja isikukood, et saaksime kontrollida."
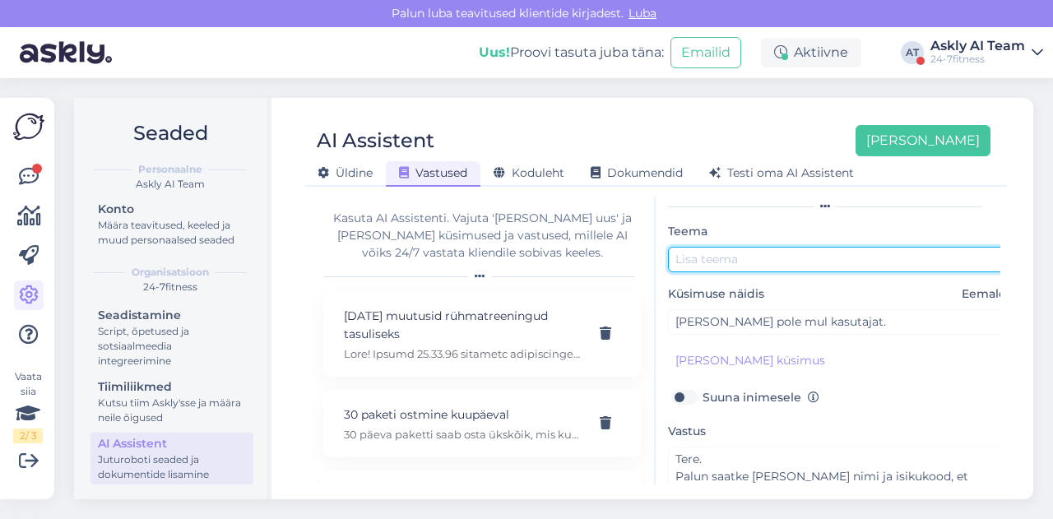
click at [739, 260] on input "text" at bounding box center [840, 259] width 345 height 25
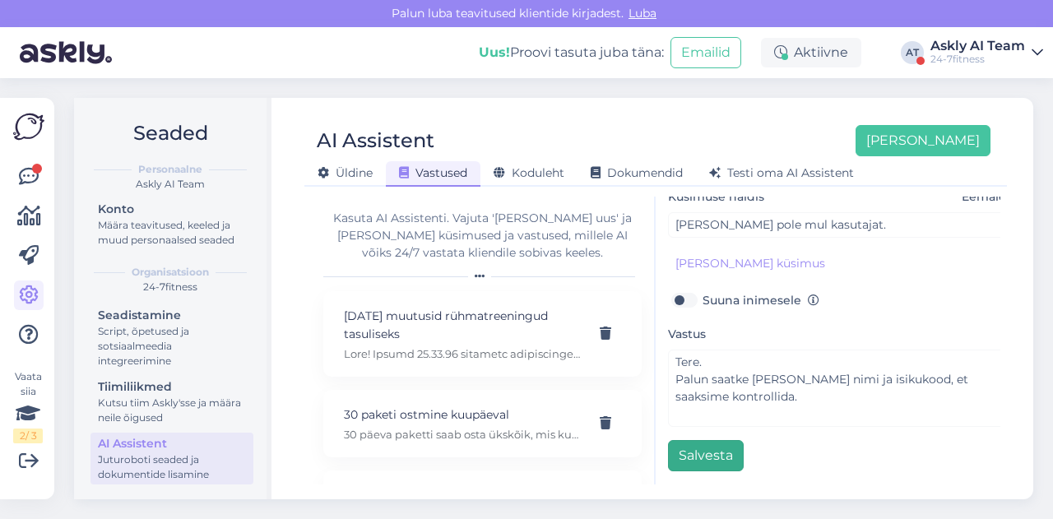
type input "Kasutaja"
click at [699, 447] on button "Salvesta" at bounding box center [706, 455] width 76 height 31
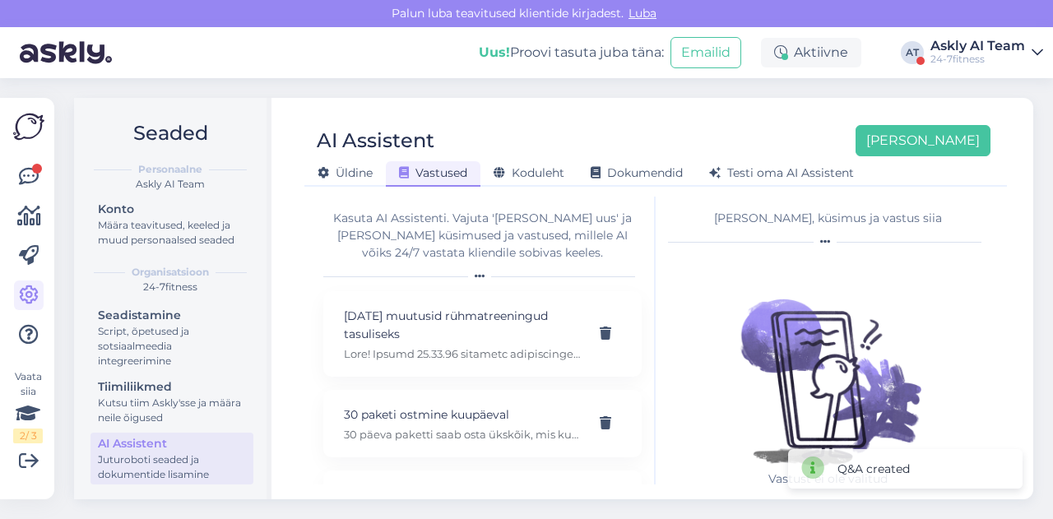
drag, startPoint x: 648, startPoint y: 117, endPoint x: 700, endPoint y: 127, distance: 52.9
click at [648, 117] on div "AI Assistent [PERSON_NAME] [PERSON_NAME] Vastused Koduleht Dokumendid [PERSON_N…" at bounding box center [655, 150] width 702 height 74
click at [930, 151] on button "[PERSON_NAME]" at bounding box center [922, 140] width 135 height 31
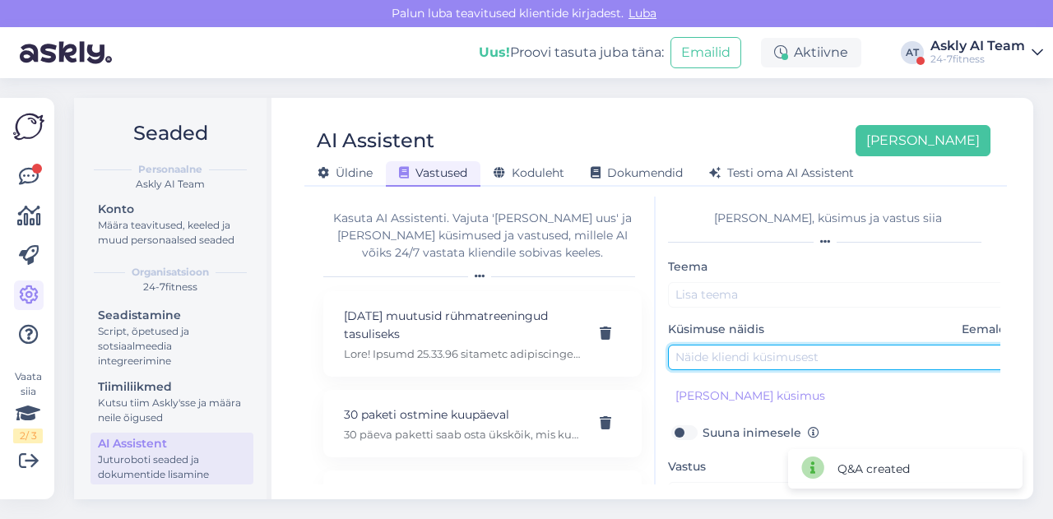
click at [725, 362] on input "text" at bounding box center [840, 357] width 345 height 25
paste input "kas tohib poseerida võistlusriietuses või lühikeste pükstega?"
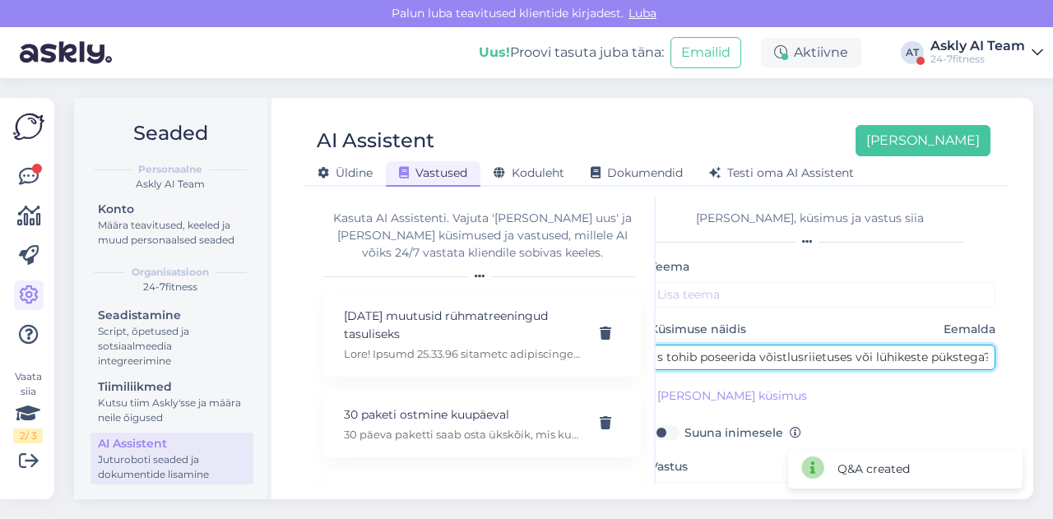
type input "kas tohib poseerida võistlusriietuses või lühikeste pükstega?"
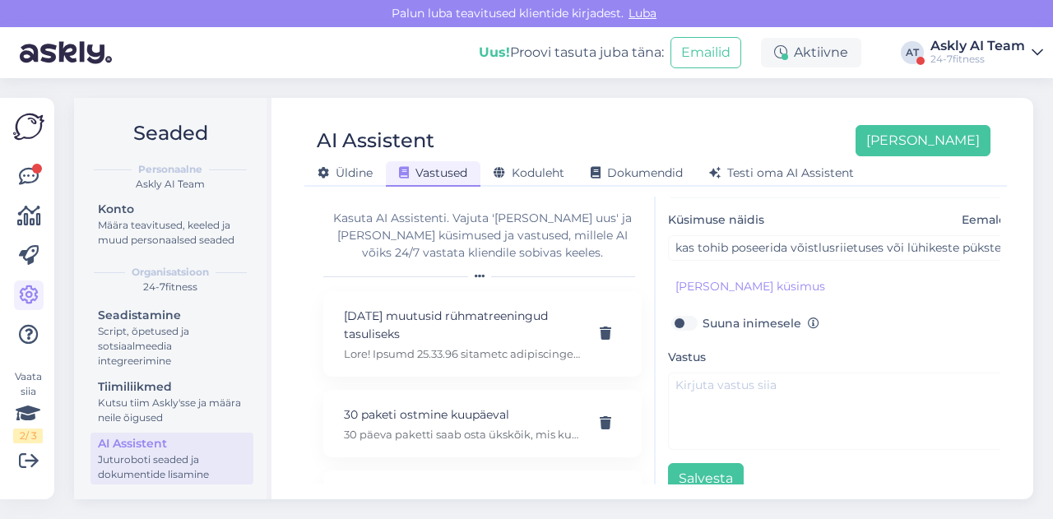
scroll to position [118, 0]
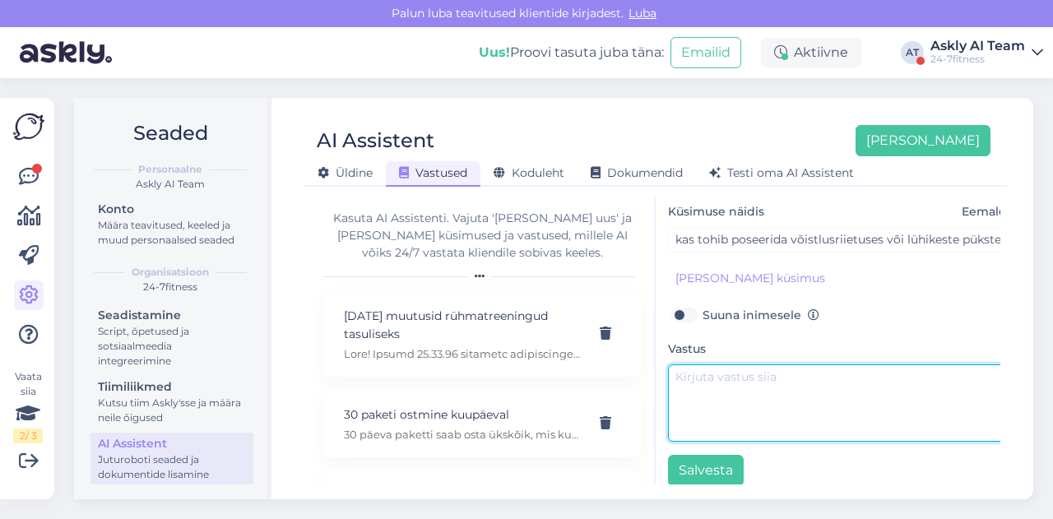
click at [732, 386] on textarea at bounding box center [840, 402] width 345 height 77
paste textarea "Poseerimiseks tuleb Teil meie rühmatreeningute saali rentida. Täpsema info saam…"
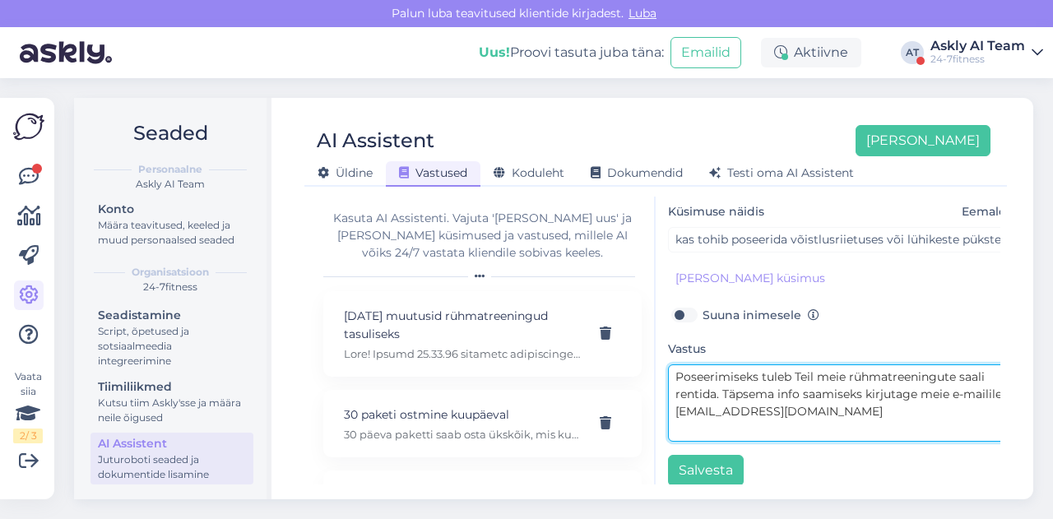
click at [673, 374] on textarea "Poseerimiseks tuleb Teil meie rühmatreeningute saali rentida. Täpsema info saam…" at bounding box center [840, 402] width 345 height 77
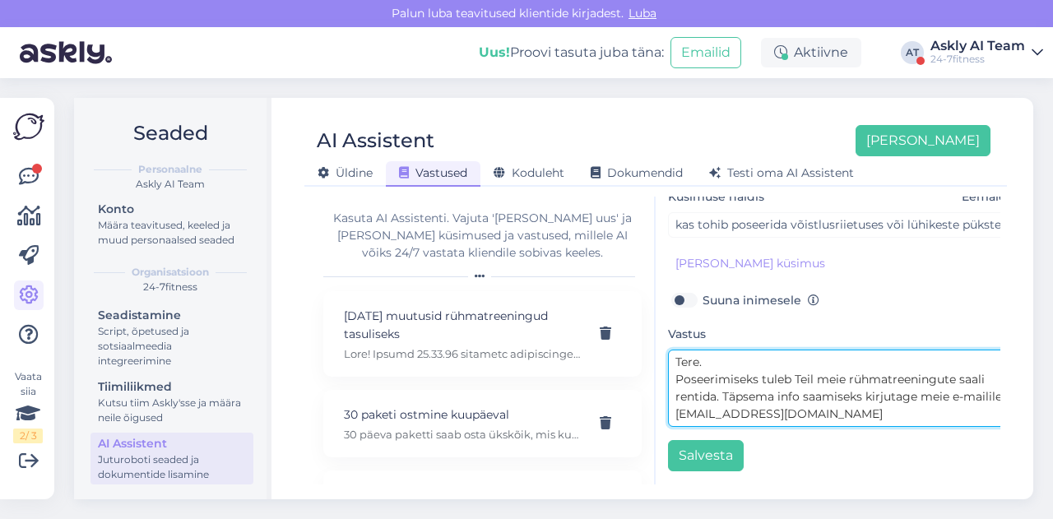
scroll to position [0, 0]
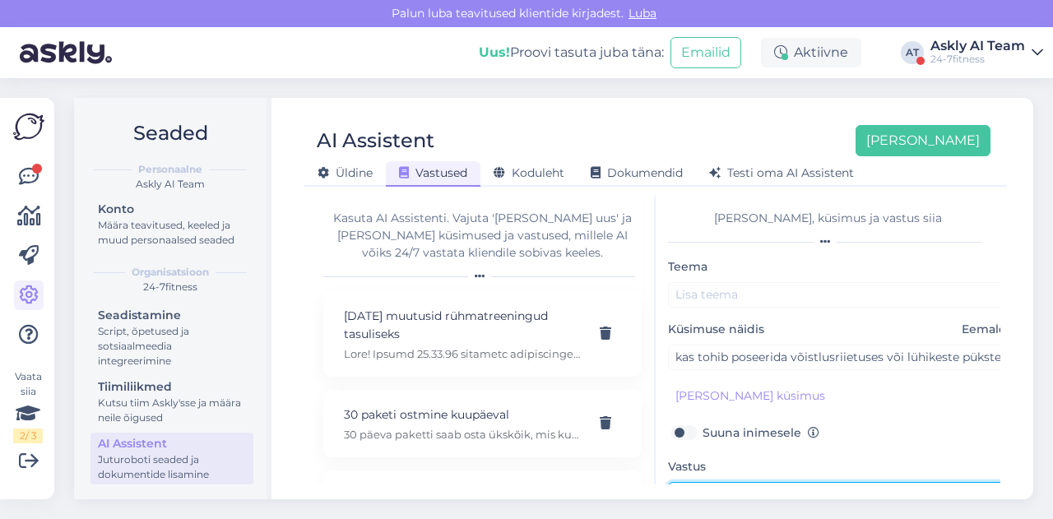
type textarea "Tere. Poseerimiseks tuleb Teil meie rühmatreeningute saali rentida. Täpsema inf…"
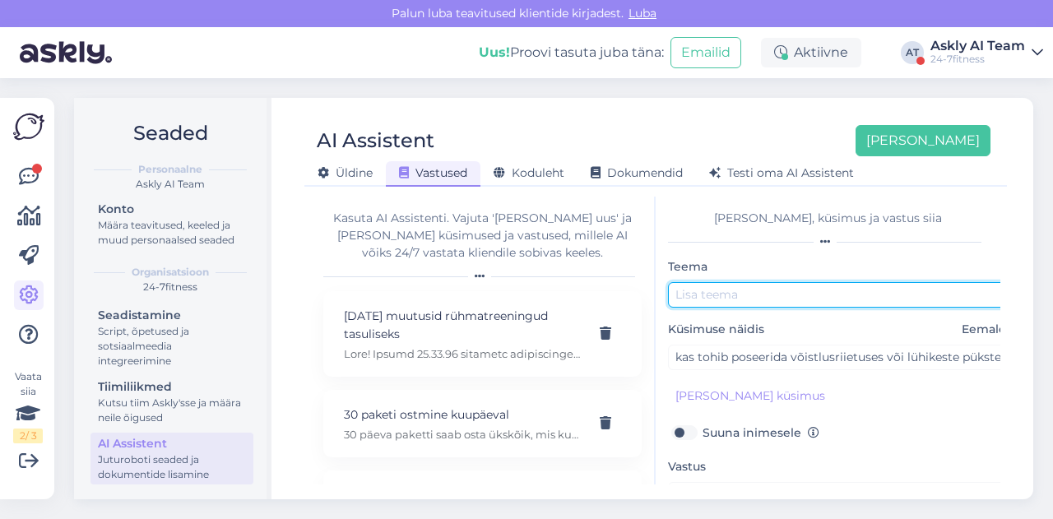
click at [717, 290] on input "text" at bounding box center [840, 294] width 345 height 25
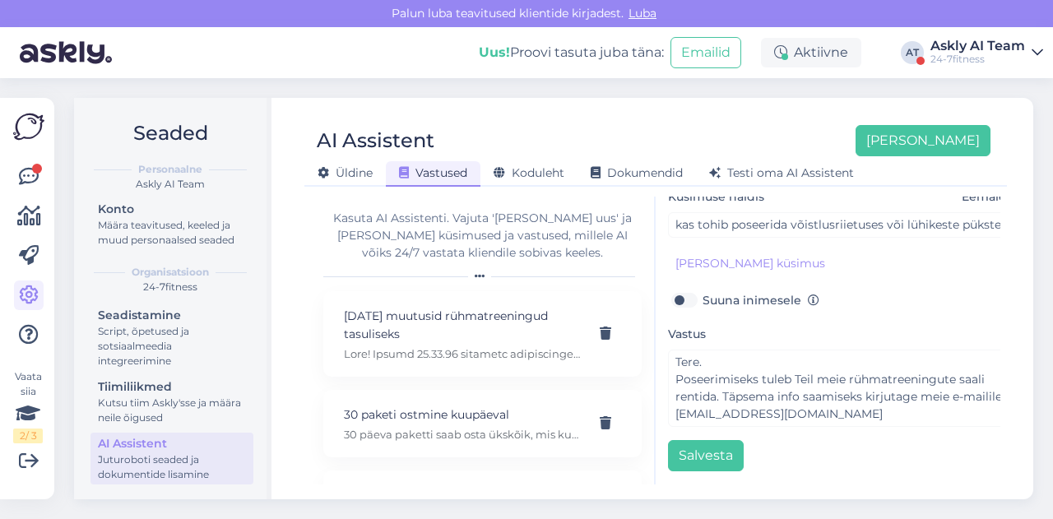
type input "Poseerimine"
click at [724, 424] on div "Teema Poseerimine Küsimuse näidis Eemalda kas tohib poseerida võistlusriietuses…" at bounding box center [840, 297] width 345 height 347
click at [709, 440] on button "Salvesta" at bounding box center [706, 455] width 76 height 31
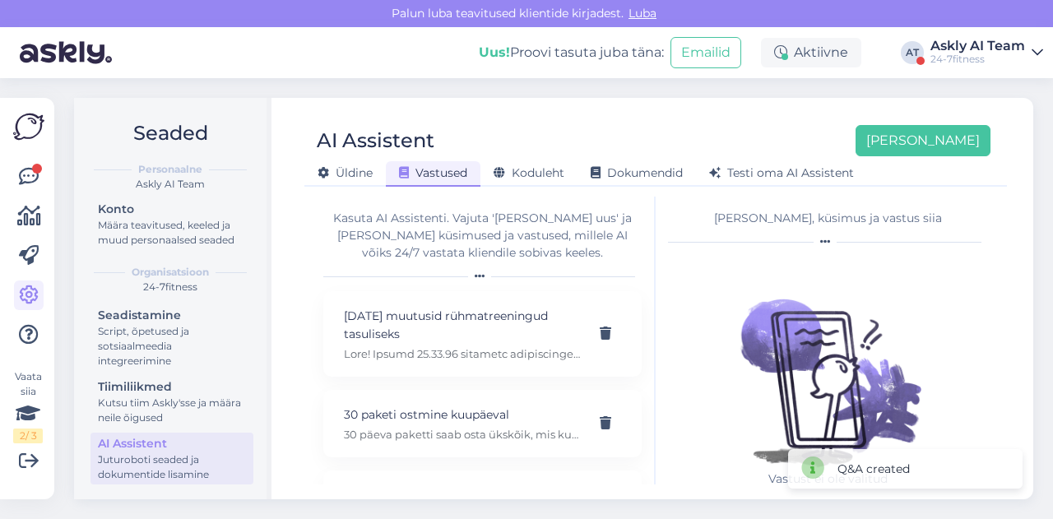
click at [706, 121] on div "AI Assistent [PERSON_NAME] [PERSON_NAME] Vastused Koduleht Dokumendid [PERSON_N…" at bounding box center [655, 150] width 702 height 74
click at [934, 139] on button "[PERSON_NAME]" at bounding box center [922, 140] width 135 height 31
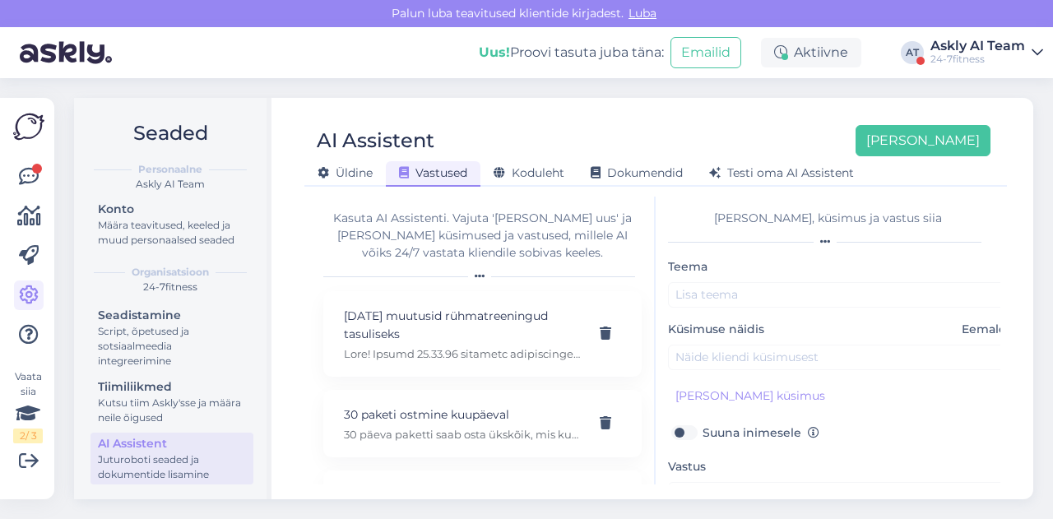
click at [768, 340] on div "Küsimuse näidis Eemalda" at bounding box center [840, 345] width 345 height 49
click at [762, 342] on div "Küsimuse näidis Eemalda" at bounding box center [840, 345] width 345 height 49
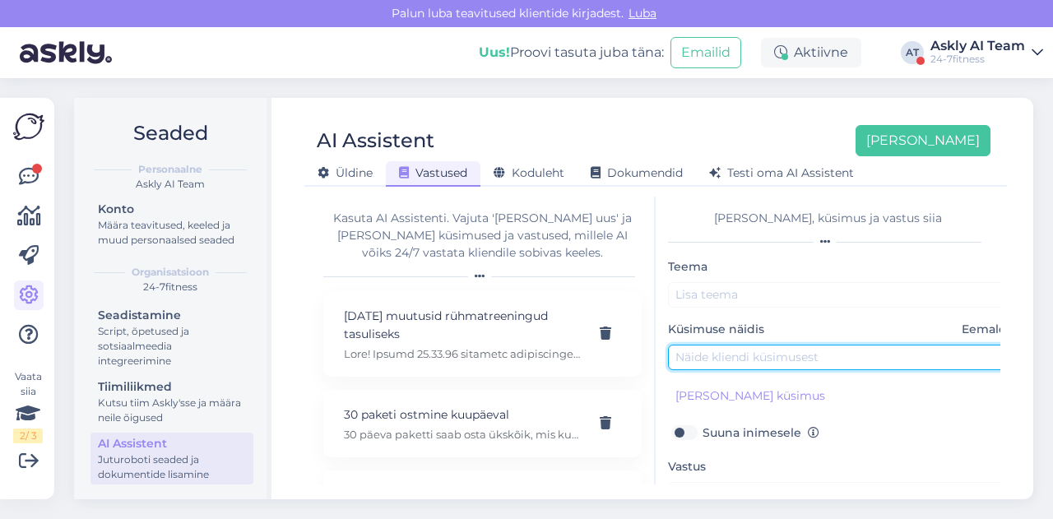
click at [753, 352] on input "text" at bounding box center [840, 357] width 345 height 25
paste input "Mis spordiklubis on venitusala põrandaga mitte mattiga?"
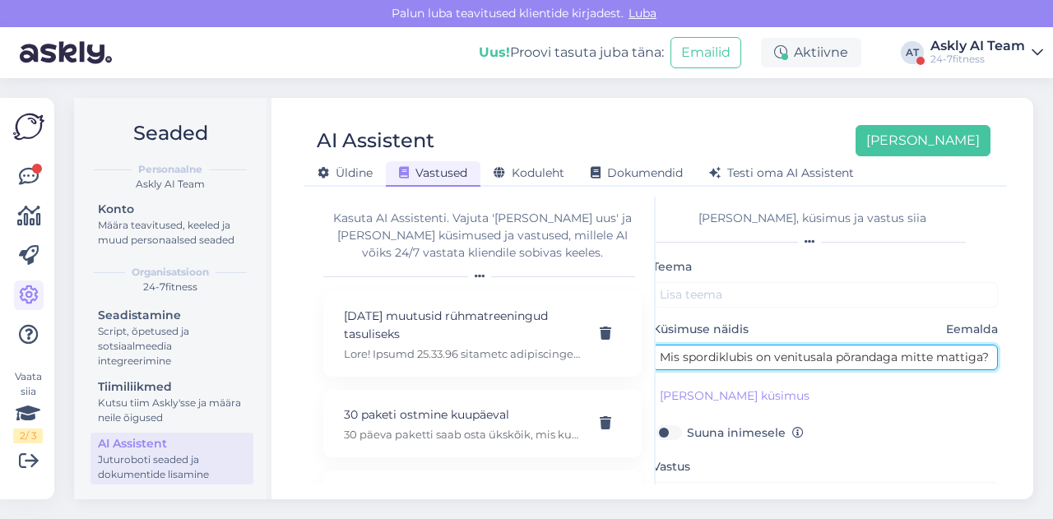
click at [960, 356] on input "Mis spordiklubis on venitusala põrandaga mitte mattiga?" at bounding box center [824, 357] width 345 height 25
type input "Mis spordiklubis on venitusala põrandaga mitte matiga?"
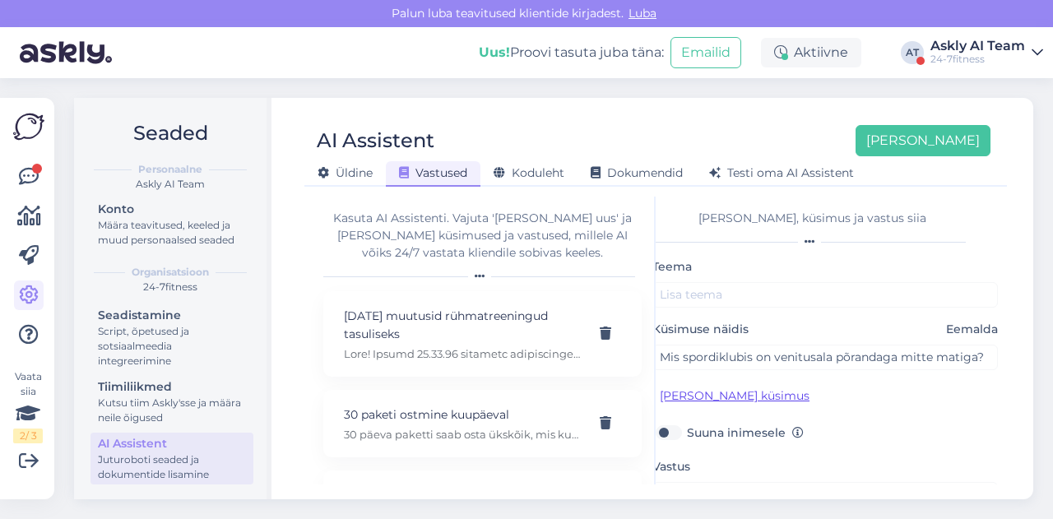
scroll to position [141, 0]
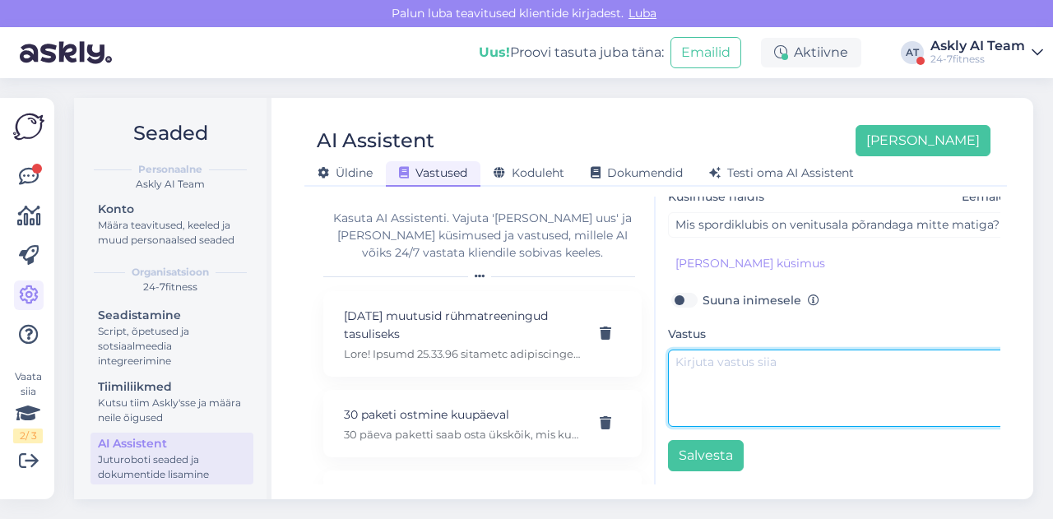
click at [721, 389] on textarea at bounding box center [840, 388] width 345 height 77
paste textarea "Meie spordiklubides on venitusala kaetud spetsiaalse põrandakattega, mis on sob…"
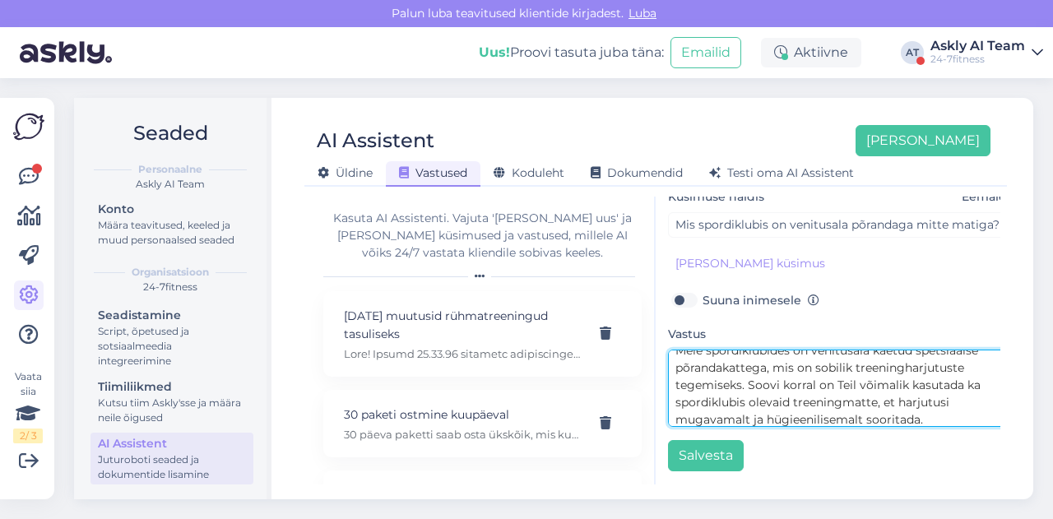
scroll to position [0, 0]
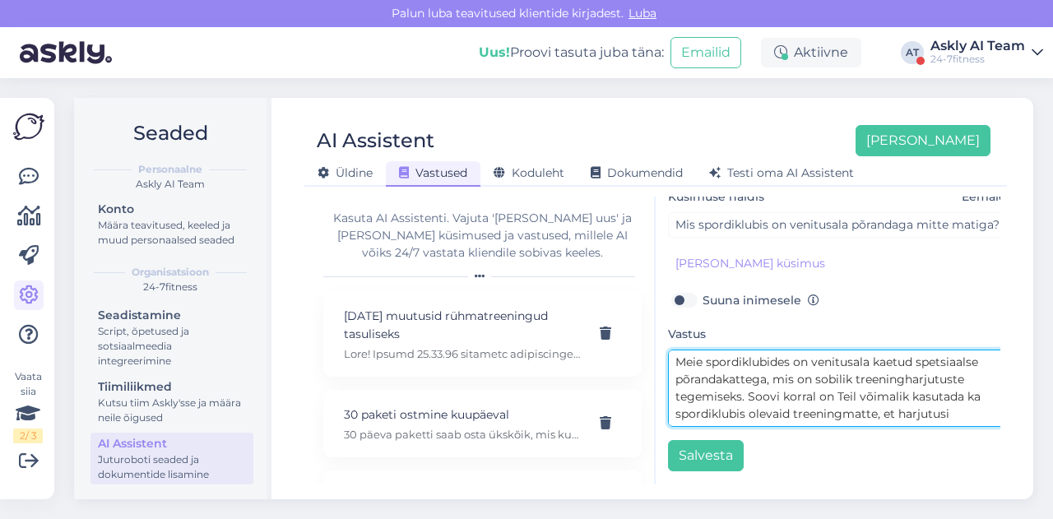
click at [676, 350] on textarea "Meie spordiklubides on venitusala kaetud spetsiaalse põrandakattega, mis on sob…" at bounding box center [840, 388] width 345 height 77
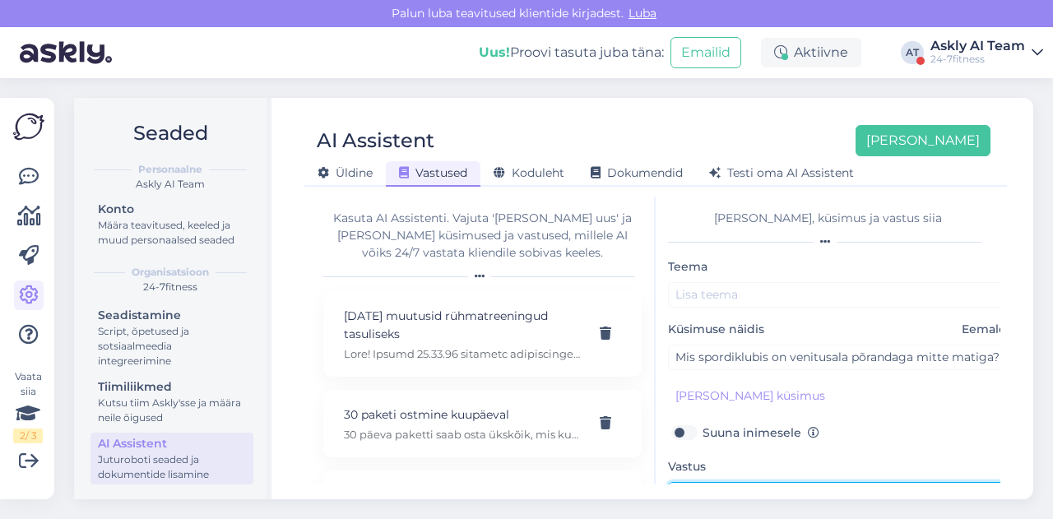
type textarea "Tere. Meie spordiklubides on venitusala kaetud spetsiaalse põrandakattega, mis …"
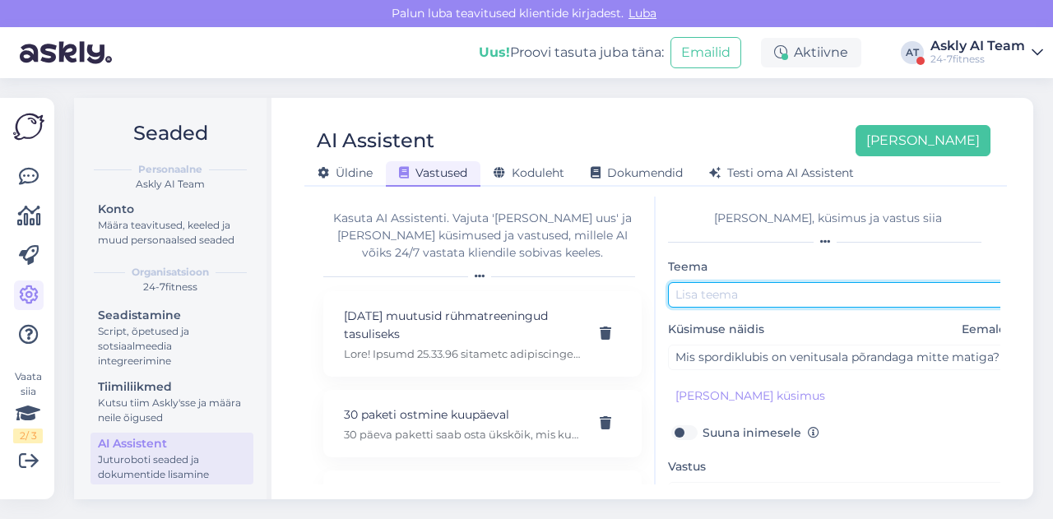
click at [729, 304] on input "text" at bounding box center [840, 294] width 345 height 25
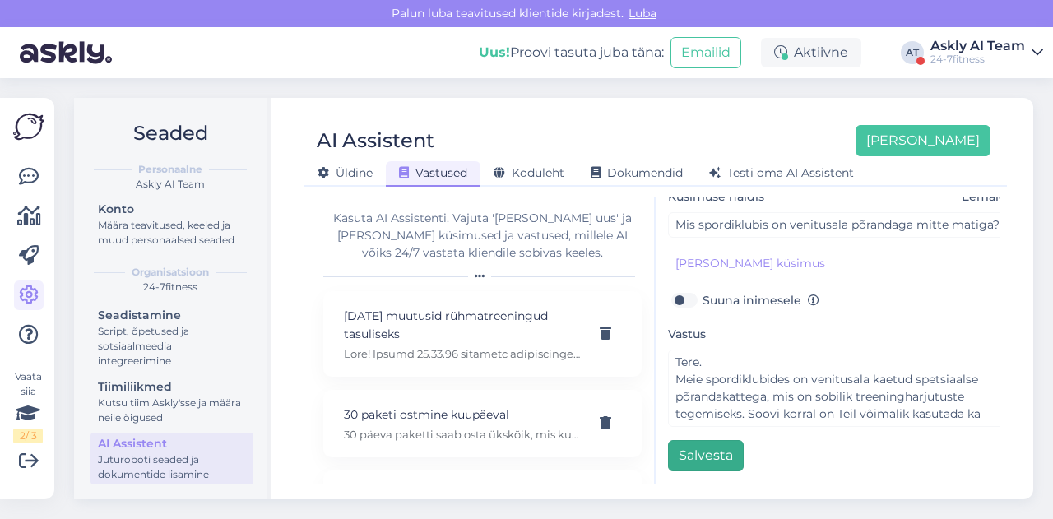
type input "Põrandakate"
click at [716, 440] on button "Salvesta" at bounding box center [706, 455] width 76 height 31
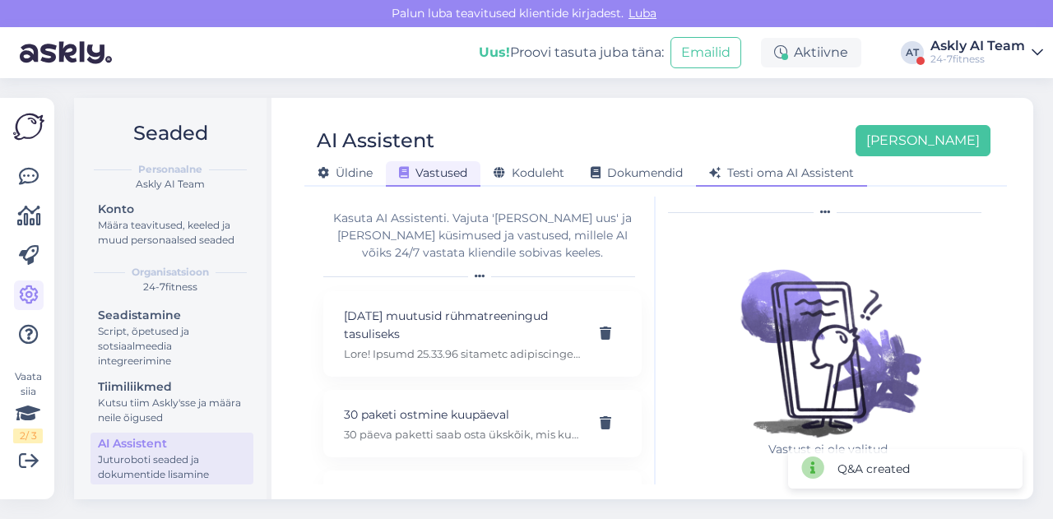
scroll to position [0, 0]
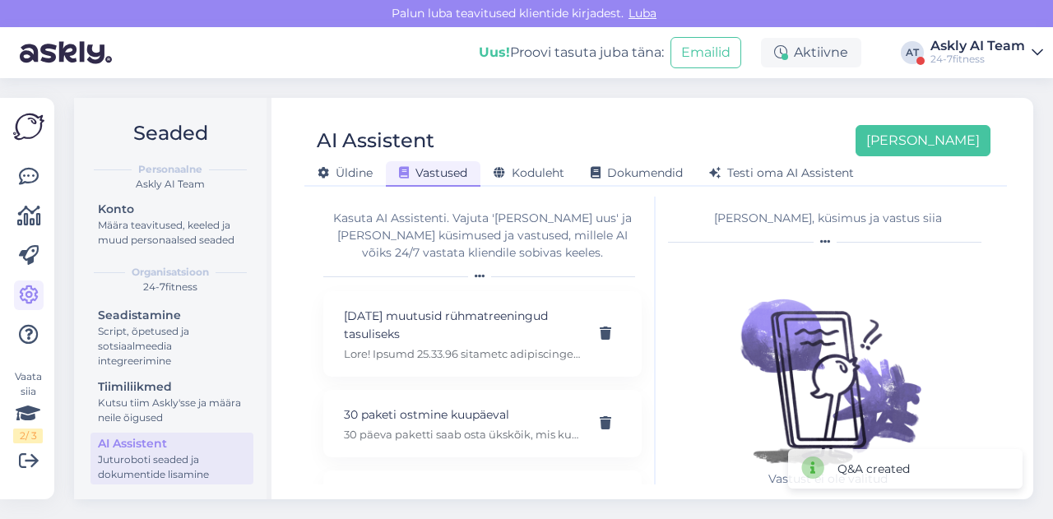
click at [633, 90] on div "Seaded Personaalne Askly AI Team Konto Määra teavitused, keeled ja muud persona…" at bounding box center [558, 298] width 989 height 441
click at [952, 132] on button "[PERSON_NAME]" at bounding box center [922, 140] width 135 height 31
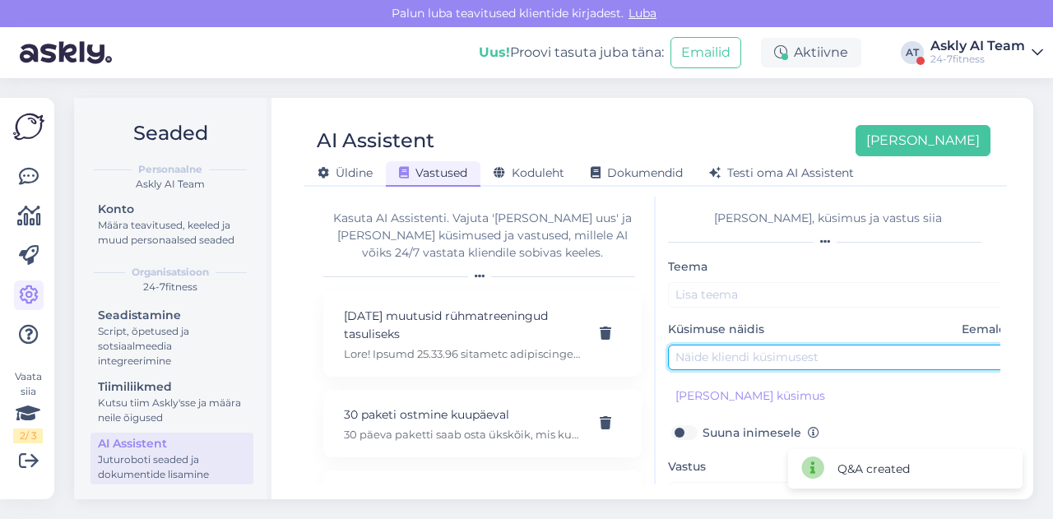
click at [762, 355] on input "text" at bounding box center [840, 357] width 345 height 25
paste input "Kas mobility [PERSON_NAME] on botastes või paljajalu?"
type input "Kas mobility [PERSON_NAME] on botastes või paljajalu?"
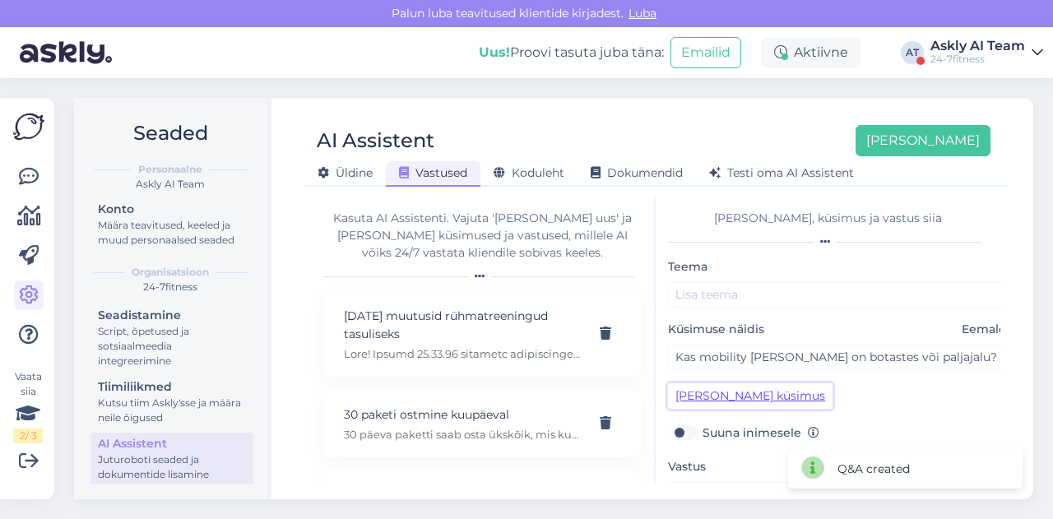
click at [735, 387] on button "[PERSON_NAME] küsimus" at bounding box center [750, 395] width 165 height 25
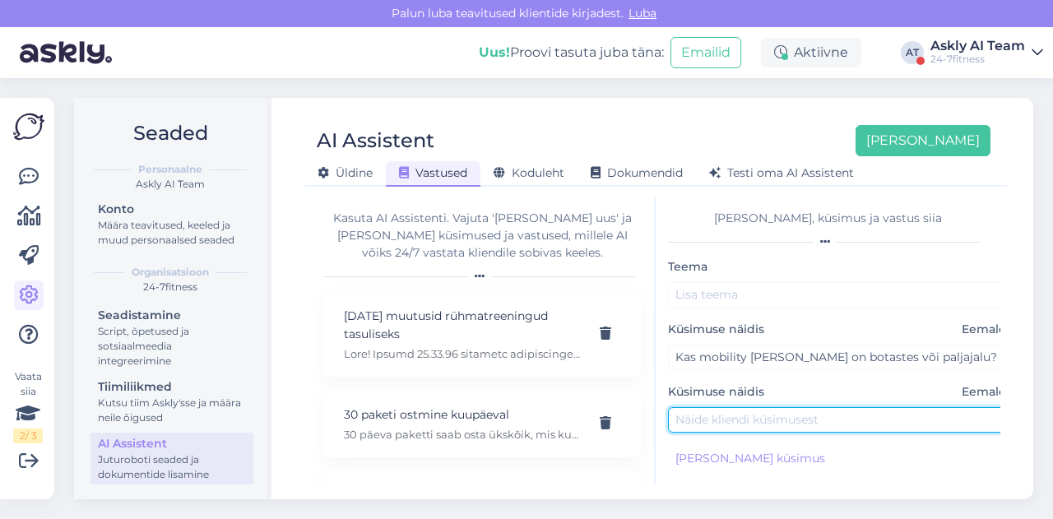
click at [710, 425] on input "text" at bounding box center [840, 419] width 345 height 25
paste input "Kas mobility [PERSON_NAME] on botastes või paljajalu?"
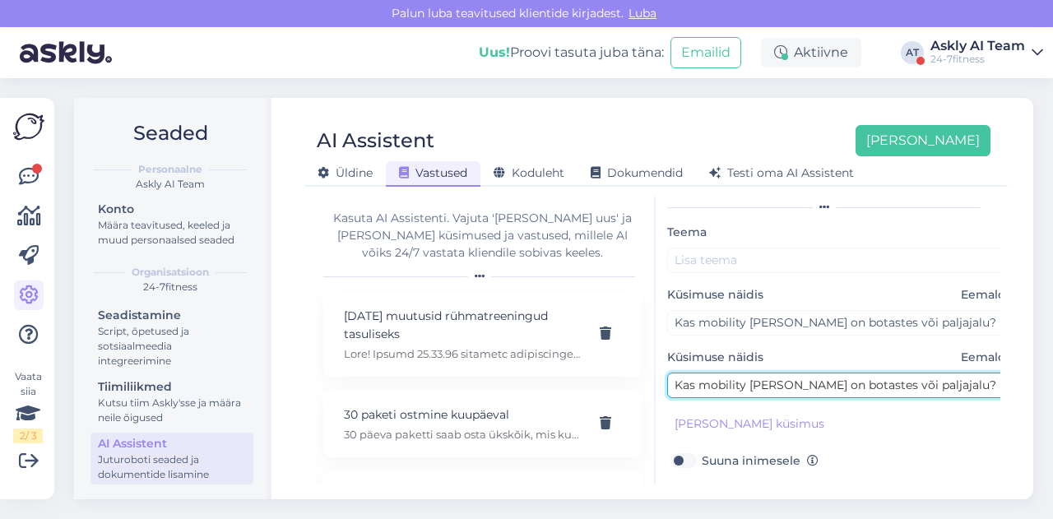
drag, startPoint x: 871, startPoint y: 384, endPoint x: 806, endPoint y: 386, distance: 65.0
click at [806, 386] on input "Kas mobility [PERSON_NAME] on botastes või paljajalu?" at bounding box center [839, 385] width 345 height 25
type input "Kas mobility [PERSON_NAME] on paljajalu?"
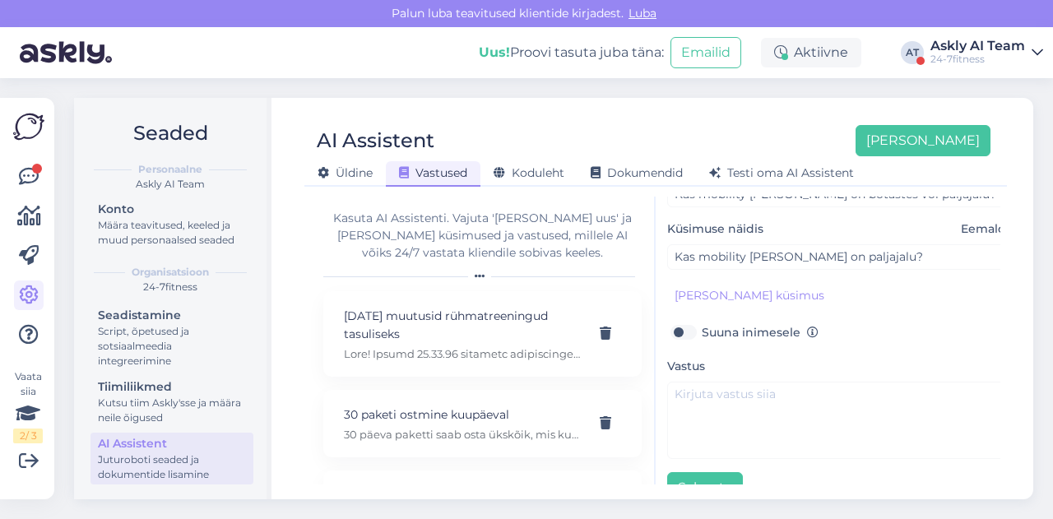
scroll to position [165, 1]
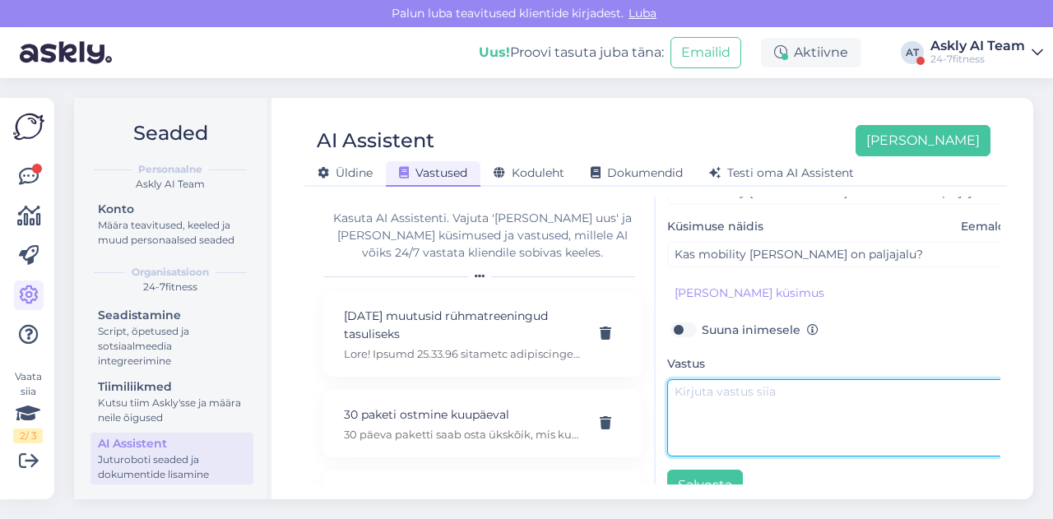
click at [727, 396] on textarea at bounding box center [839, 417] width 345 height 77
paste textarea "Tere. Sisekorra-eeskirjade kohaselt peavad olema treeningutes vahetusjalatsid."
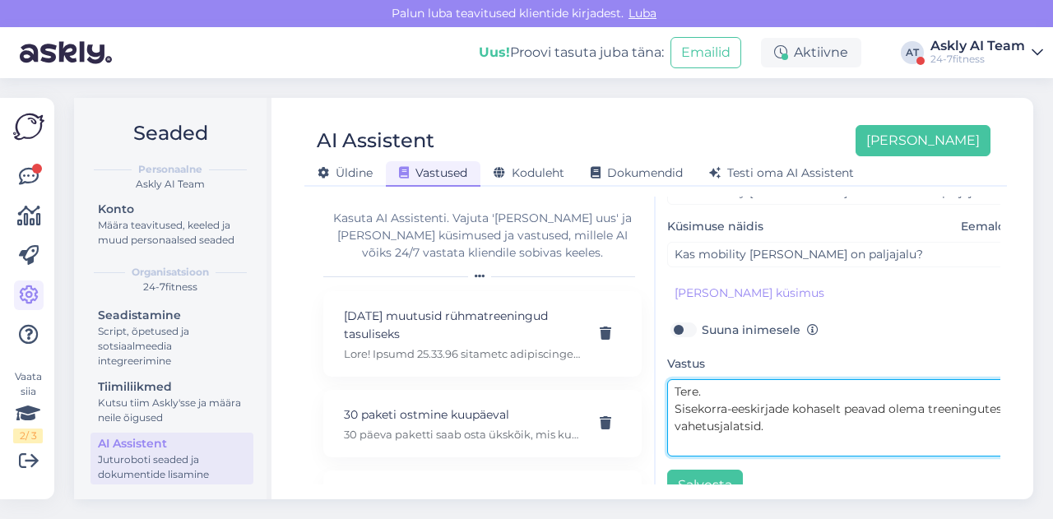
scroll to position [0, 1]
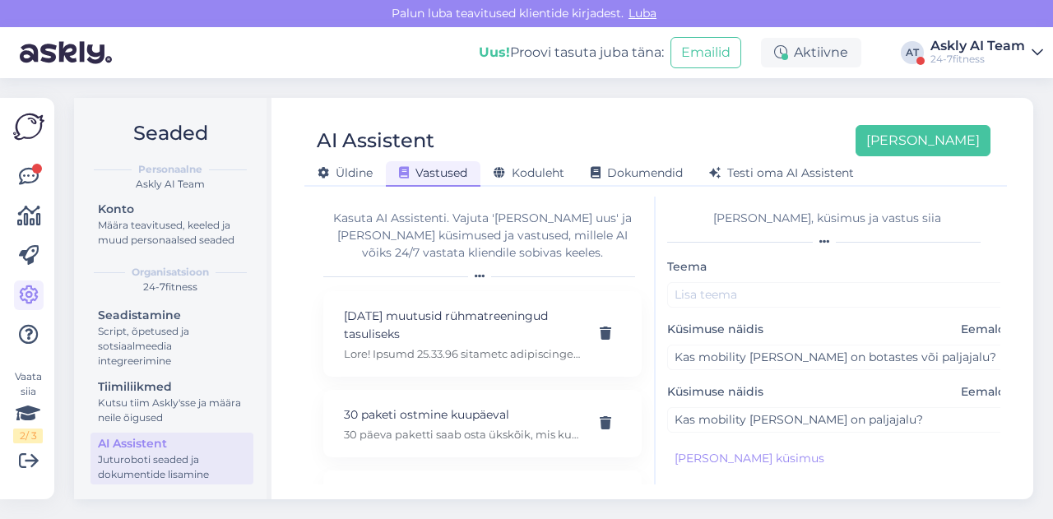
type textarea "Tere. Sisekorra-eeskirjade kohaselt peavad olema treeningutes vahetusjalatsid."
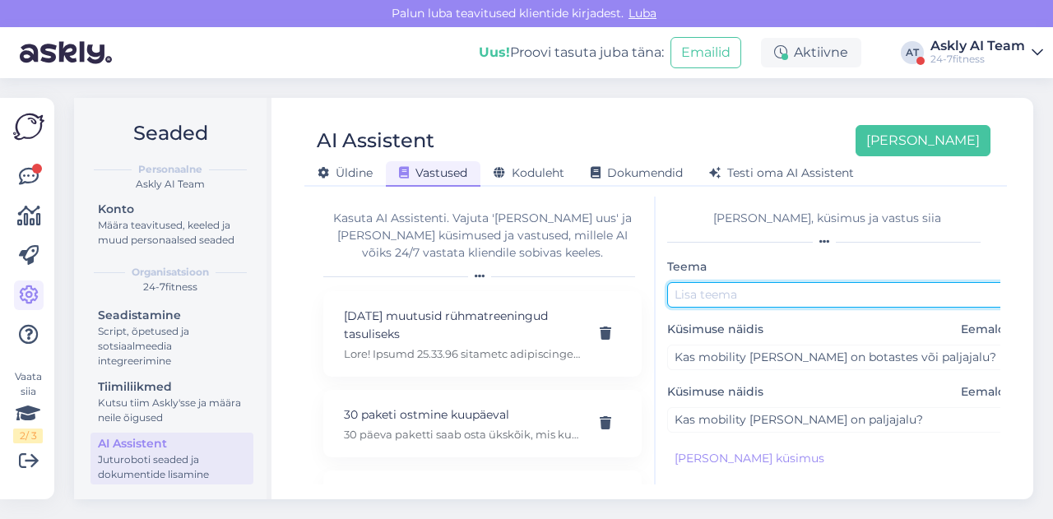
click at [698, 290] on input "text" at bounding box center [839, 294] width 345 height 25
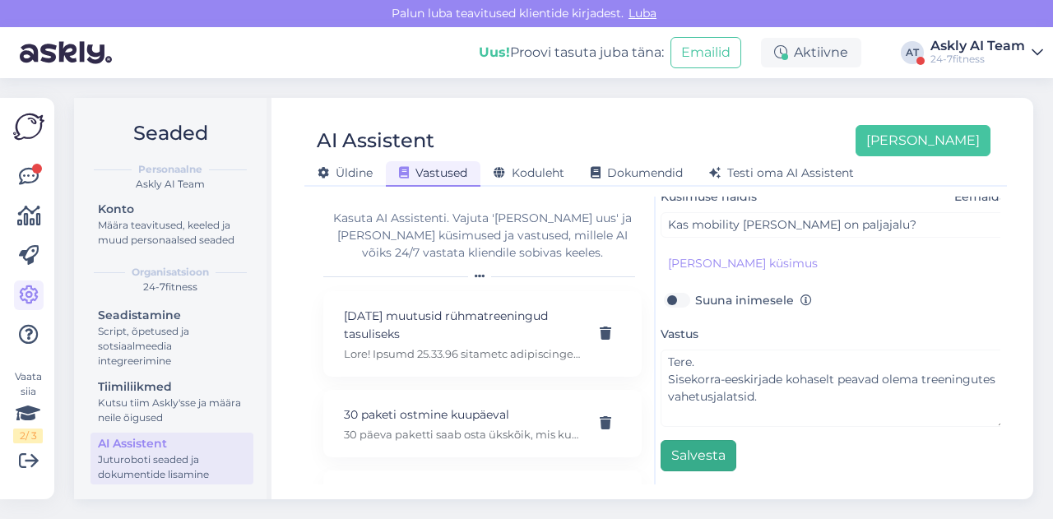
type input "Vahetusjalanõud"
click at [707, 444] on button "Salvesta" at bounding box center [699, 455] width 76 height 31
click at [627, 121] on div "AI Assistent [PERSON_NAME] [PERSON_NAME] Vastused Koduleht Dokumendid [PERSON_N…" at bounding box center [655, 150] width 702 height 74
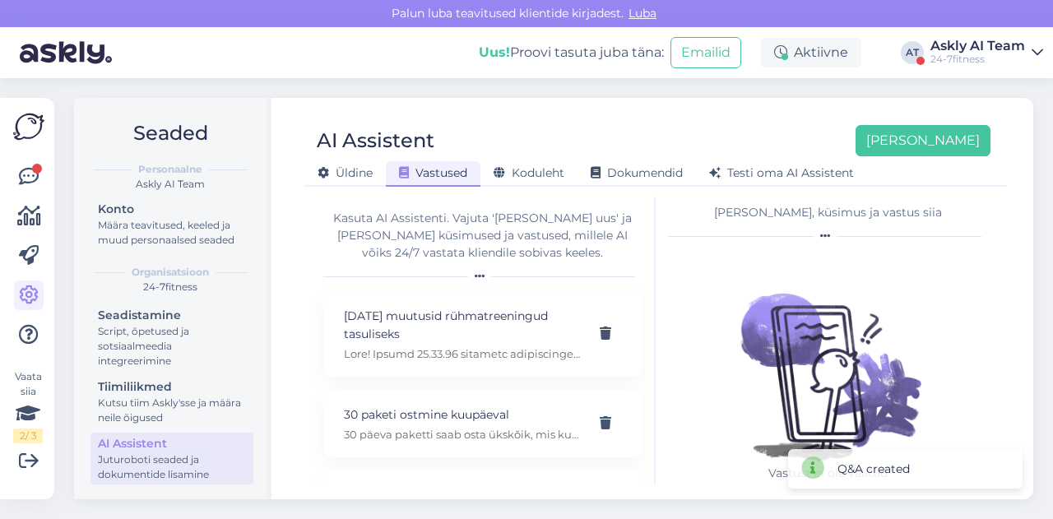
scroll to position [0, 0]
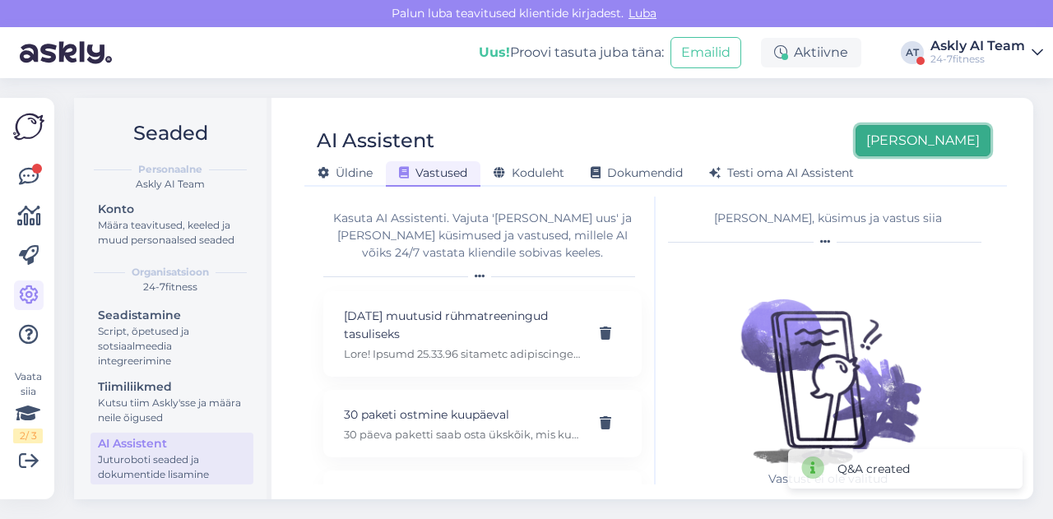
click at [957, 144] on button "[PERSON_NAME]" at bounding box center [922, 140] width 135 height 31
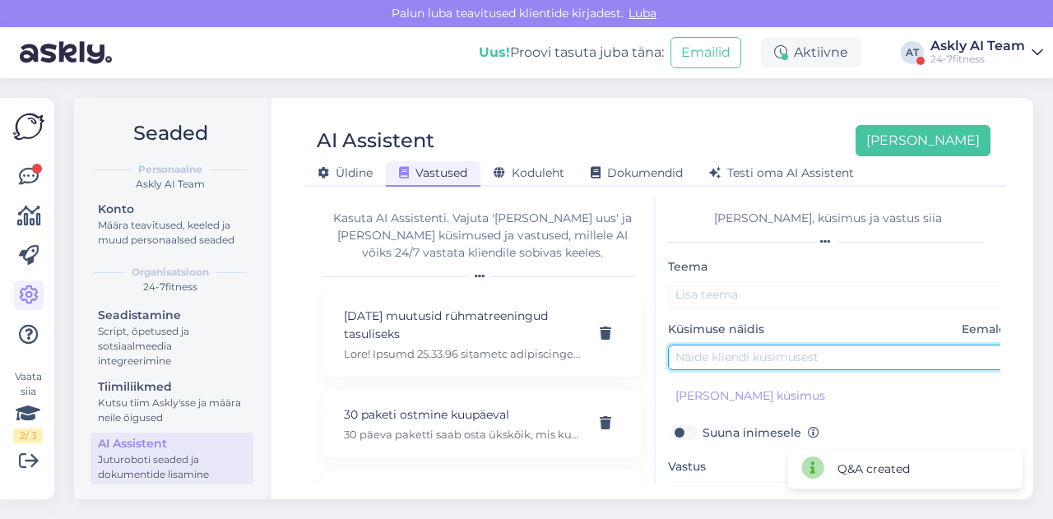
click at [762, 359] on input "text" at bounding box center [840, 357] width 345 height 25
paste input "Miks ma iga kord uuesti pean viieka maksma [PERSON_NAME] 30 päevast lepinguta p…"
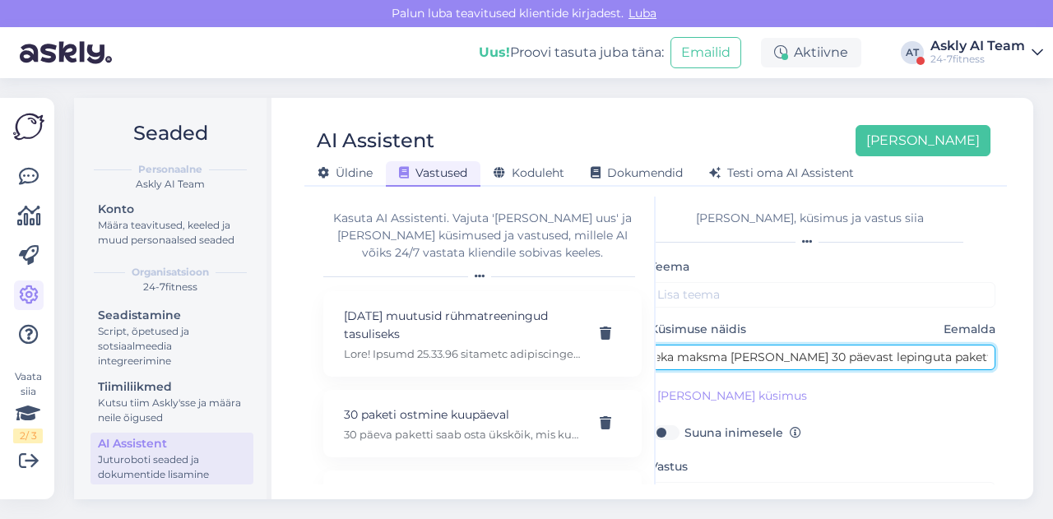
type input "Miks ma iga kord uuesti pean viieka maksma [PERSON_NAME] 30 päevast lepinguta p…"
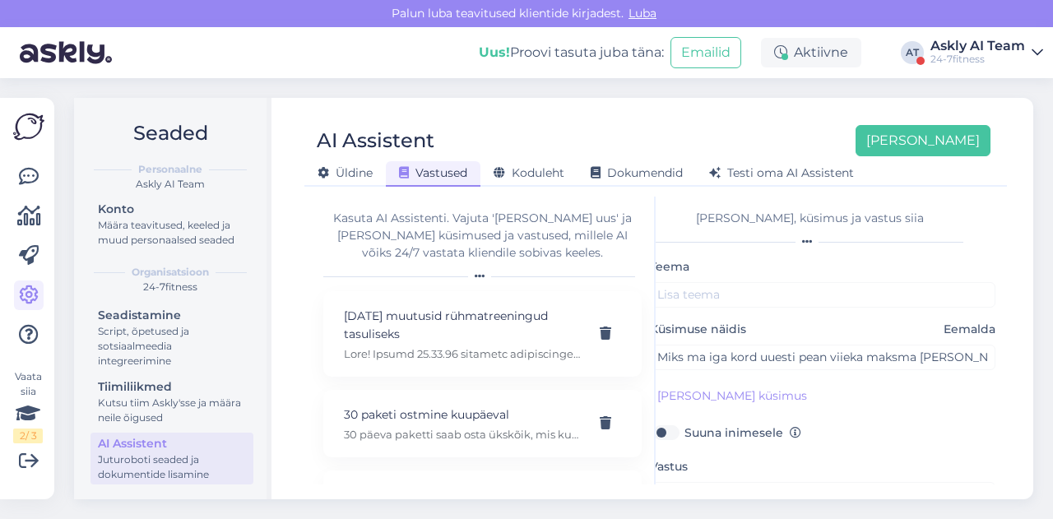
scroll to position [141, 0]
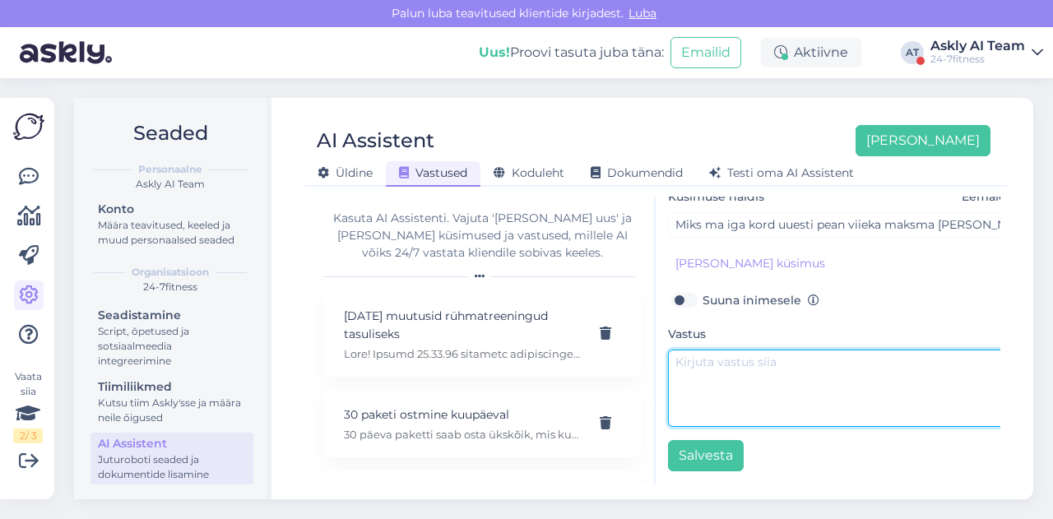
click at [750, 368] on textarea at bounding box center [840, 388] width 345 height 77
paste textarea "Juhul [PERSON_NAME] viimasest paketist on möödunud enam kui 45 päeva, siis lisa…"
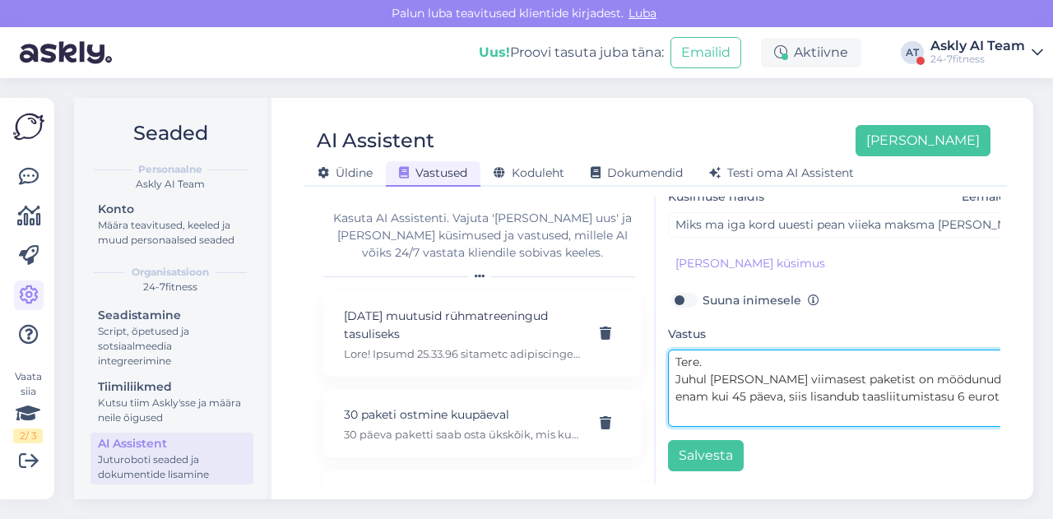
scroll to position [0, 0]
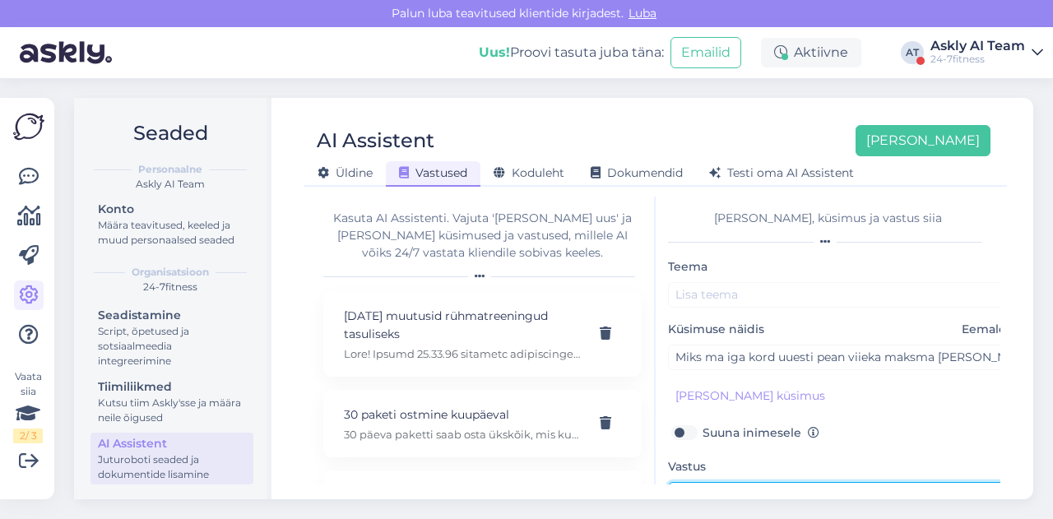
type textarea "Tere. Juhul [PERSON_NAME] viimasest paketist on möödunud enam kui 45 päeva, sii…"
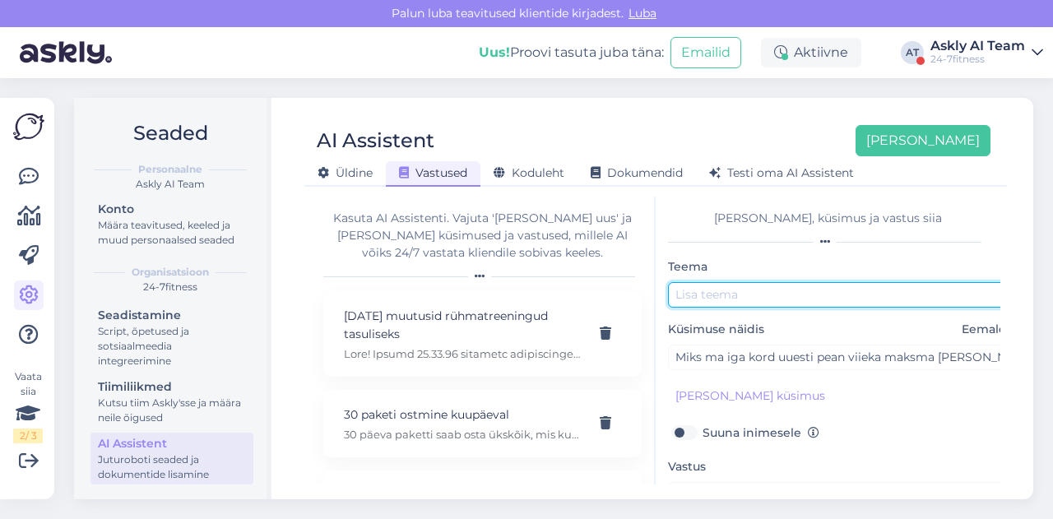
click at [714, 296] on input "text" at bounding box center [840, 294] width 345 height 25
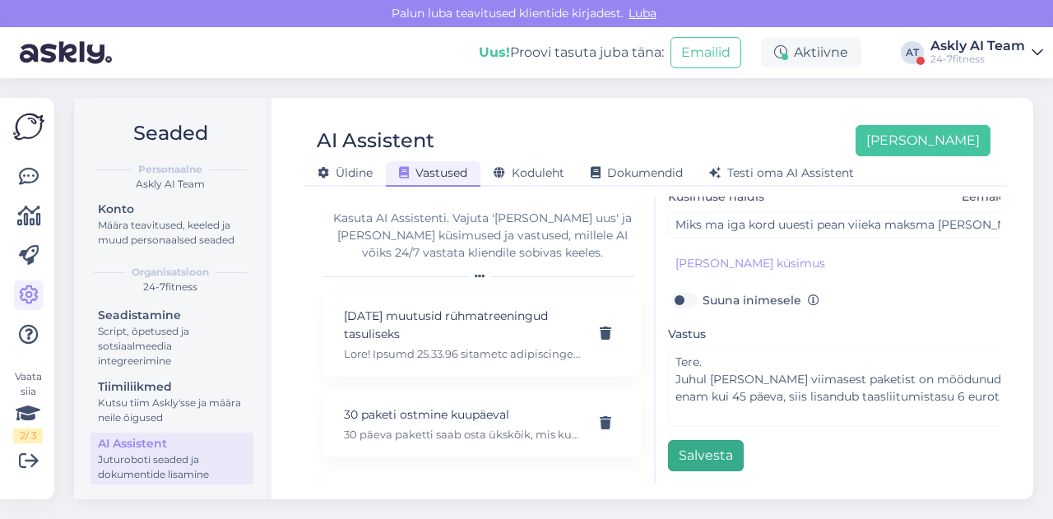
type input "Liitumistasu"
click at [710, 443] on button "Salvesta" at bounding box center [706, 455] width 76 height 31
click at [646, 123] on div "AI Assistent [PERSON_NAME] [PERSON_NAME] Vastused Koduleht Dokumendid [PERSON_N…" at bounding box center [655, 150] width 702 height 74
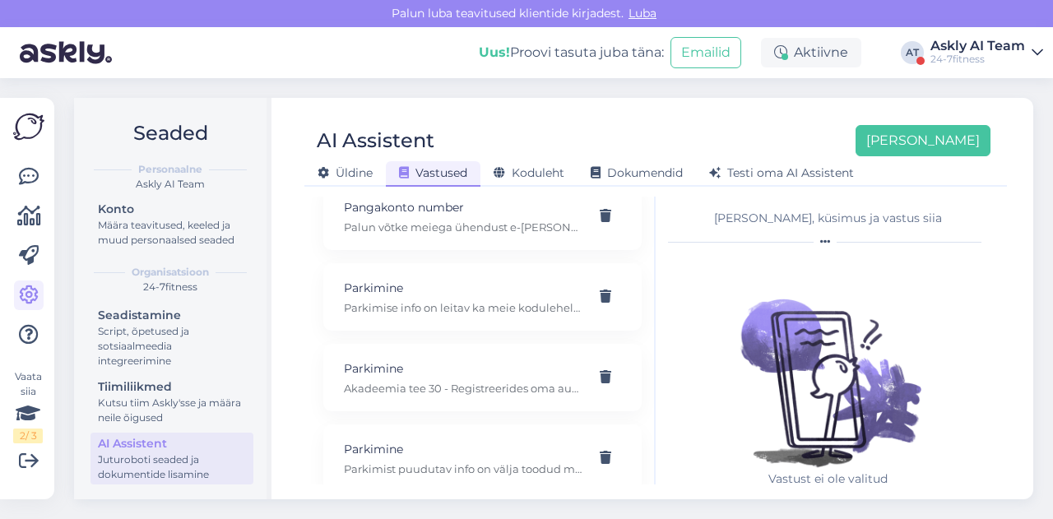
scroll to position [13337, 0]
click at [456, 265] on div "Parkimine Parkimist puudutav info on välja toodud meie kodulehel spordiklubi ki…" at bounding box center [482, 298] width 318 height 67
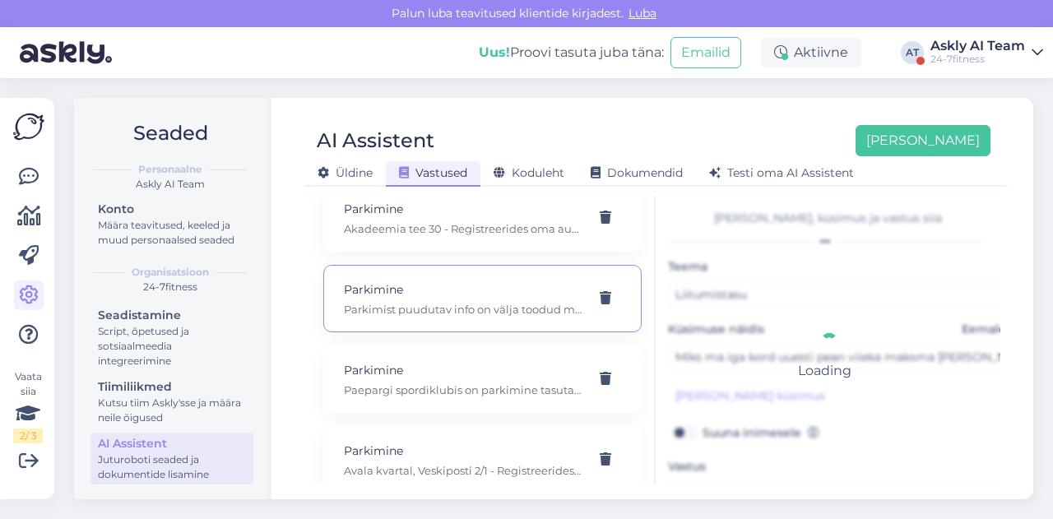
type input "Parkimine"
type input "Kuidas on parkimisega? Kas see on tasuta?"
type textarea "Parkimist puudutav info on välja toodud meie kodulehel spordiklubi kirjelduses."
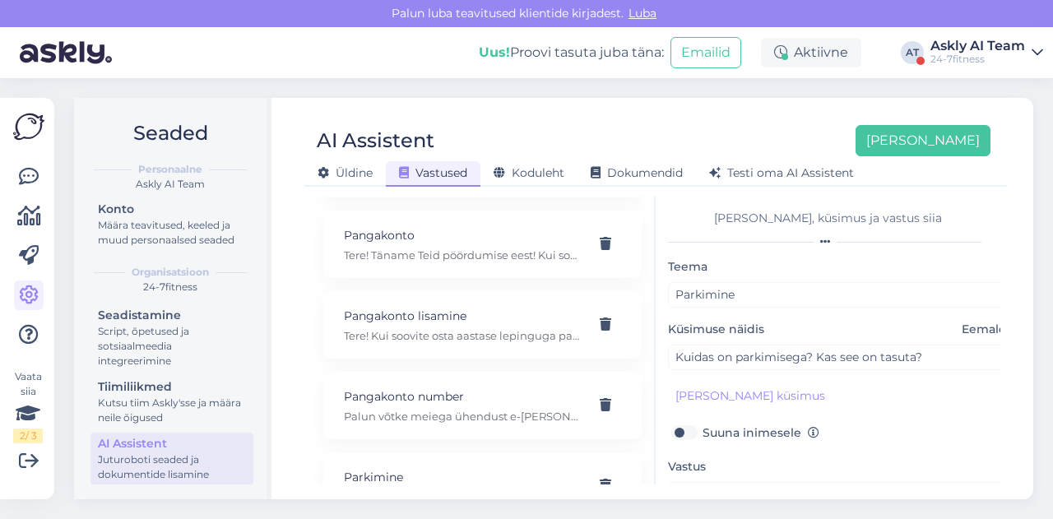
scroll to position [12988, 0]
click at [470, 489] on p "Parkimise info on leitav ka meie kodulehel - [URL][DOMAIN_NAME]" at bounding box center [463, 496] width 238 height 15
type input "Parkimise info"
type textarea "Parkimise info on leitav ka meie kodulehel - [URL][DOMAIN_NAME]"
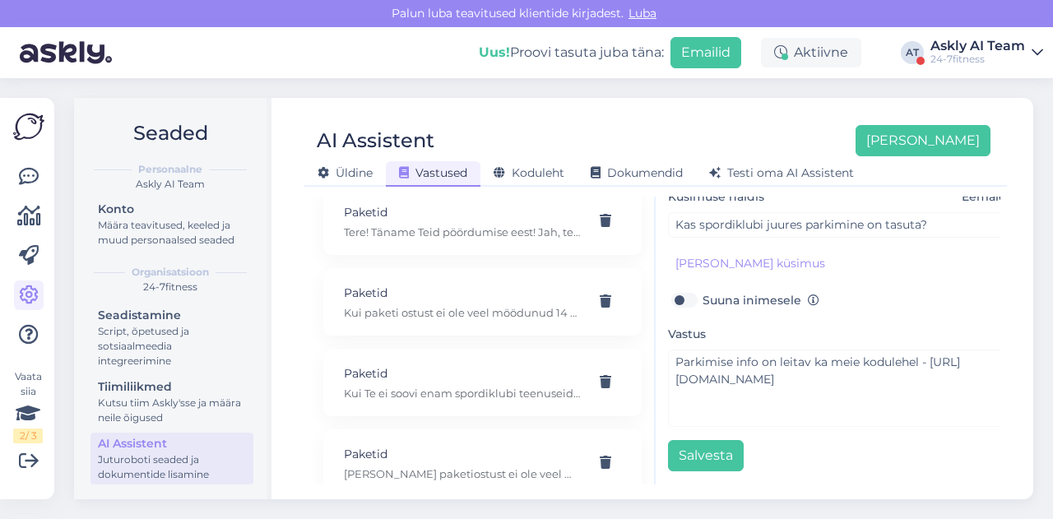
scroll to position [13097, 0]
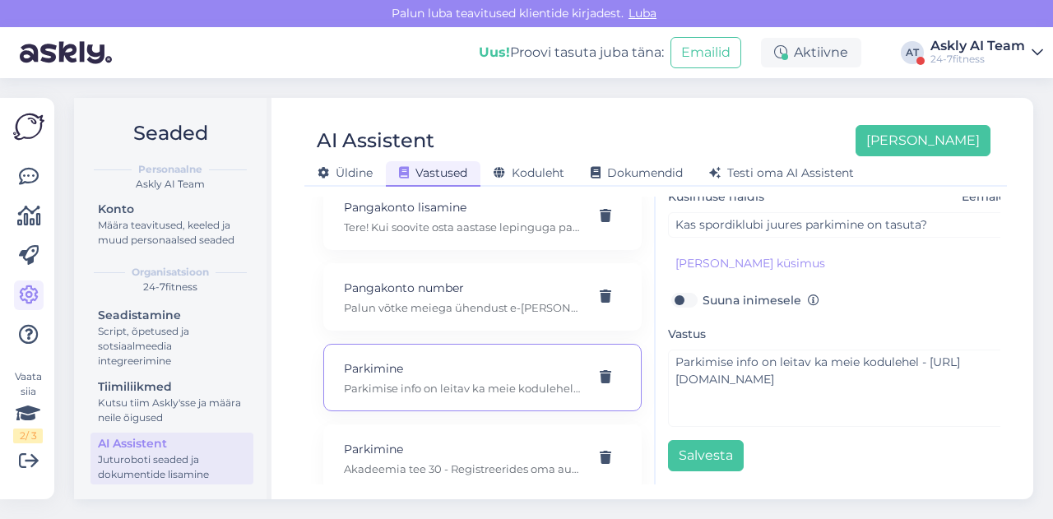
click at [461, 344] on div "Parkimine Parkimise info on leitav ka meie kodulehel - [URL][DOMAIN_NAME]" at bounding box center [482, 377] width 318 height 67
click at [453, 461] on p "Akadeemia tee 30 - Registreerides oma auto numbri spordiklubis olevasse parkimi…" at bounding box center [463, 468] width 238 height 15
type input "Parkimine Elamuste keskuse SPA spordiklubis"
type textarea "Akadeemia tee 30 - Registreerides oma auto numbri spordiklubis olevasse parkimi…"
type input "Kuidas parkida Akadeemia tee 30 spordiklubis?"
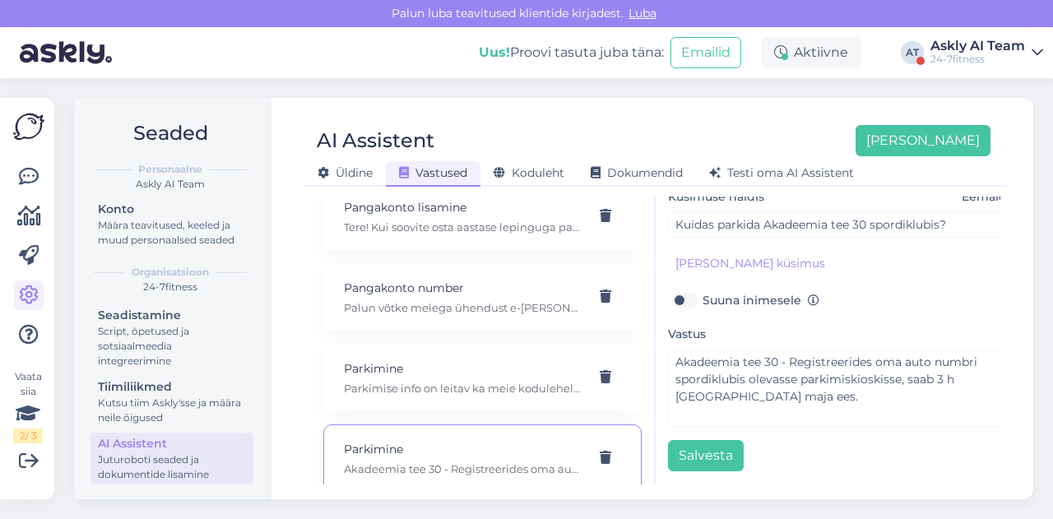
type input "Kuidas on parkimisega? Kas see on tasuta?"
type textarea "Parkimist puudutav info on välja toodud meie kodulehel spordiklubi kirjelduses."
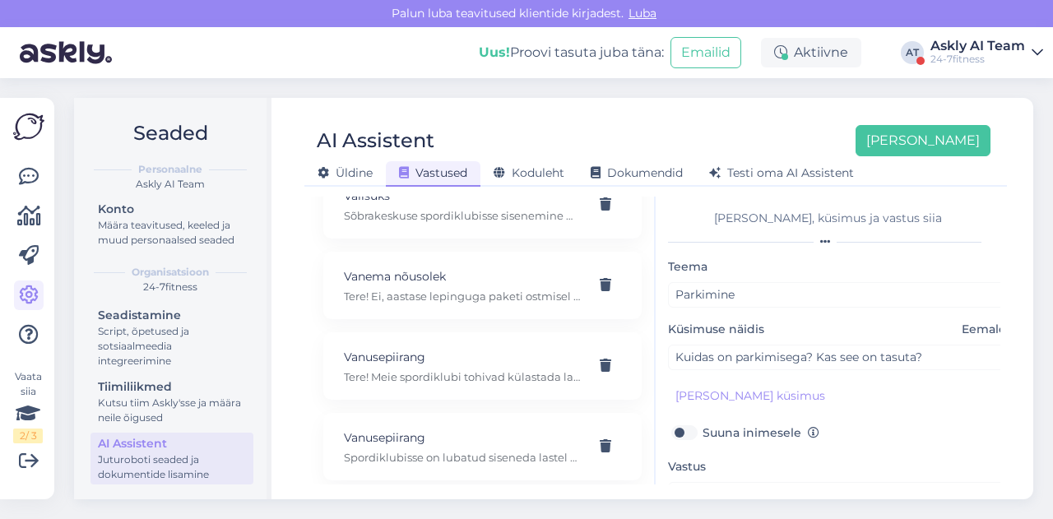
scroll to position [2548, 0]
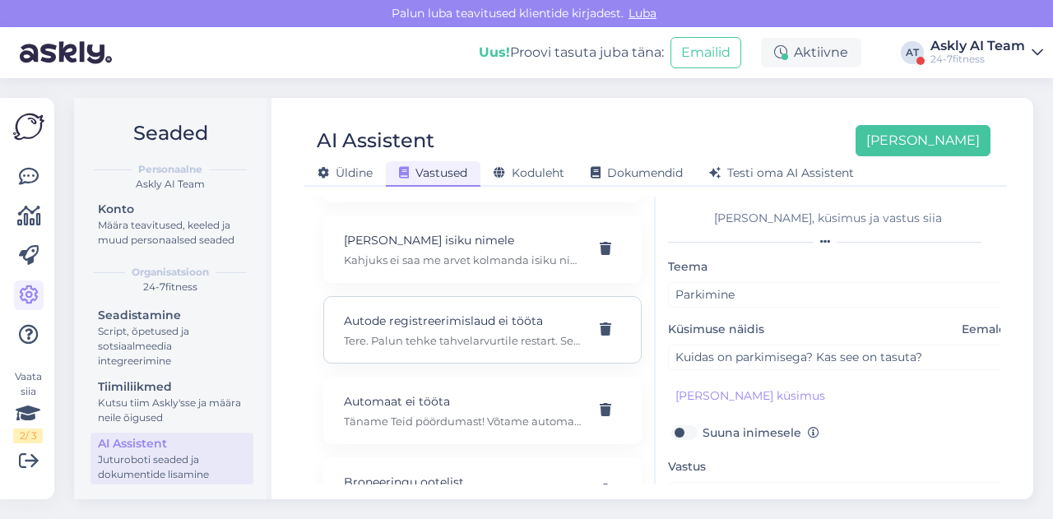
click at [426, 328] on p "Autode registreerimislaud ei tööta" at bounding box center [463, 321] width 238 height 18
type input "Autode registreerimislaud ei tööta"
type textarea "Tere. Palun tehke tahvelarvurtile restart. Sellega saab teid aidata ka mõni tre…"
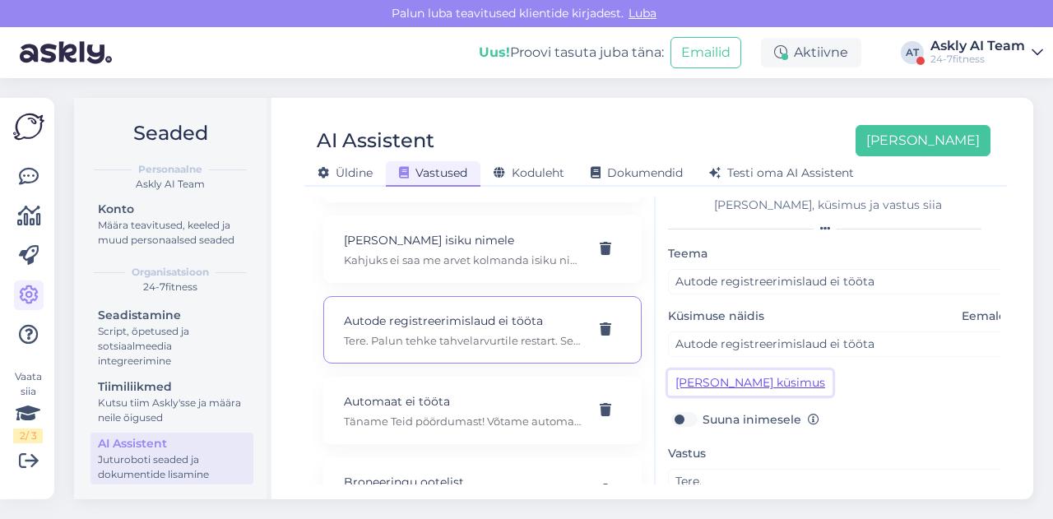
click at [751, 382] on button "[PERSON_NAME] küsimus" at bounding box center [750, 382] width 165 height 25
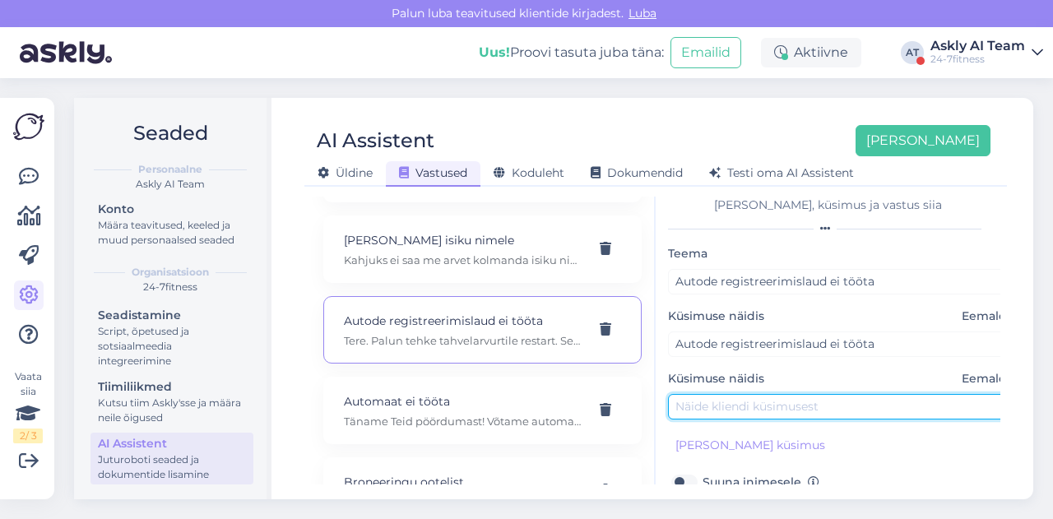
click at [748, 402] on input "text" at bounding box center [840, 406] width 345 height 25
paste input "arkimiskiosk ei tööta"
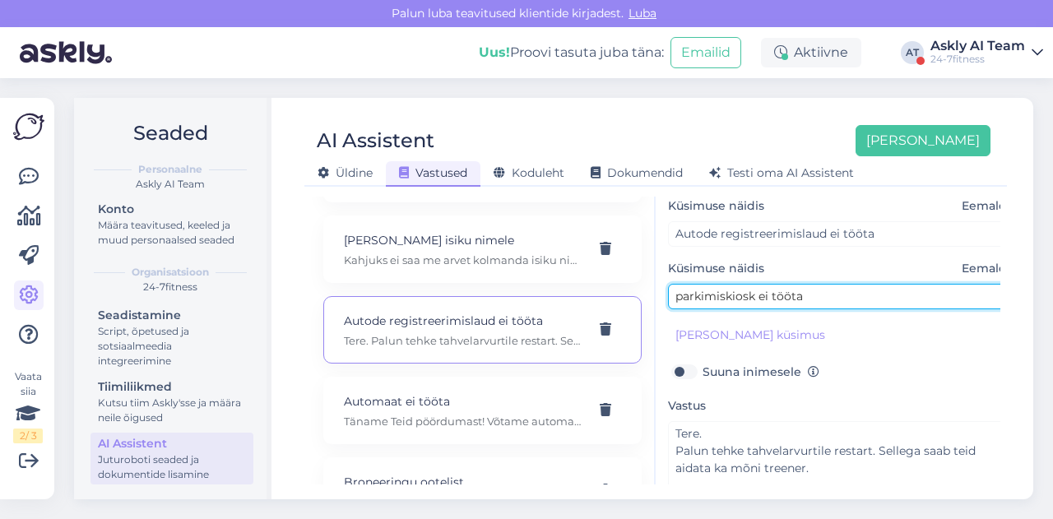
scroll to position [127, 0]
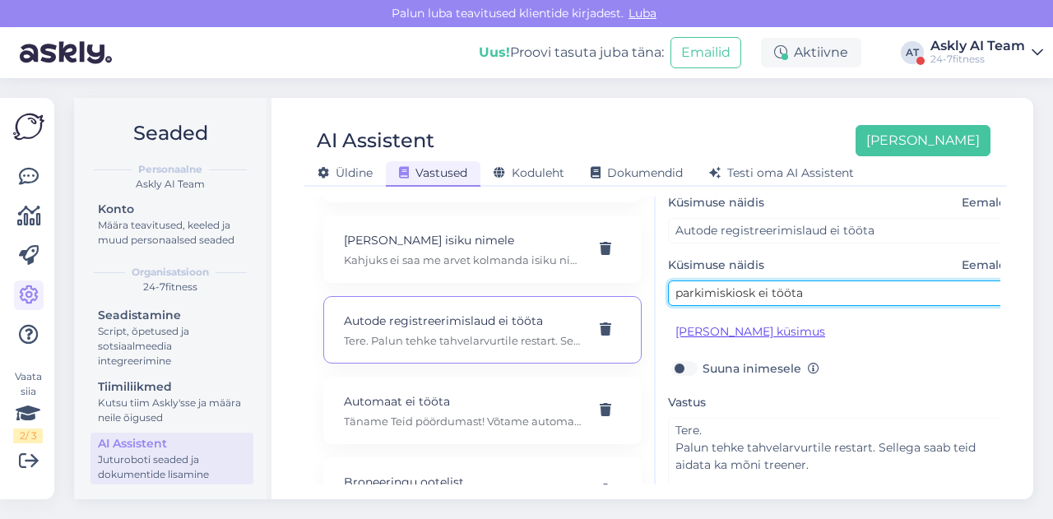
type input "parkimiskiosk ei tööta"
click at [695, 331] on button "[PERSON_NAME] küsimus" at bounding box center [750, 331] width 165 height 25
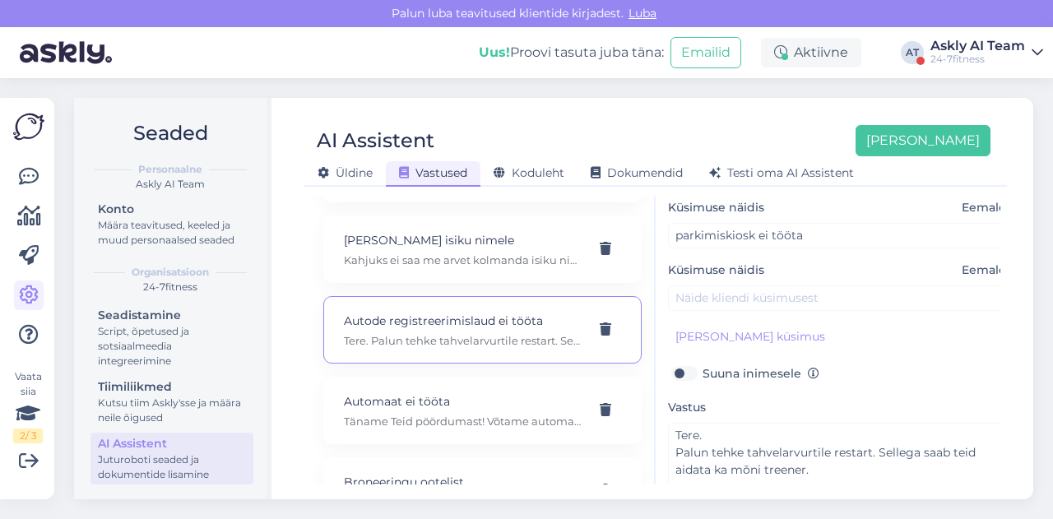
scroll to position [194, 0]
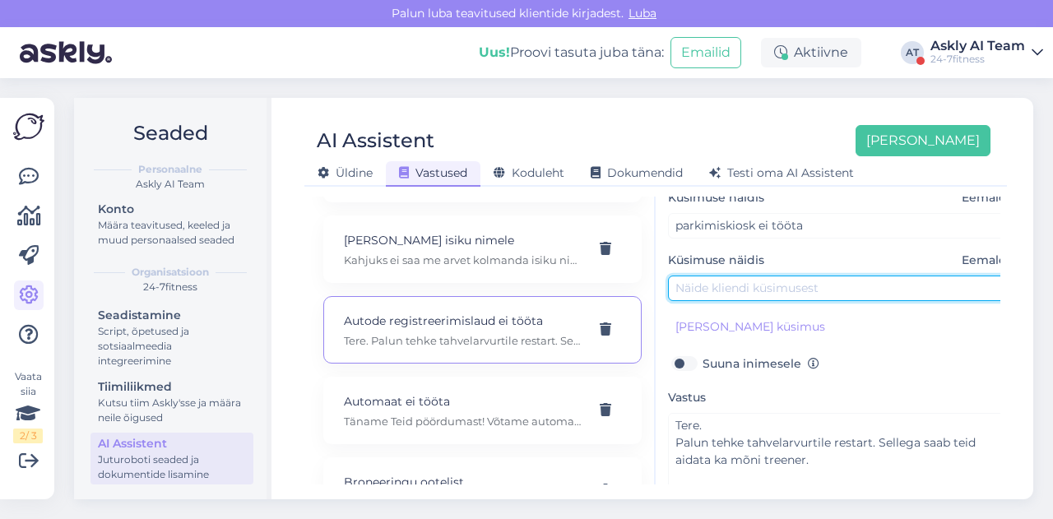
click at [704, 295] on input "text" at bounding box center [840, 288] width 345 height 25
paste input "saalis ei toimi auto parkima panemise tahvel"
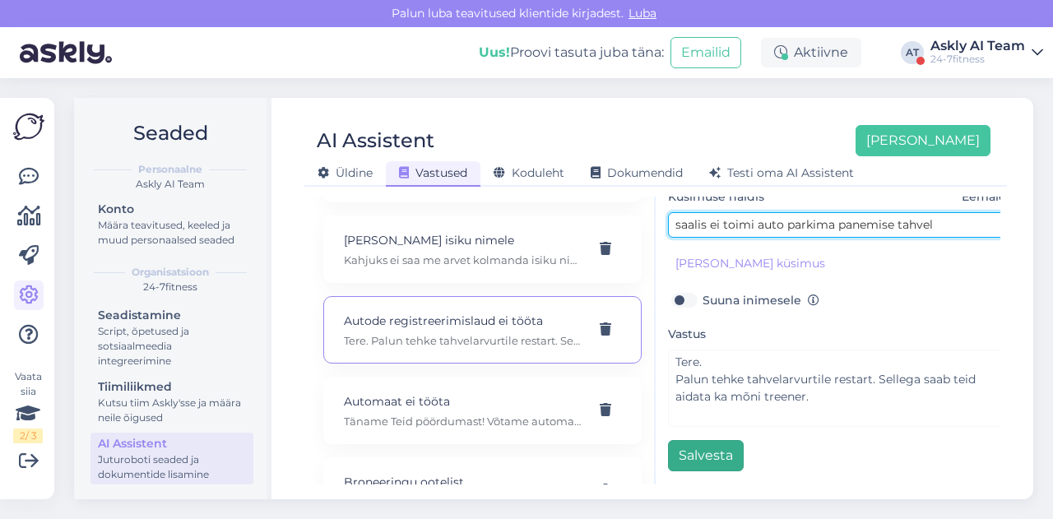
type input "saalis ei toimi auto parkima panemise tahvel"
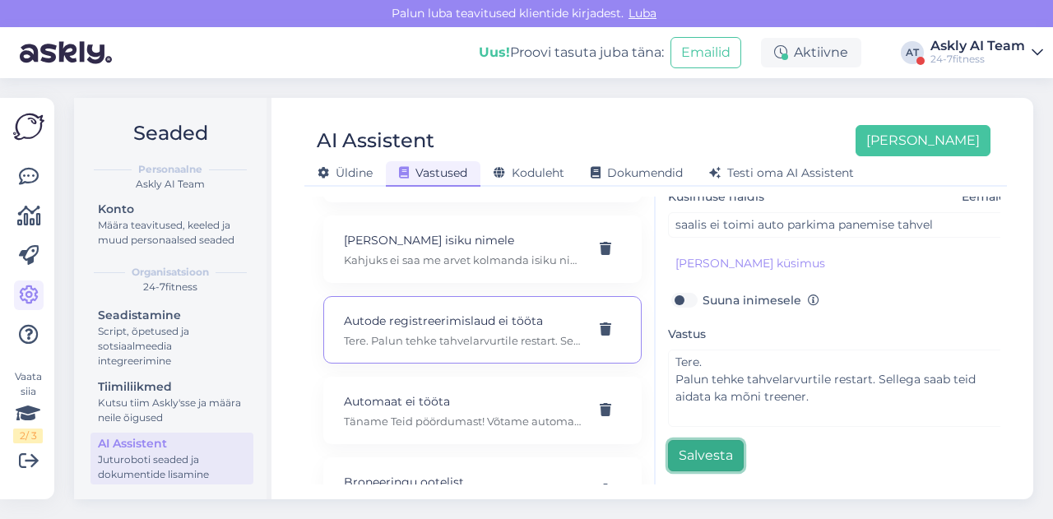
click at [716, 440] on button "Salvesta" at bounding box center [706, 455] width 76 height 31
click at [715, 452] on button "Salvesta" at bounding box center [706, 455] width 76 height 31
